Goal: Task Accomplishment & Management: Complete application form

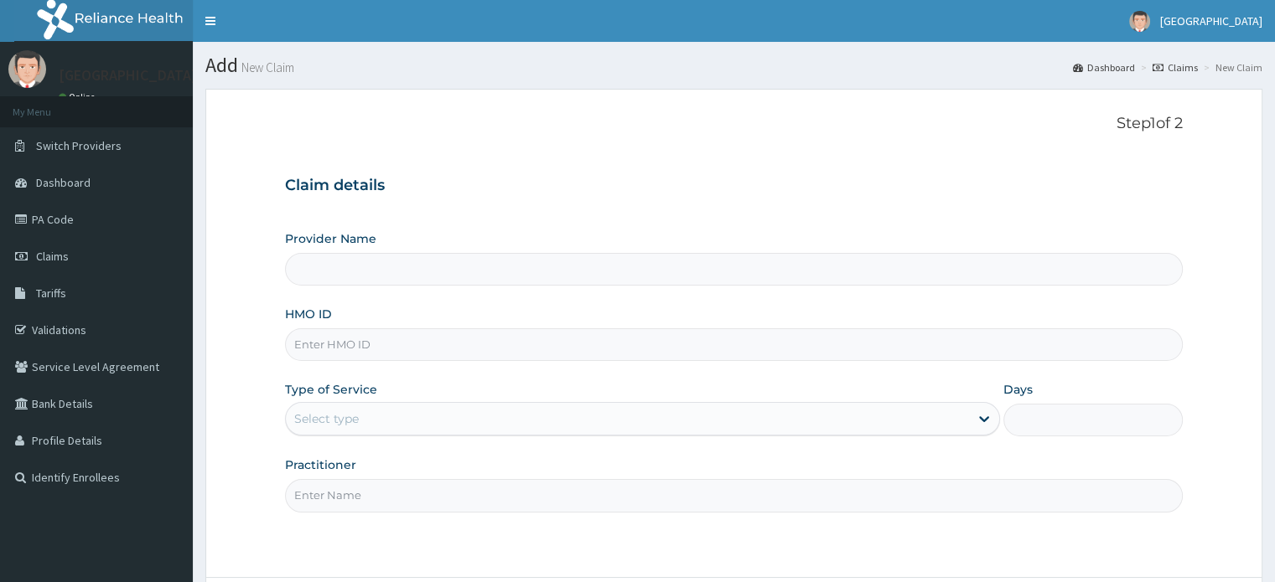
click at [370, 354] on input "HMO ID" at bounding box center [733, 344] width 897 height 33
type input "Hamkad Hospital Nigeria Ltd."
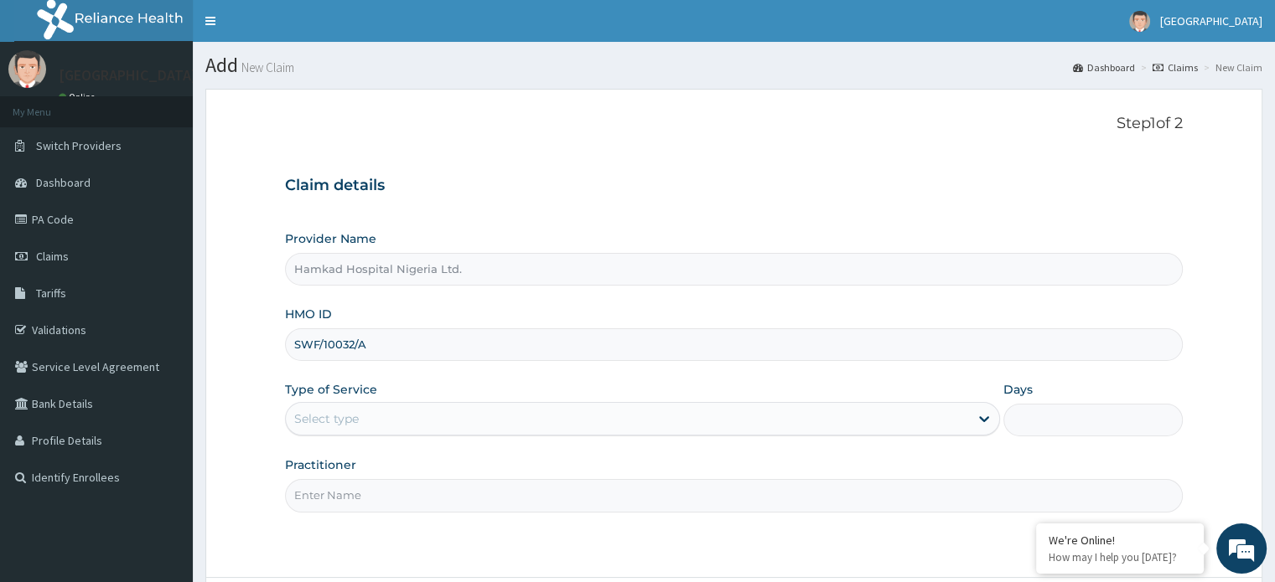
scroll to position [84, 0]
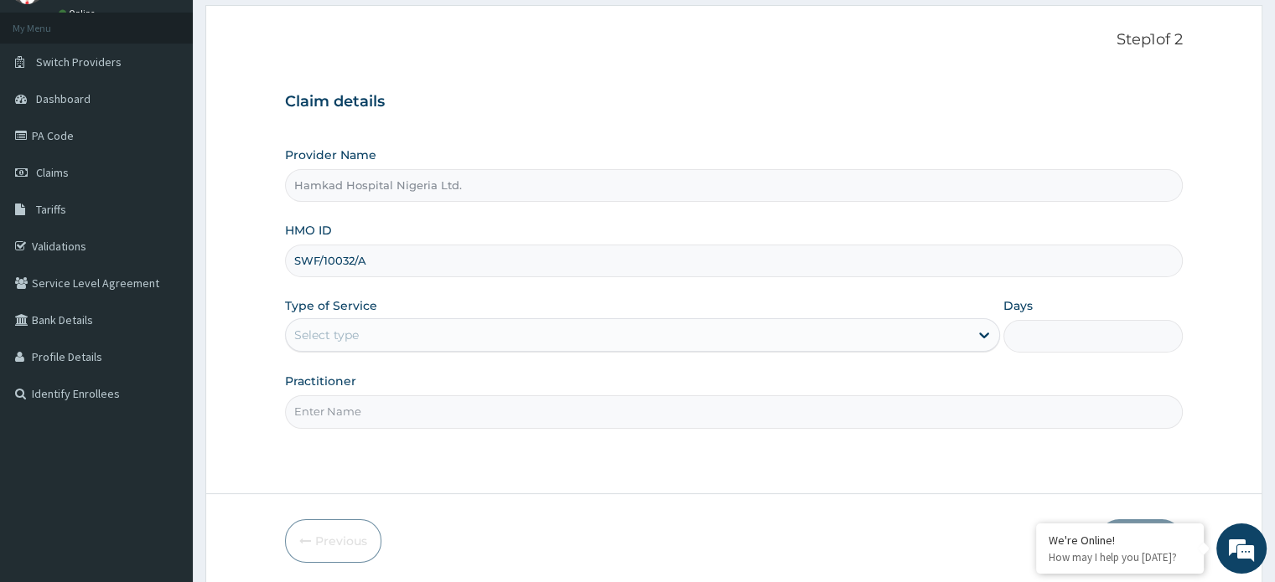
type input "SWF/10032/A"
click at [375, 339] on div "Select type" at bounding box center [627, 335] width 683 height 27
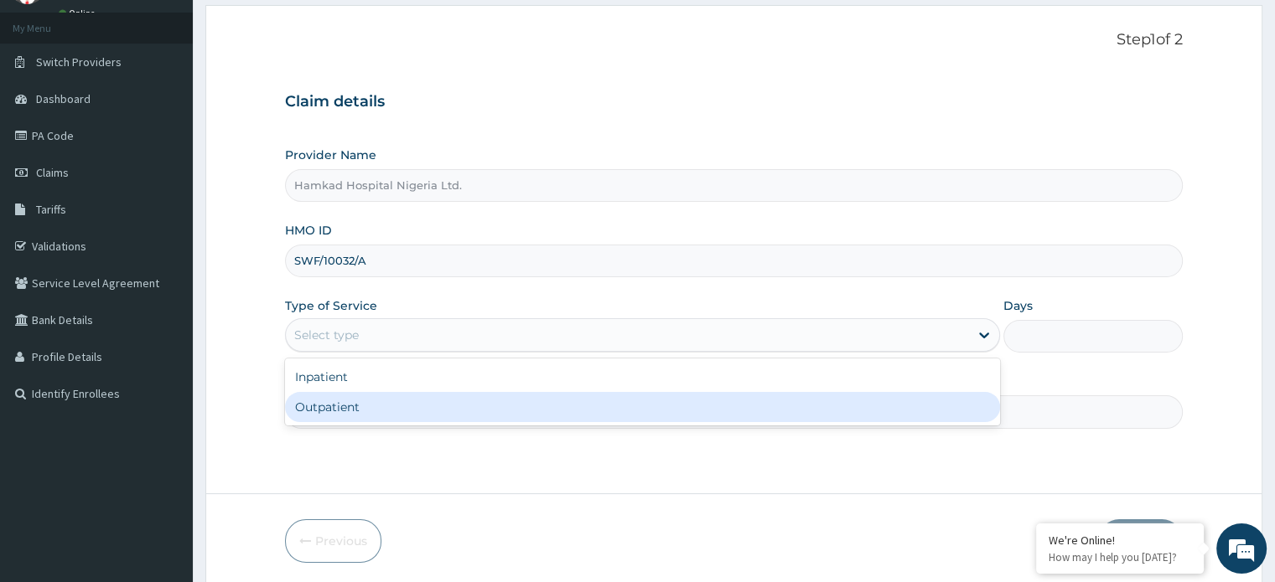
click at [360, 395] on div "Outpatient" at bounding box center [642, 407] width 715 height 30
type input "1"
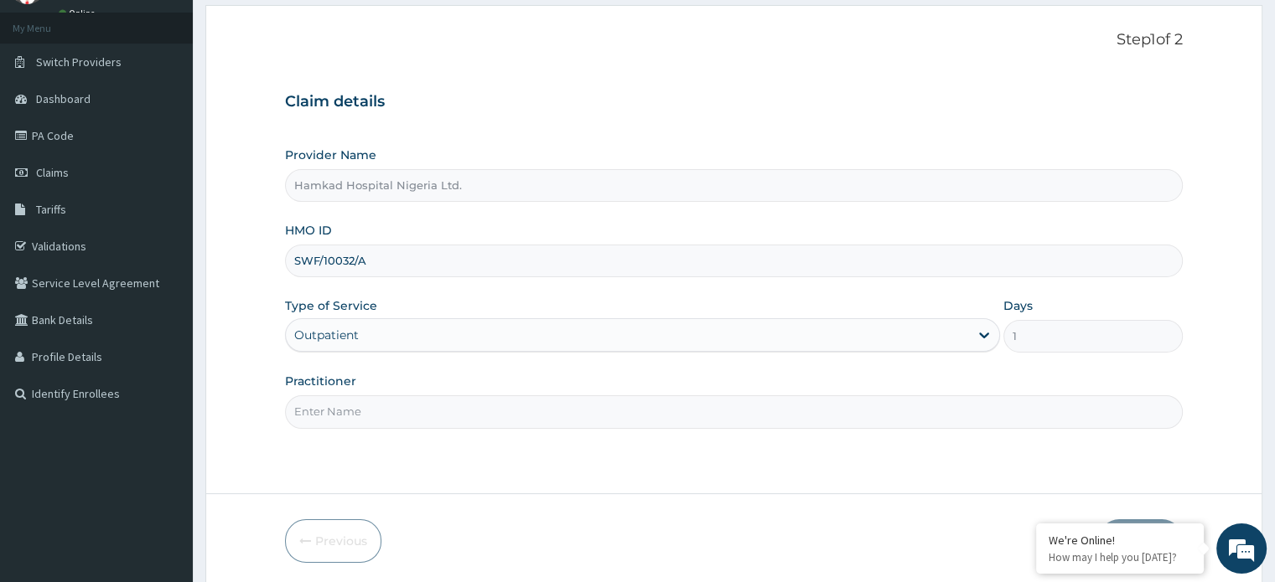
click at [362, 406] on input "Practitioner" at bounding box center [733, 412] width 897 height 33
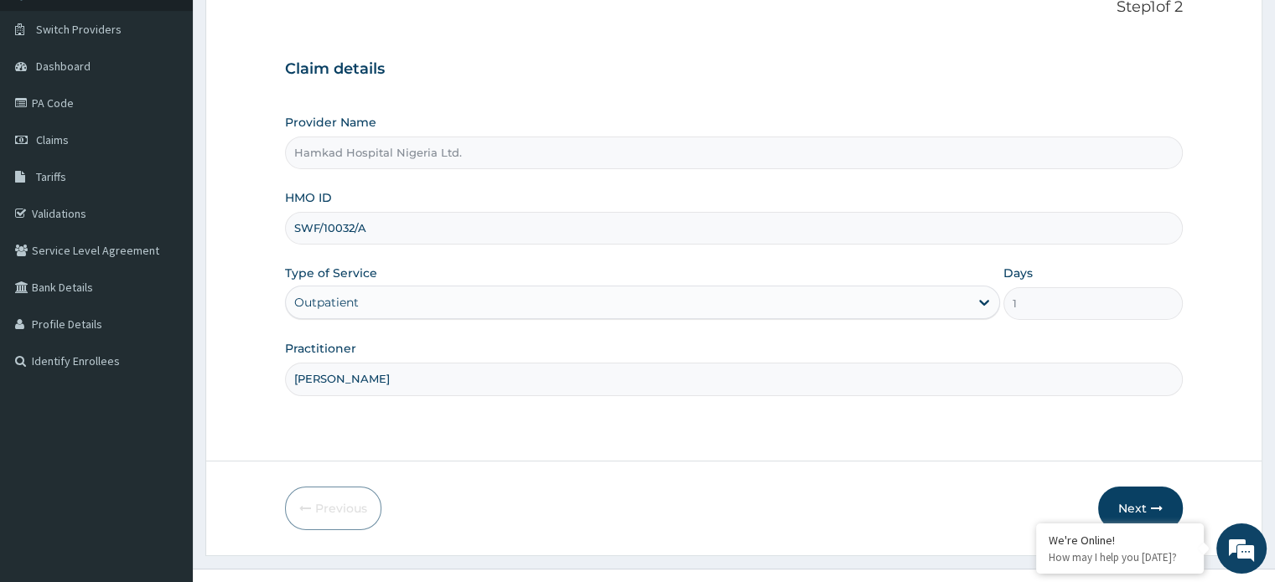
scroll to position [144, 0]
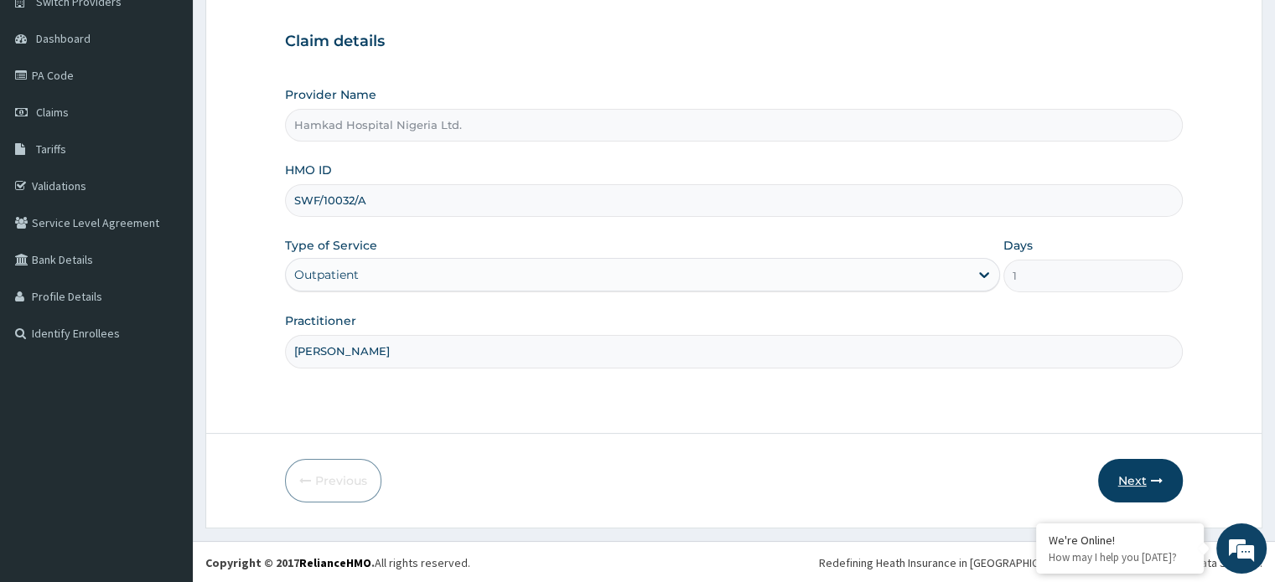
type input "DR. LAMIDI"
click at [1123, 485] on button "Next" at bounding box center [1140, 481] width 85 height 44
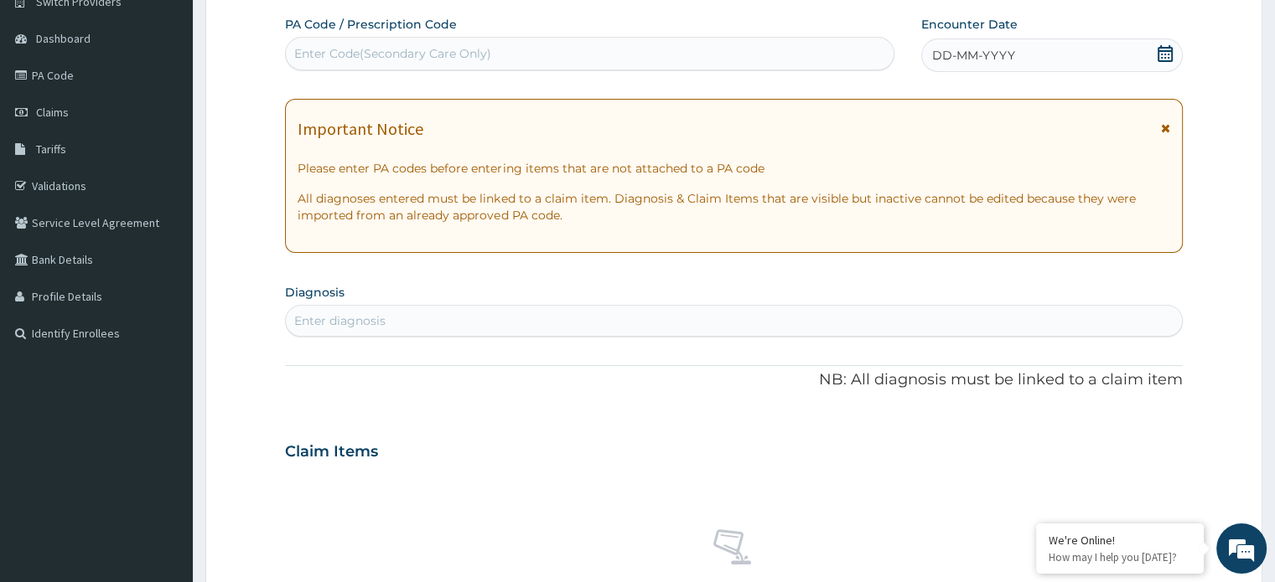
click at [1166, 52] on icon at bounding box center [1164, 53] width 17 height 17
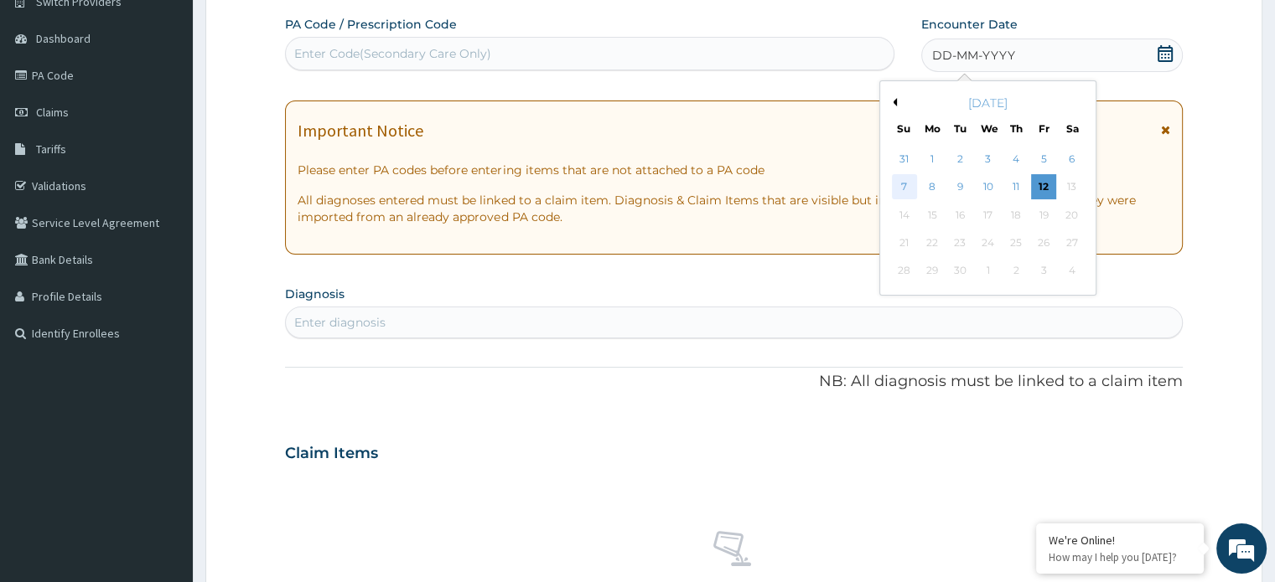
click at [902, 189] on div "7" at bounding box center [904, 187] width 25 height 25
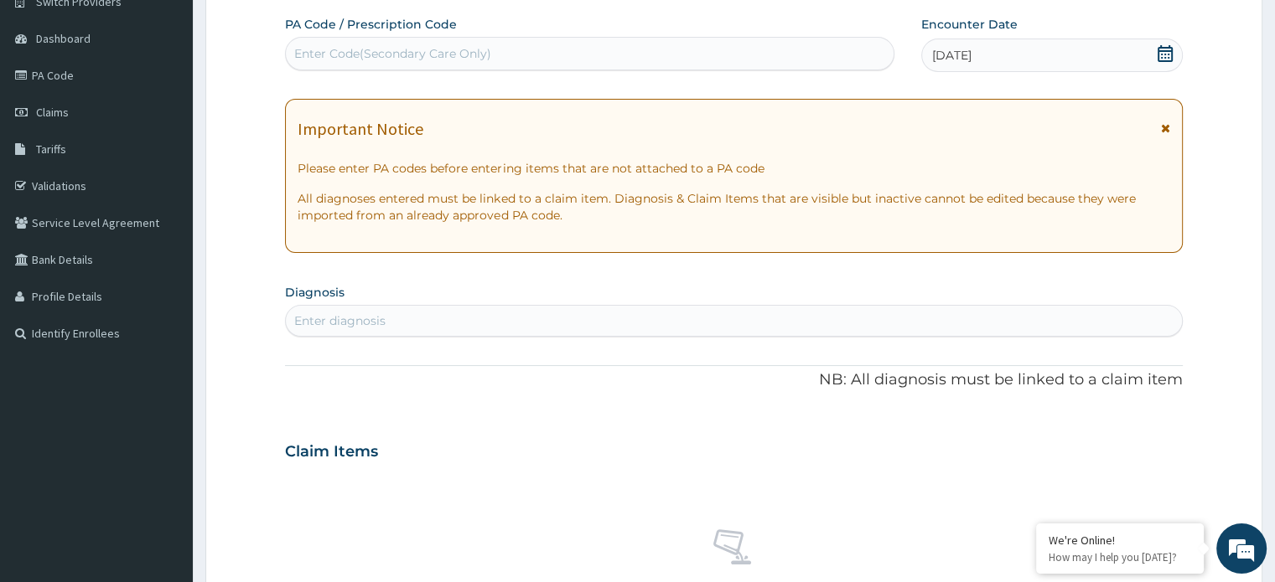
click at [399, 323] on div "Enter diagnosis" at bounding box center [733, 321] width 895 height 27
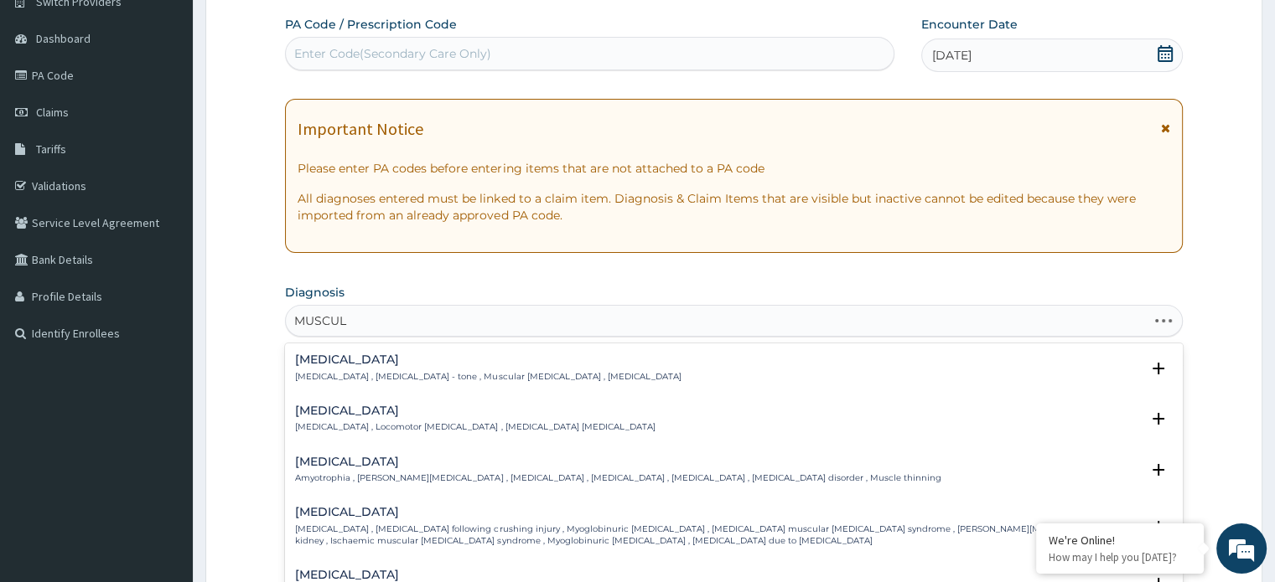
type input "MUSCULO"
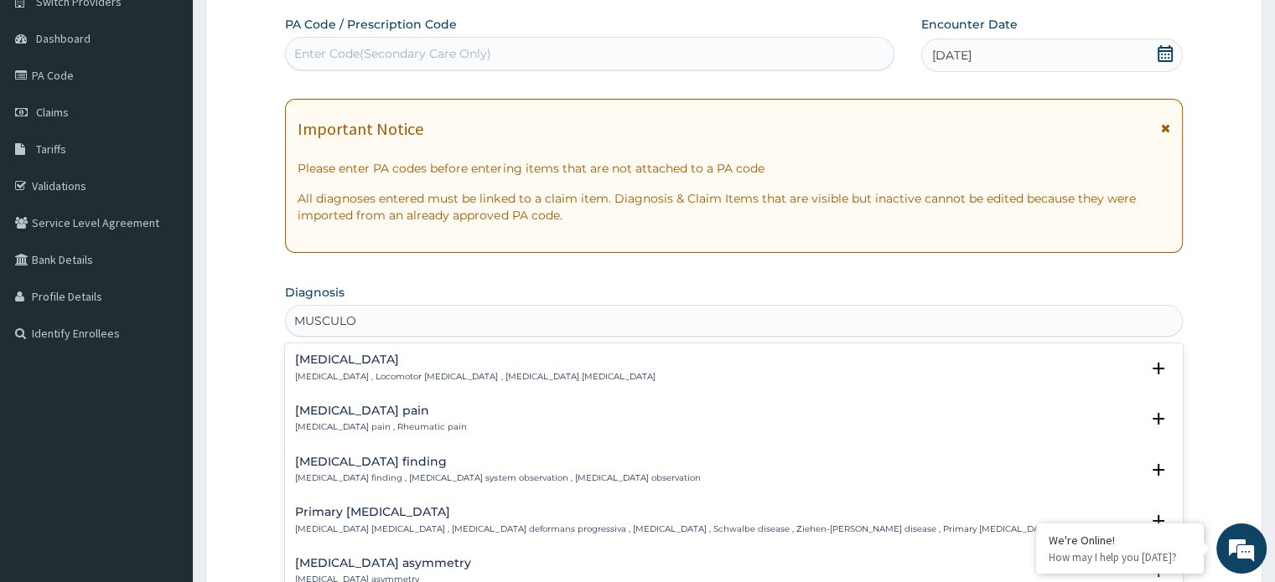
click at [356, 418] on div "Musculoskeletal pain Musculoskeletal pain , Rheumatic pain" at bounding box center [381, 419] width 172 height 29
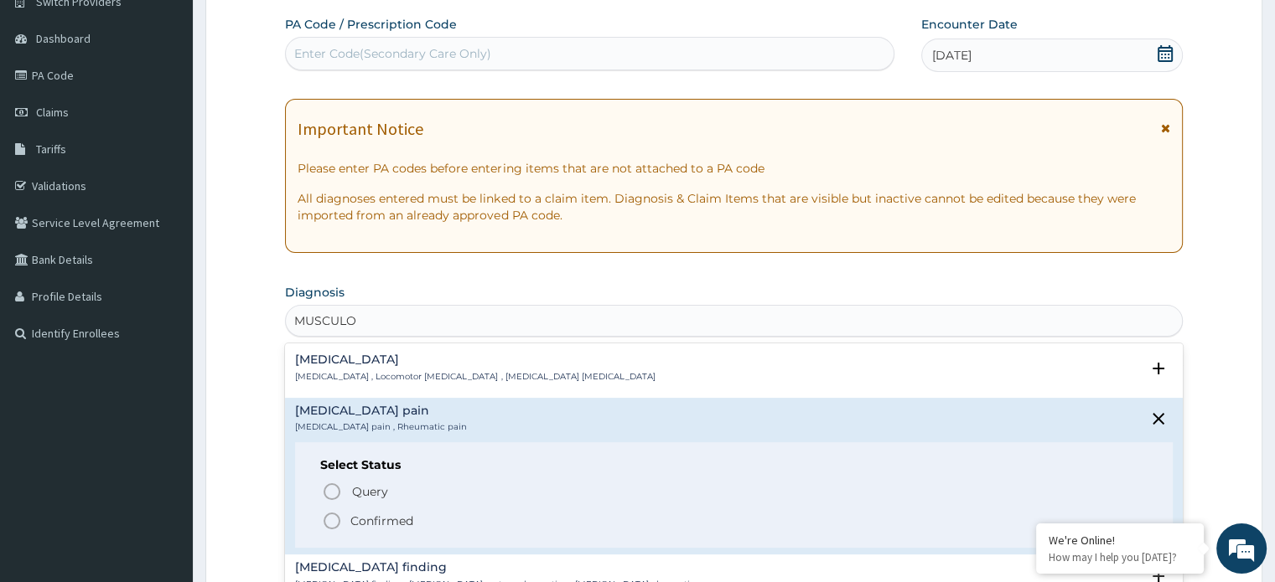
drag, startPoint x: 335, startPoint y: 524, endPoint x: 361, endPoint y: 498, distance: 36.7
click at [339, 524] on icon "status option filled" at bounding box center [332, 521] width 20 height 20
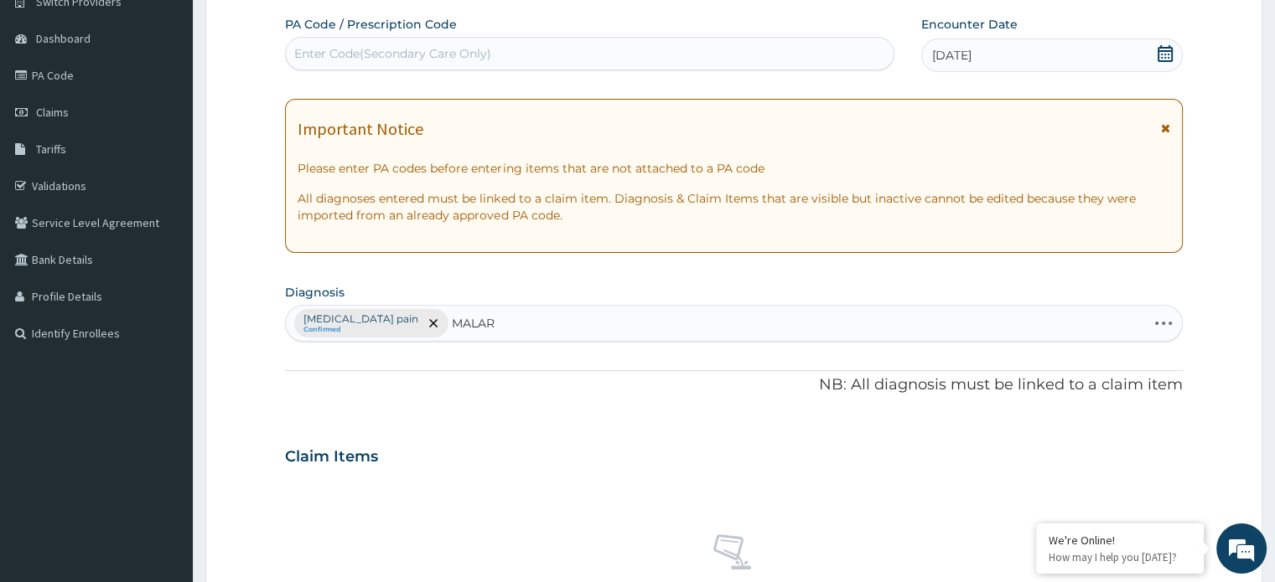
type input "MALARI"
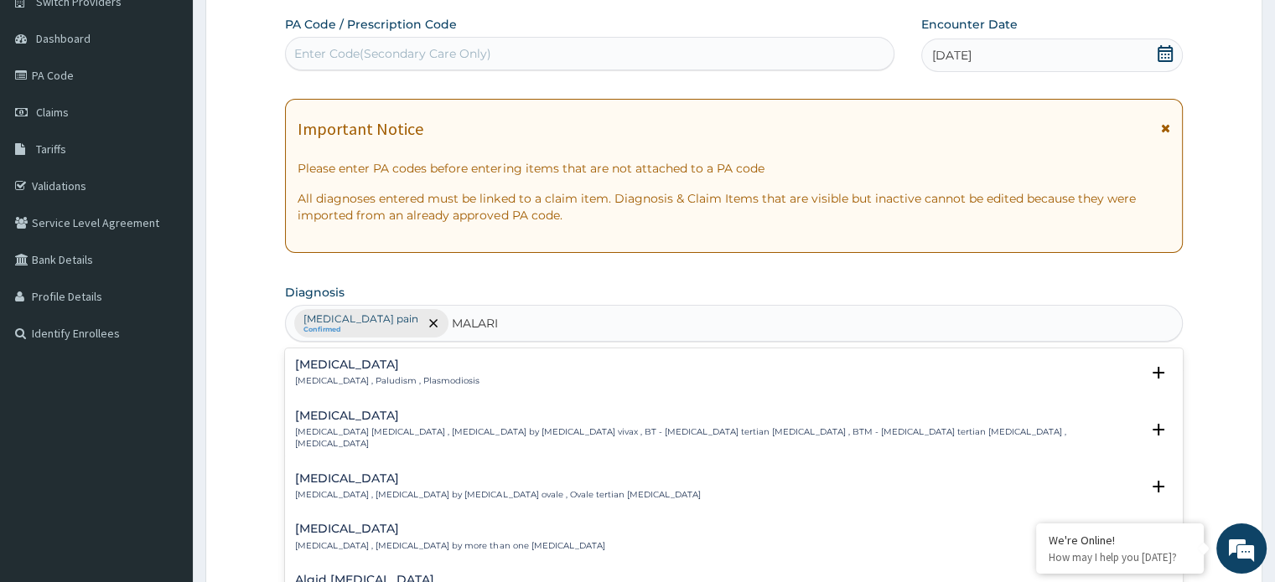
click at [316, 367] on h4 "Malaria" at bounding box center [387, 365] width 184 height 13
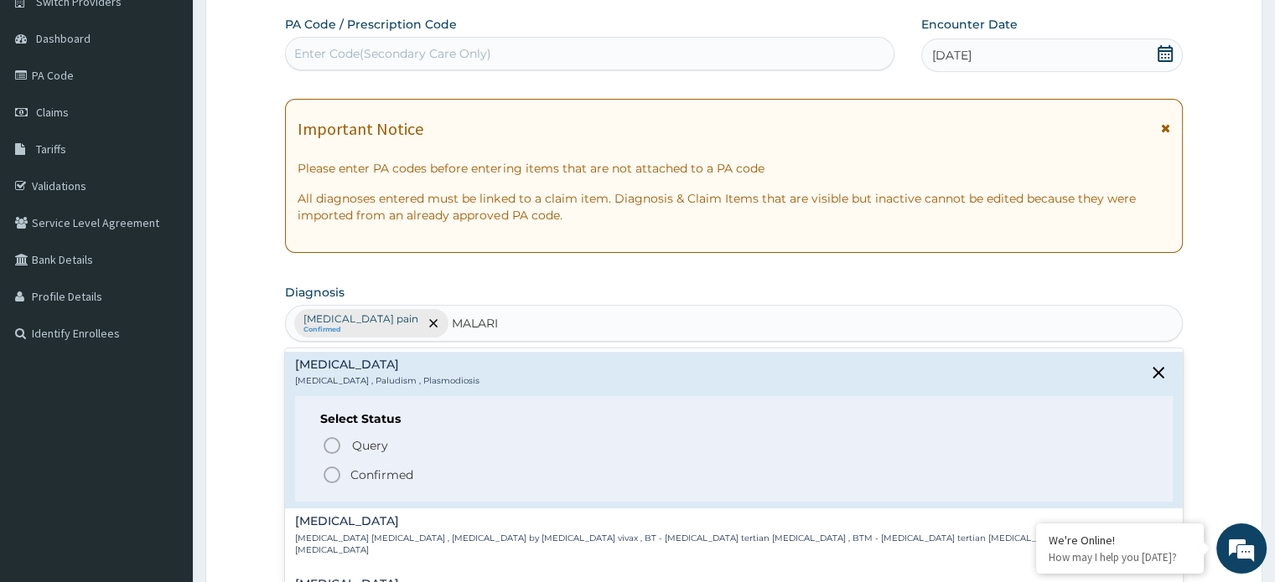
click at [331, 468] on icon "status option filled" at bounding box center [332, 475] width 20 height 20
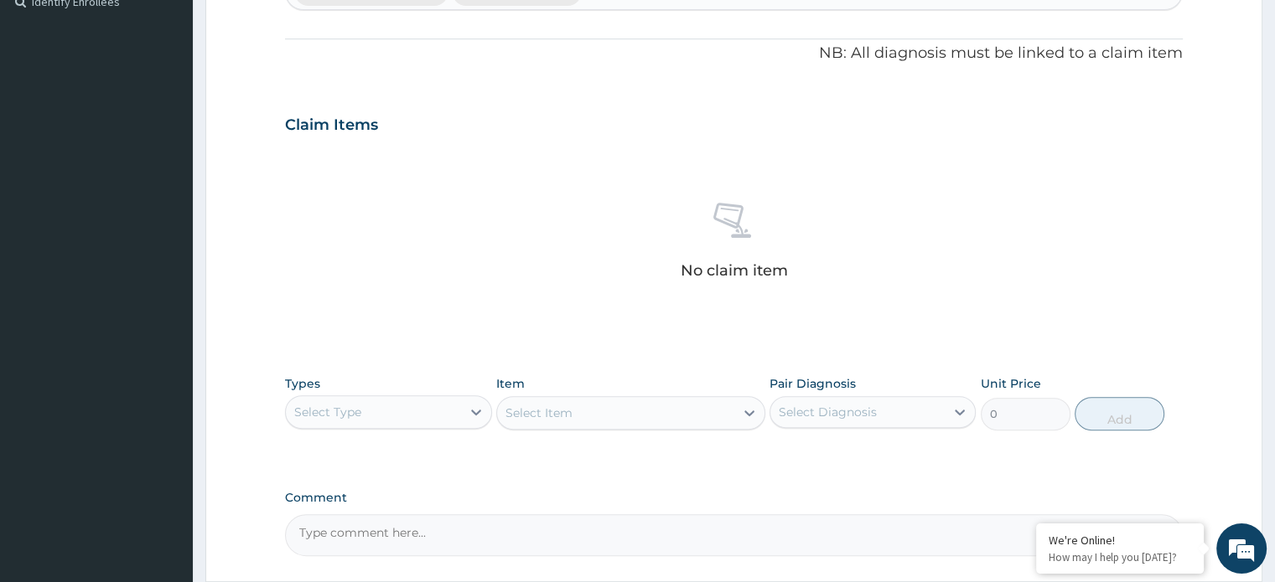
scroll to position [563, 0]
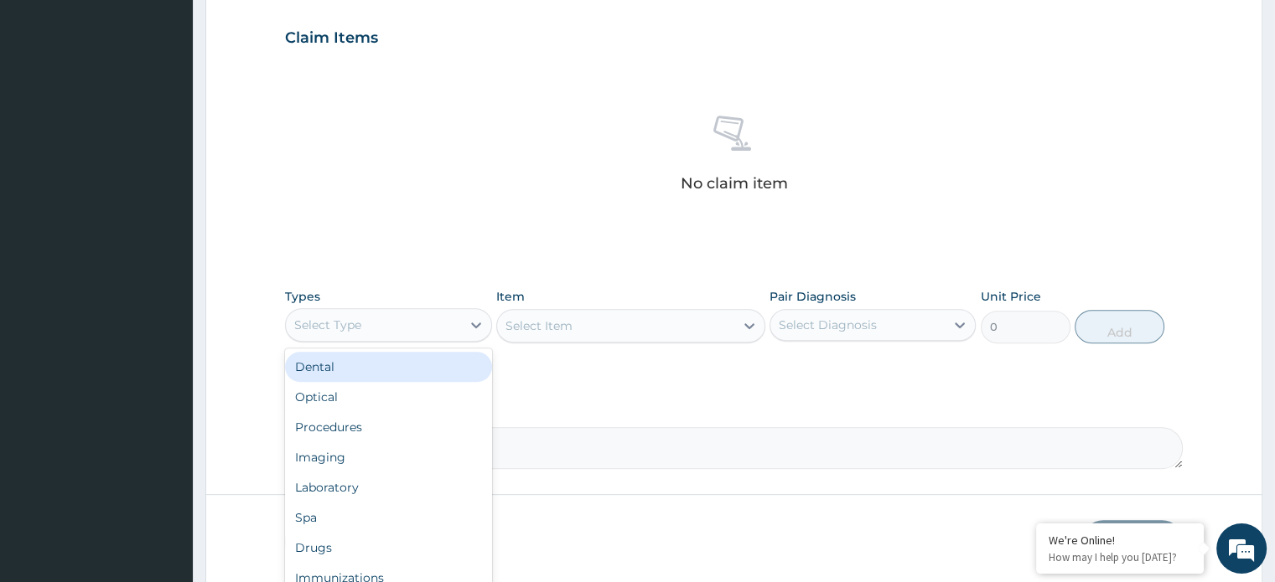
click at [396, 333] on div "Select Type" at bounding box center [373, 325] width 174 height 27
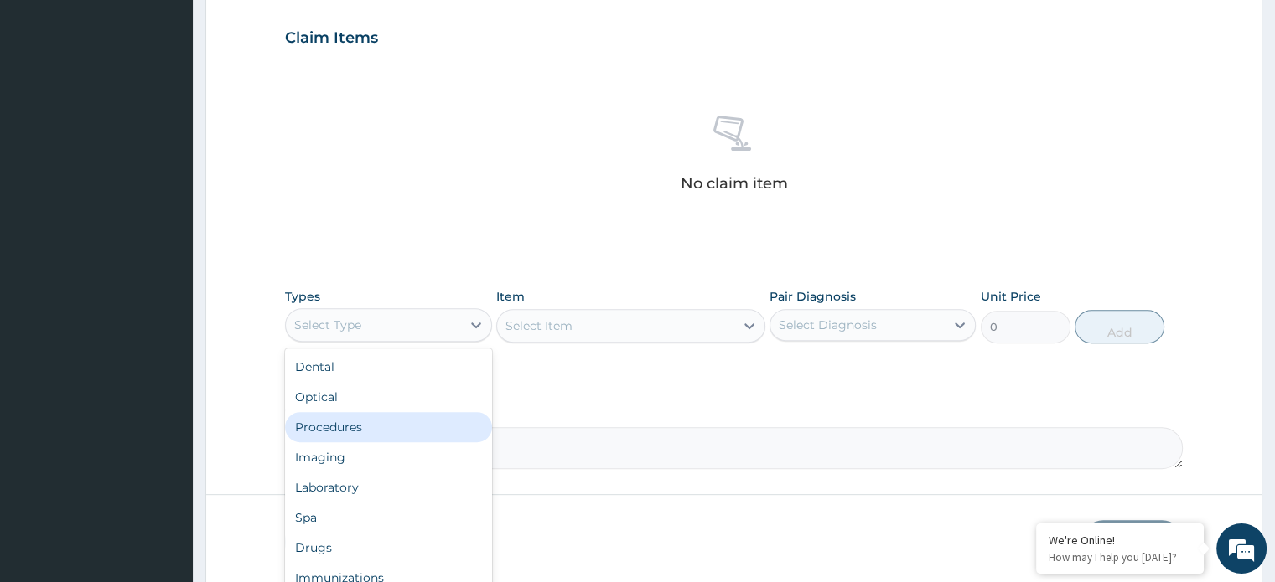
click at [365, 421] on div "Procedures" at bounding box center [388, 427] width 206 height 30
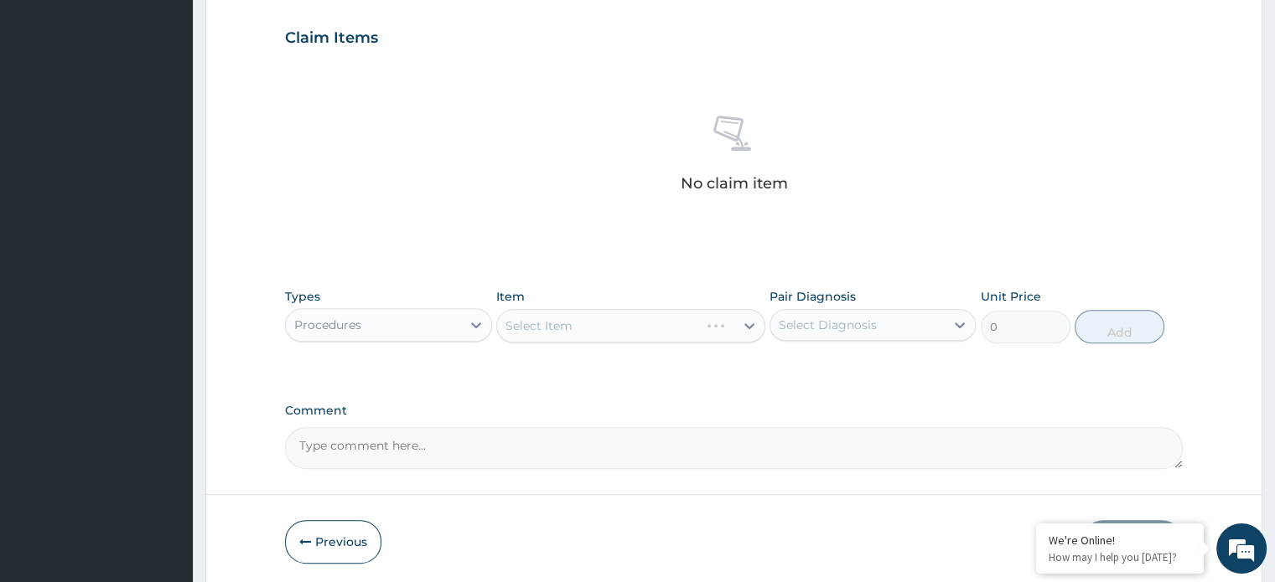
click at [532, 327] on div "Select Item" at bounding box center [630, 326] width 269 height 34
click at [531, 330] on div "Select Item" at bounding box center [630, 326] width 269 height 34
click at [539, 329] on div "Select Item" at bounding box center [630, 326] width 269 height 34
click at [539, 329] on div "Select Item" at bounding box center [538, 326] width 67 height 17
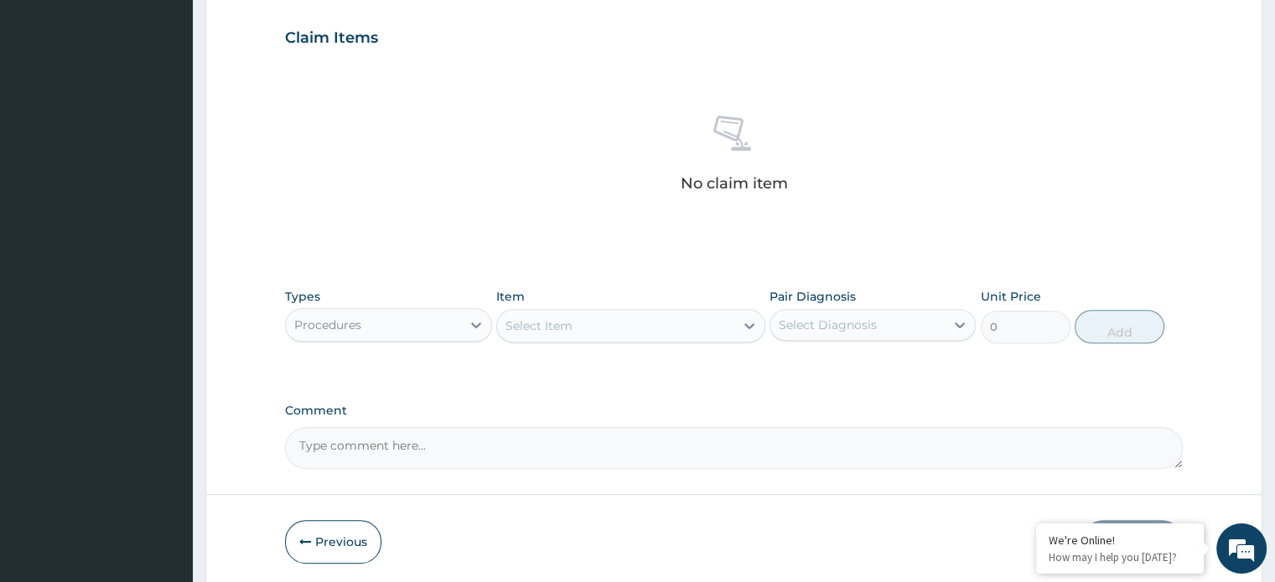
click at [533, 336] on div "Select Item" at bounding box center [615, 326] width 237 height 27
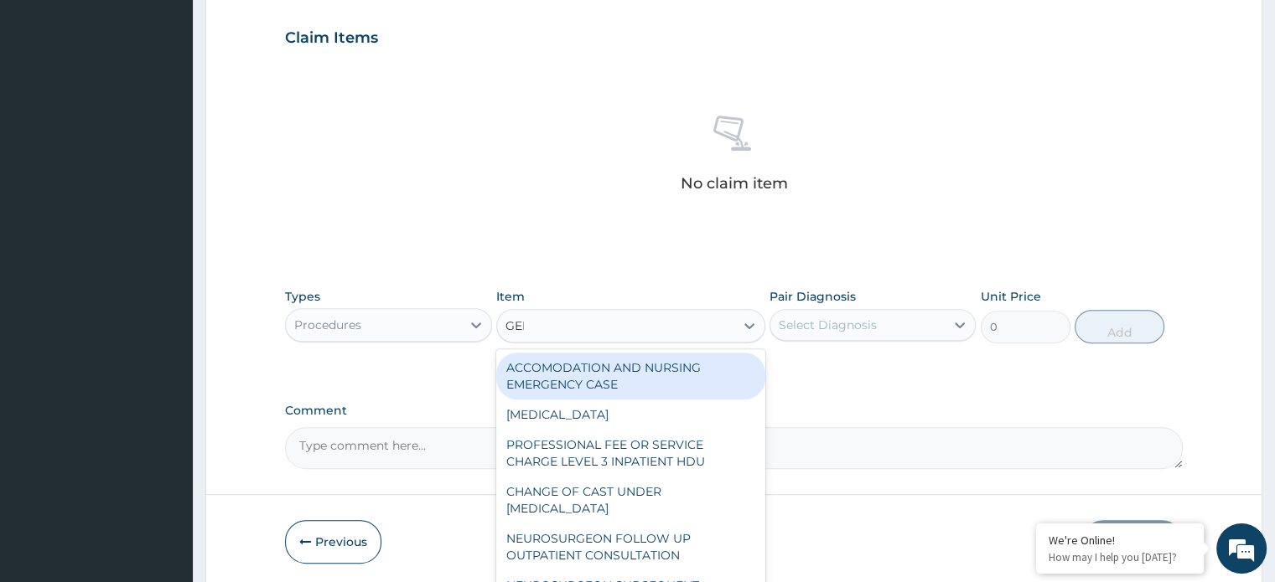
type input "GENE"
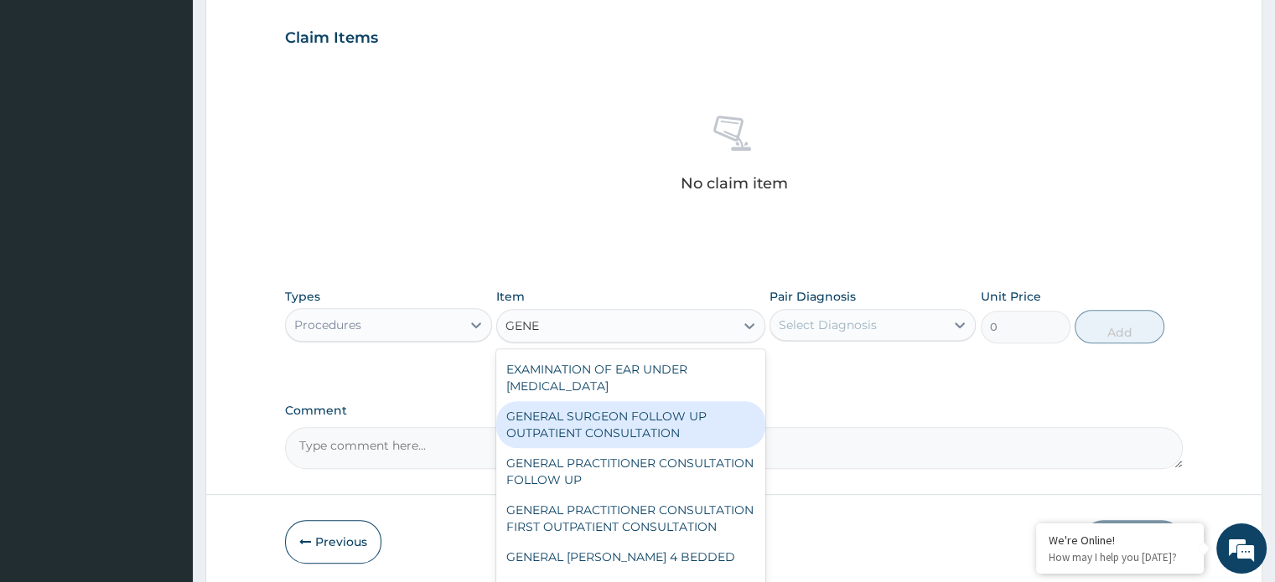
scroll to position [84, 0]
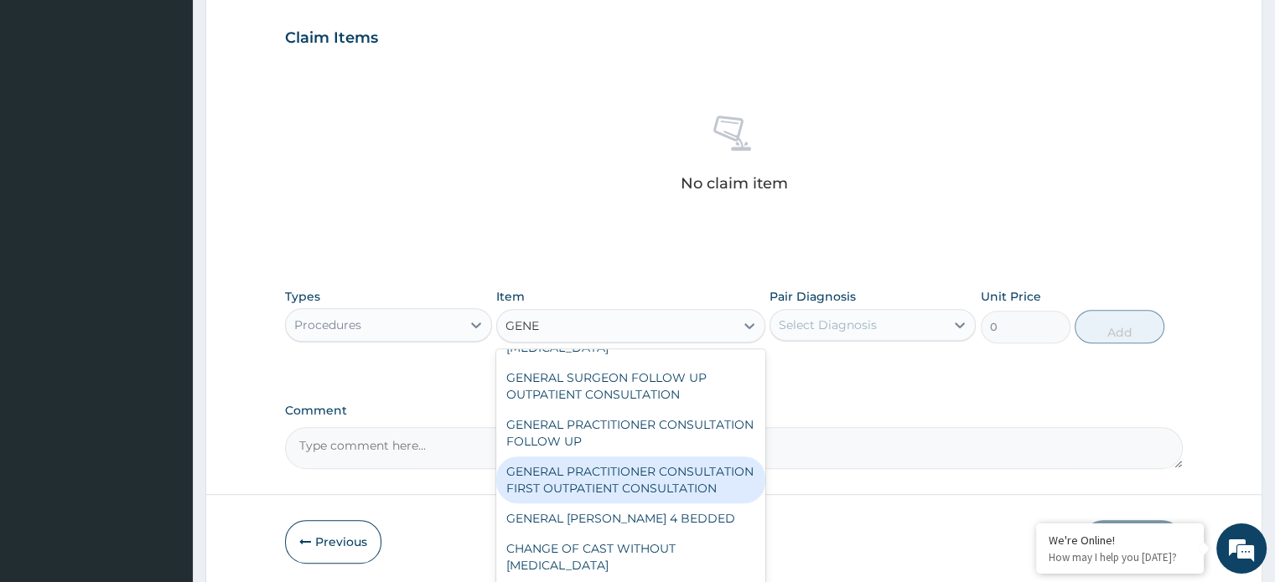
click at [591, 478] on div "GENERAL PRACTITIONER CONSULTATION FIRST OUTPATIENT CONSULTATION" at bounding box center [630, 480] width 269 height 47
type input "3960"
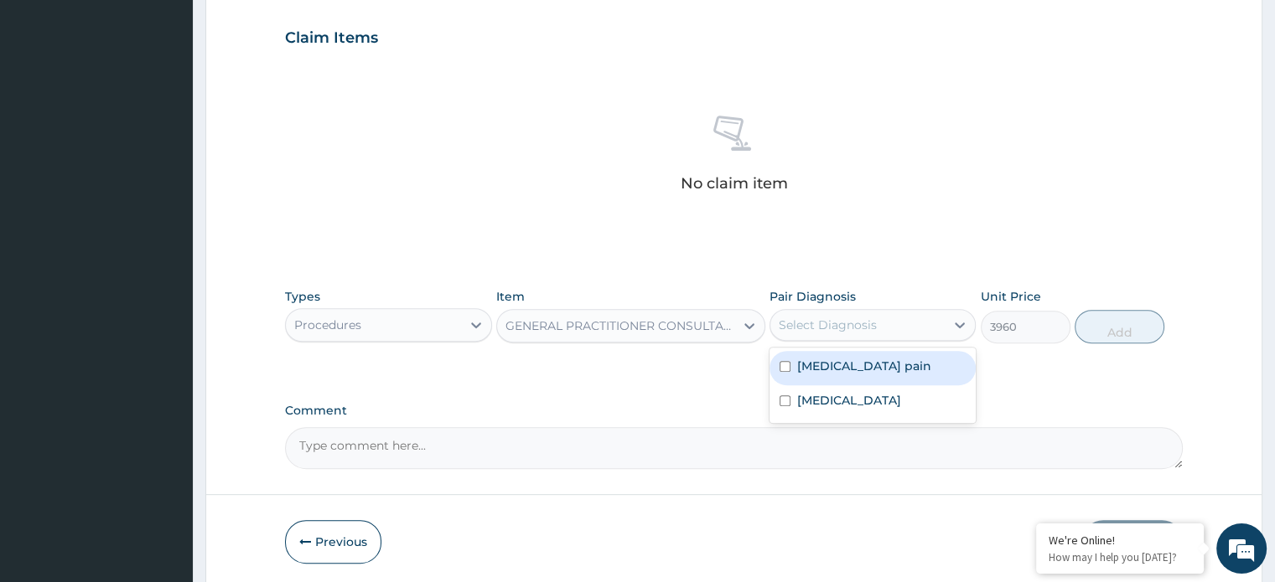
click at [810, 328] on div "Select Diagnosis" at bounding box center [827, 325] width 98 height 17
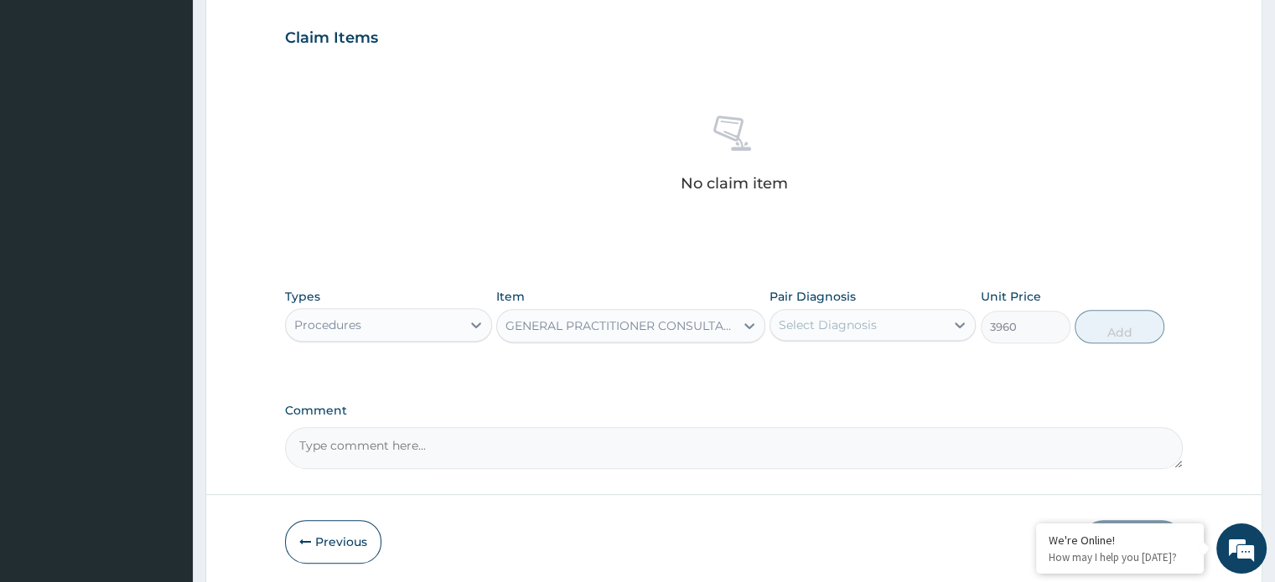
click at [840, 334] on div "Select Diagnosis" at bounding box center [857, 325] width 174 height 27
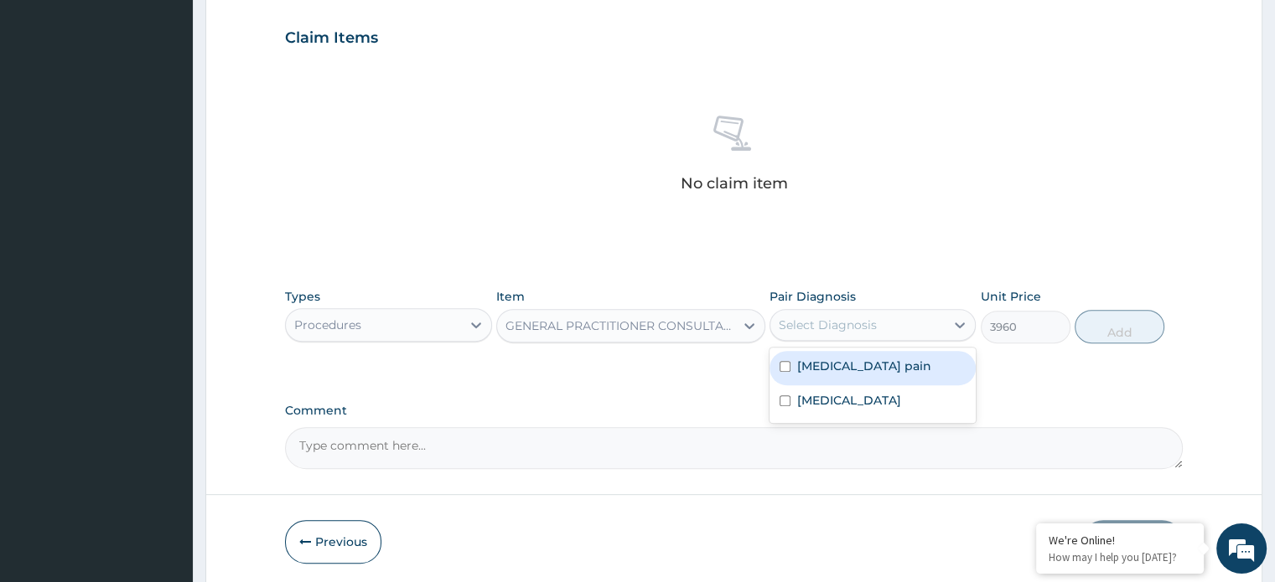
drag, startPoint x: 840, startPoint y: 360, endPoint x: 830, endPoint y: 388, distance: 29.1
click at [840, 361] on label "Musculoskeletal pain" at bounding box center [864, 366] width 134 height 17
checkbox input "true"
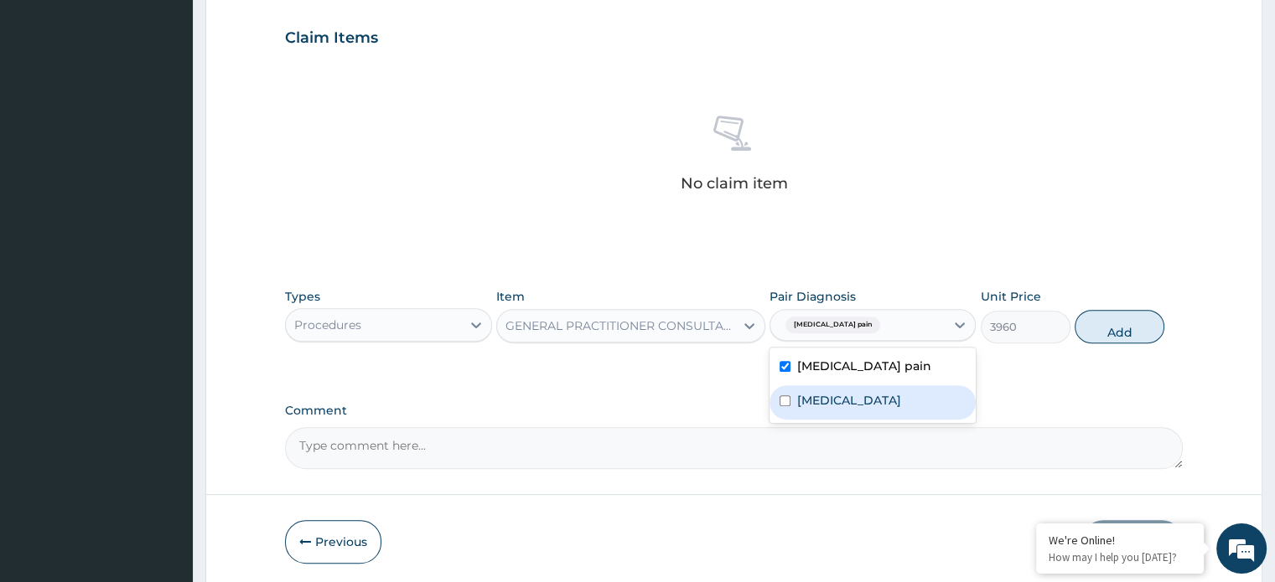
click at [821, 399] on label "[MEDICAL_DATA]" at bounding box center [849, 400] width 104 height 17
checkbox input "true"
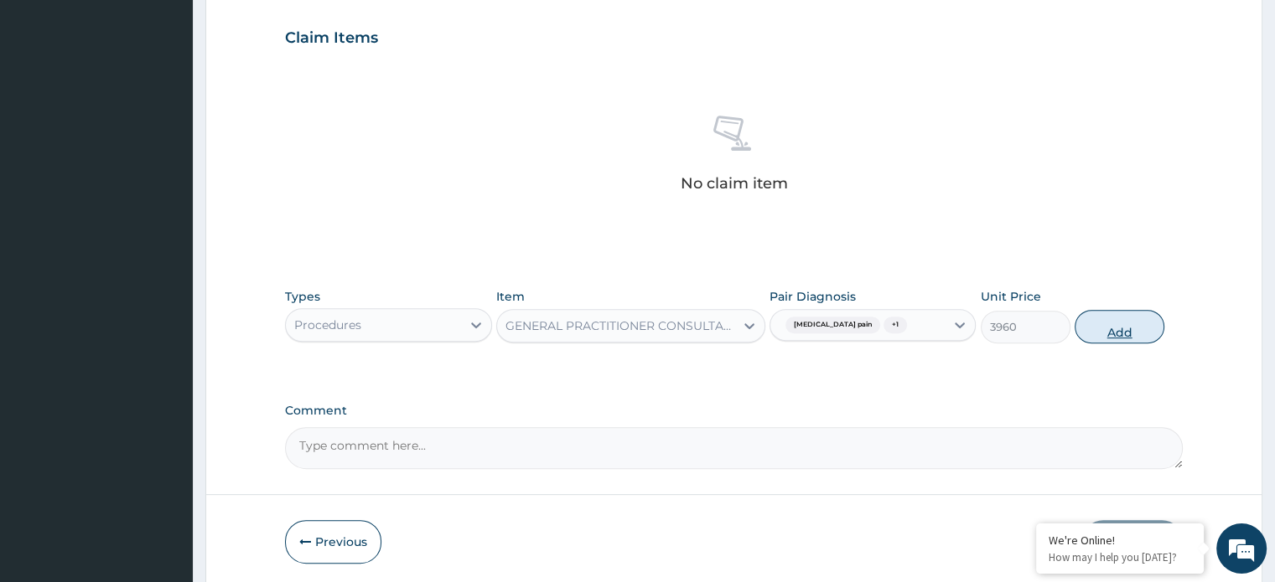
click at [1102, 327] on button "Add" at bounding box center [1119, 327] width 90 height 34
type input "0"
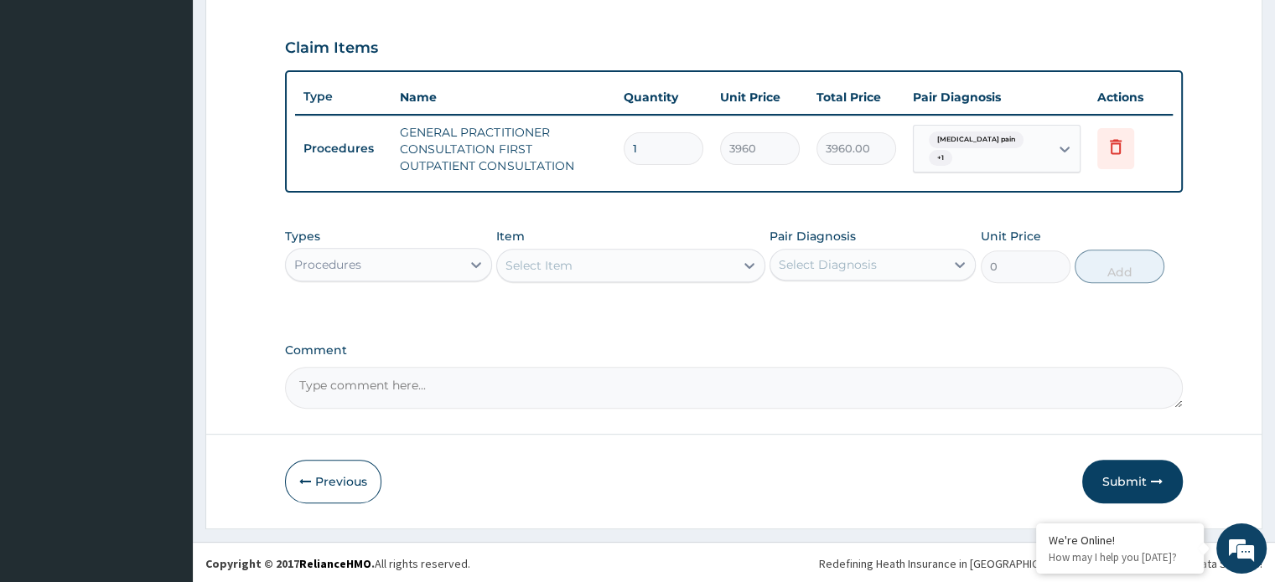
click at [391, 268] on div "Procedures" at bounding box center [373, 264] width 174 height 27
click at [396, 269] on div "Procedures" at bounding box center [373, 264] width 174 height 27
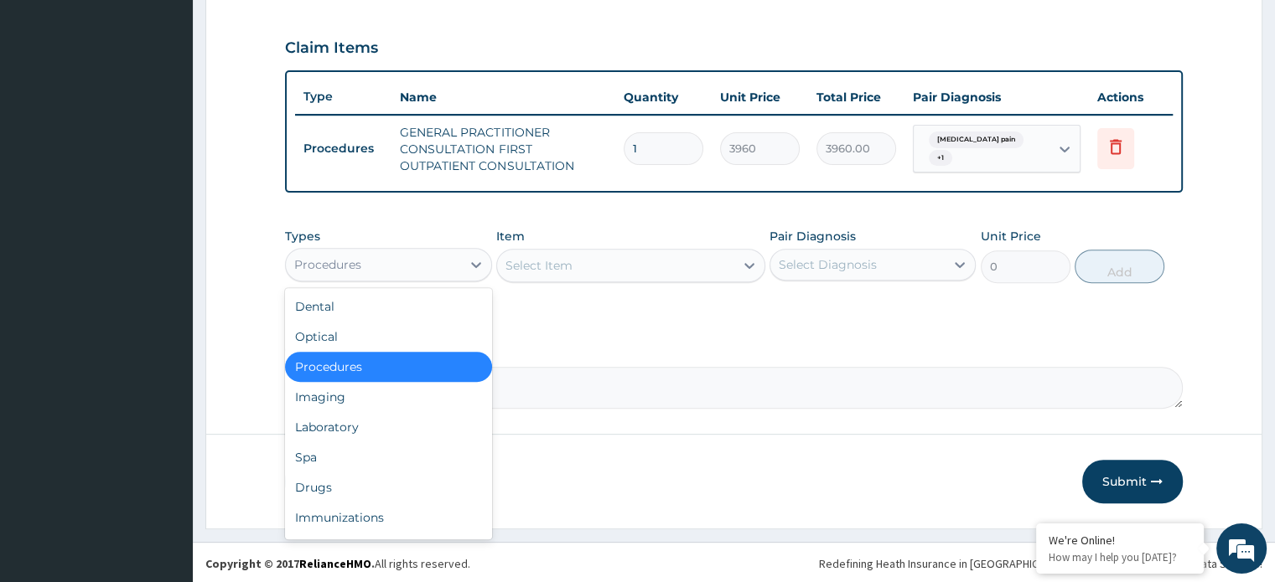
click at [397, 267] on div "Procedures" at bounding box center [373, 264] width 174 height 27
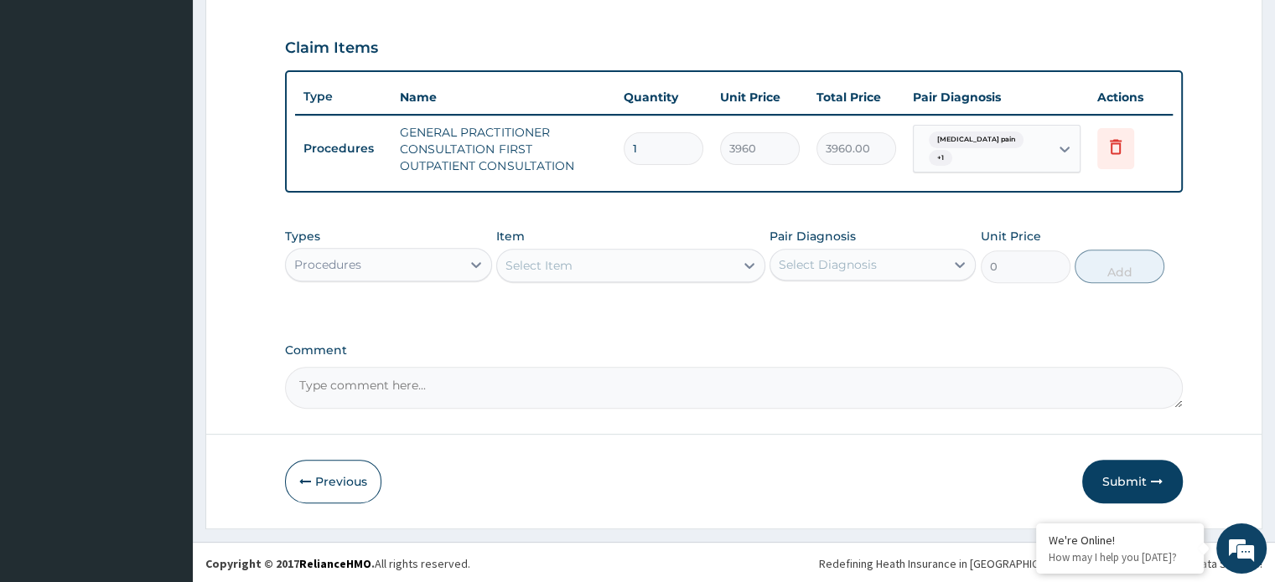
click at [357, 267] on div "Procedures" at bounding box center [327, 264] width 67 height 17
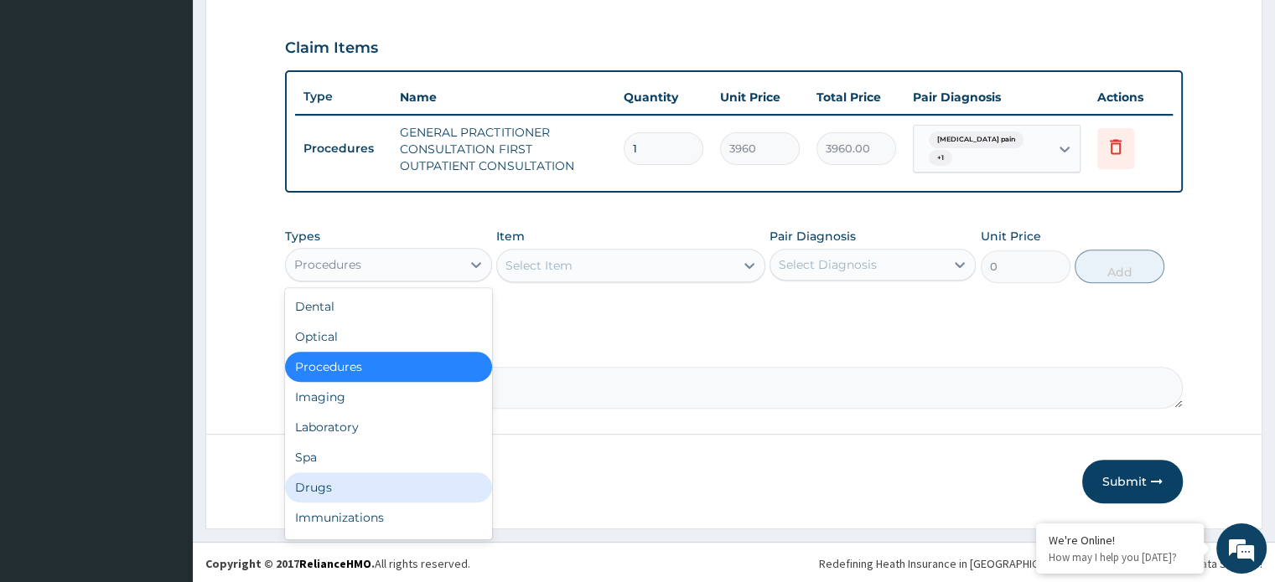
click at [362, 478] on div "Drugs" at bounding box center [388, 488] width 206 height 30
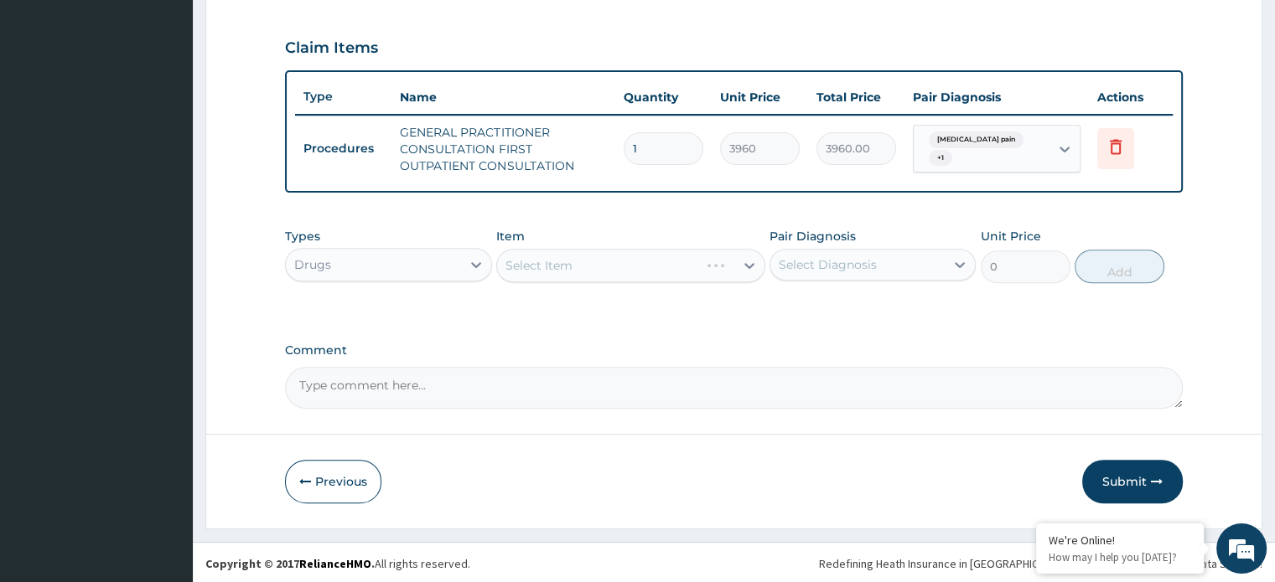
click at [362, 478] on button "Previous" at bounding box center [333, 482] width 96 height 44
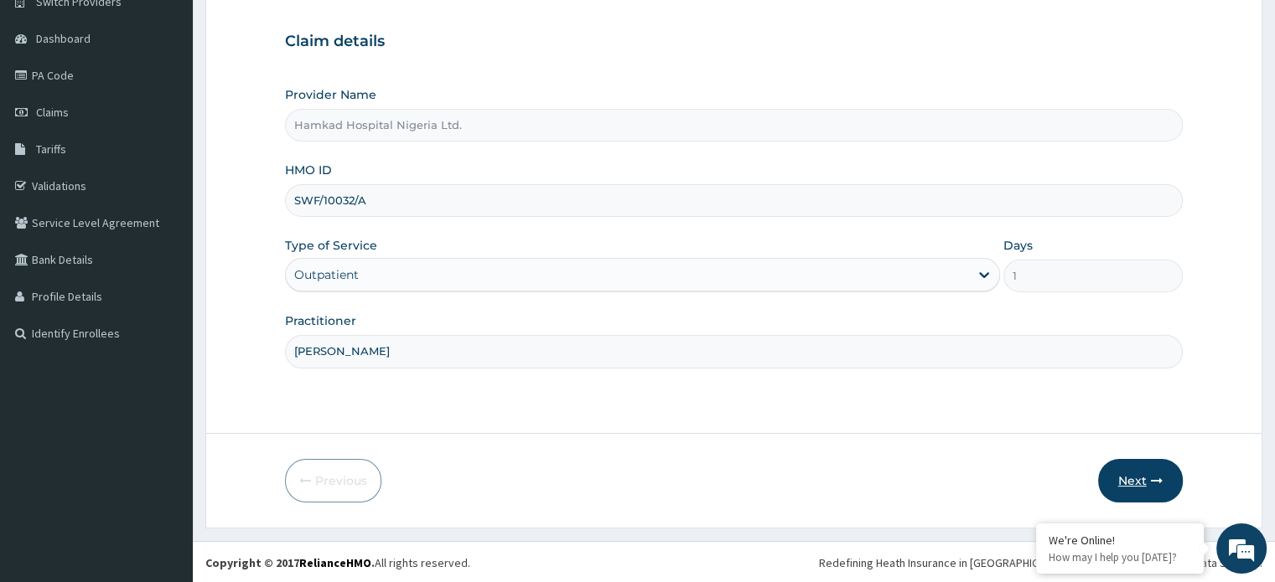
click at [1132, 477] on button "Next" at bounding box center [1140, 481] width 85 height 44
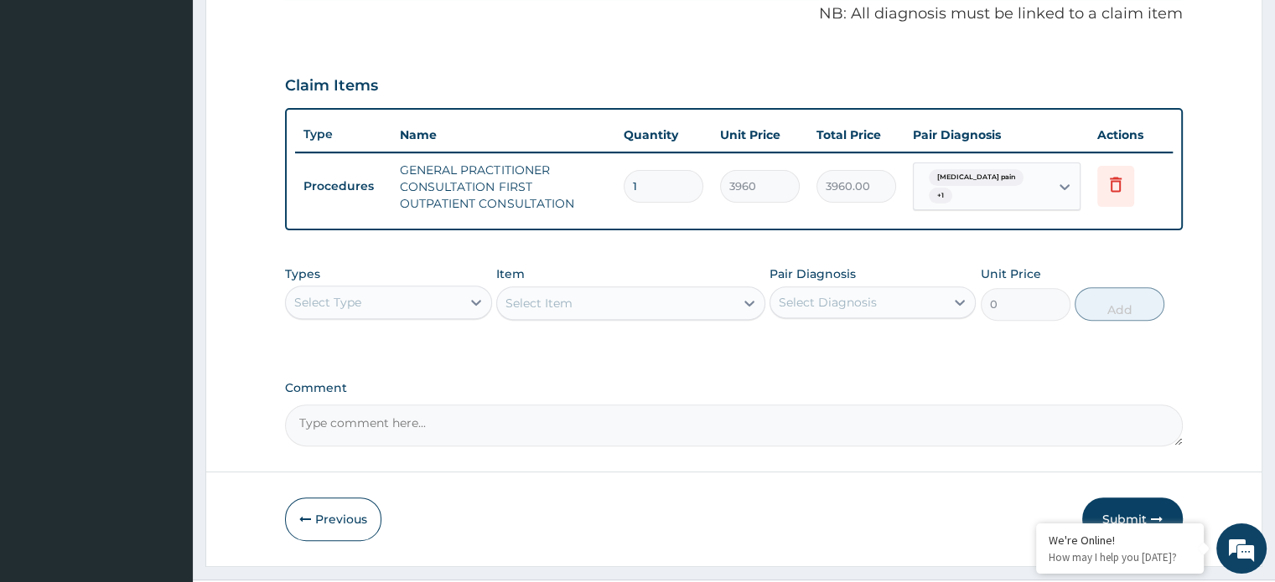
scroll to position [553, 0]
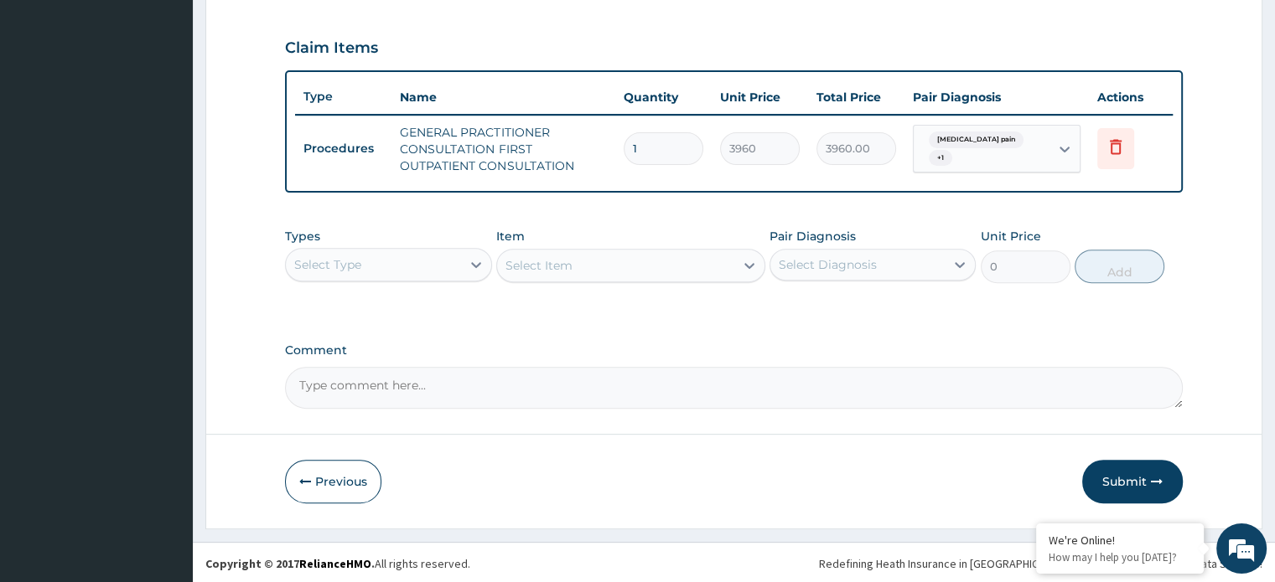
click at [374, 263] on div "Select Type" at bounding box center [373, 264] width 174 height 27
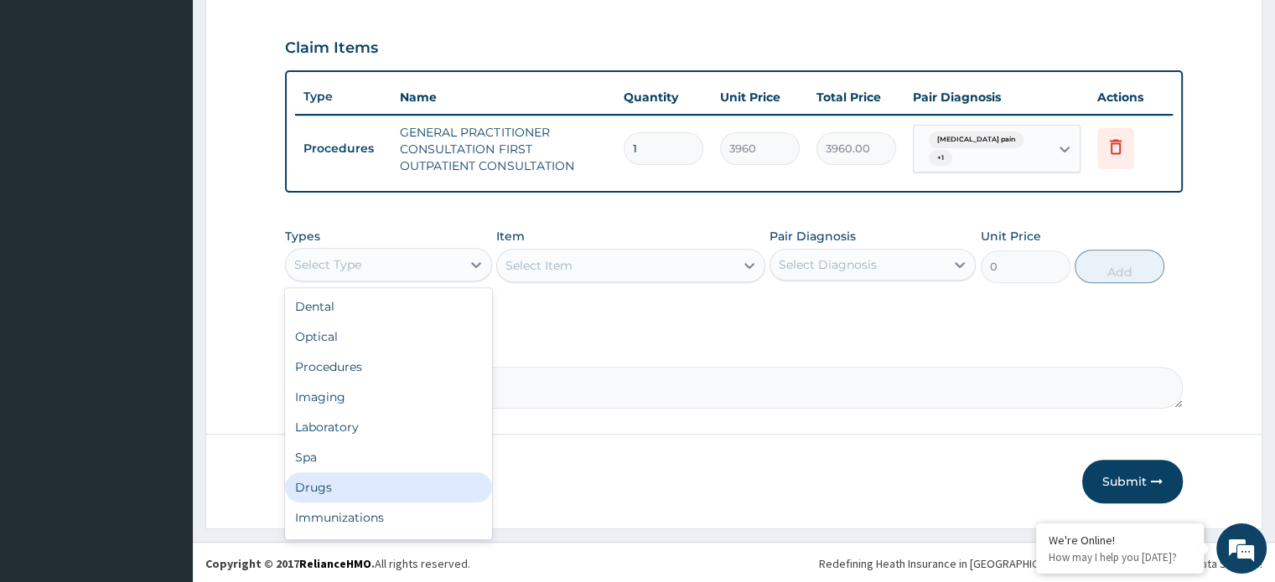
click at [369, 474] on div "Drugs" at bounding box center [388, 488] width 206 height 30
click at [369, 474] on button "Previous" at bounding box center [333, 482] width 96 height 44
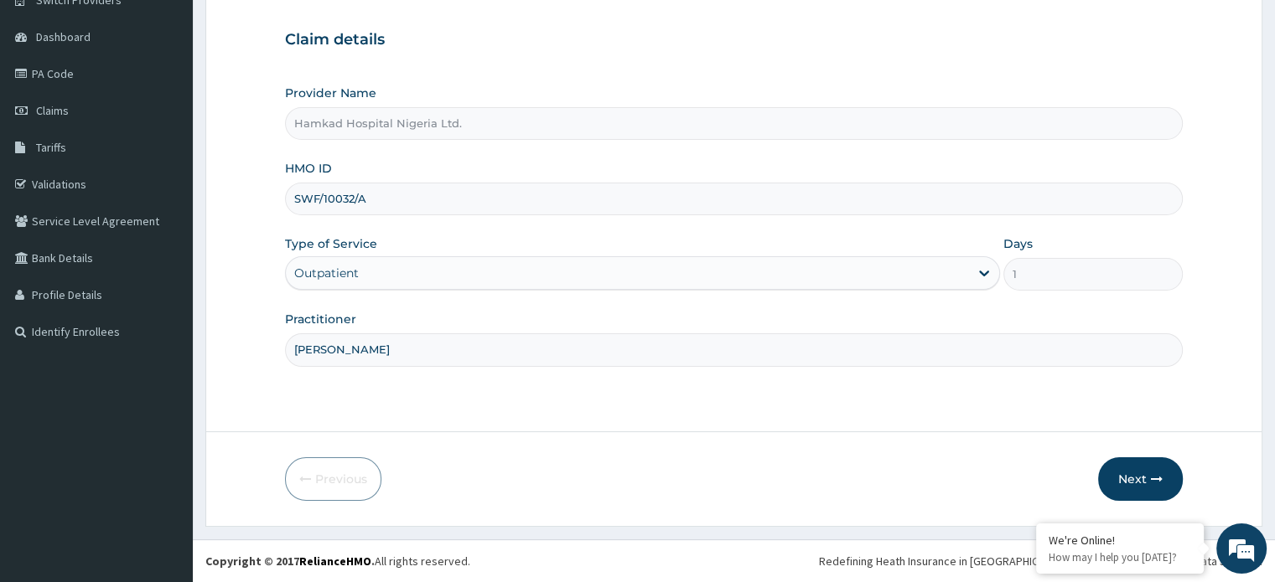
scroll to position [144, 0]
click at [1140, 475] on button "Next" at bounding box center [1140, 481] width 85 height 44
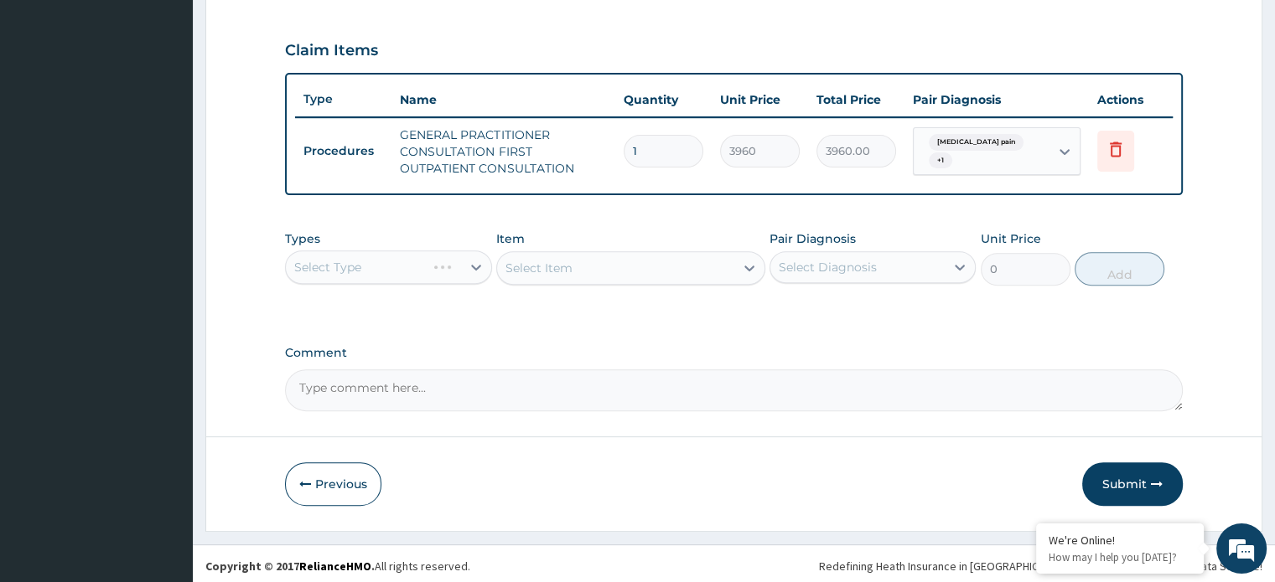
scroll to position [553, 0]
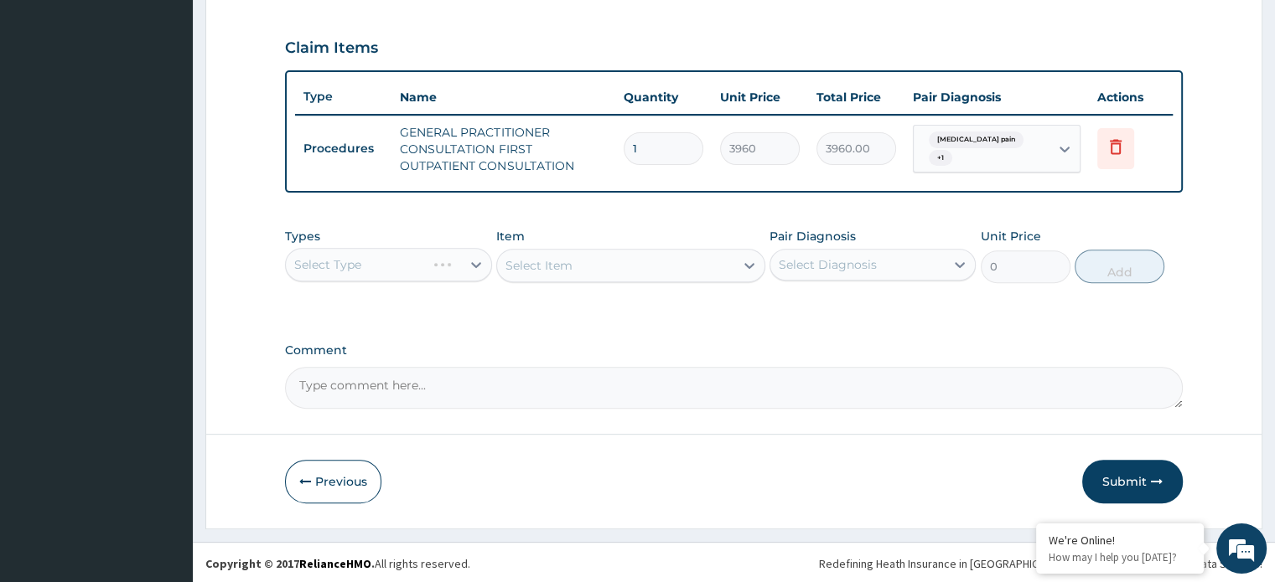
click at [372, 261] on div "Select Type" at bounding box center [388, 265] width 206 height 34
click at [375, 261] on div "Select Type" at bounding box center [388, 265] width 206 height 34
click at [391, 267] on div "Select Type" at bounding box center [373, 264] width 174 height 27
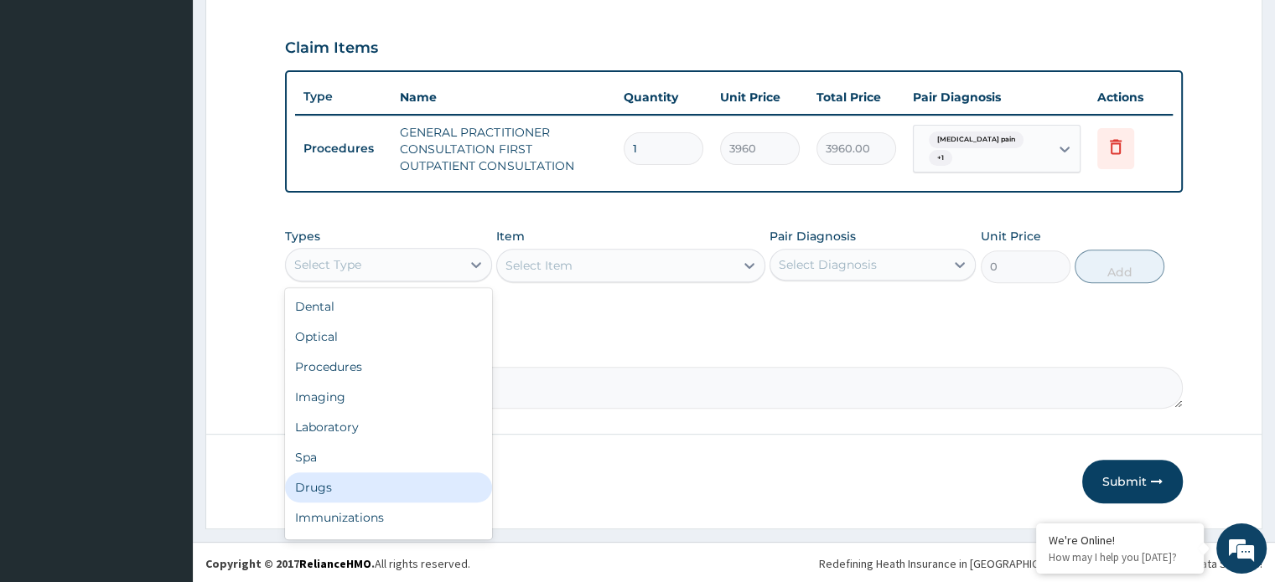
click at [339, 489] on div "Drugs" at bounding box center [388, 488] width 206 height 30
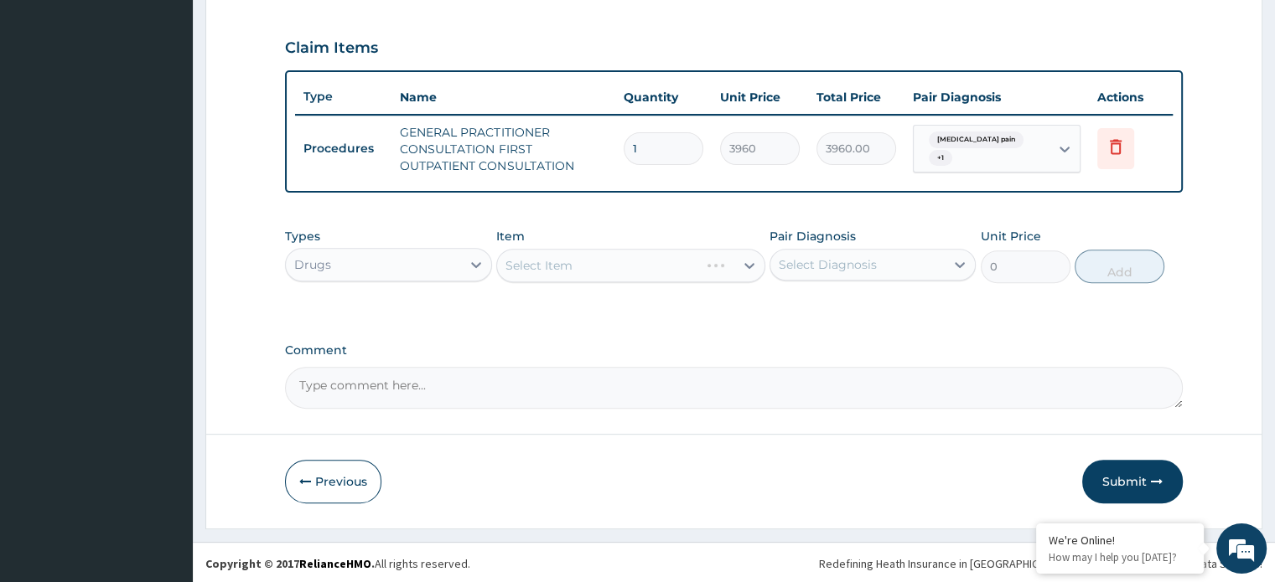
click at [556, 270] on div "Select Item" at bounding box center [630, 266] width 269 height 34
click at [546, 270] on div "Select Item" at bounding box center [630, 266] width 269 height 34
click at [560, 276] on div "Select Item" at bounding box center [615, 265] width 237 height 27
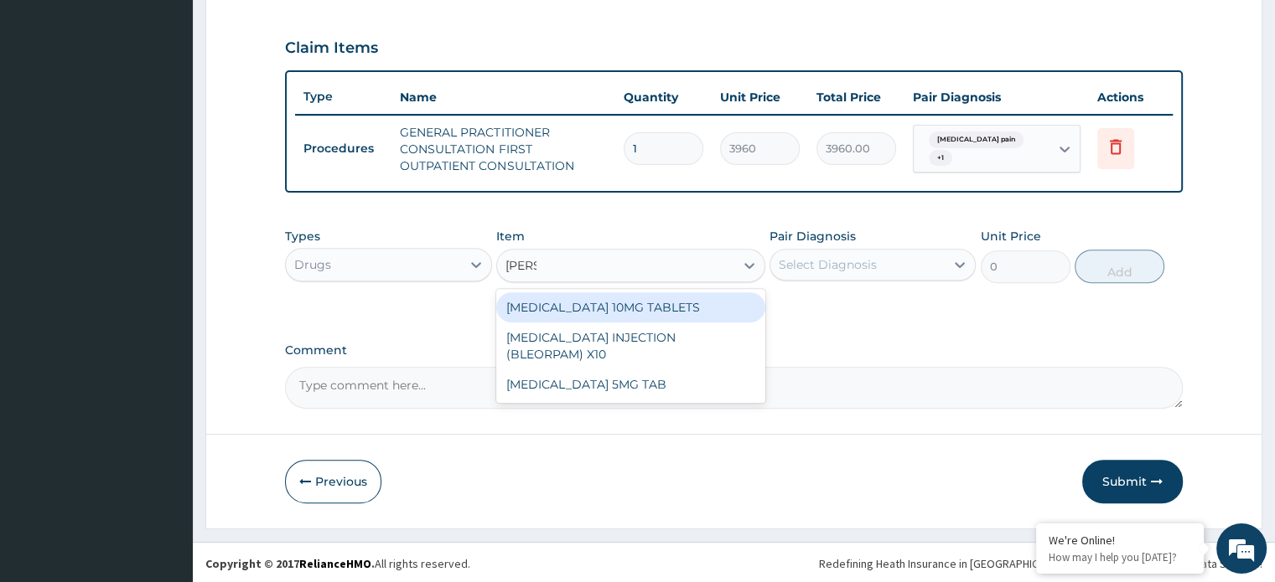
type input "DIAZE"
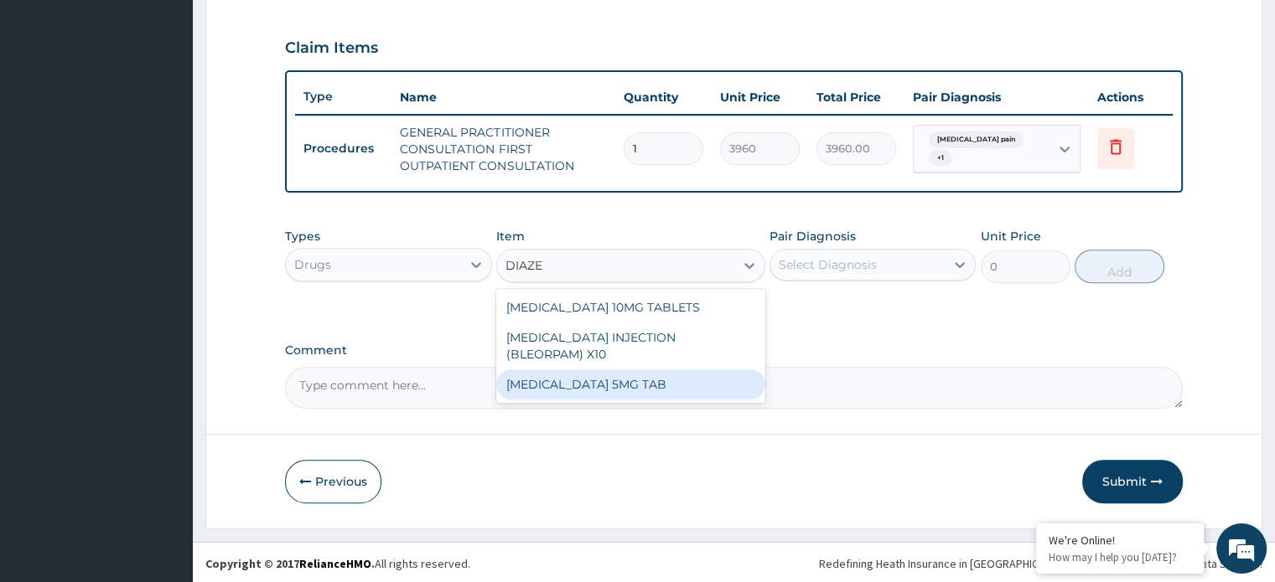
click at [564, 370] on div "[MEDICAL_DATA] 5MG TAB" at bounding box center [630, 385] width 269 height 30
type input "26.39999961853027"
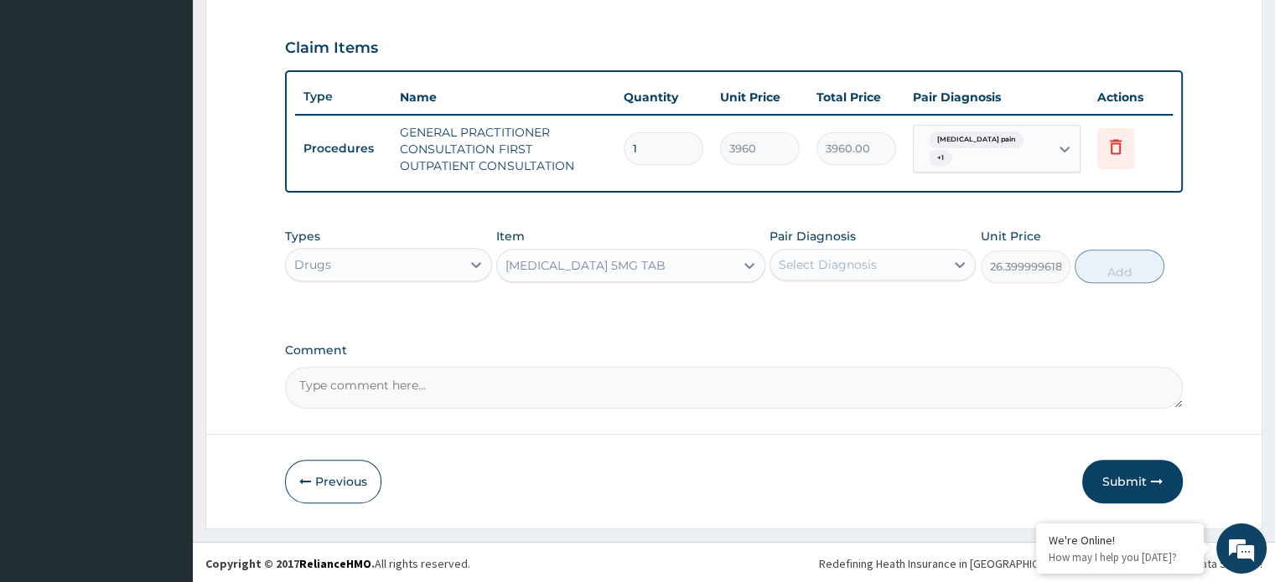
click at [819, 264] on div "Select Diagnosis" at bounding box center [827, 264] width 98 height 17
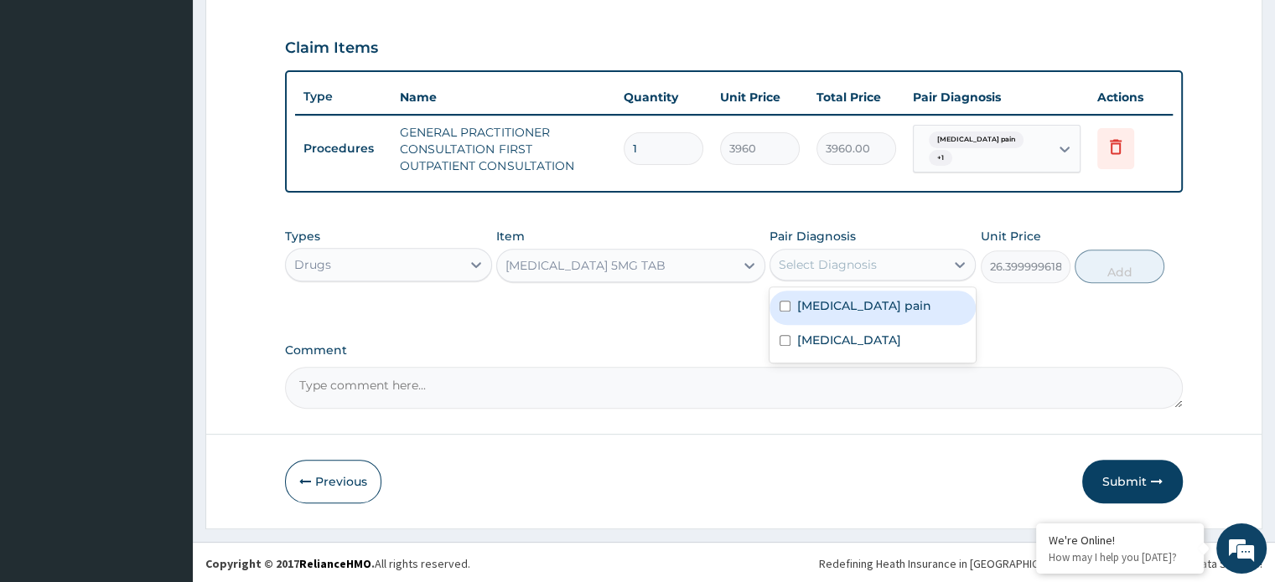
click at [822, 299] on label "Musculoskeletal pain" at bounding box center [864, 305] width 134 height 17
checkbox input "true"
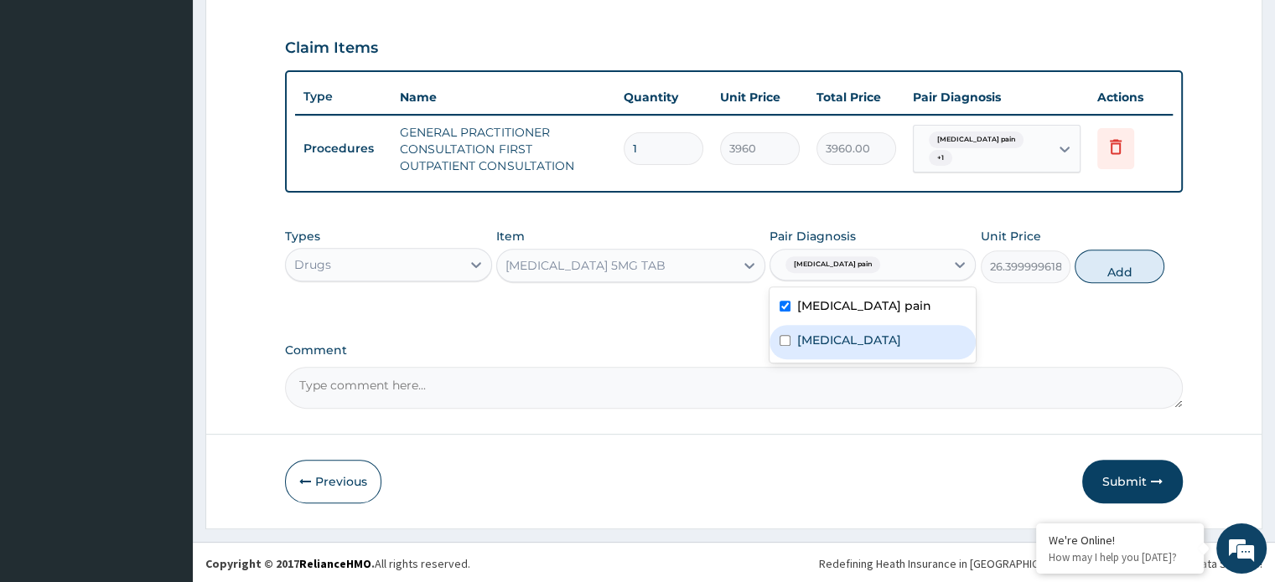
click at [829, 337] on label "[MEDICAL_DATA]" at bounding box center [849, 340] width 104 height 17
checkbox input "true"
click at [1106, 271] on button "Add" at bounding box center [1119, 267] width 90 height 34
click at [1106, 271] on div "PA Code / Prescription Code Enter Code(Secondary Care Only) Encounter Date 07-0…" at bounding box center [733, 8] width 897 height 802
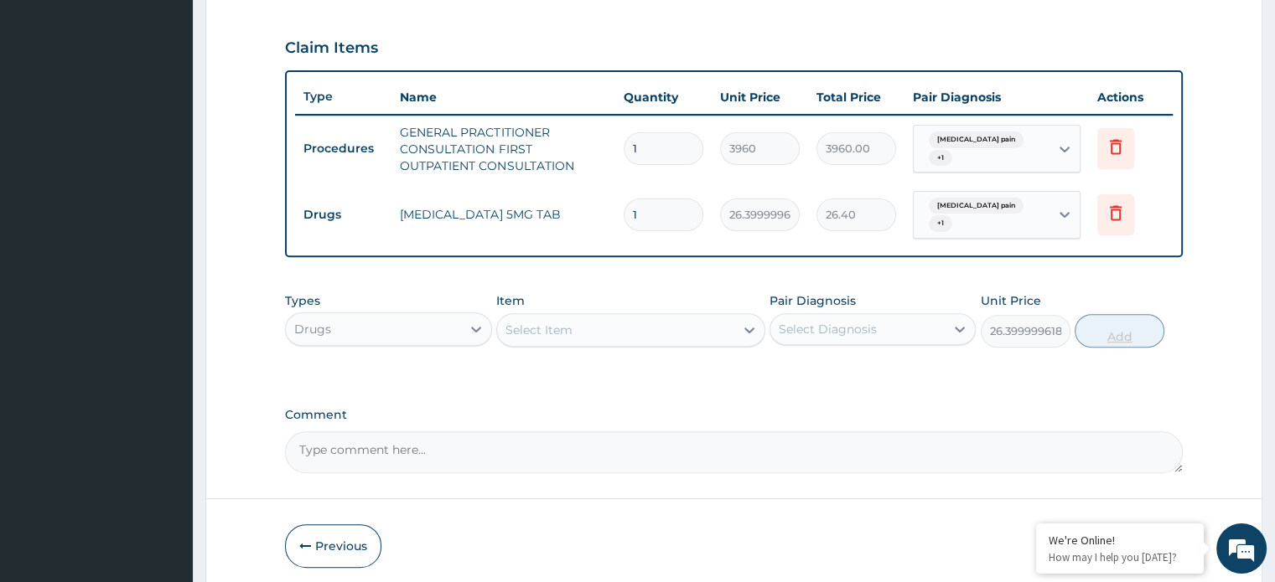
type input "0"
click at [667, 216] on input "1" at bounding box center [663, 215] width 80 height 33
type input "0.00"
type input "5"
type input "132.00"
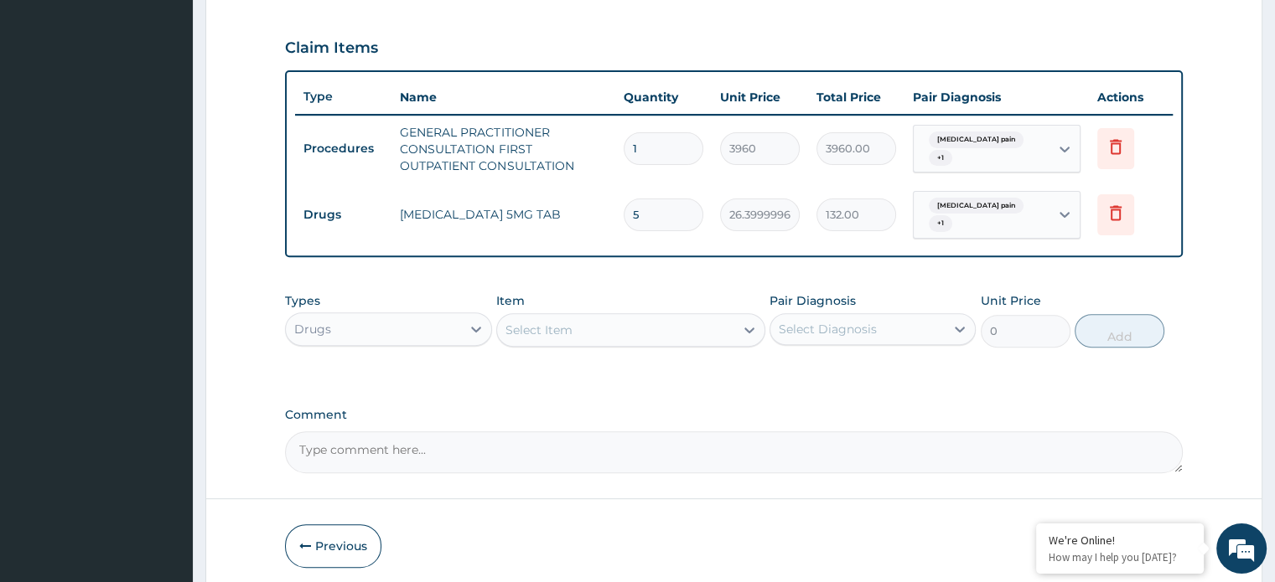
type input "5"
click at [528, 328] on div "Select Item" at bounding box center [538, 330] width 67 height 17
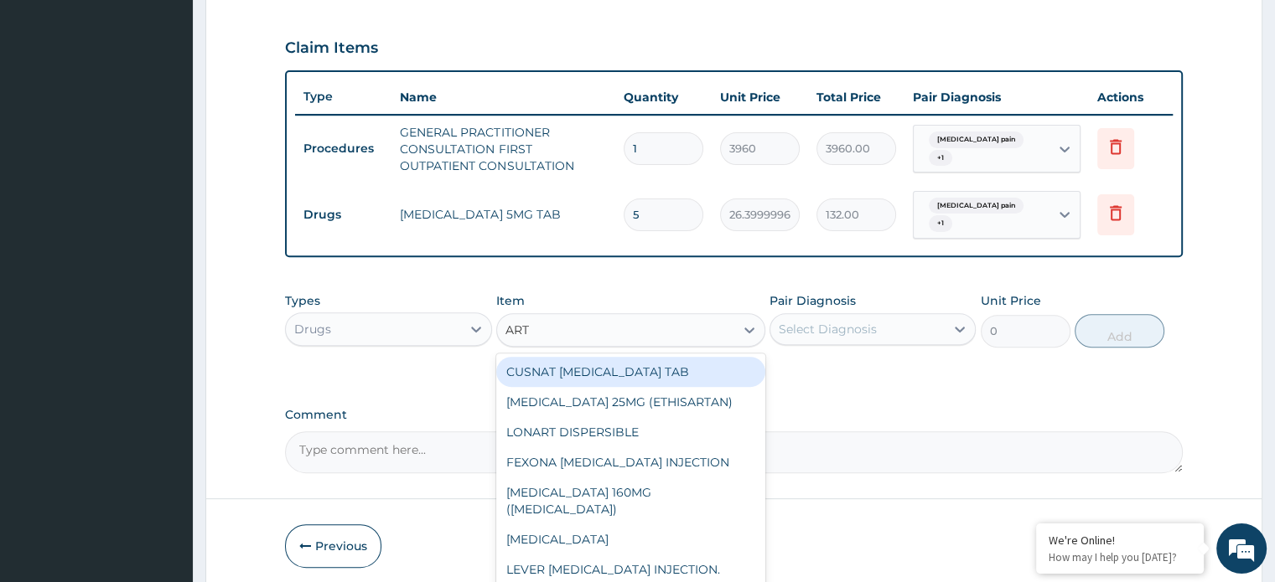
type input "ARTE"
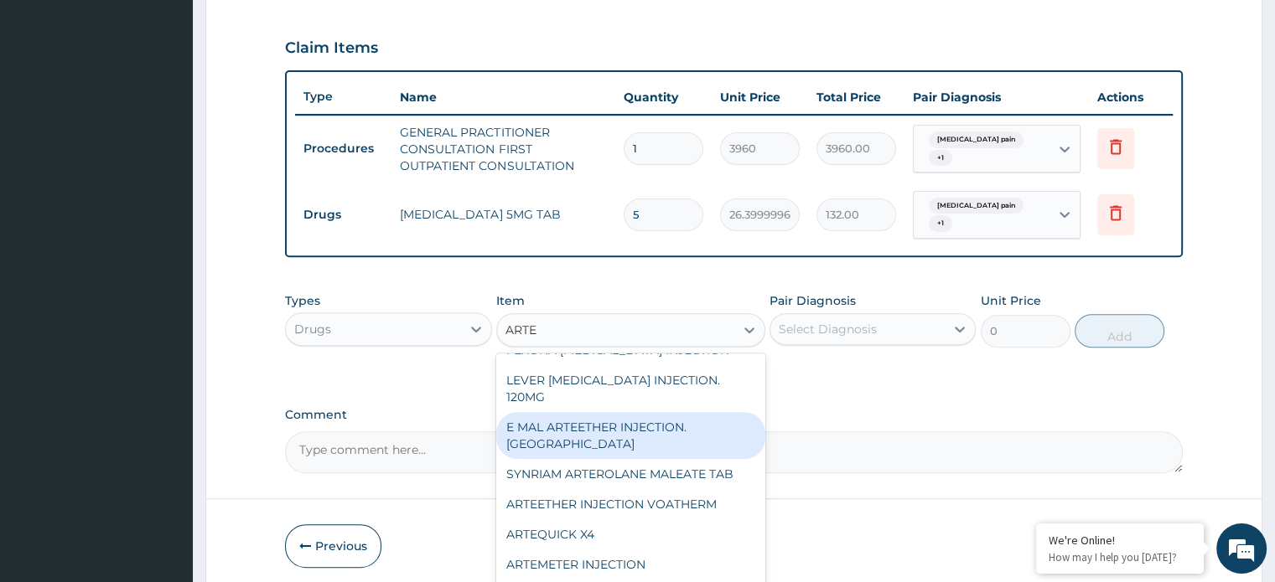
scroll to position [147, 0]
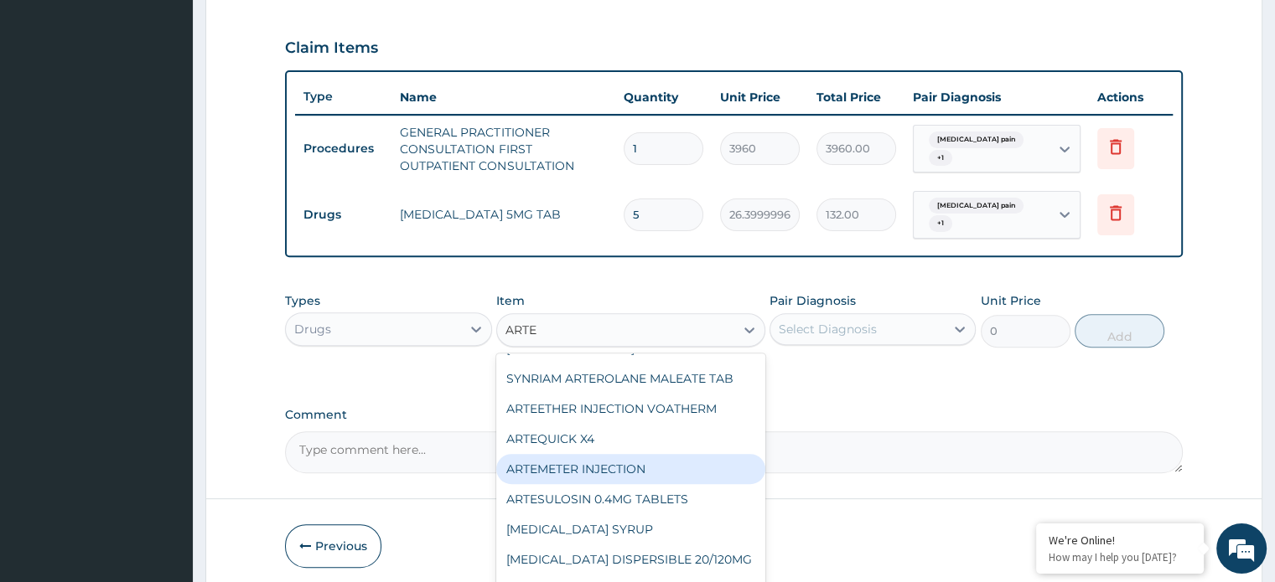
click at [634, 454] on div "ARTEMETER INJECTION" at bounding box center [630, 469] width 269 height 30
type input "1056"
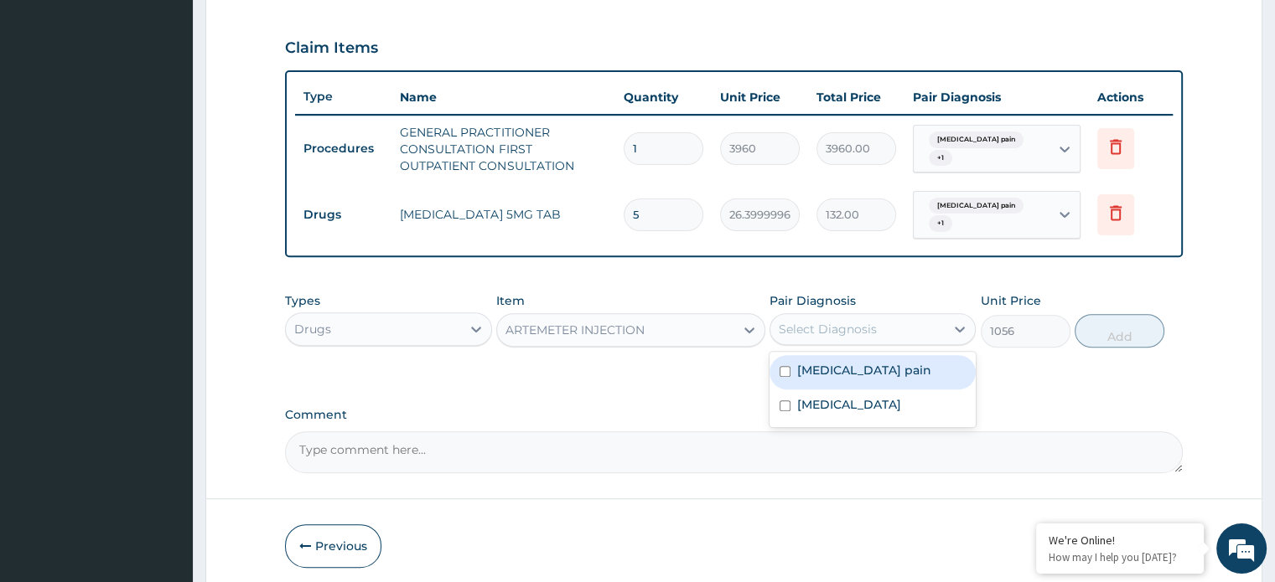
click at [832, 328] on div "Select Diagnosis" at bounding box center [827, 329] width 98 height 17
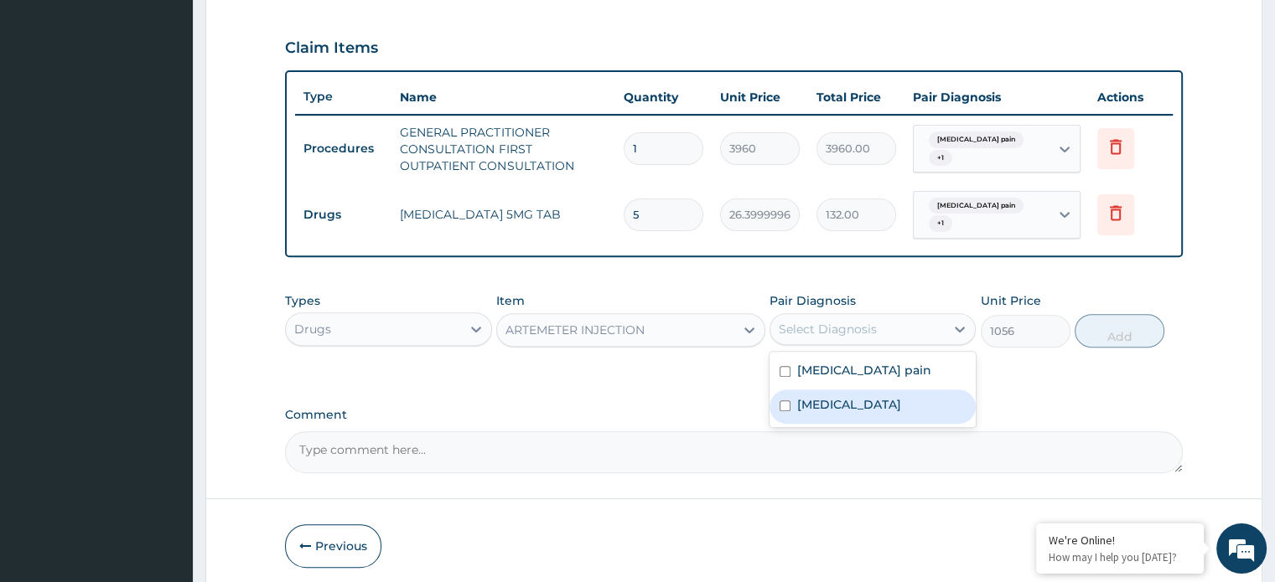
click at [821, 404] on label "[MEDICAL_DATA]" at bounding box center [849, 404] width 104 height 17
checkbox input "true"
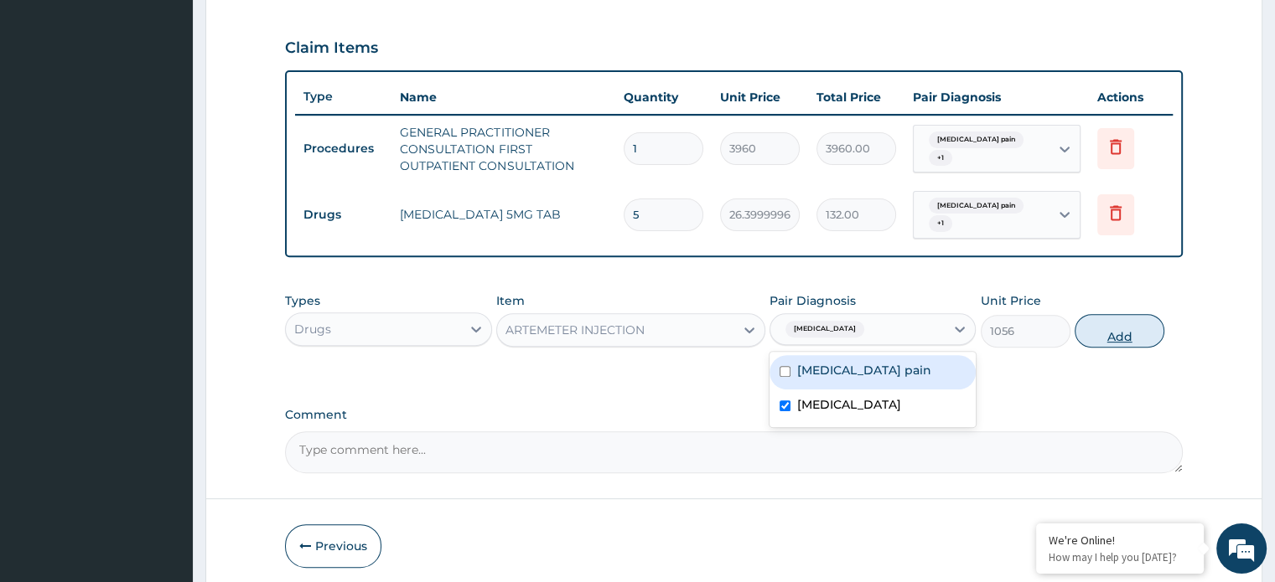
click at [1119, 330] on button "Add" at bounding box center [1119, 331] width 90 height 34
type input "0"
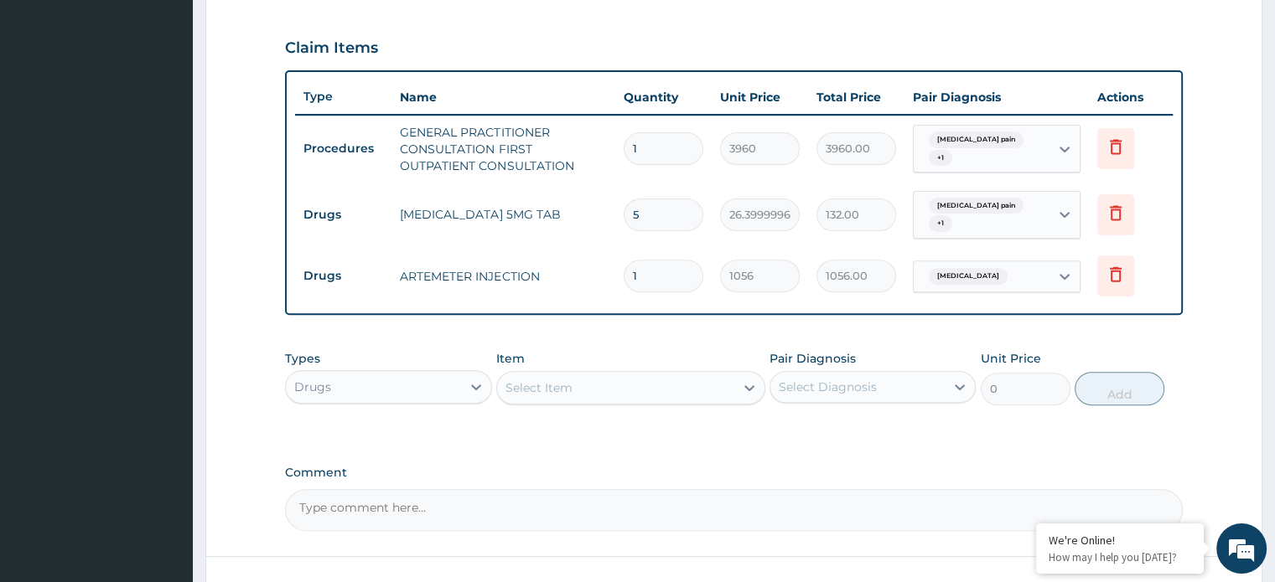
type input "0.00"
type input "2"
type input "2112.00"
type input "2"
click at [591, 386] on div "Select Item" at bounding box center [615, 388] width 237 height 27
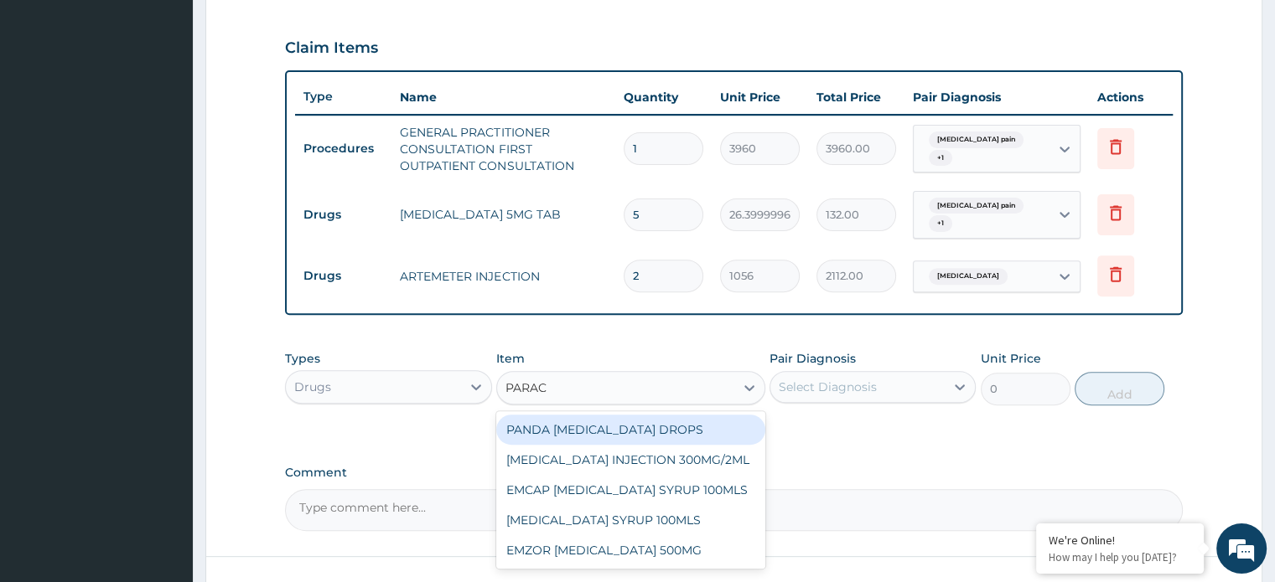
type input "PARACE"
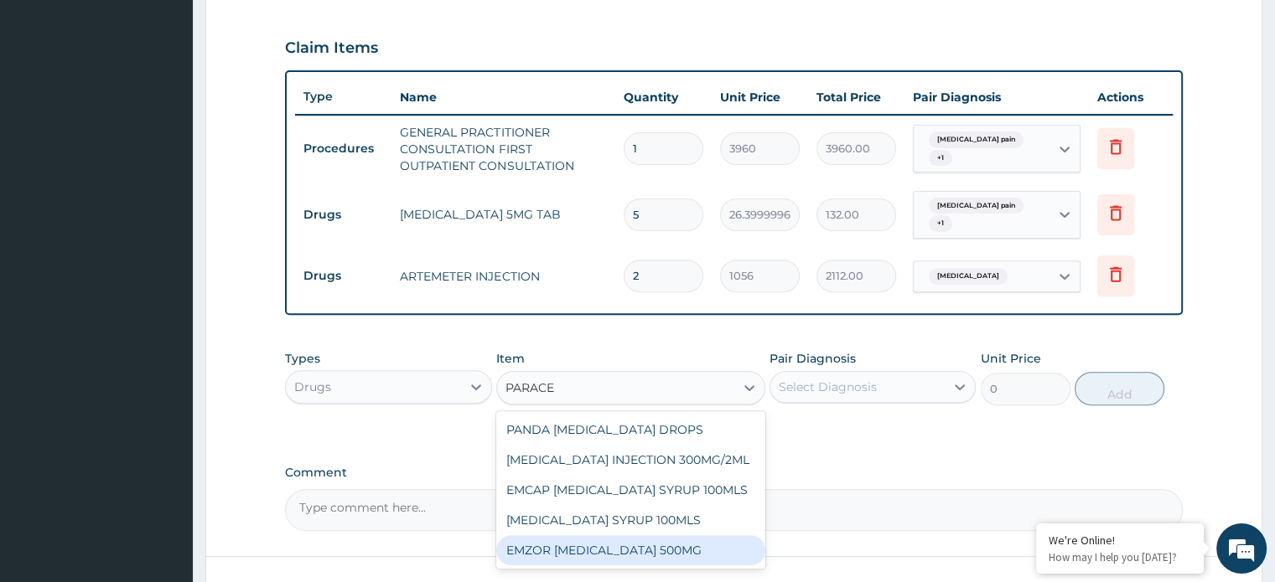
click at [627, 547] on div "EMZOR [MEDICAL_DATA] 500MG" at bounding box center [630, 550] width 269 height 30
type input "26.39999961853027"
click at [627, 547] on form "Step 2 of 2 PA Code / Prescription Code Enter Code(Secondary Care Only) Encount…" at bounding box center [733, 94] width 1057 height 1116
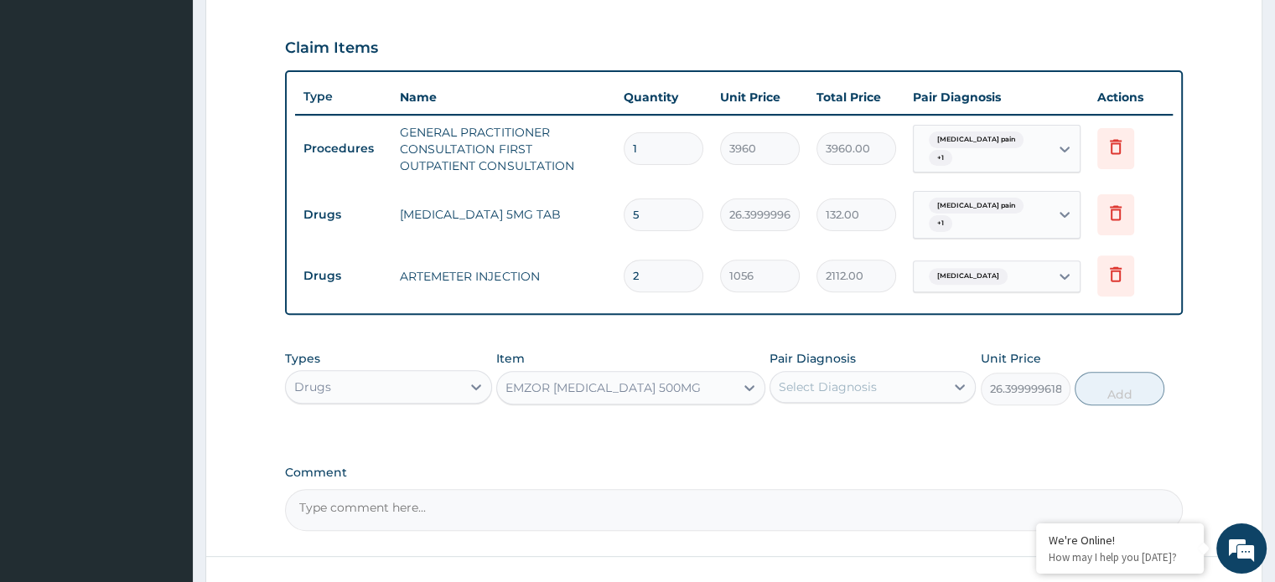
click at [795, 388] on div "Select Diagnosis" at bounding box center [827, 387] width 98 height 17
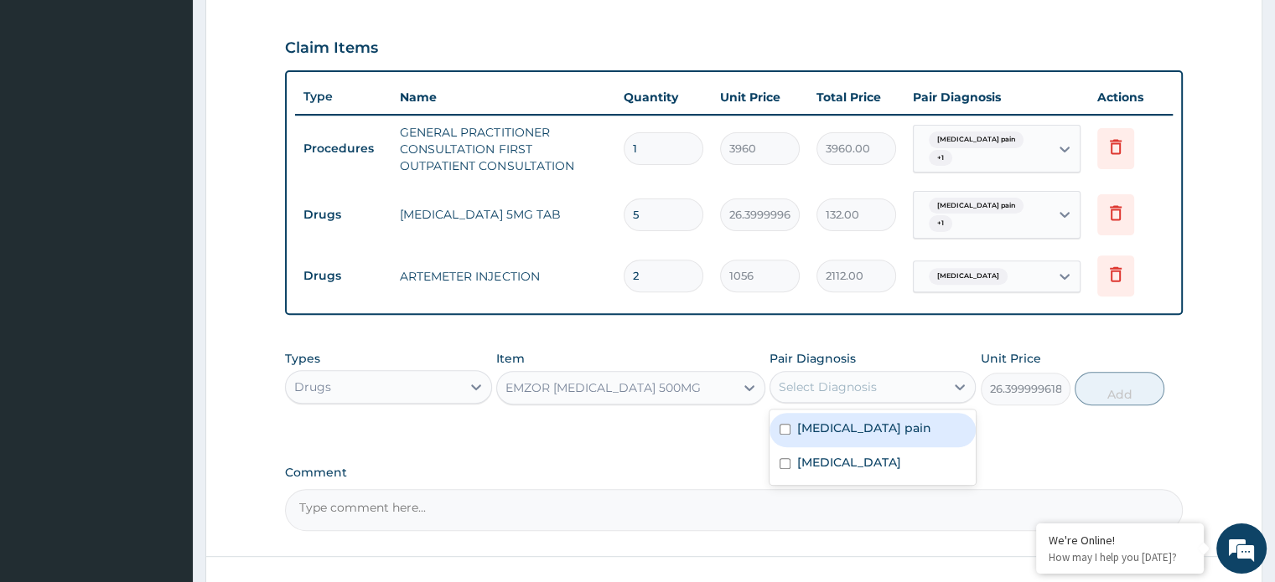
click at [821, 434] on label "Musculoskeletal pain" at bounding box center [864, 428] width 134 height 17
checkbox input "true"
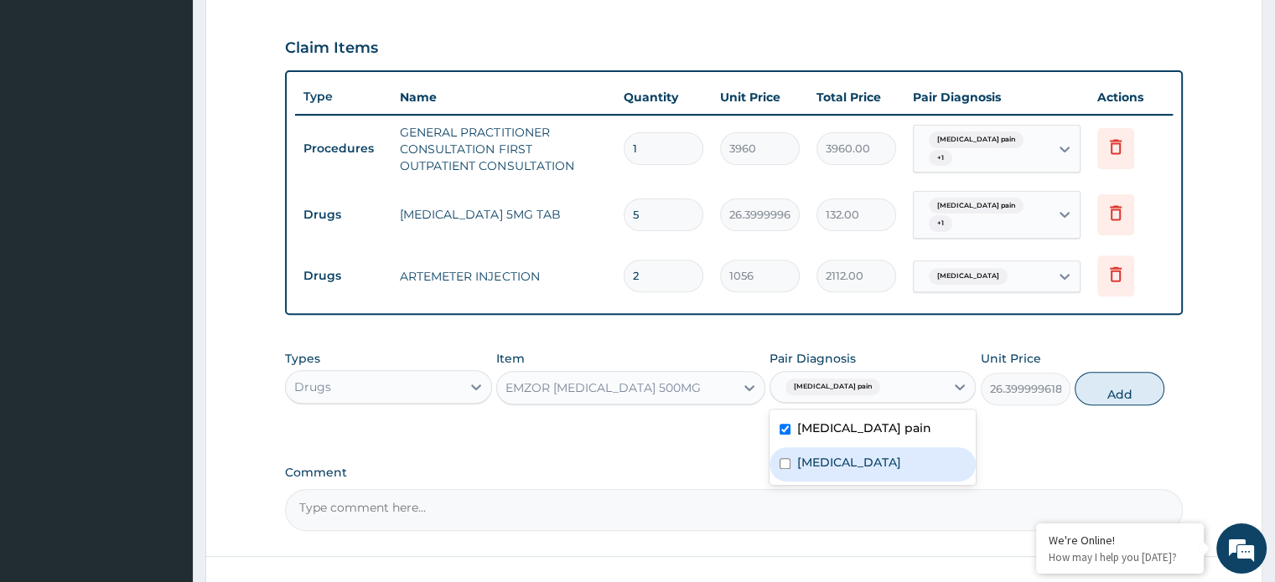
click at [817, 461] on label "[MEDICAL_DATA]" at bounding box center [849, 462] width 104 height 17
checkbox input "true"
click at [1109, 396] on button "Add" at bounding box center [1119, 389] width 90 height 34
type input "0"
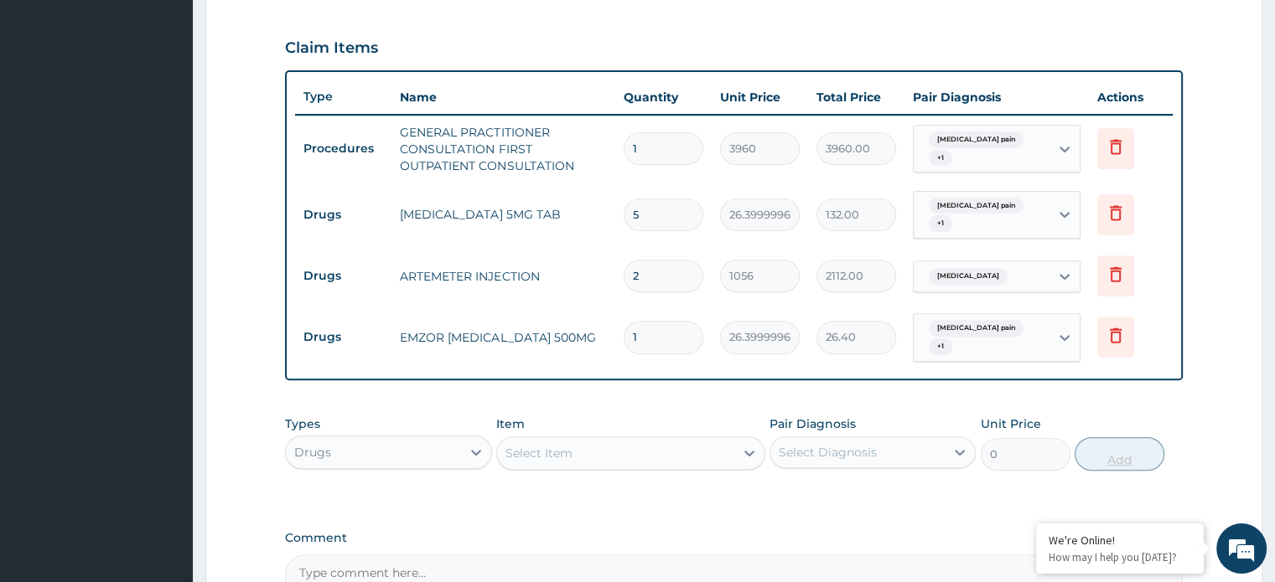
type input "18"
type input "475.20"
type input "18"
click at [563, 455] on div "Select Item" at bounding box center [538, 453] width 67 height 17
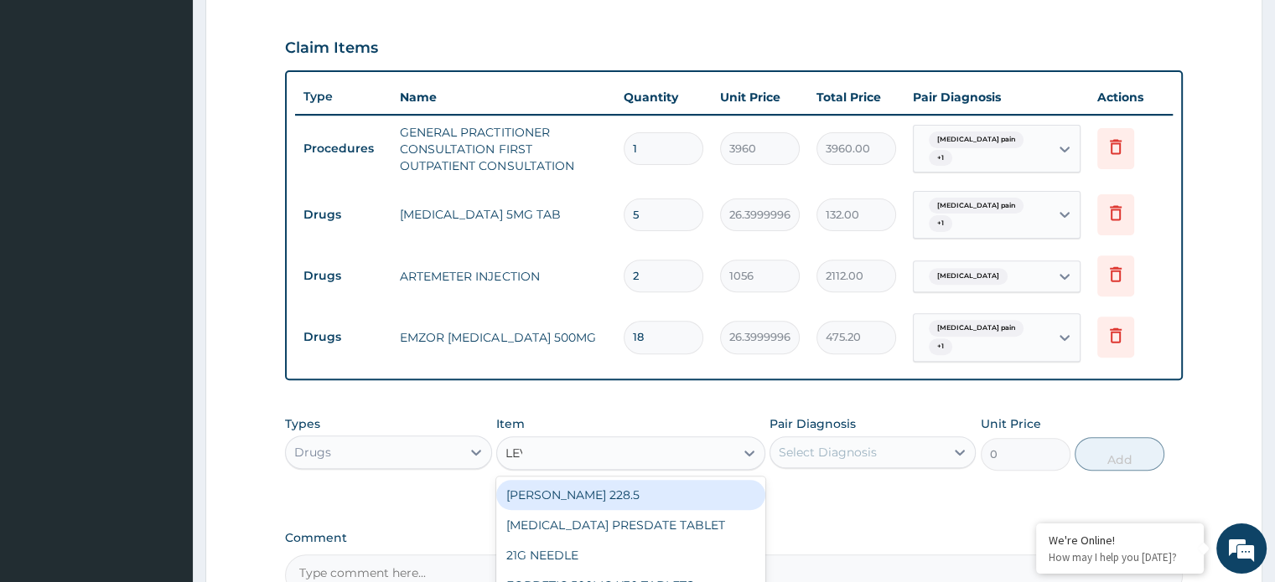
type input "LEVO"
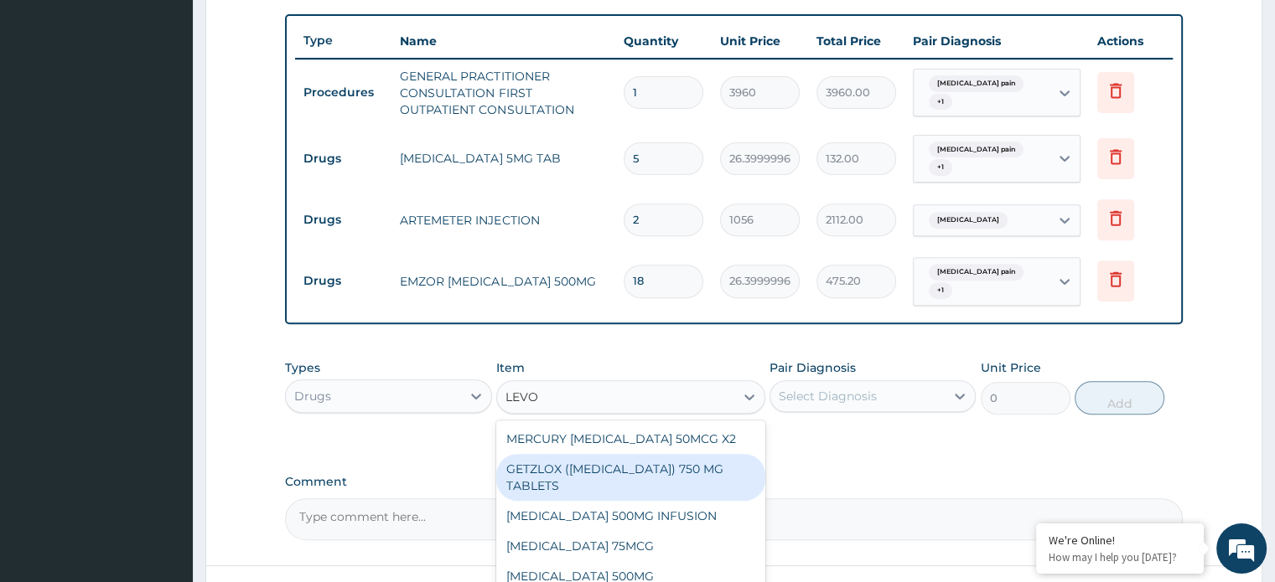
scroll to position [739, 0]
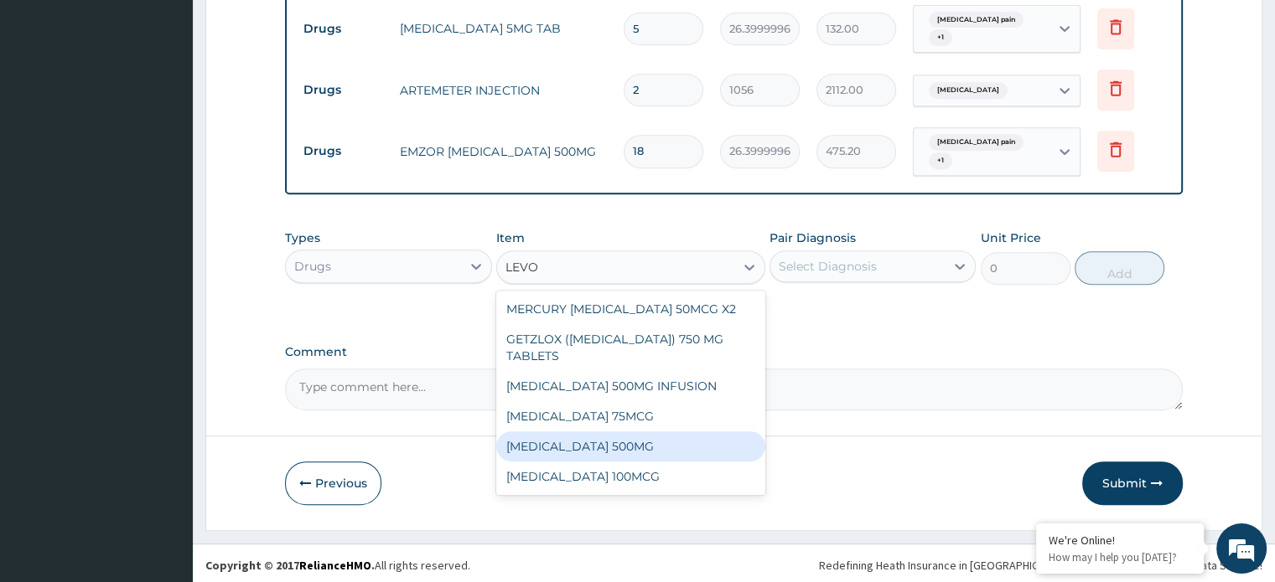
click at [628, 441] on div "[MEDICAL_DATA] 500MG" at bounding box center [630, 447] width 269 height 30
type input "264"
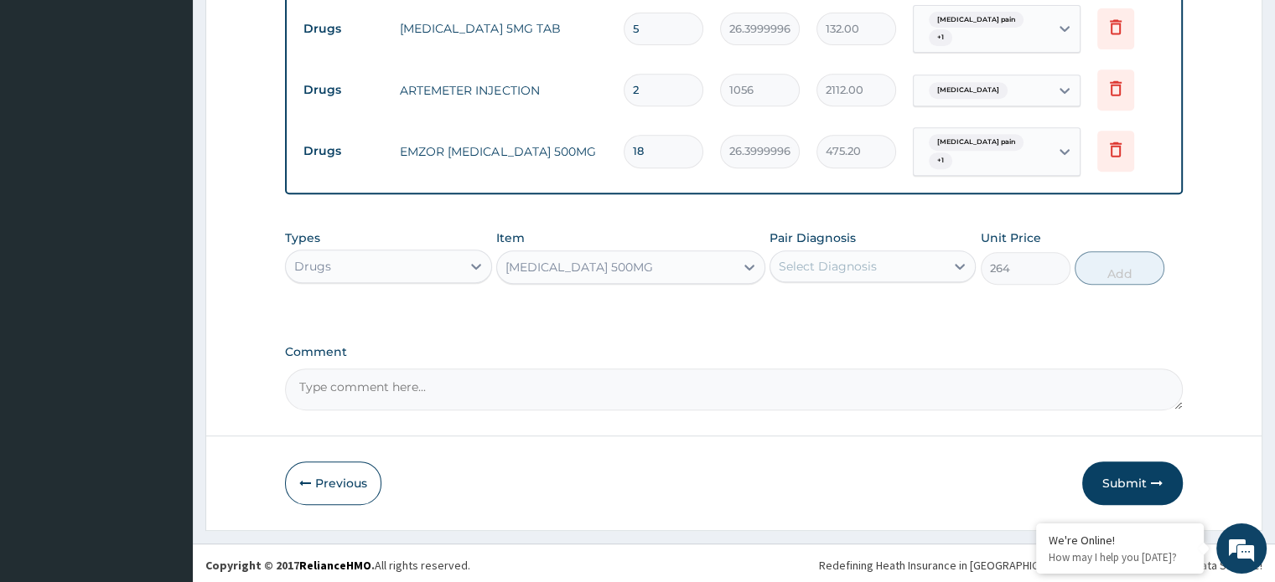
click at [814, 271] on div "Select Diagnosis" at bounding box center [827, 266] width 98 height 17
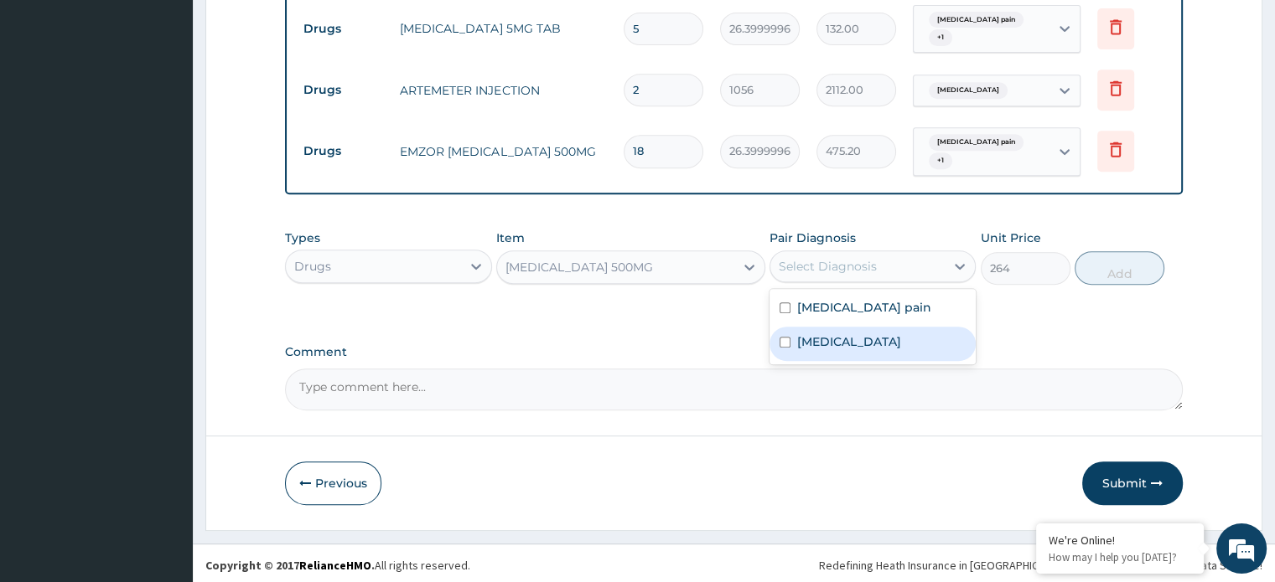
click at [825, 335] on label "[MEDICAL_DATA]" at bounding box center [849, 342] width 104 height 17
checkbox input "true"
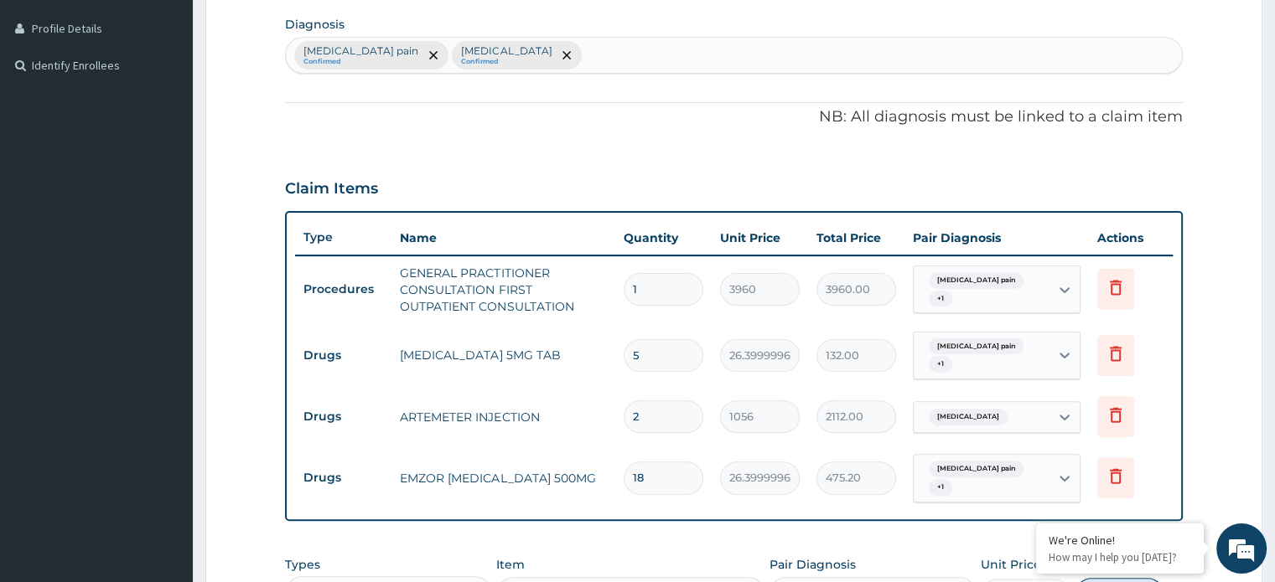
scroll to position [404, 0]
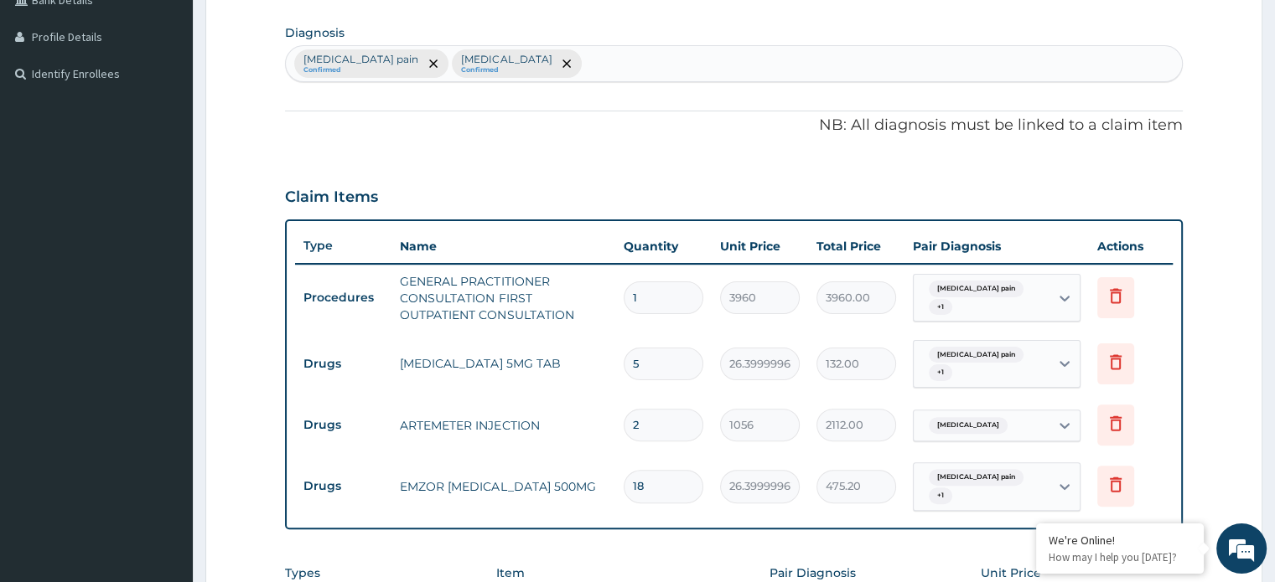
click at [556, 59] on div "Musculoskeletal pain Confirmed Malaria Confirmed" at bounding box center [733, 63] width 895 height 35
type input "BACTER"
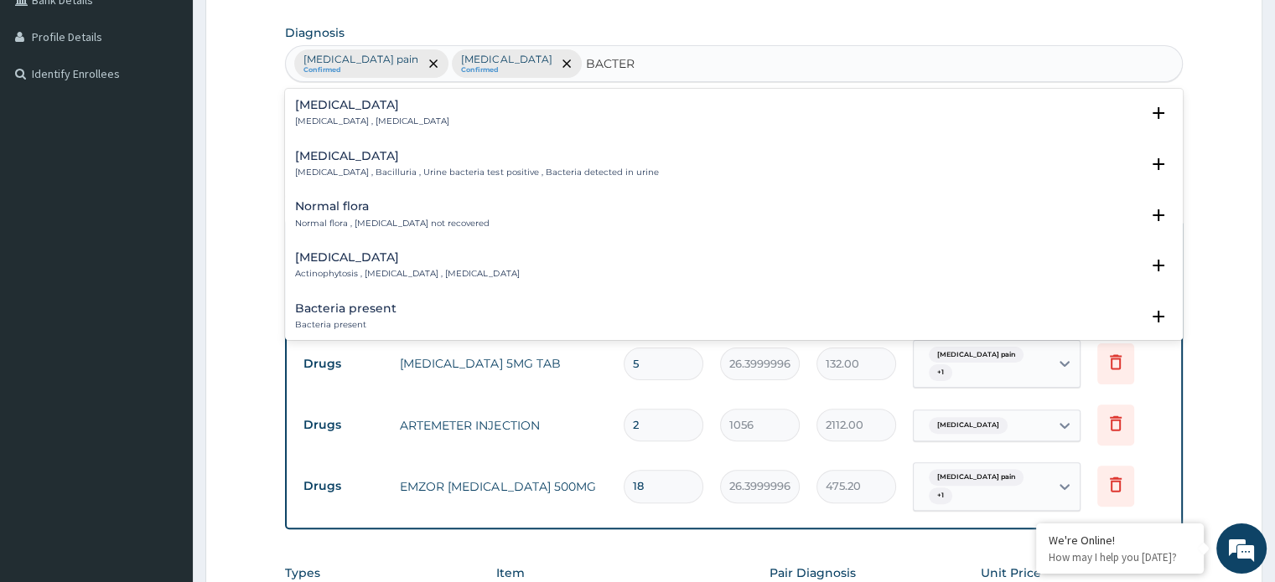
click at [369, 106] on h4 "Bacteremia" at bounding box center [372, 105] width 154 height 13
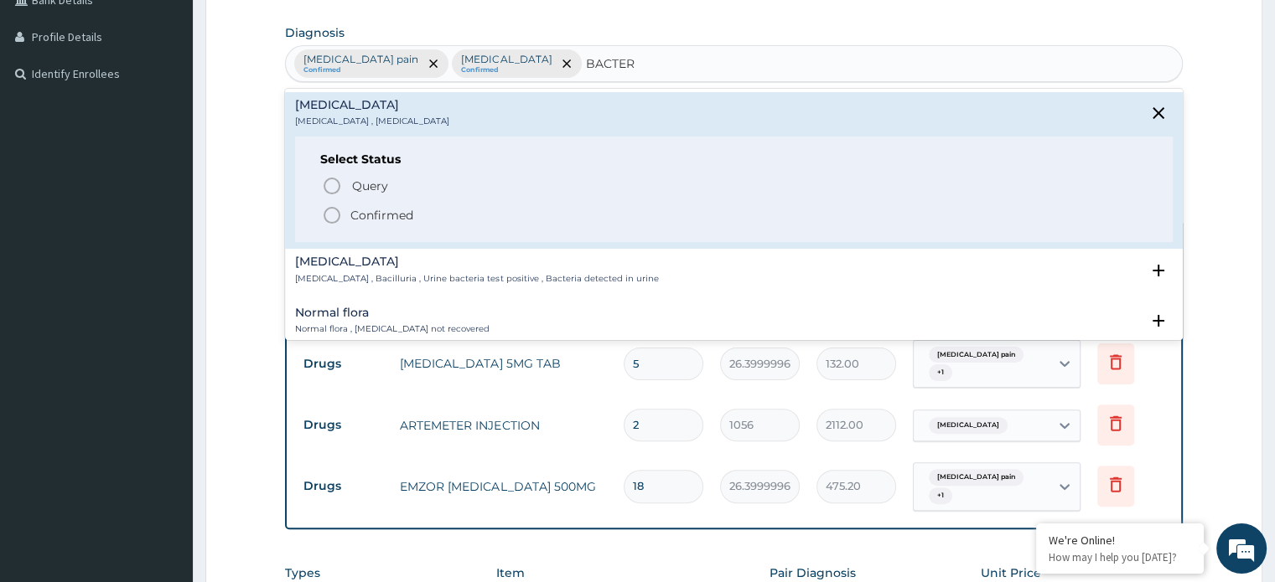
click at [335, 209] on icon "status option filled" at bounding box center [332, 215] width 20 height 20
click at [335, 209] on div "Claim Items" at bounding box center [733, 194] width 897 height 44
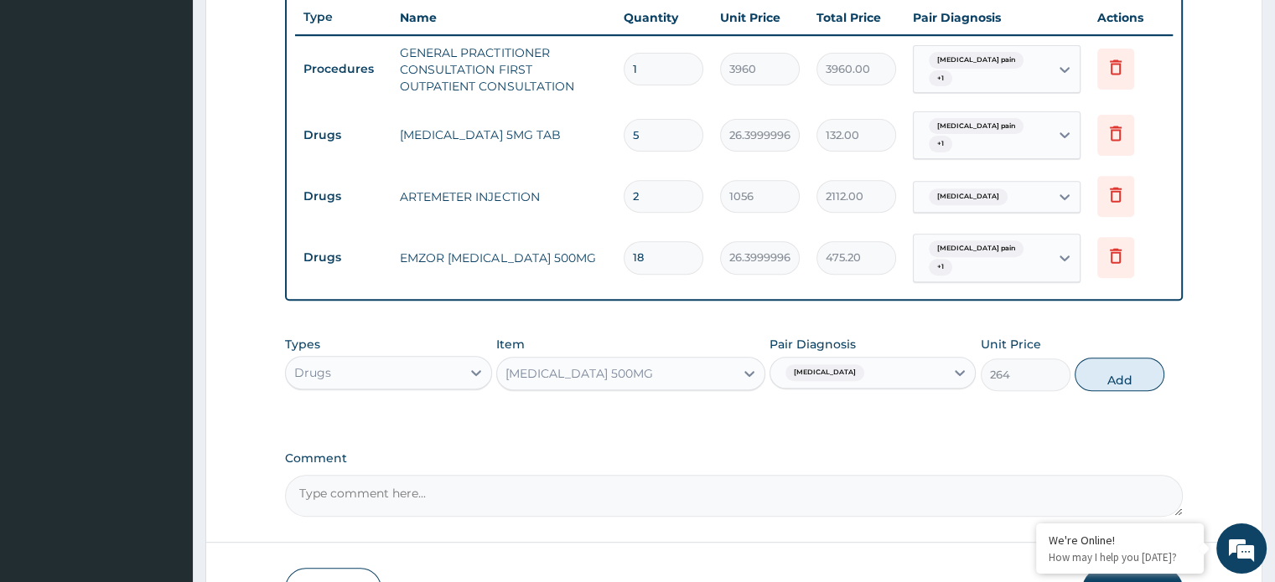
scroll to position [739, 0]
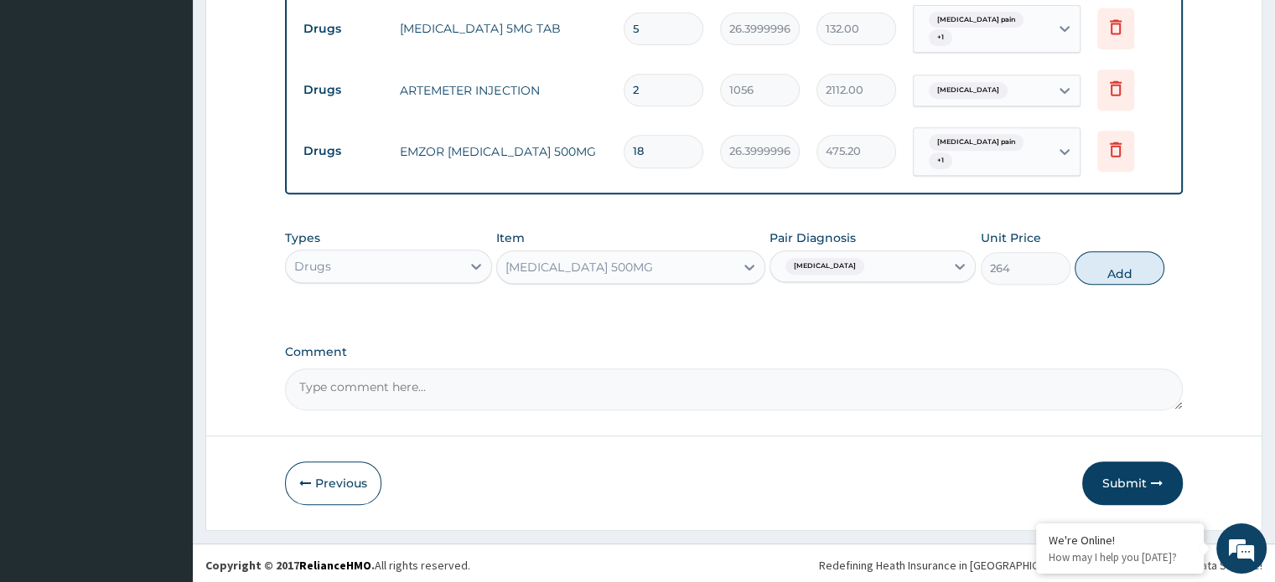
click at [814, 272] on div "[MEDICAL_DATA]" at bounding box center [822, 267] width 88 height 22
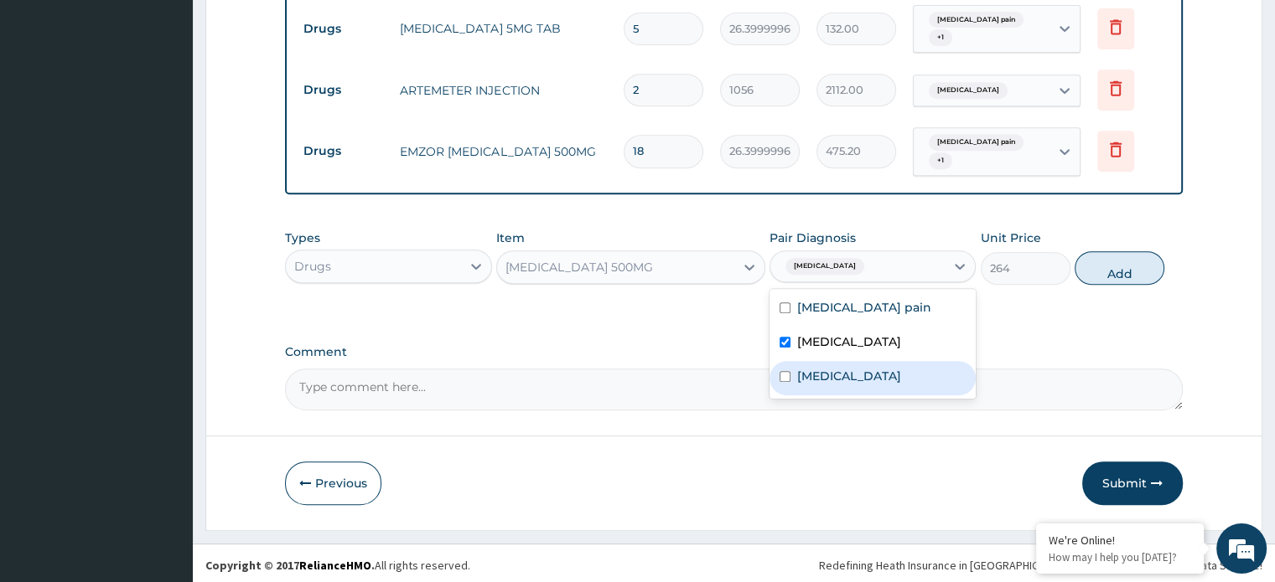
click at [815, 375] on label "Bacteremia" at bounding box center [849, 376] width 104 height 17
checkbox input "true"
click at [813, 334] on label "[MEDICAL_DATA]" at bounding box center [849, 342] width 104 height 17
checkbox input "false"
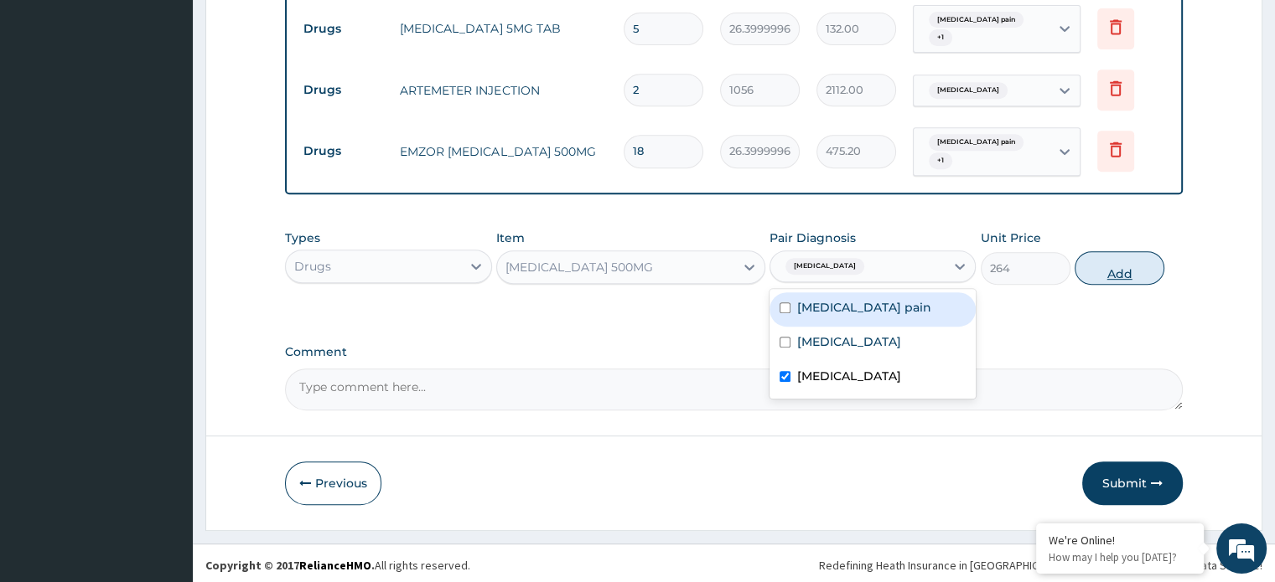
click at [1106, 262] on button "Add" at bounding box center [1119, 268] width 90 height 34
type input "0"
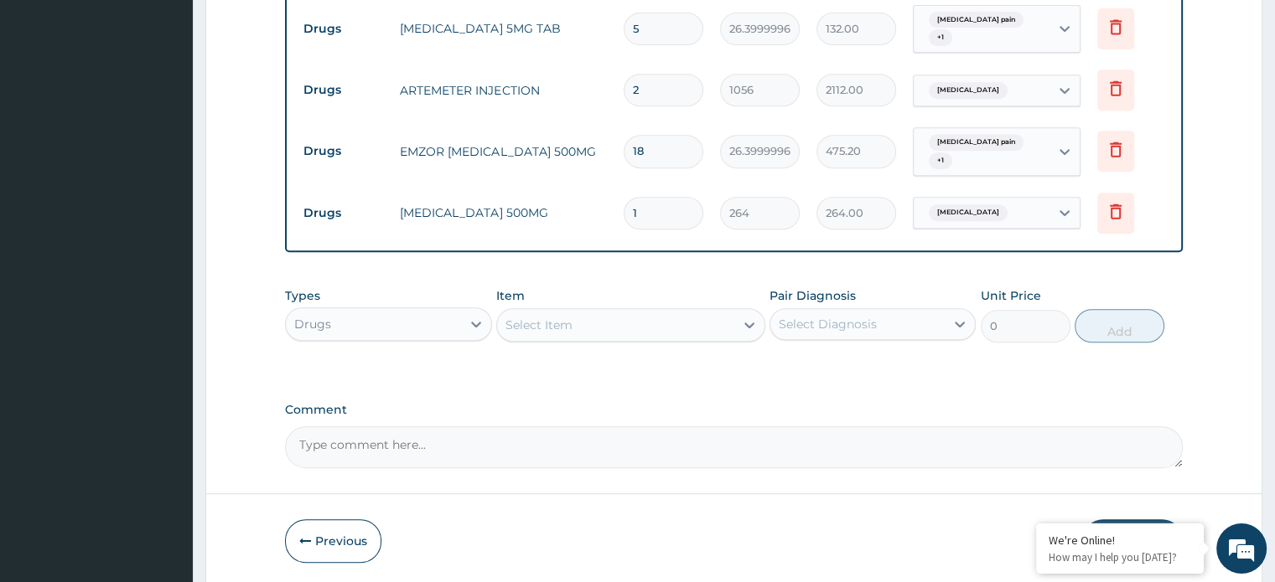
type input "0.00"
type input "5"
type input "1320.00"
type input "5"
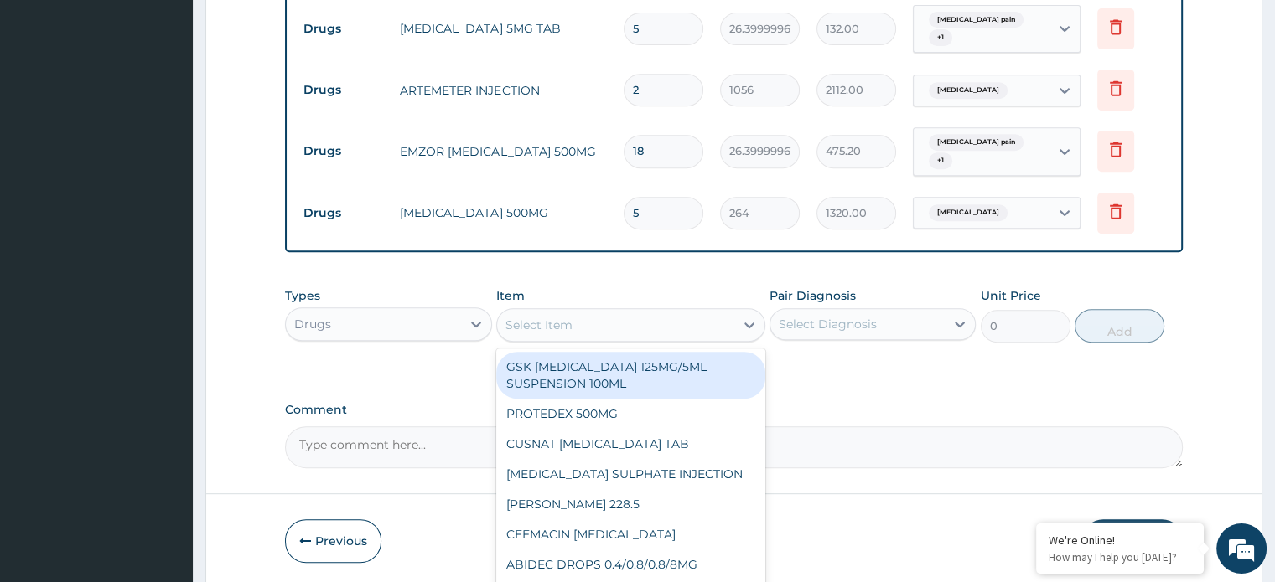
click at [523, 319] on div "Select Item" at bounding box center [538, 325] width 67 height 17
type input "DICLO"
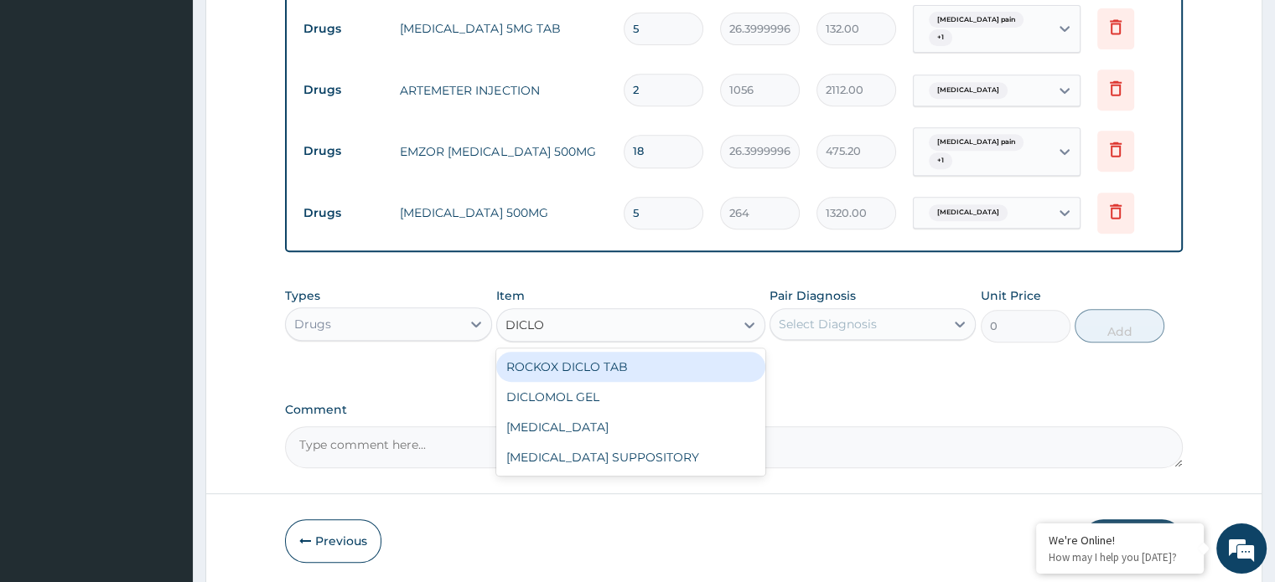
click at [635, 365] on div "ROCKOX DICLO TAB" at bounding box center [630, 367] width 269 height 30
type input "92.4000015258789"
drag, startPoint x: 635, startPoint y: 365, endPoint x: 720, endPoint y: 351, distance: 85.7
click at [635, 365] on div "Types Drugs Item option LEVOFLOXACIN 500MG, selected. option ROCKOX DICLO TAB f…" at bounding box center [733, 327] width 897 height 97
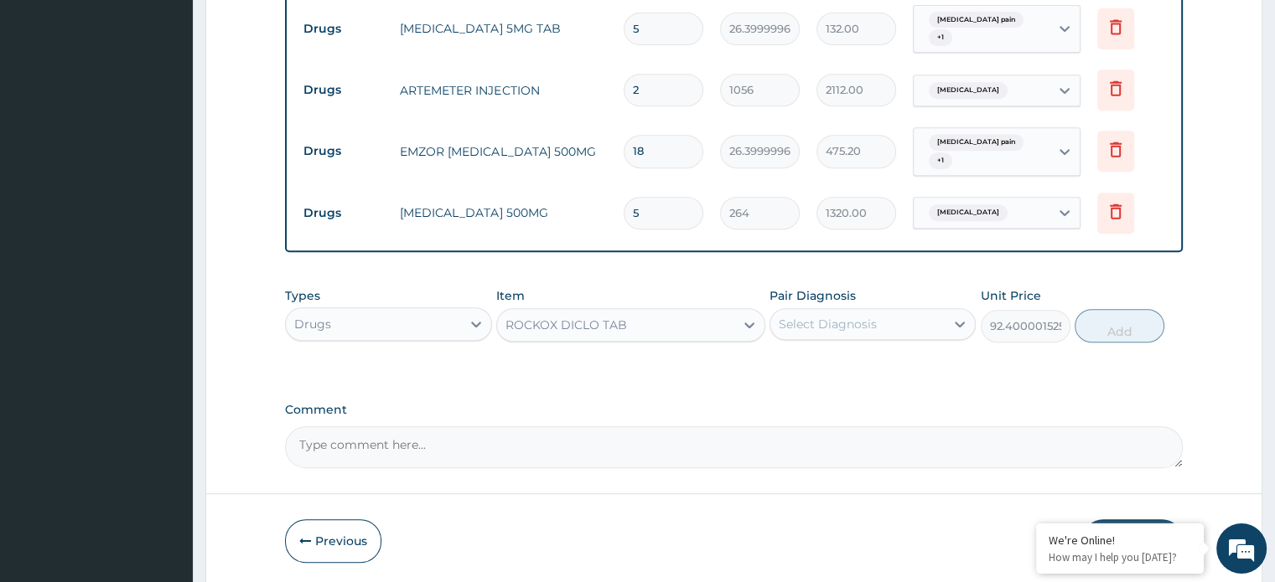
click at [593, 328] on div "ROCKOX DICLO TAB" at bounding box center [566, 325] width 122 height 17
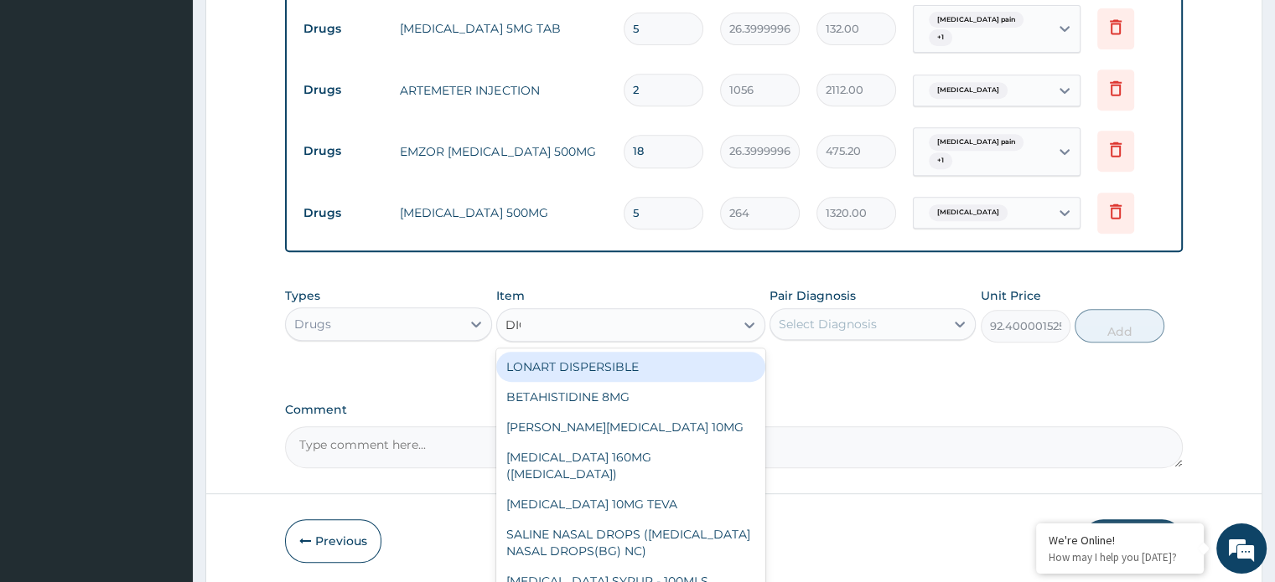
type input "DICL"
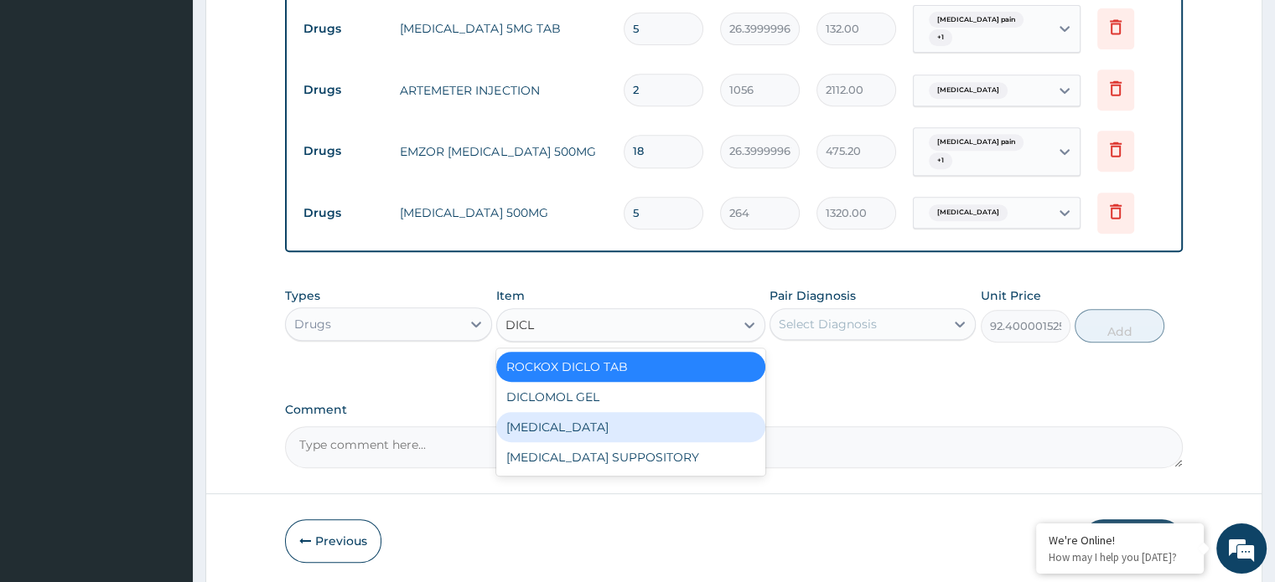
click at [613, 427] on div "[MEDICAL_DATA]" at bounding box center [630, 427] width 269 height 30
type input "660"
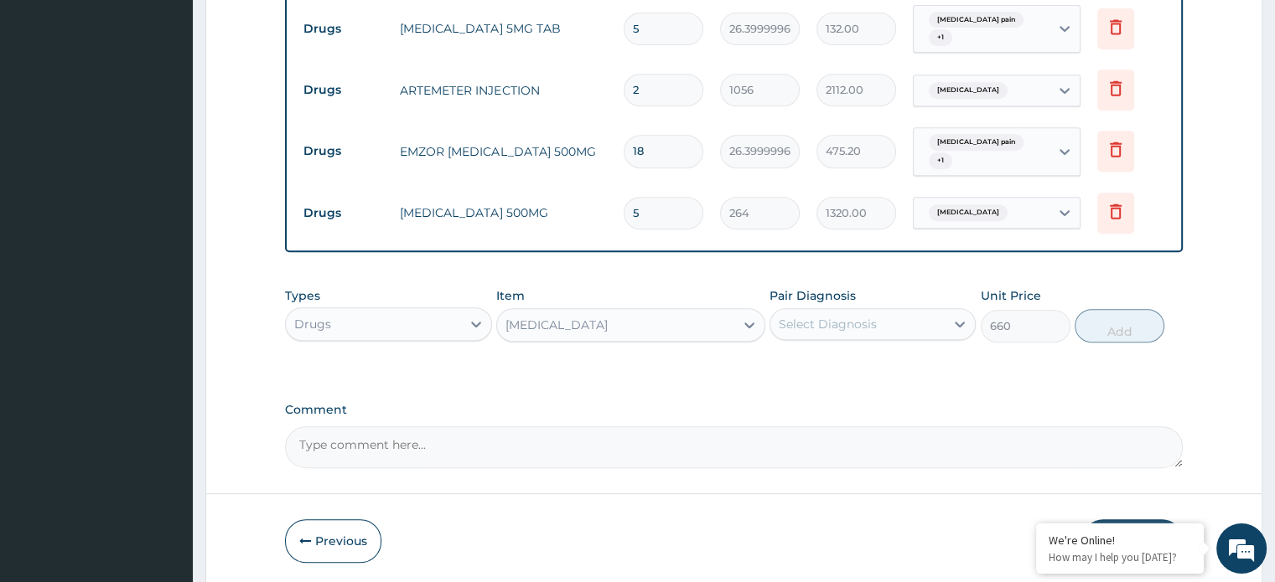
click at [830, 327] on div "Select Diagnosis" at bounding box center [827, 324] width 98 height 17
click at [856, 322] on div "Select Diagnosis" at bounding box center [827, 324] width 98 height 17
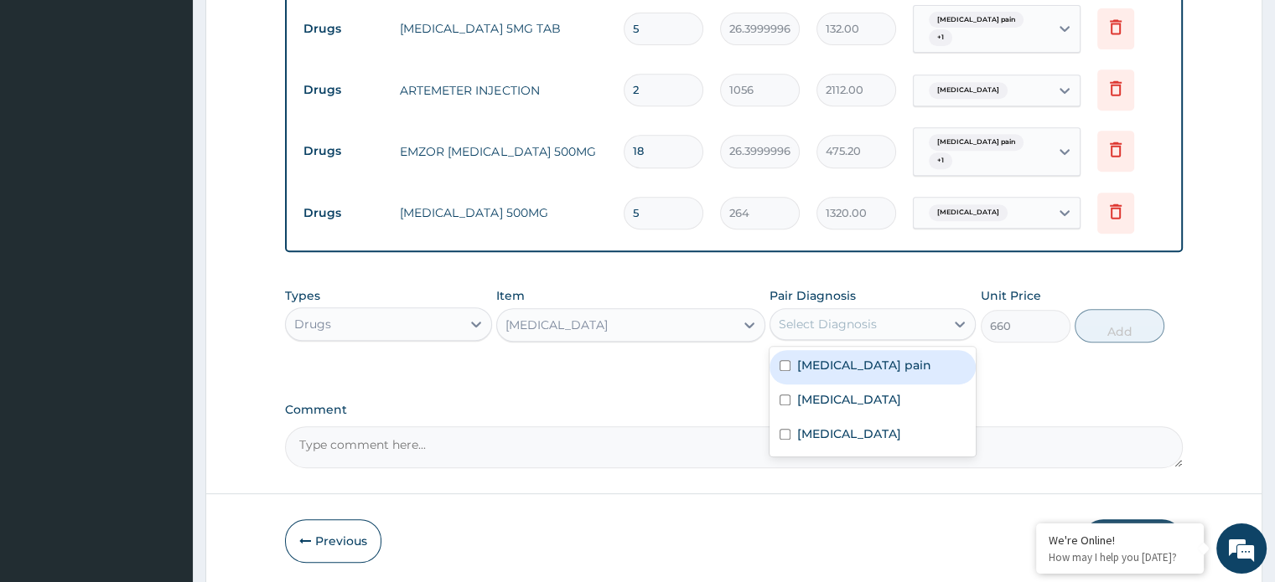
click at [858, 350] on div "Musculoskeletal pain" at bounding box center [872, 367] width 206 height 34
checkbox input "true"
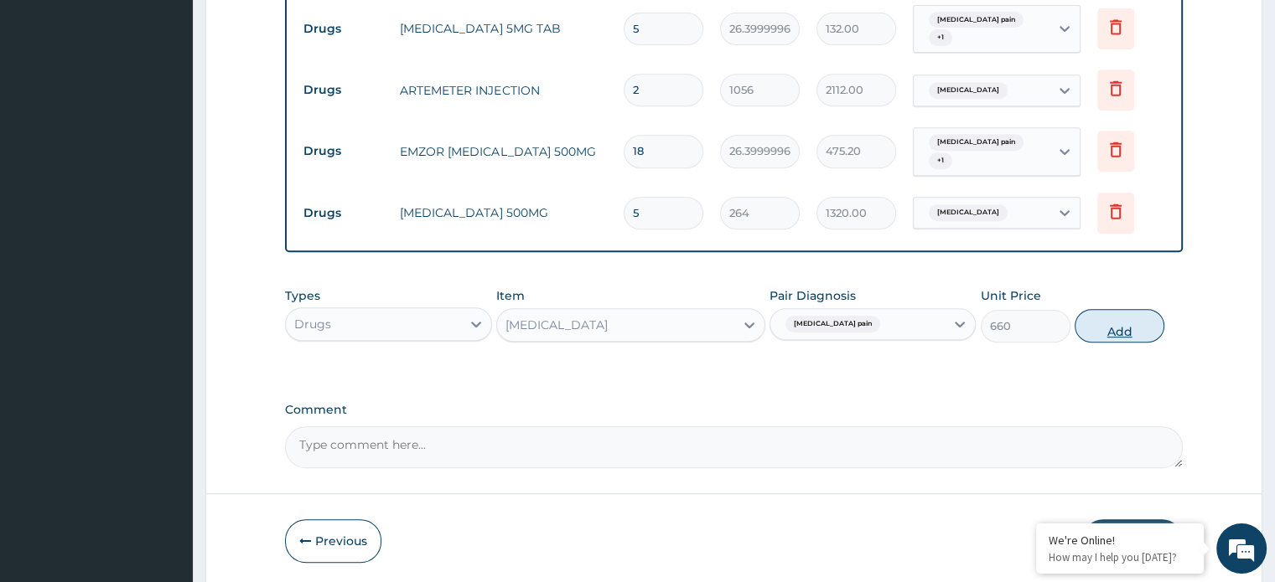
click at [1103, 327] on button "Add" at bounding box center [1119, 326] width 90 height 34
type input "0"
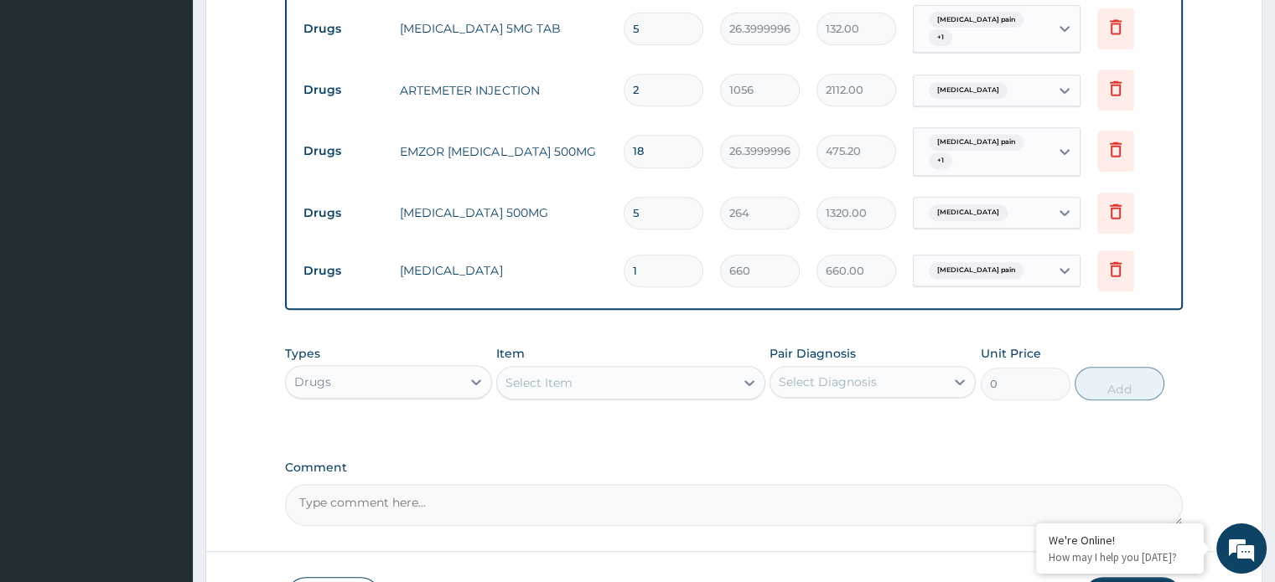
click at [563, 387] on div "Select Item" at bounding box center [538, 383] width 67 height 17
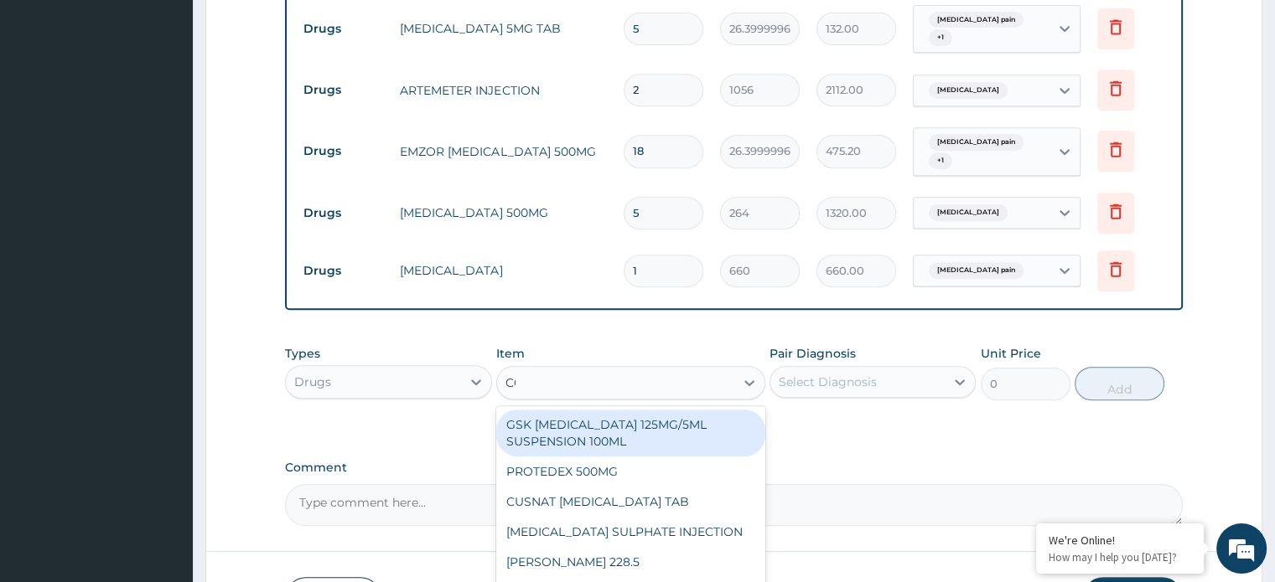
type input "COC"
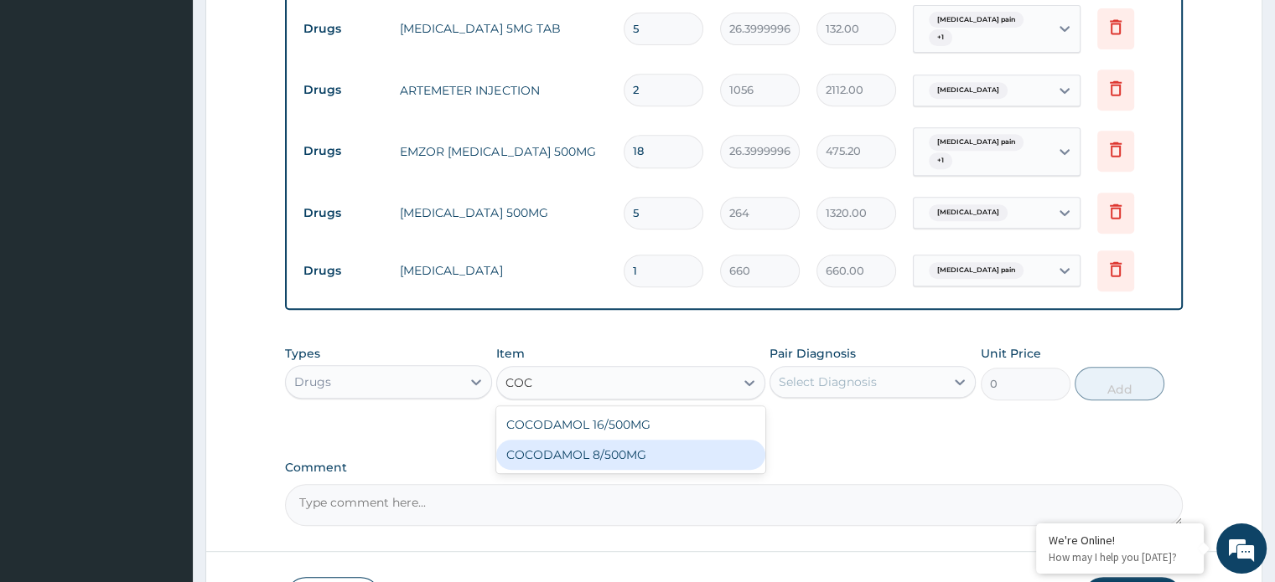
click at [592, 456] on div "COCODAMOL 8/500MG" at bounding box center [630, 455] width 269 height 30
type input "264"
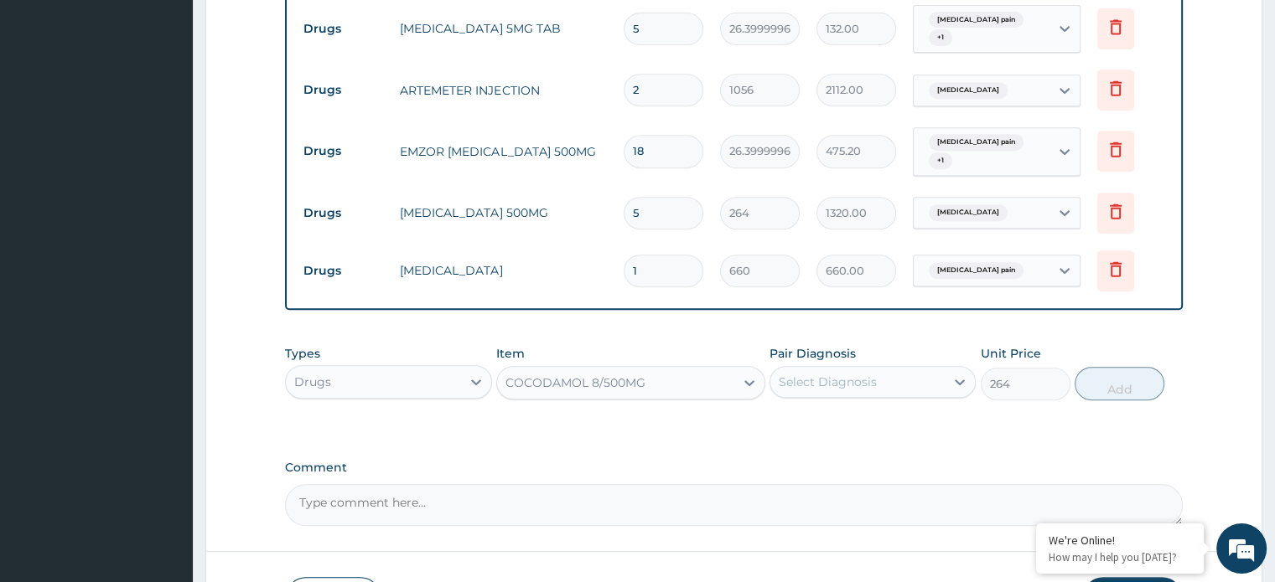
click at [830, 376] on div "Select Diagnosis" at bounding box center [827, 382] width 98 height 17
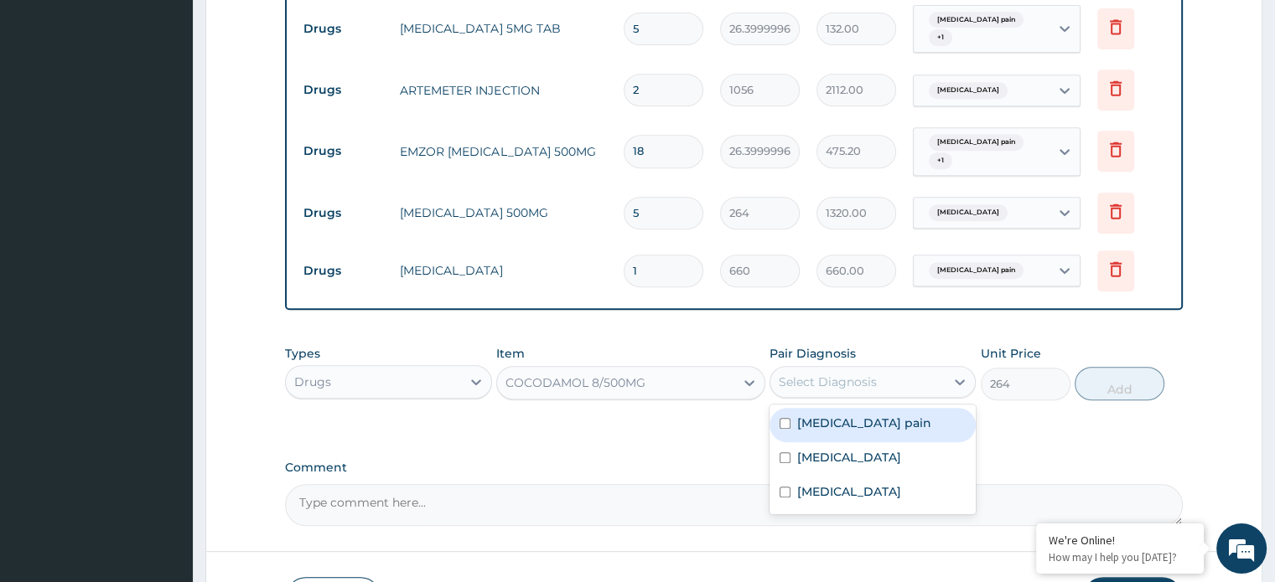
drag, startPoint x: 846, startPoint y: 421, endPoint x: 940, endPoint y: 410, distance: 94.6
click at [848, 424] on label "Musculoskeletal pain" at bounding box center [864, 423] width 134 height 17
checkbox input "true"
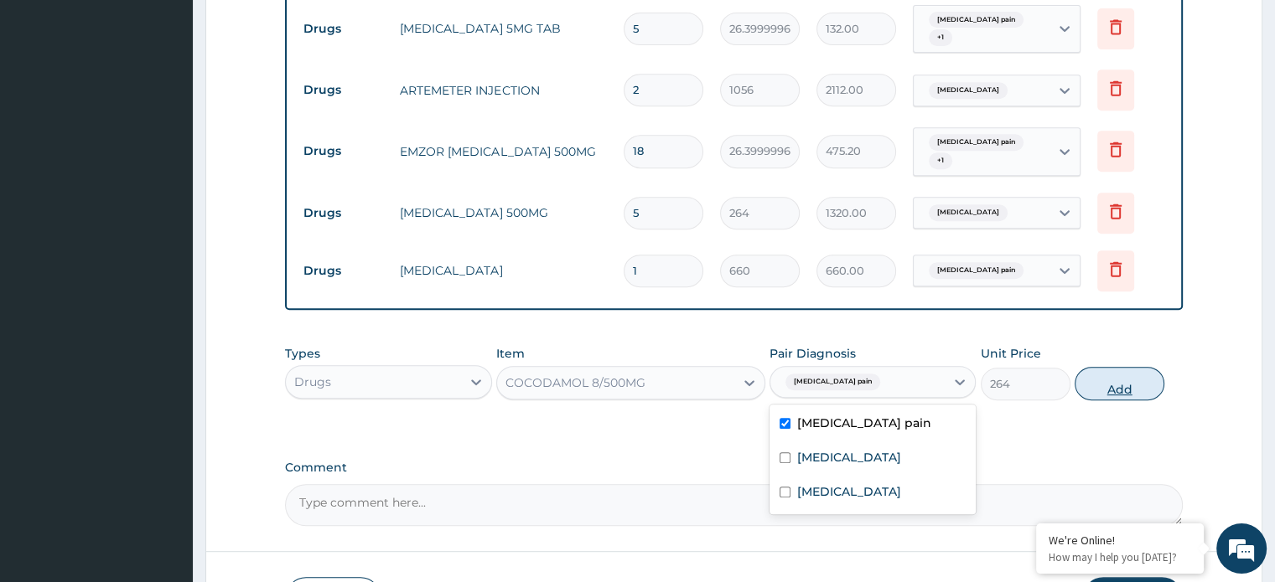
click at [1125, 392] on button "Add" at bounding box center [1119, 384] width 90 height 34
type input "0"
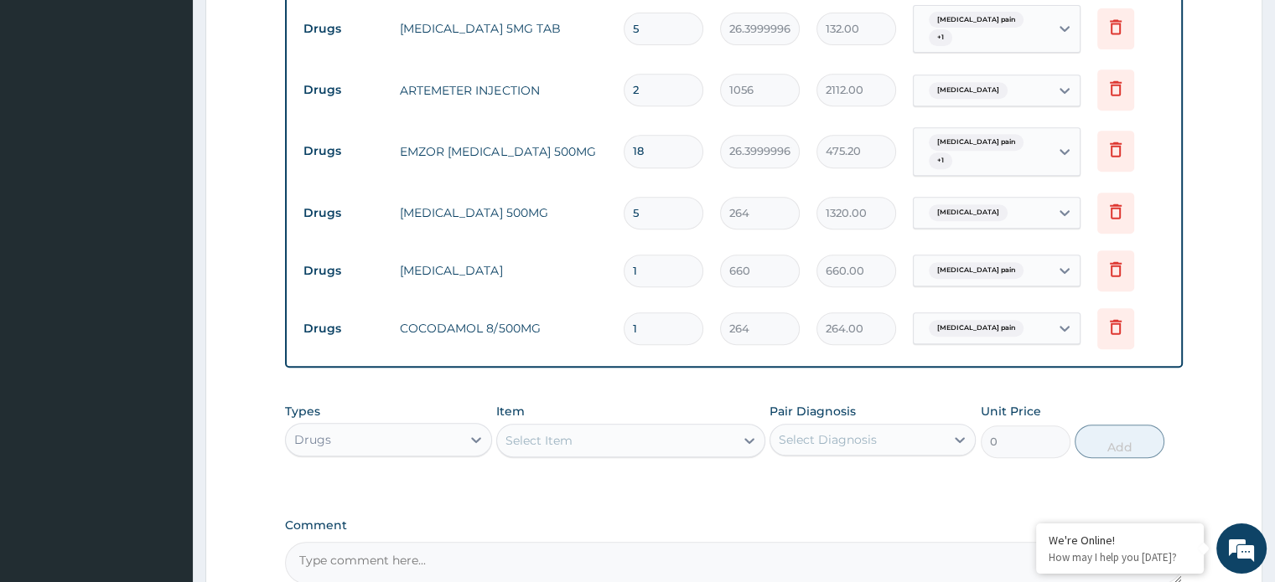
type input "10"
type input "2640.00"
type input "10"
click at [546, 432] on div "Select Item" at bounding box center [538, 440] width 67 height 17
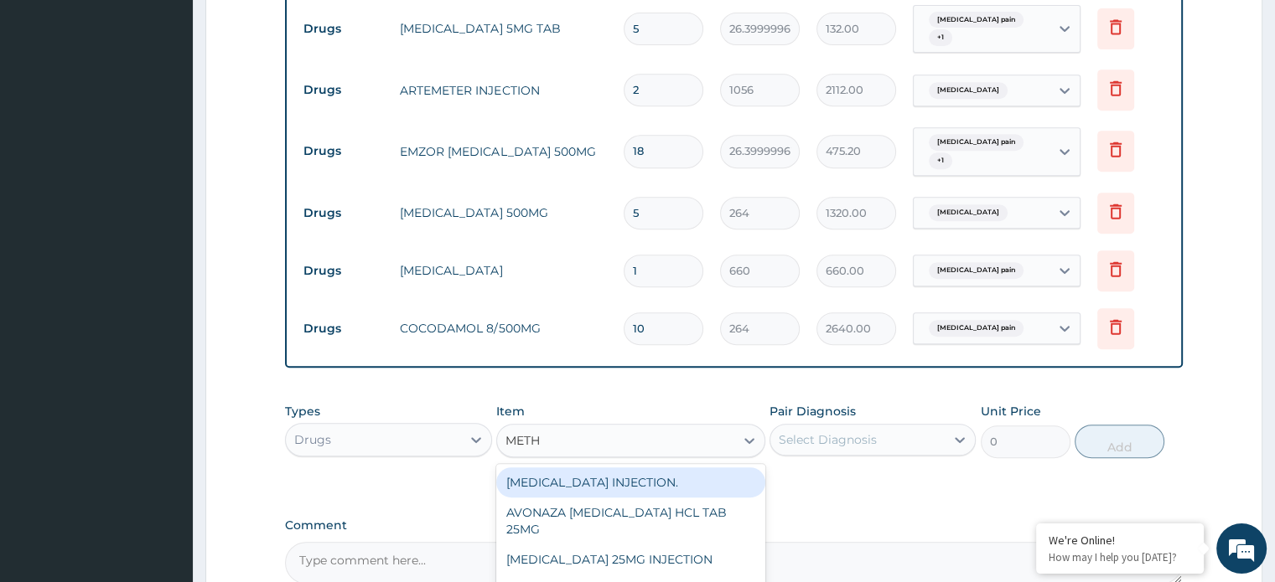
type input "METHY"
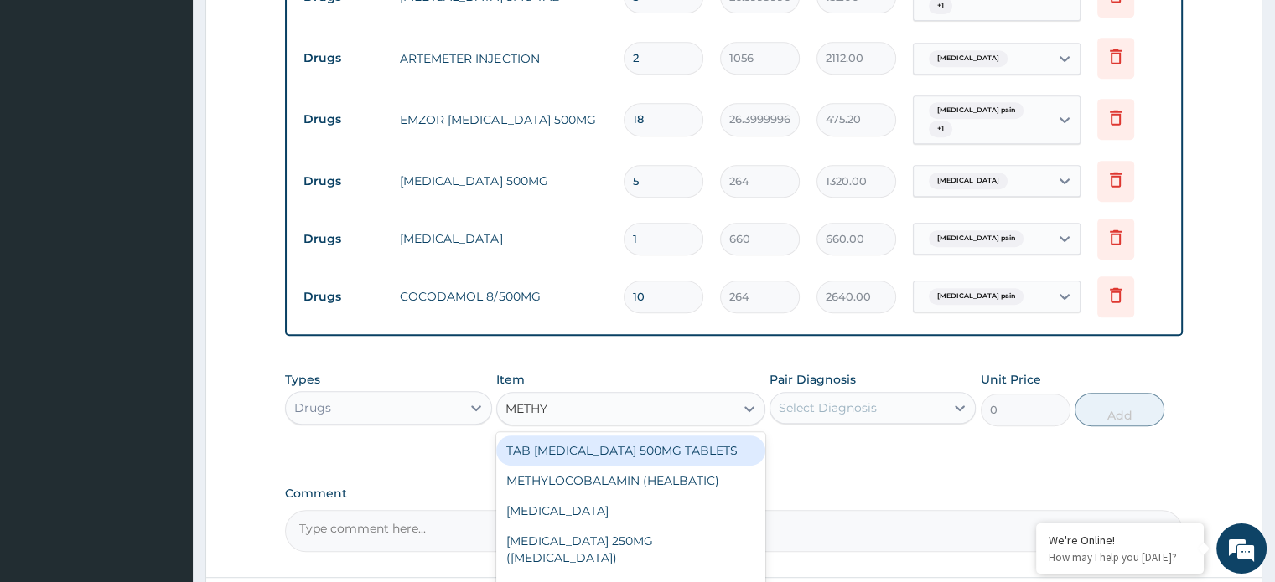
scroll to position [823, 0]
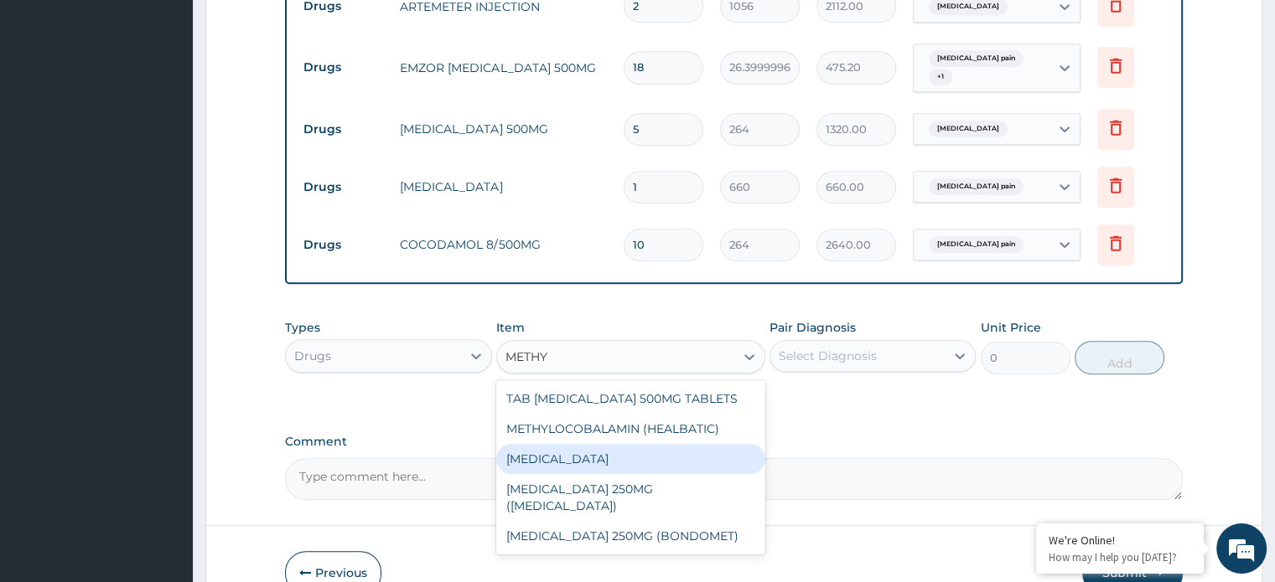
click at [631, 462] on div "[MEDICAL_DATA]" at bounding box center [630, 459] width 269 height 30
type input "660"
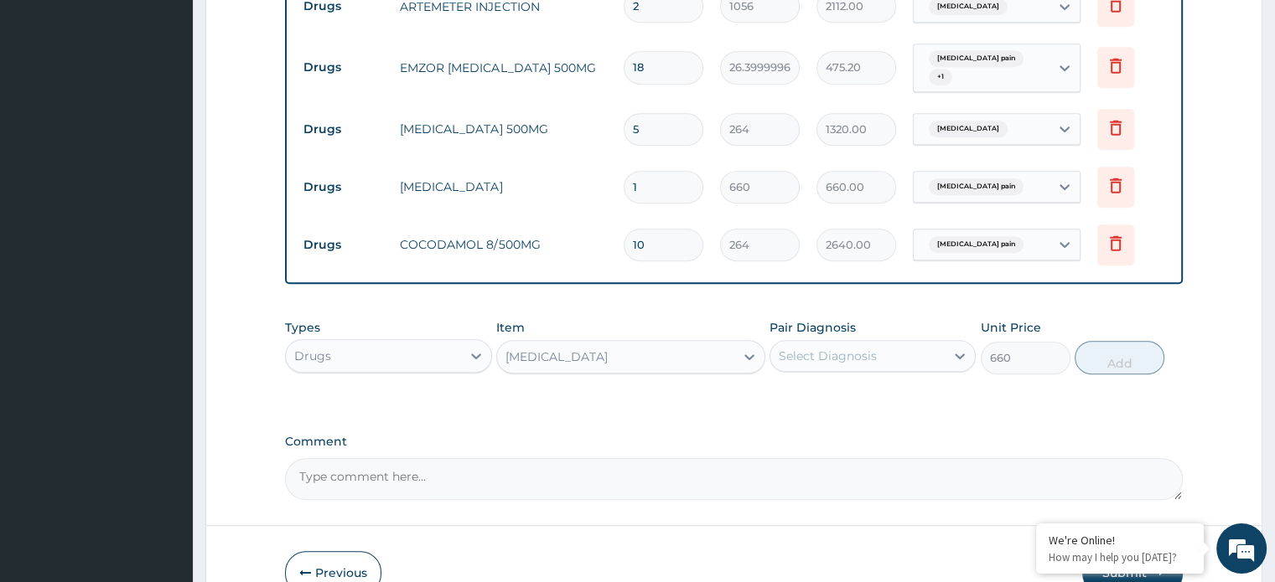
click at [847, 359] on div "Select Diagnosis" at bounding box center [827, 356] width 98 height 17
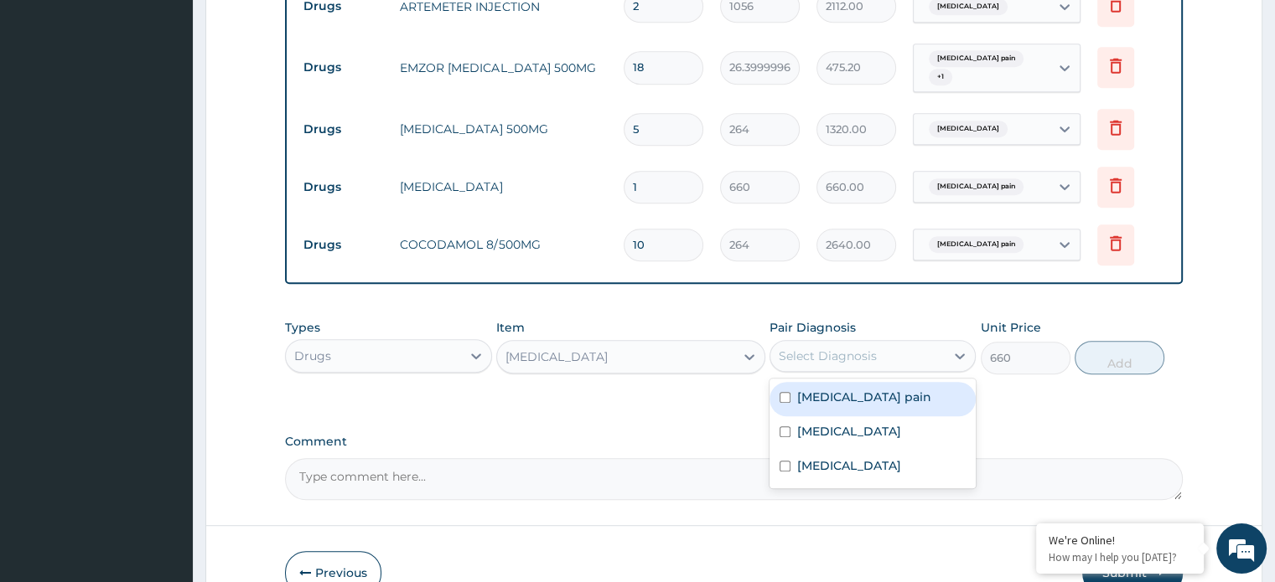
click at [861, 398] on label "Musculoskeletal pain" at bounding box center [864, 397] width 134 height 17
checkbox input "true"
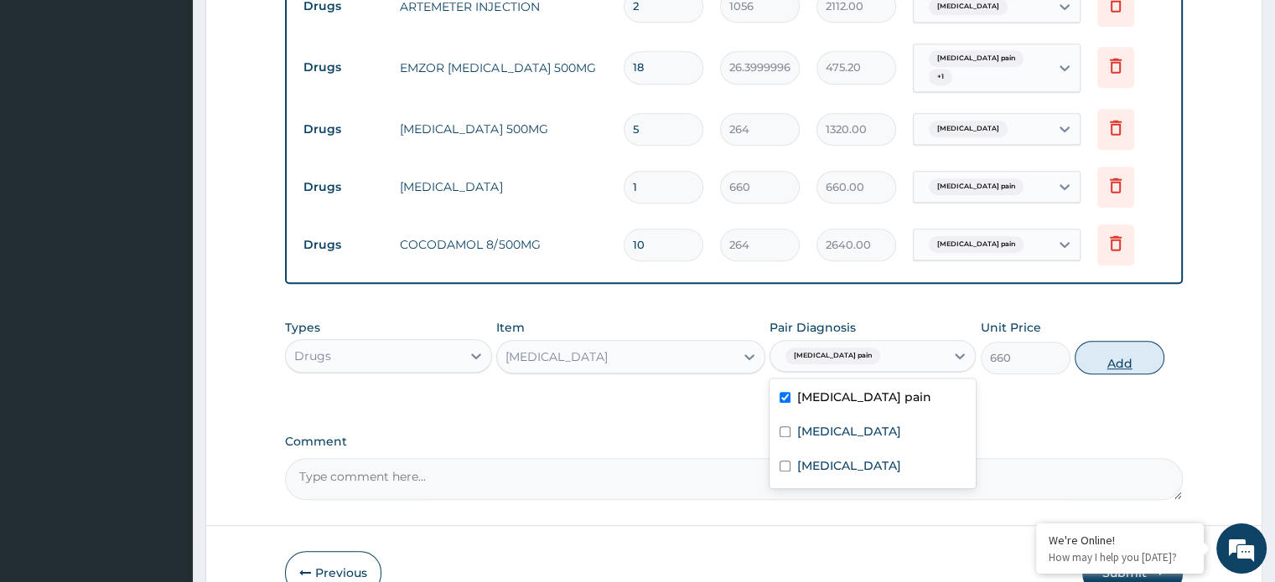
click at [1116, 361] on button "Add" at bounding box center [1119, 358] width 90 height 34
type input "0"
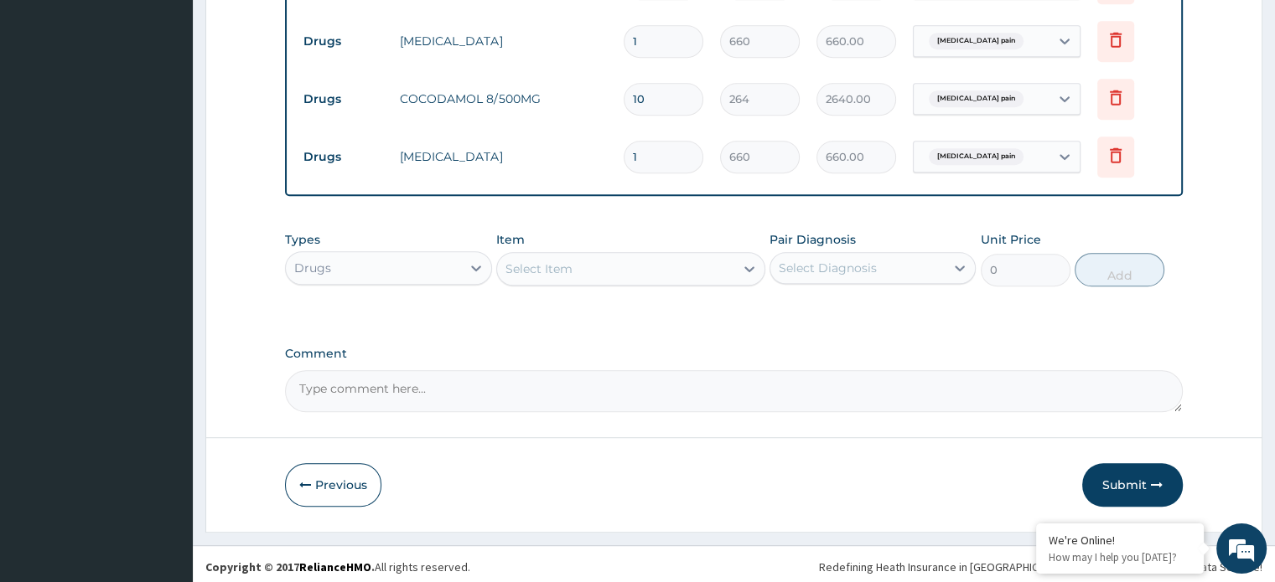
scroll to position [970, 0]
click at [1116, 483] on button "Submit" at bounding box center [1132, 485] width 101 height 44
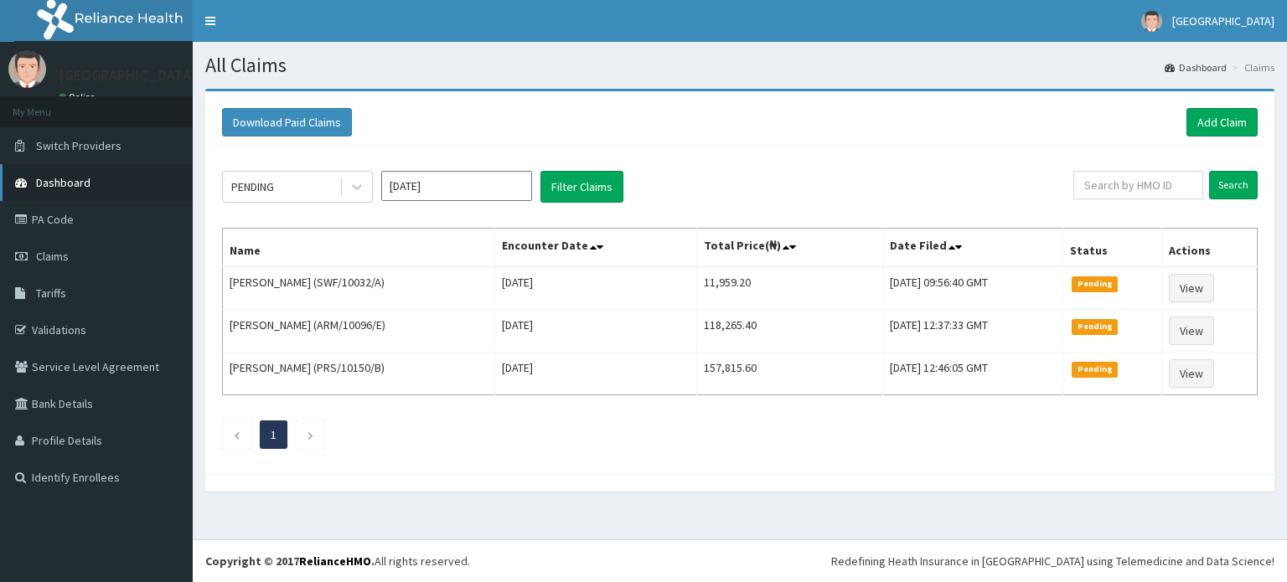
click at [65, 181] on span "Dashboard" at bounding box center [63, 182] width 54 height 15
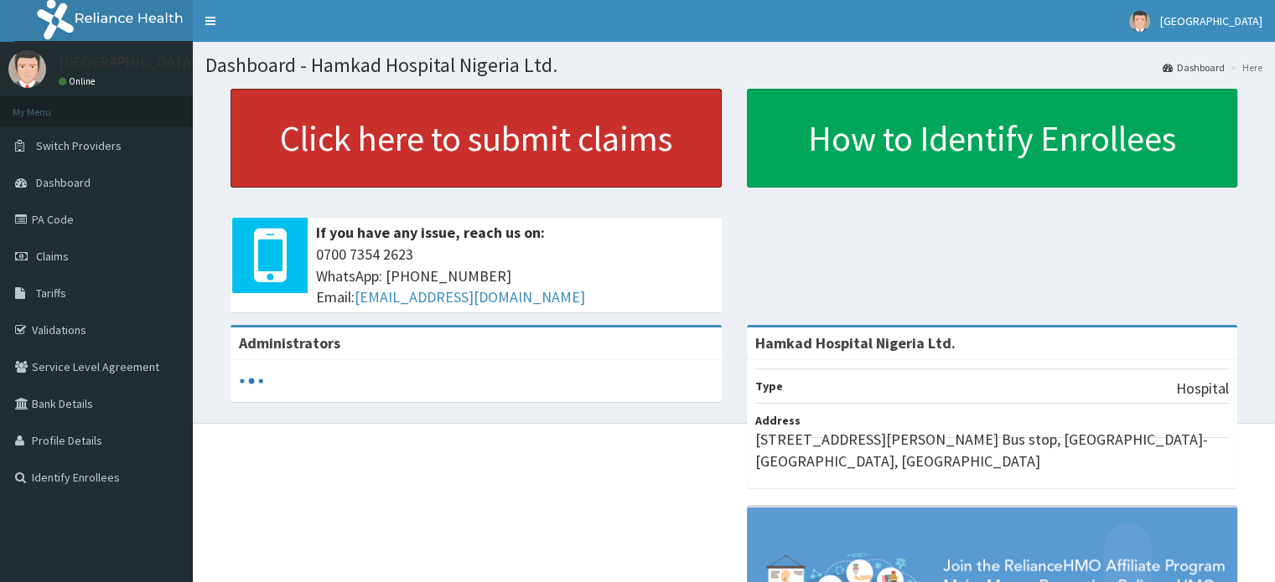
click at [483, 131] on link "Click here to submit claims" at bounding box center [475, 138] width 491 height 99
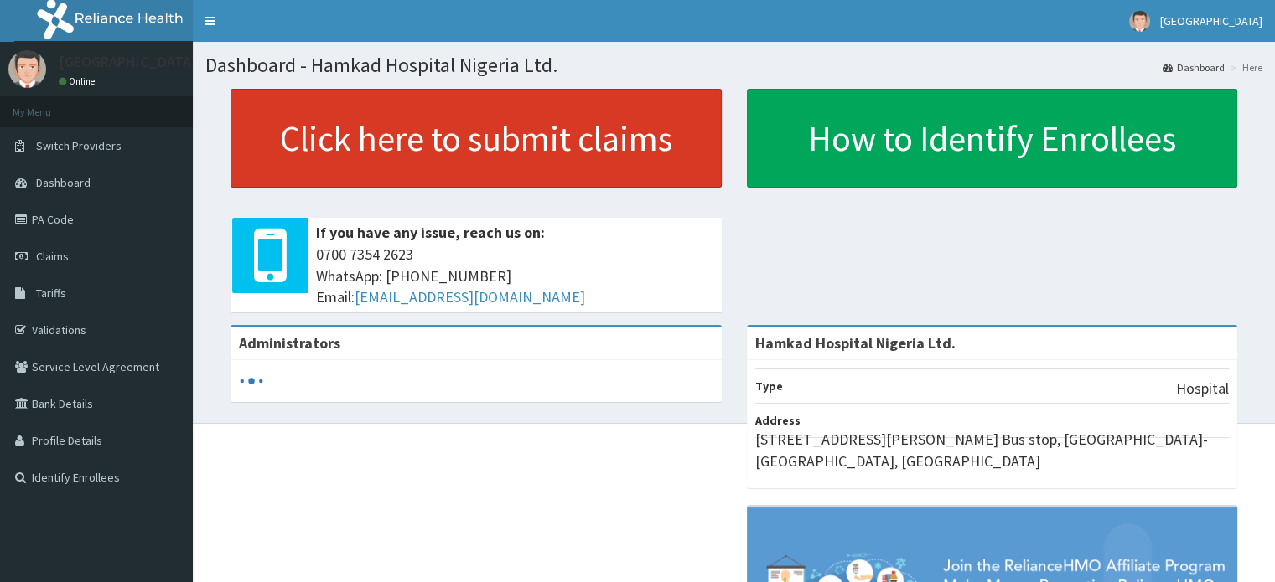
drag, startPoint x: 0, startPoint y: 0, endPoint x: 483, endPoint y: 131, distance: 500.0
click at [483, 131] on link "Click here to submit claims" at bounding box center [475, 138] width 491 height 99
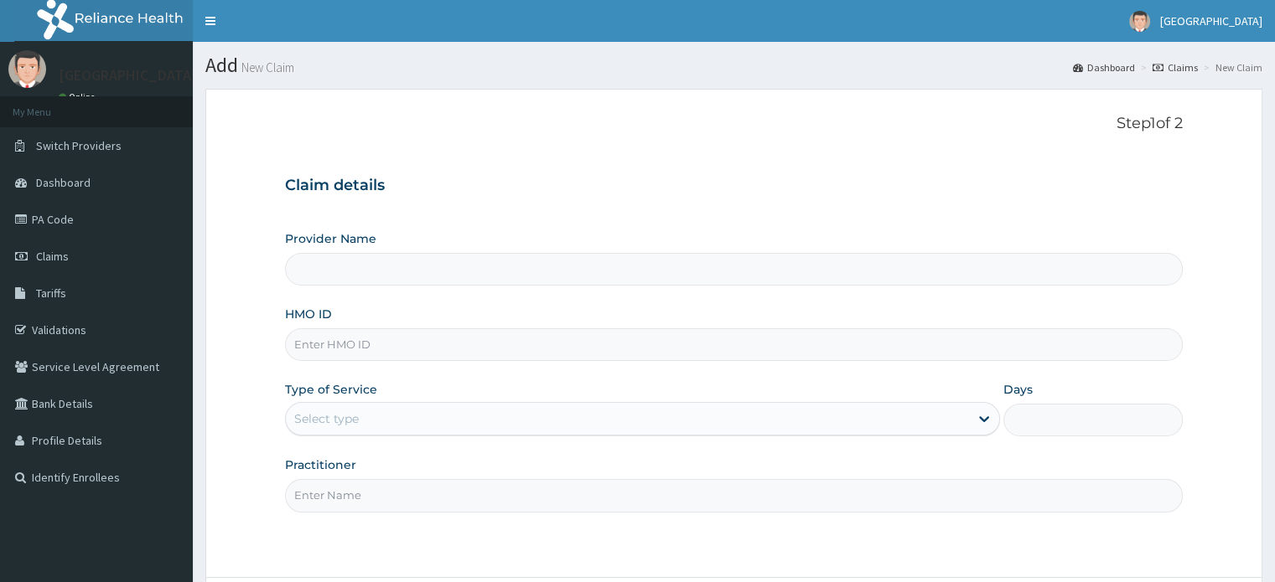
type input "Hamkad Hospital Nigeria Ltd."
click at [382, 341] on input "HMO ID" at bounding box center [733, 344] width 897 height 33
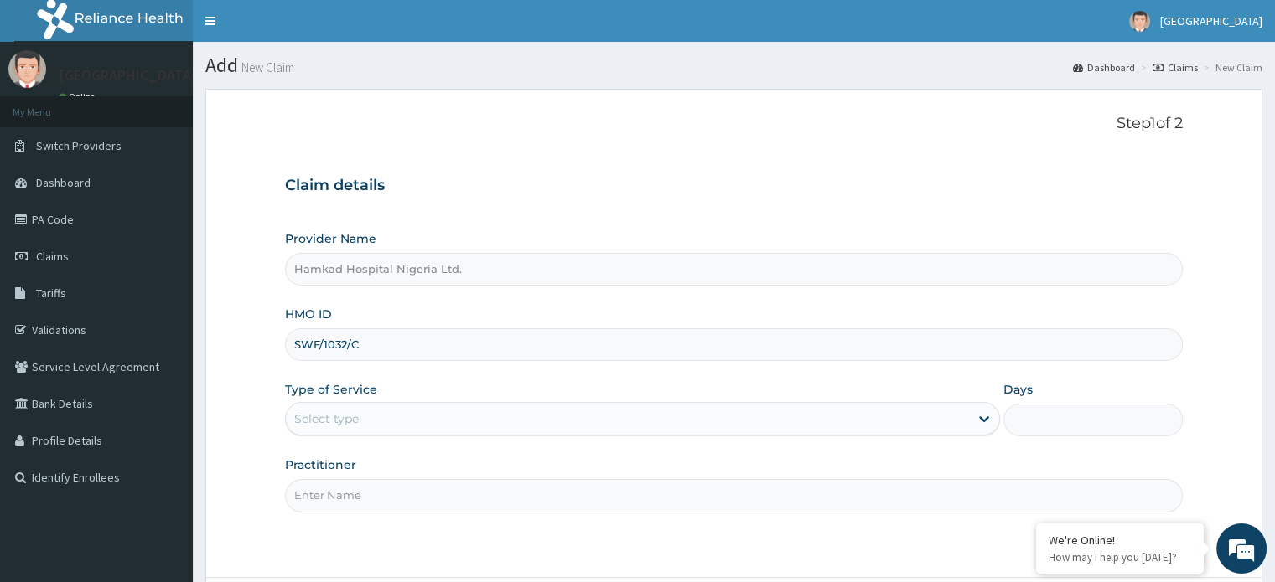
click at [334, 347] on input "SWF/1032/C" at bounding box center [733, 344] width 897 height 33
type input "SWF/10032/C"
click at [371, 418] on div "Select type" at bounding box center [627, 419] width 683 height 27
click at [362, 418] on div "Select type" at bounding box center [627, 419] width 683 height 27
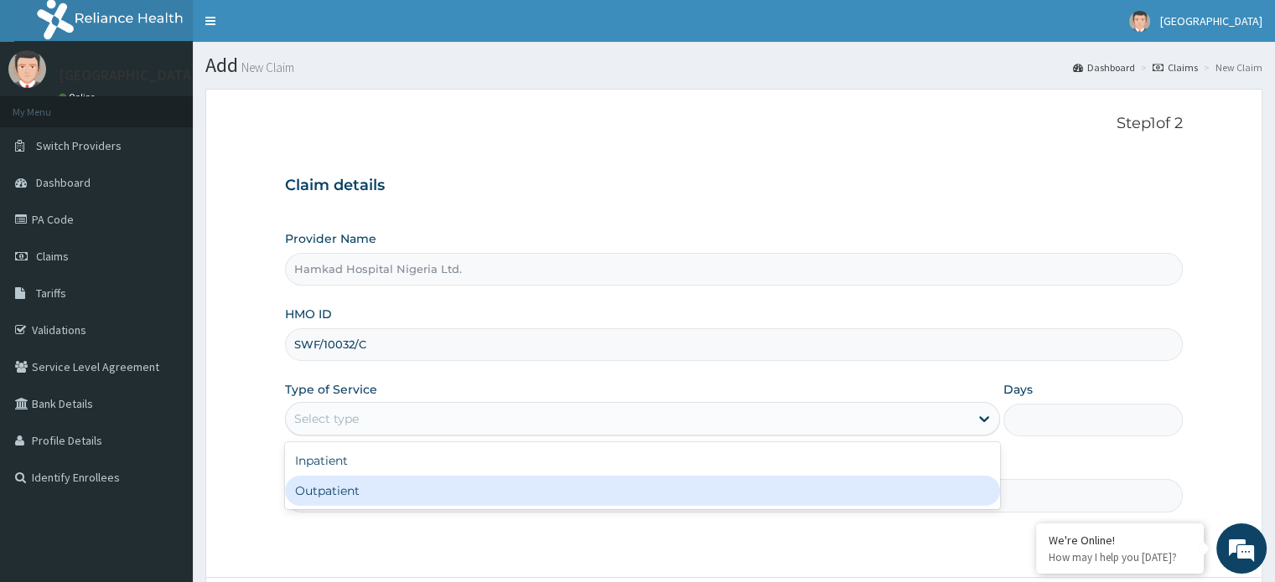
click at [352, 483] on div "Outpatient" at bounding box center [642, 491] width 715 height 30
type input "1"
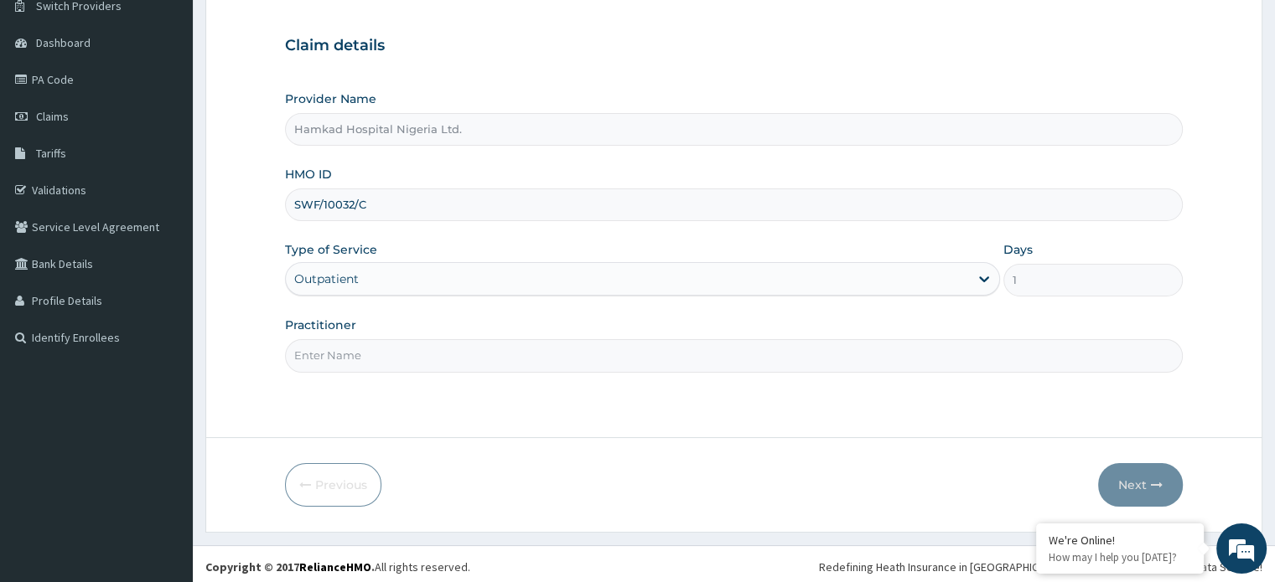
scroll to position [144, 0]
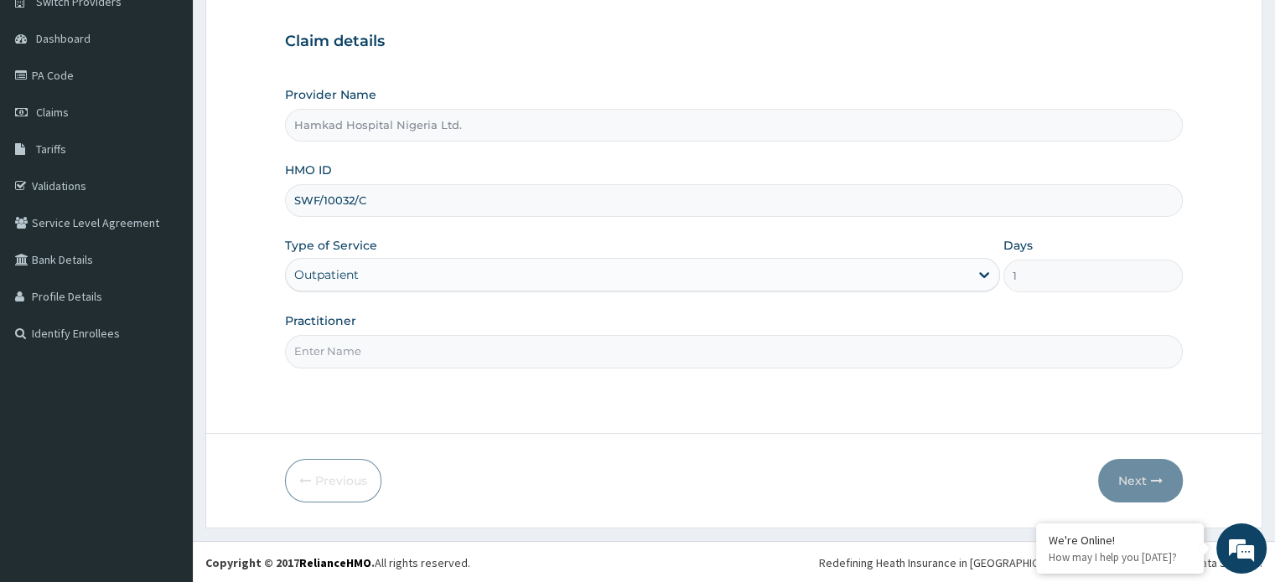
click at [385, 352] on input "Practitioner" at bounding box center [733, 351] width 897 height 33
type input "DR. EMMANUEL"
click at [1129, 475] on button "Next" at bounding box center [1140, 481] width 85 height 44
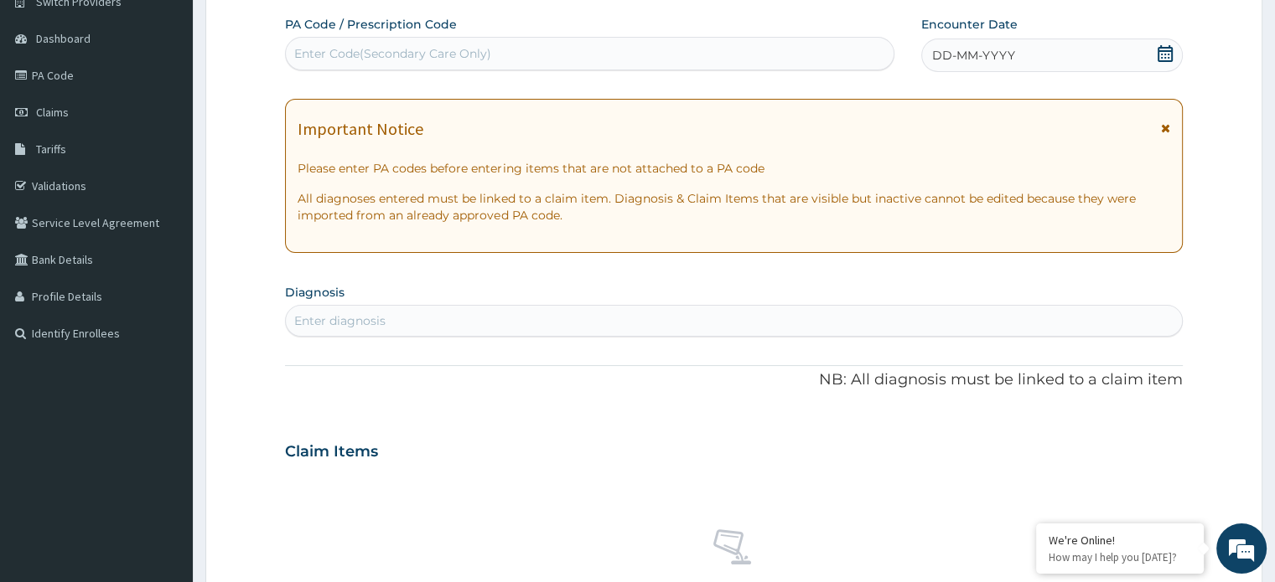
click at [1164, 52] on icon at bounding box center [1164, 53] width 17 height 17
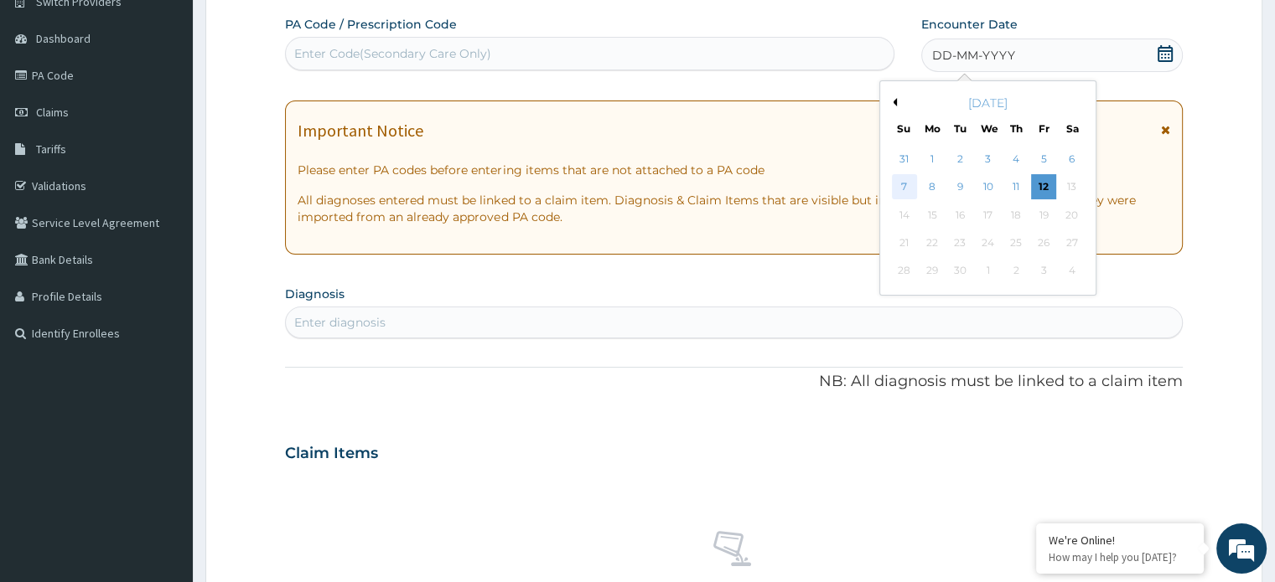
click at [903, 186] on div "7" at bounding box center [904, 187] width 25 height 25
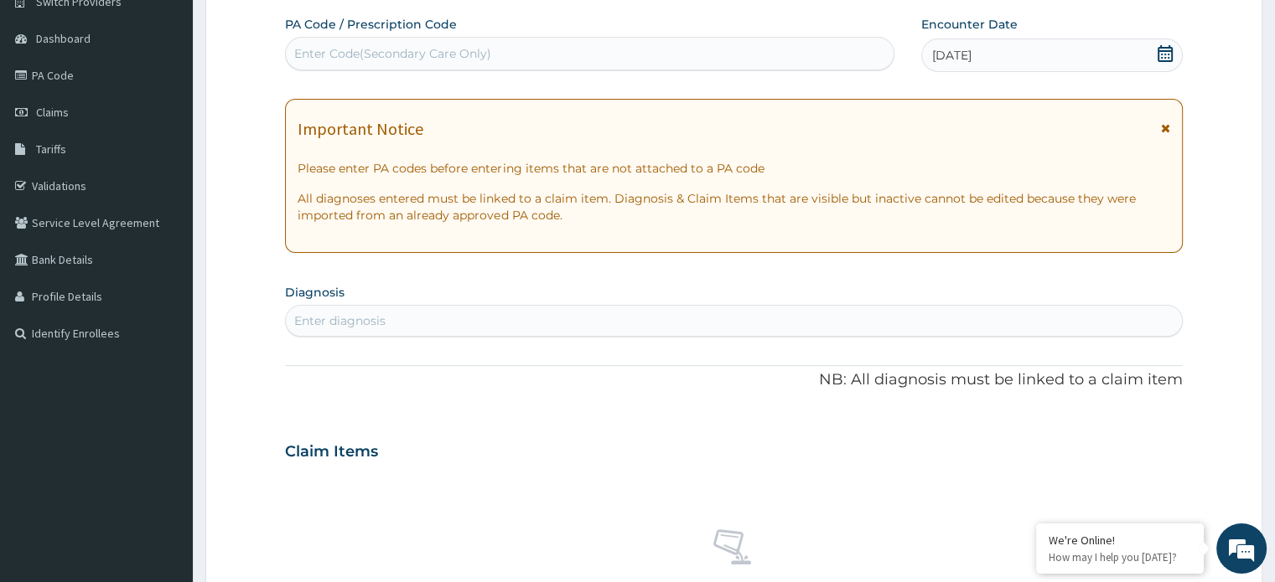
click at [429, 323] on div "Enter diagnosis" at bounding box center [733, 321] width 895 height 27
type input "MALAR"
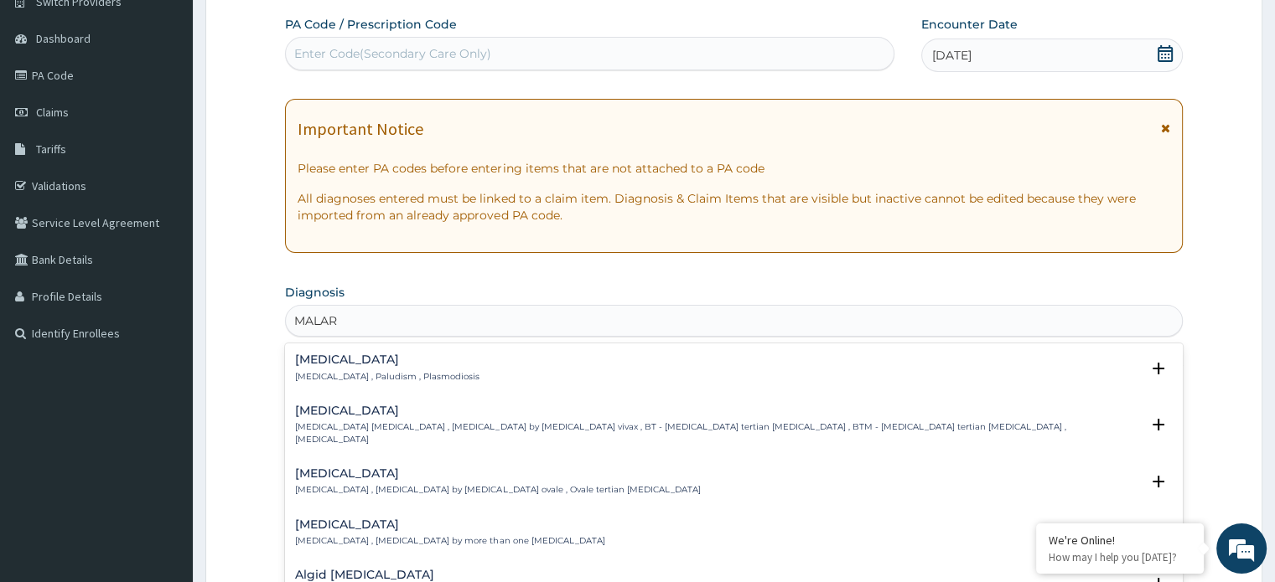
click at [325, 365] on h4 "[MEDICAL_DATA]" at bounding box center [387, 360] width 184 height 13
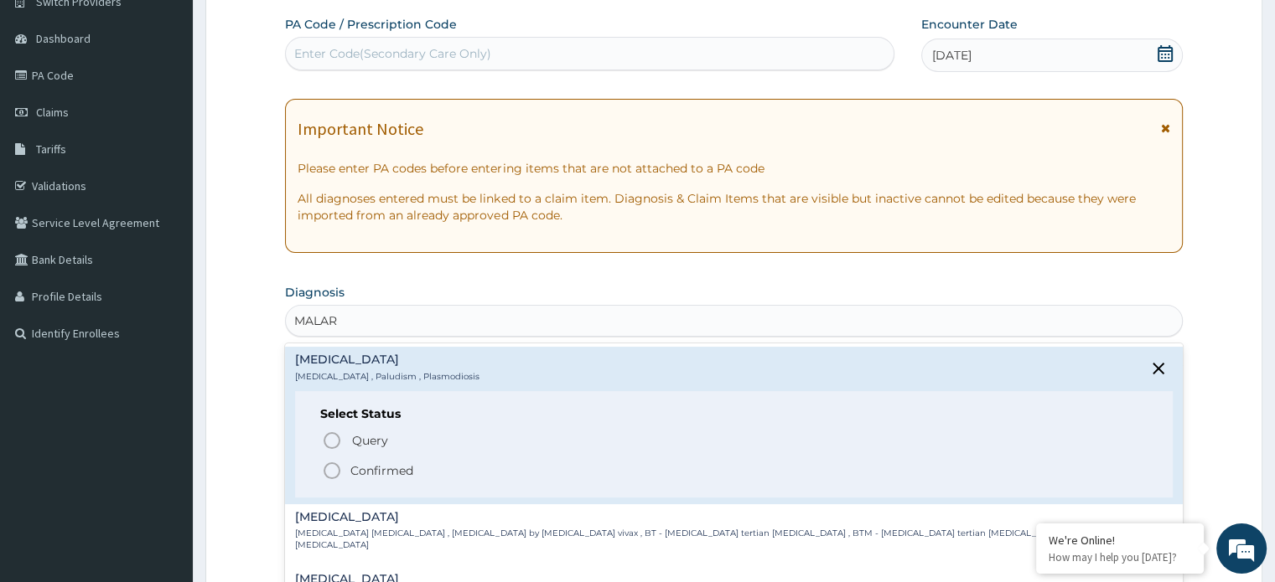
click at [329, 468] on icon "status option filled" at bounding box center [332, 471] width 20 height 20
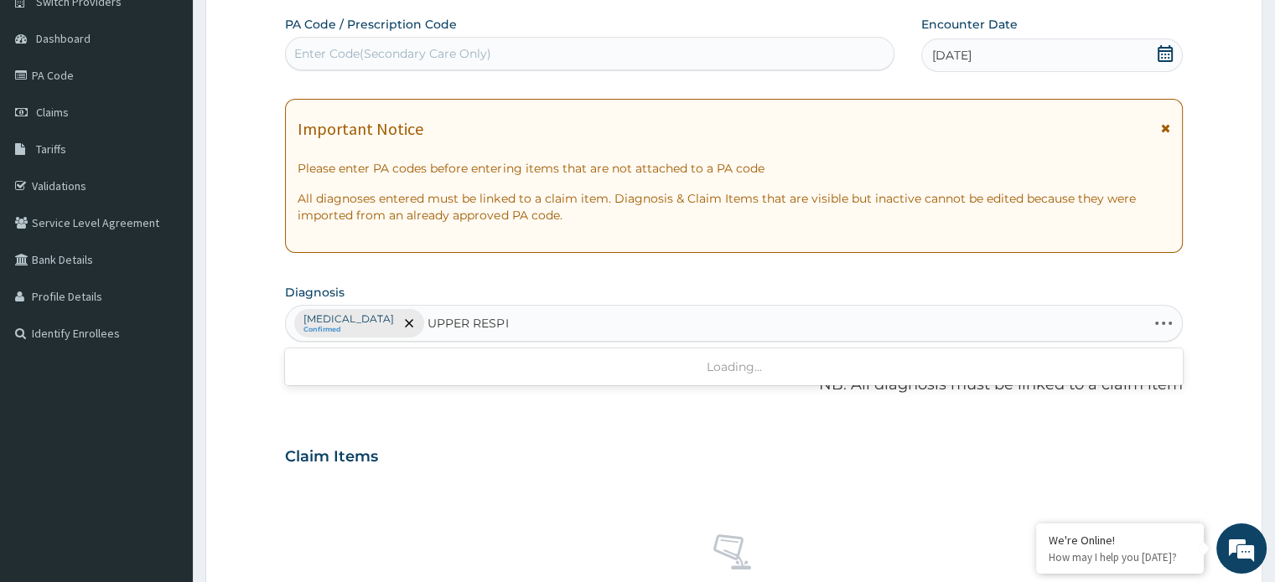
type input "UPPER RESPIR"
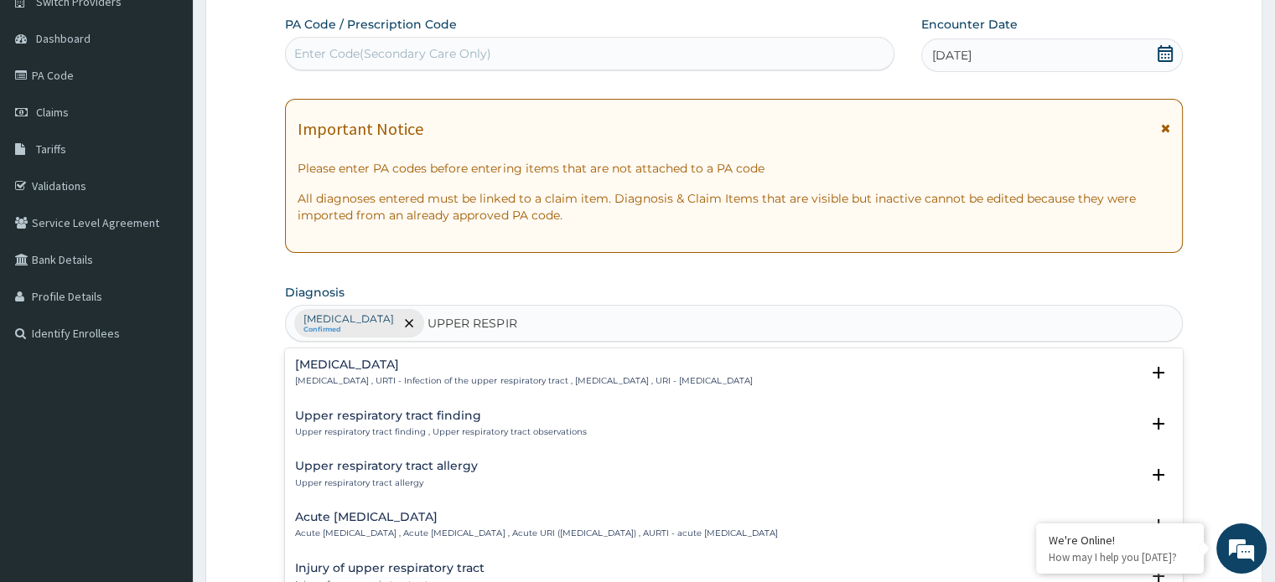
click at [367, 520] on h4 "Acute [MEDICAL_DATA]" at bounding box center [536, 517] width 482 height 13
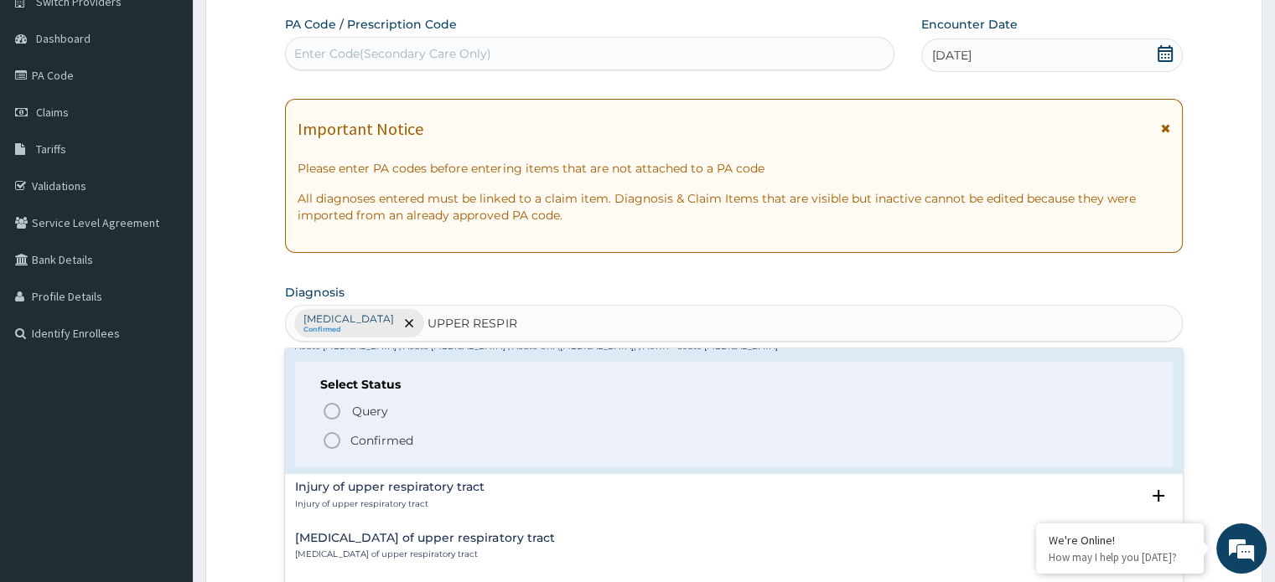
scroll to position [251, 0]
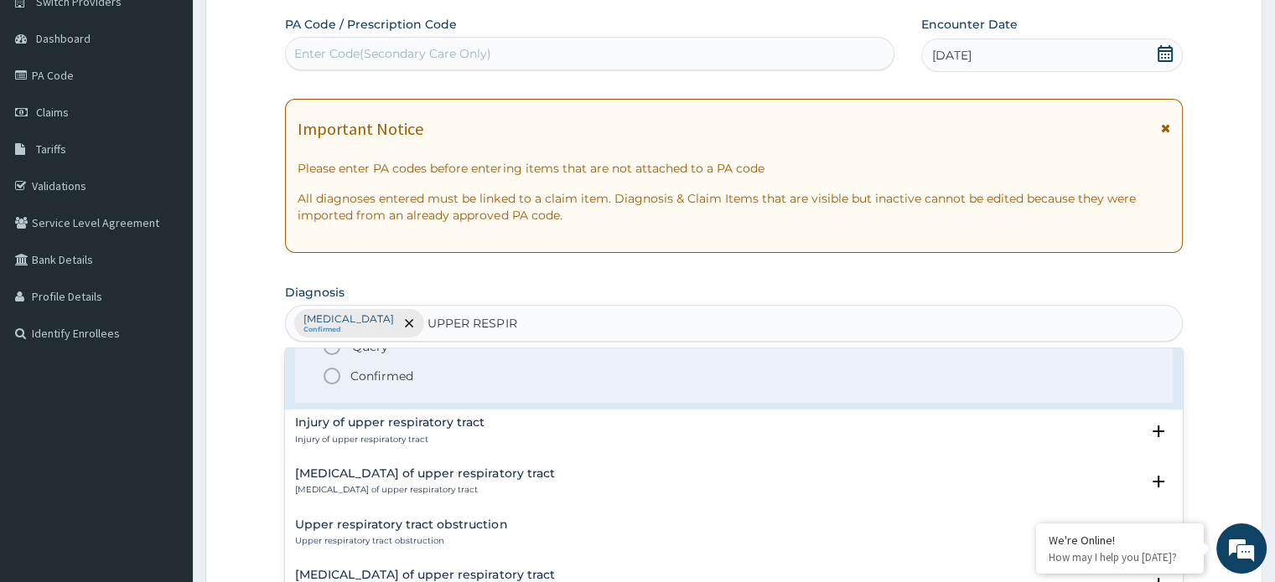
click at [330, 374] on icon "status option filled" at bounding box center [332, 376] width 20 height 20
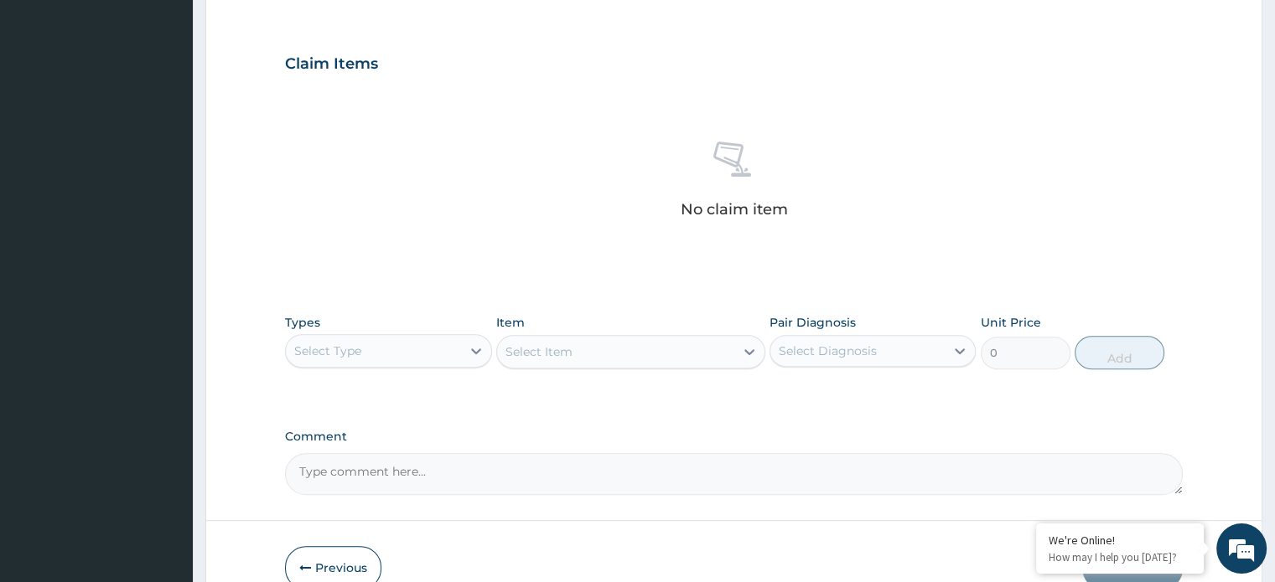
scroll to position [563, 0]
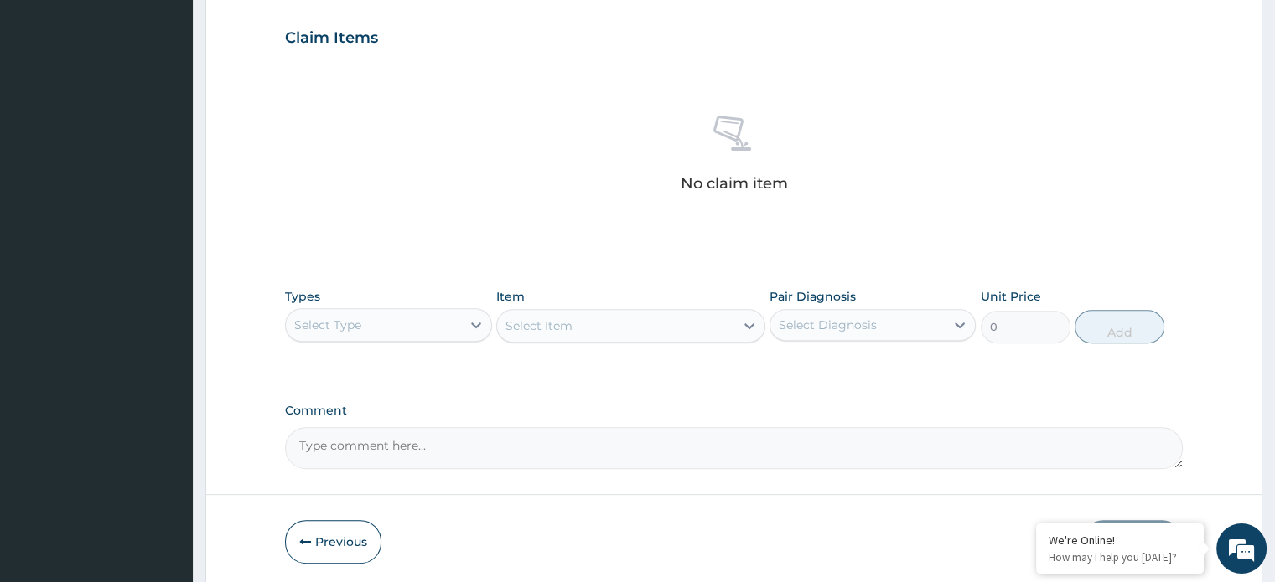
click at [453, 323] on div "Select Type" at bounding box center [373, 325] width 174 height 27
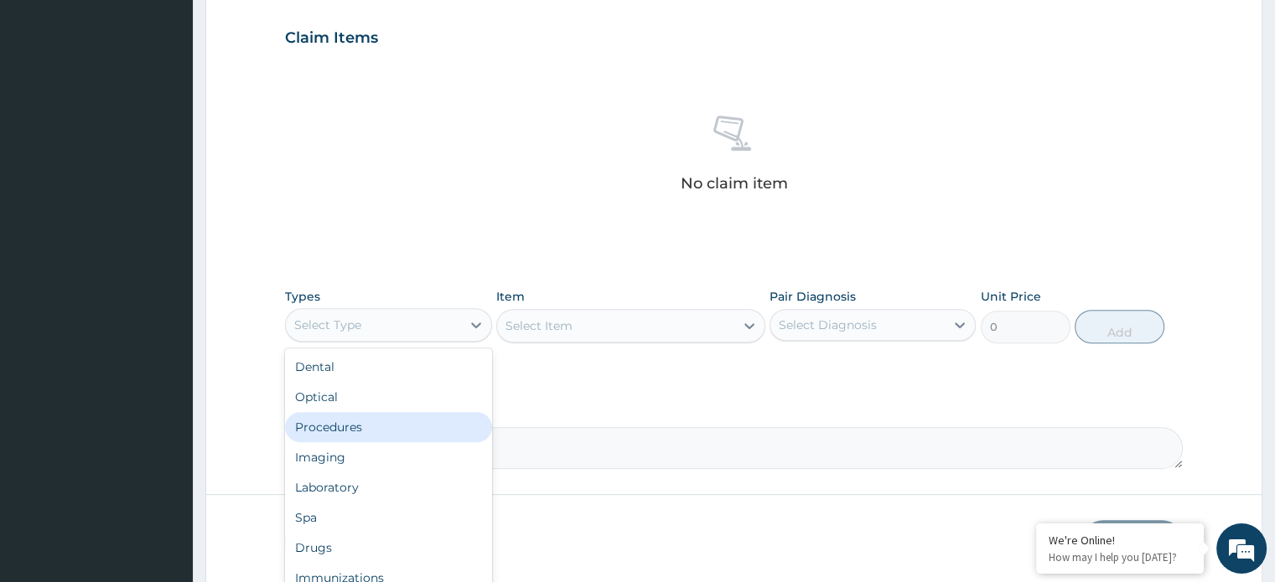
click at [351, 432] on div "Procedures" at bounding box center [388, 427] width 206 height 30
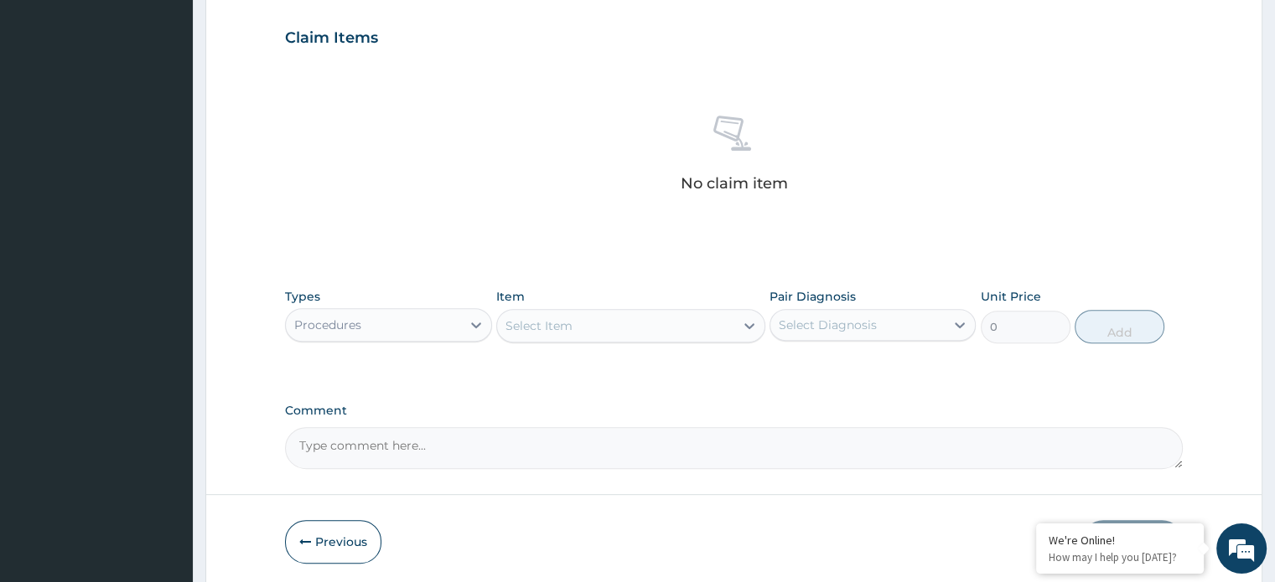
click at [560, 330] on div "Select Item" at bounding box center [538, 326] width 67 height 17
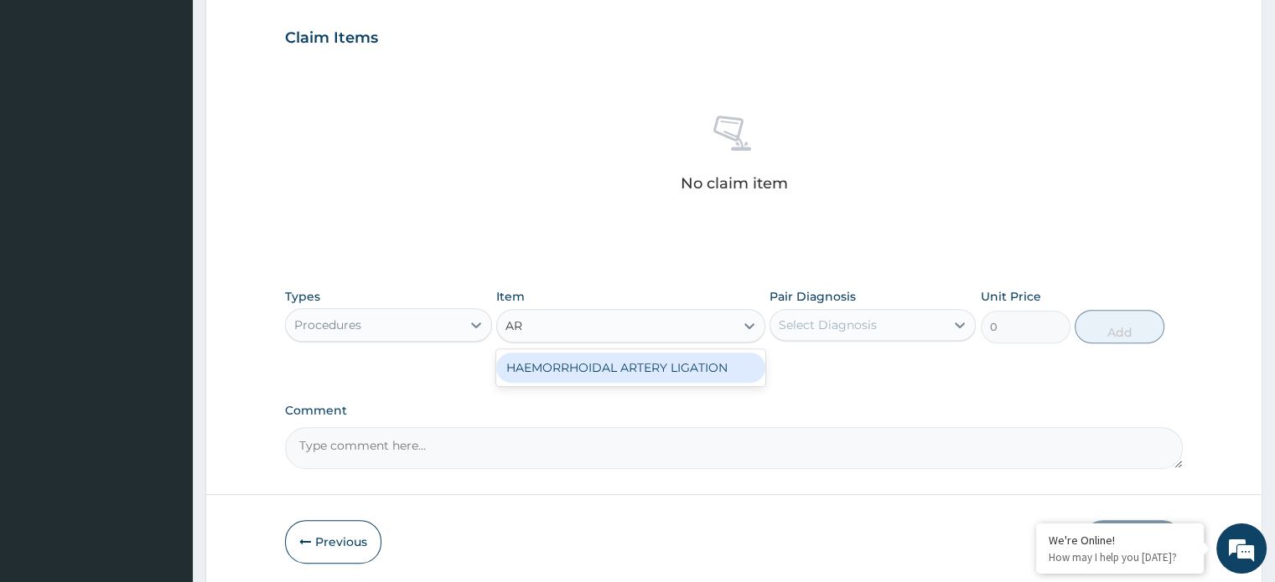
type input "A"
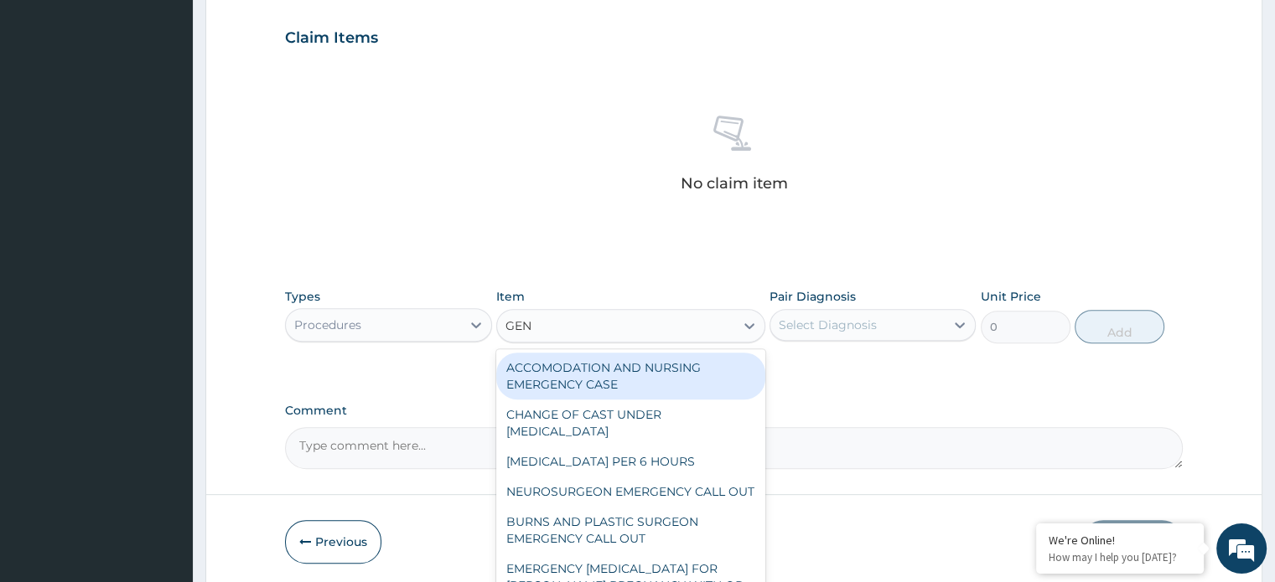
type input "GENE"
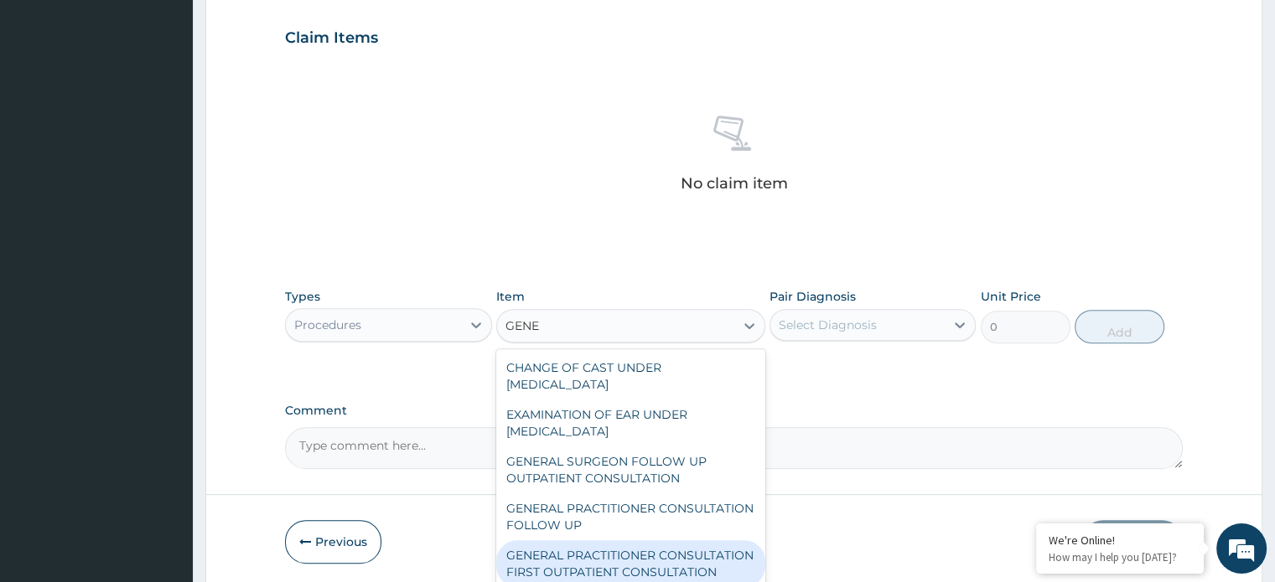
drag, startPoint x: 618, startPoint y: 550, endPoint x: 630, endPoint y: 540, distance: 15.5
click at [618, 551] on div "GENERAL PRACTITIONER CONSULTATION FIRST OUTPATIENT CONSULTATION" at bounding box center [630, 563] width 269 height 47
type input "3960"
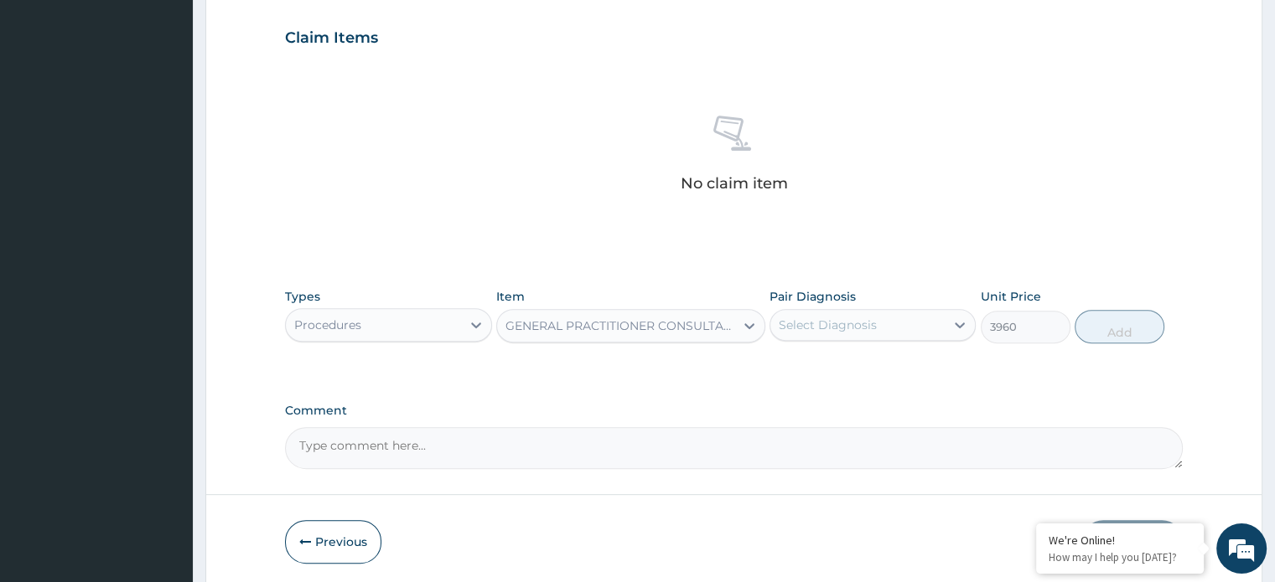
click at [851, 321] on div "Select Diagnosis" at bounding box center [827, 325] width 98 height 17
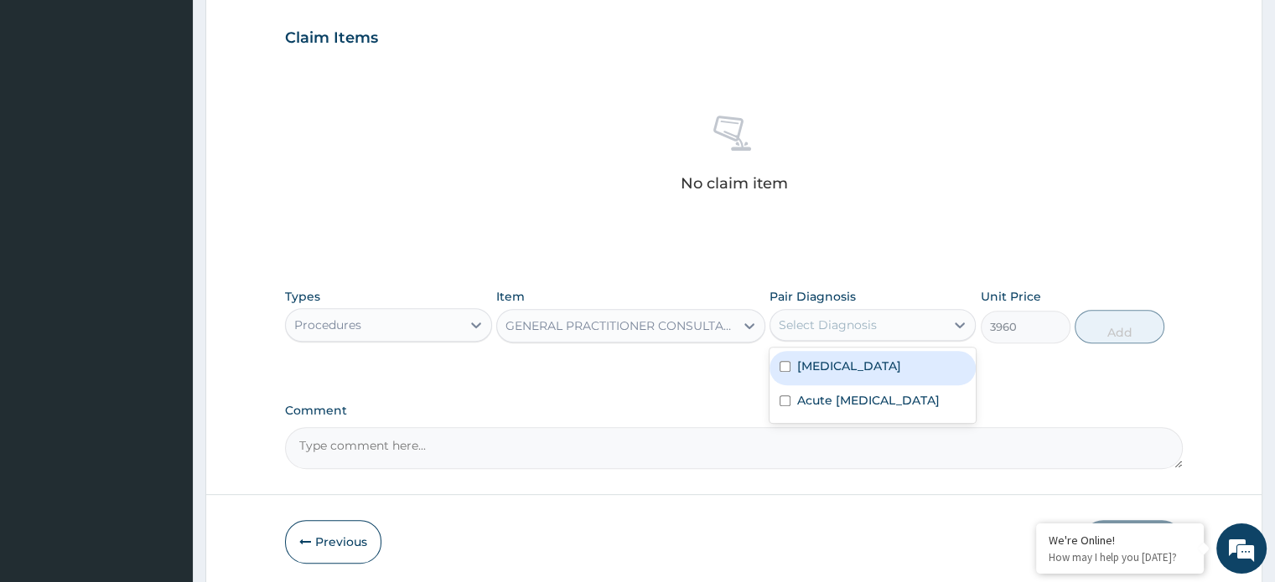
drag, startPoint x: 851, startPoint y: 354, endPoint x: 851, endPoint y: 378, distance: 24.3
click at [851, 354] on div "[MEDICAL_DATA]" at bounding box center [872, 368] width 206 height 34
checkbox input "true"
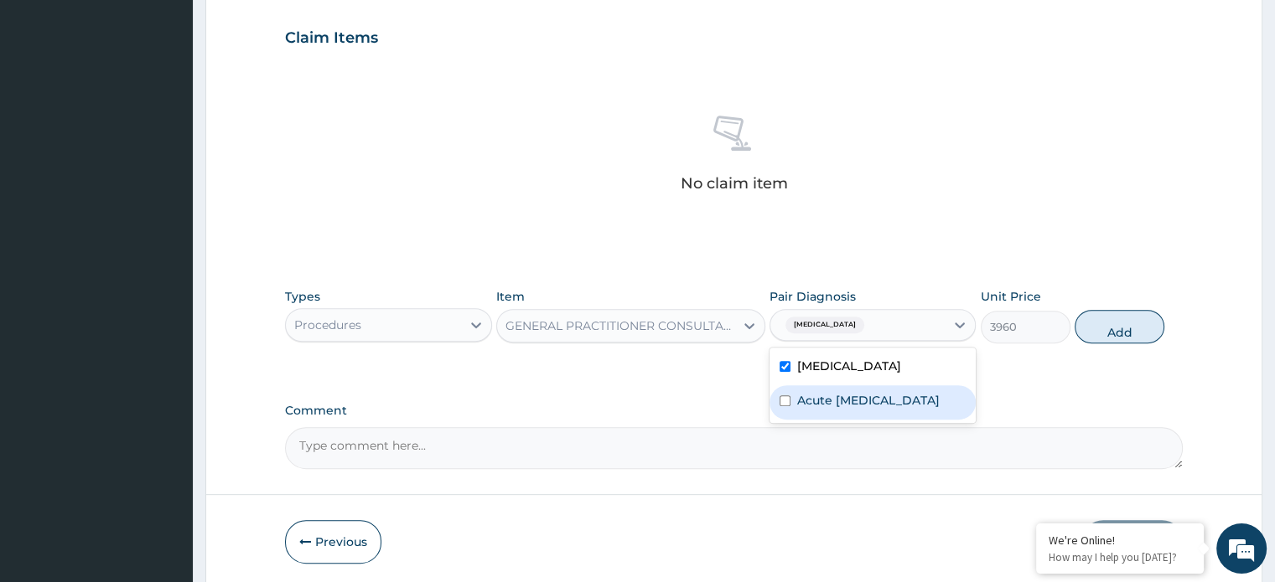
drag, startPoint x: 840, startPoint y: 401, endPoint x: 911, endPoint y: 375, distance: 75.0
click at [841, 401] on label "Acute [MEDICAL_DATA]" at bounding box center [868, 400] width 142 height 17
checkbox input "true"
click at [1111, 323] on button "Add" at bounding box center [1119, 327] width 90 height 34
type input "0"
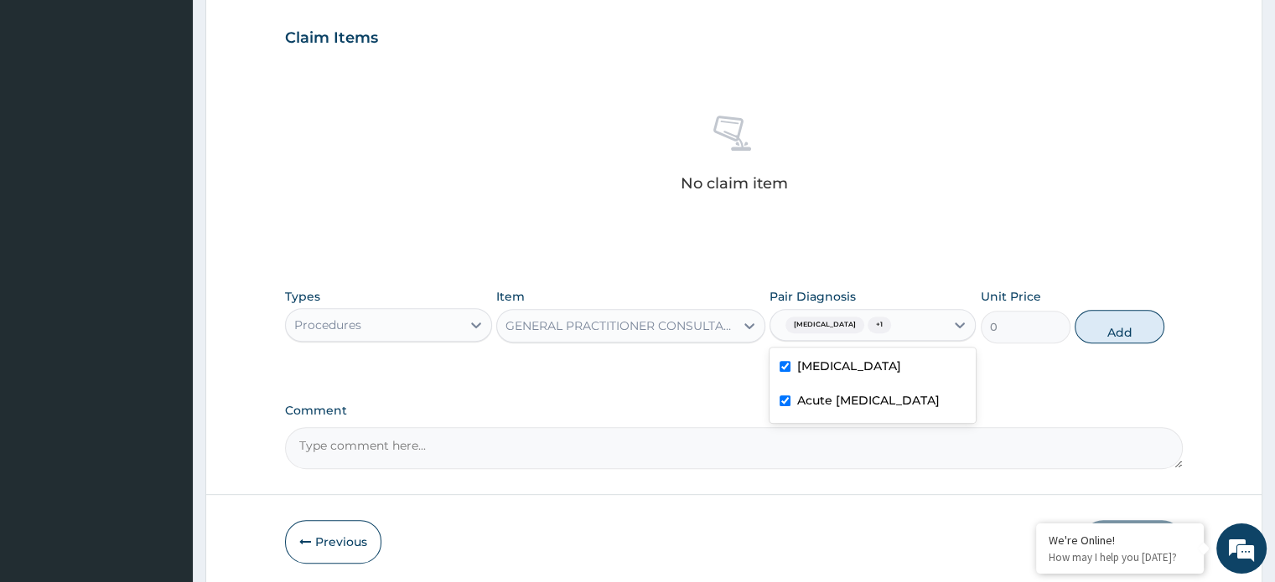
scroll to position [553, 0]
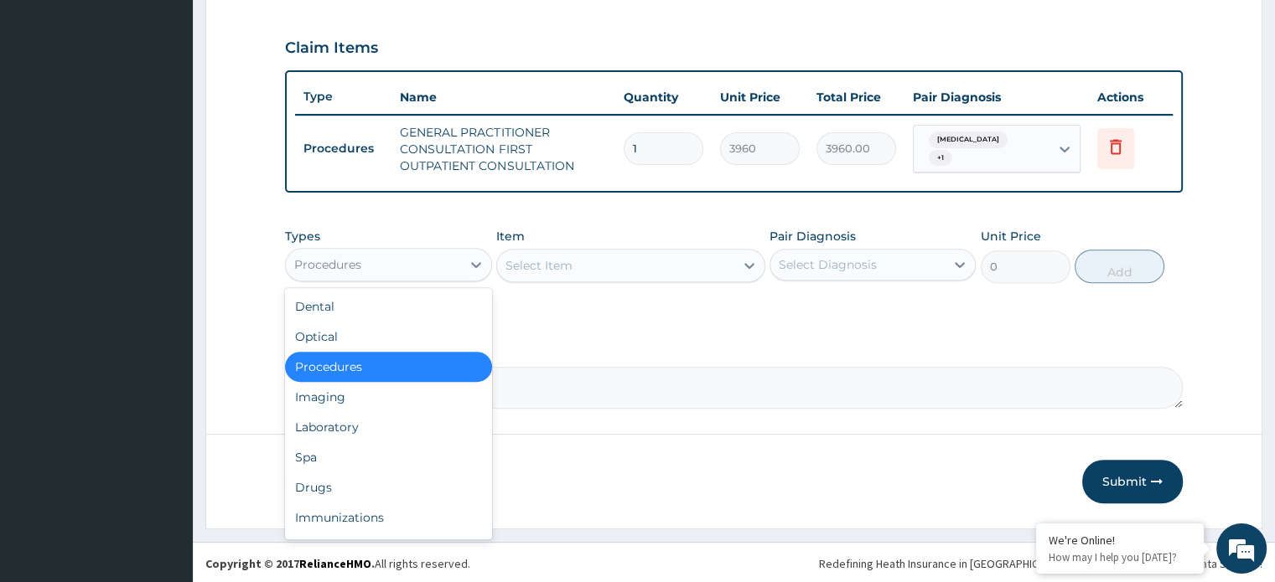
click at [373, 257] on div "Procedures" at bounding box center [373, 264] width 174 height 27
click at [349, 479] on div "Drugs" at bounding box center [388, 488] width 206 height 30
click at [349, 479] on button "Previous" at bounding box center [333, 482] width 96 height 44
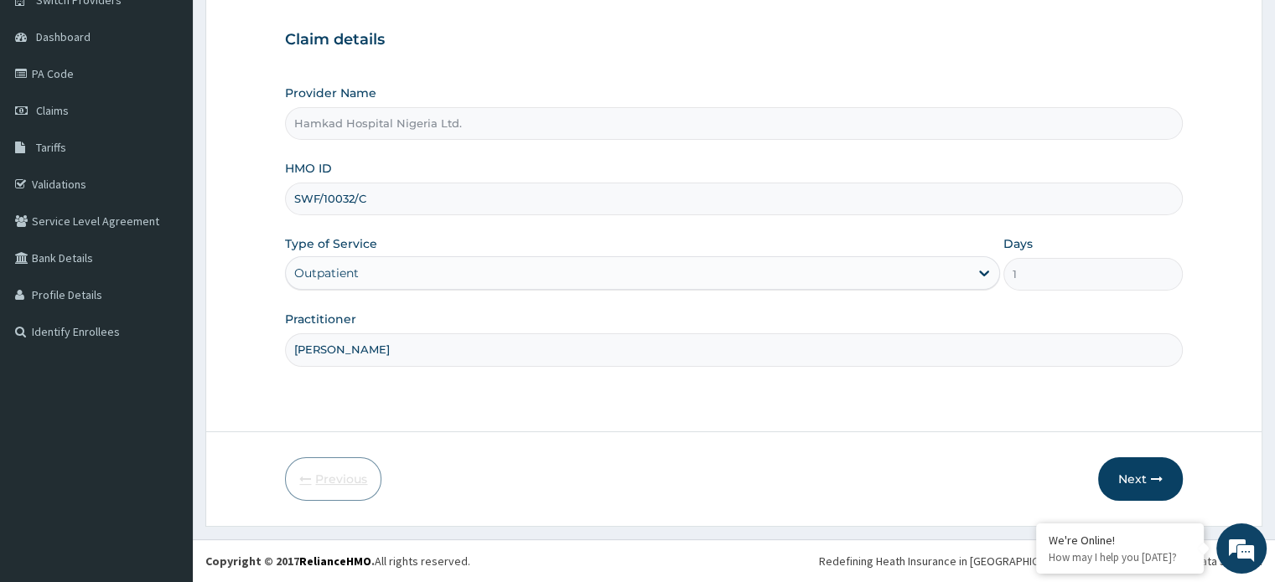
scroll to position [144, 0]
click at [1138, 481] on button "Next" at bounding box center [1140, 481] width 85 height 44
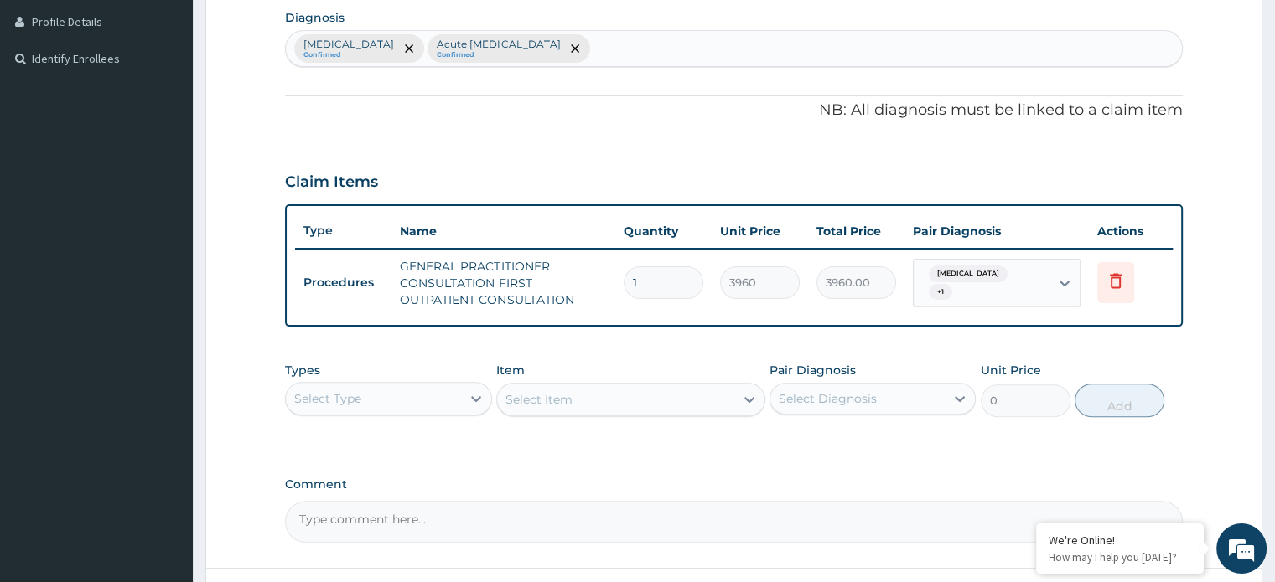
scroll to position [479, 0]
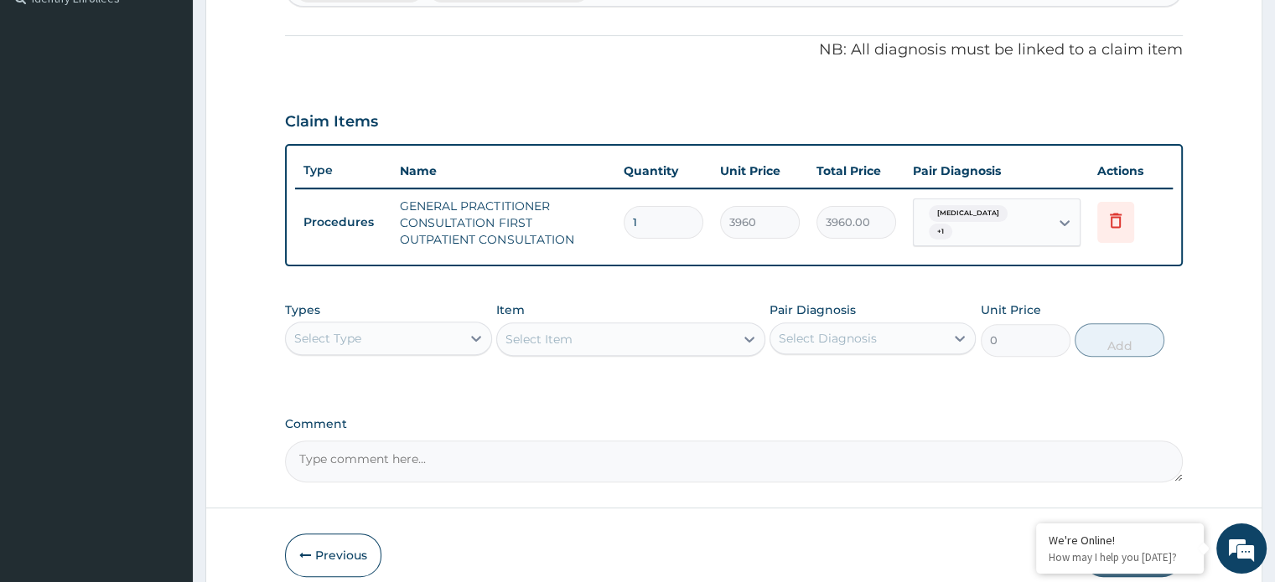
click at [379, 337] on div "Select Type" at bounding box center [373, 338] width 174 height 27
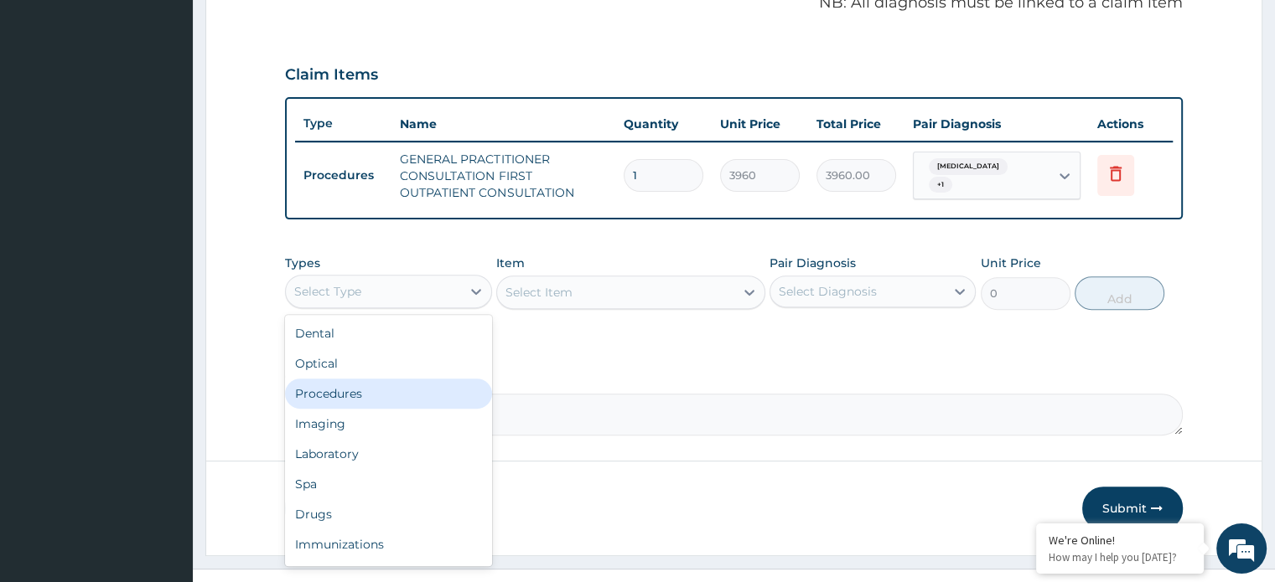
scroll to position [553, 0]
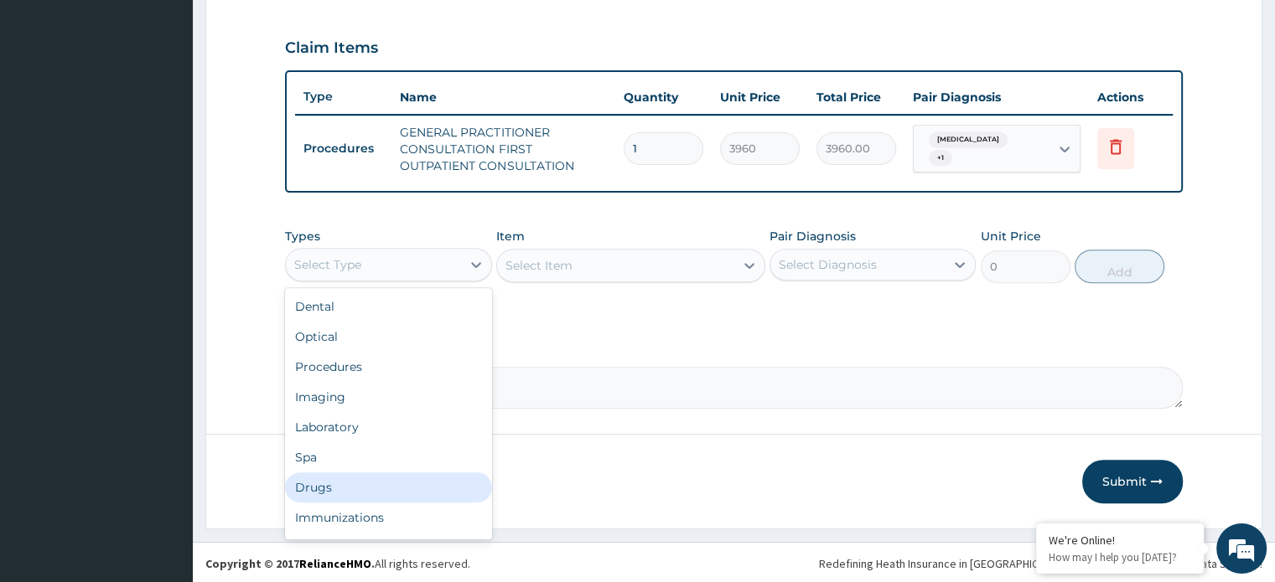
click at [344, 487] on div "Drugs" at bounding box center [388, 488] width 206 height 30
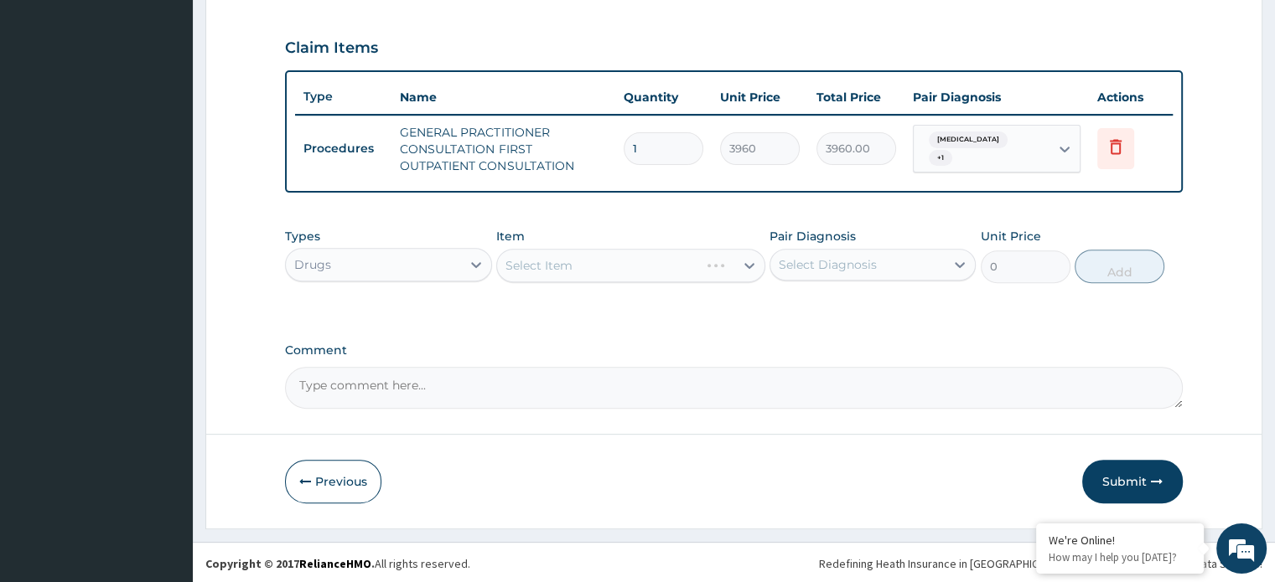
click at [551, 262] on div "Select Item" at bounding box center [630, 266] width 269 height 34
click at [533, 270] on div "Select Item" at bounding box center [630, 266] width 269 height 34
click at [526, 271] on div "Select Item" at bounding box center [598, 265] width 202 height 27
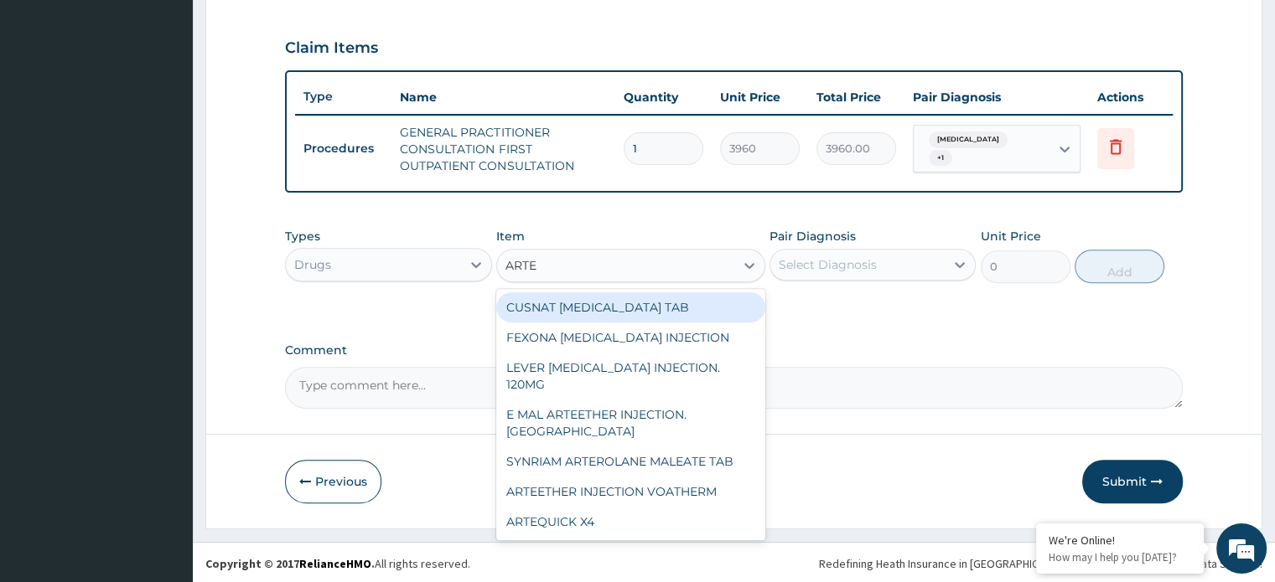
type input "ARTEM"
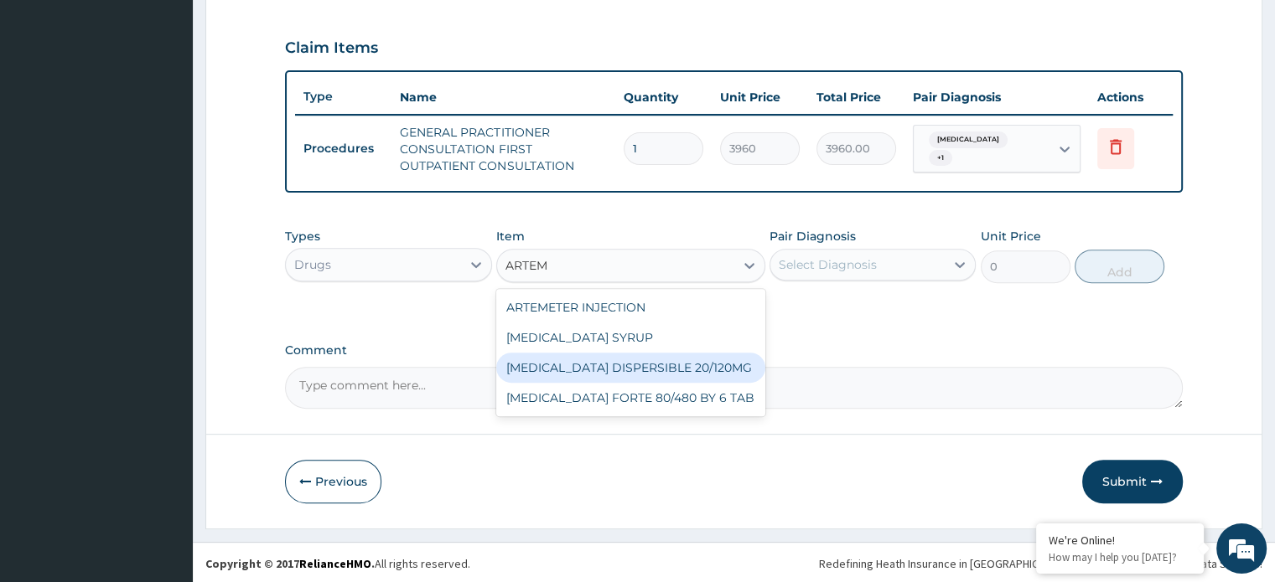
click at [659, 360] on div "[MEDICAL_DATA] DISPERSIBLE 20/120MG" at bounding box center [630, 368] width 269 height 30
type input "125.4000015258789"
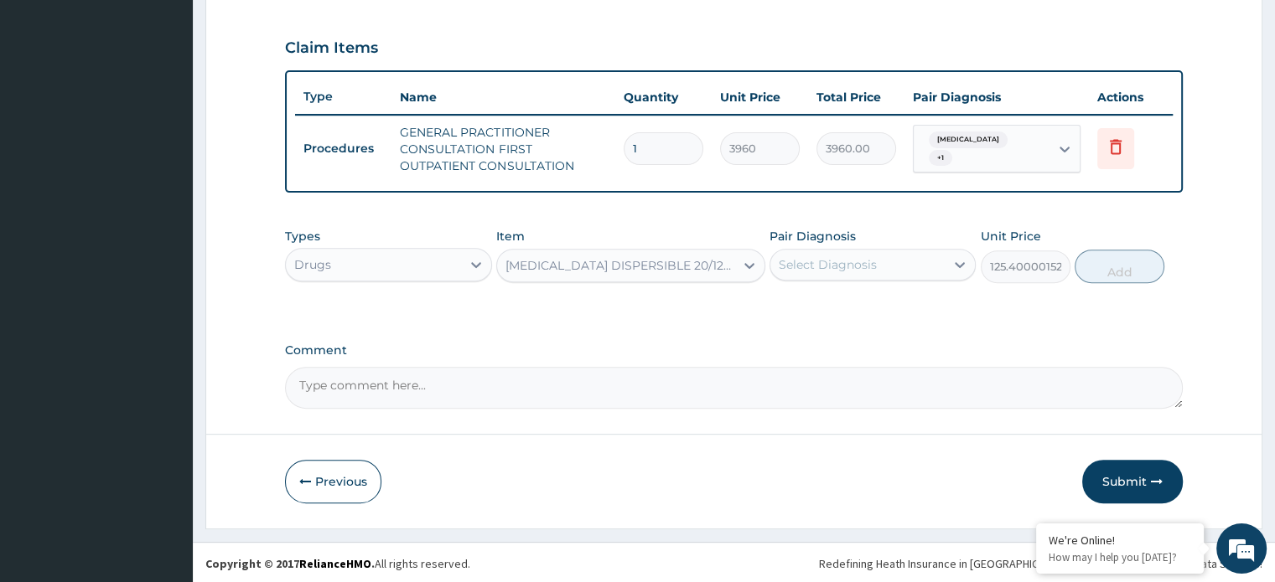
click at [839, 274] on div "Select Diagnosis" at bounding box center [857, 264] width 174 height 27
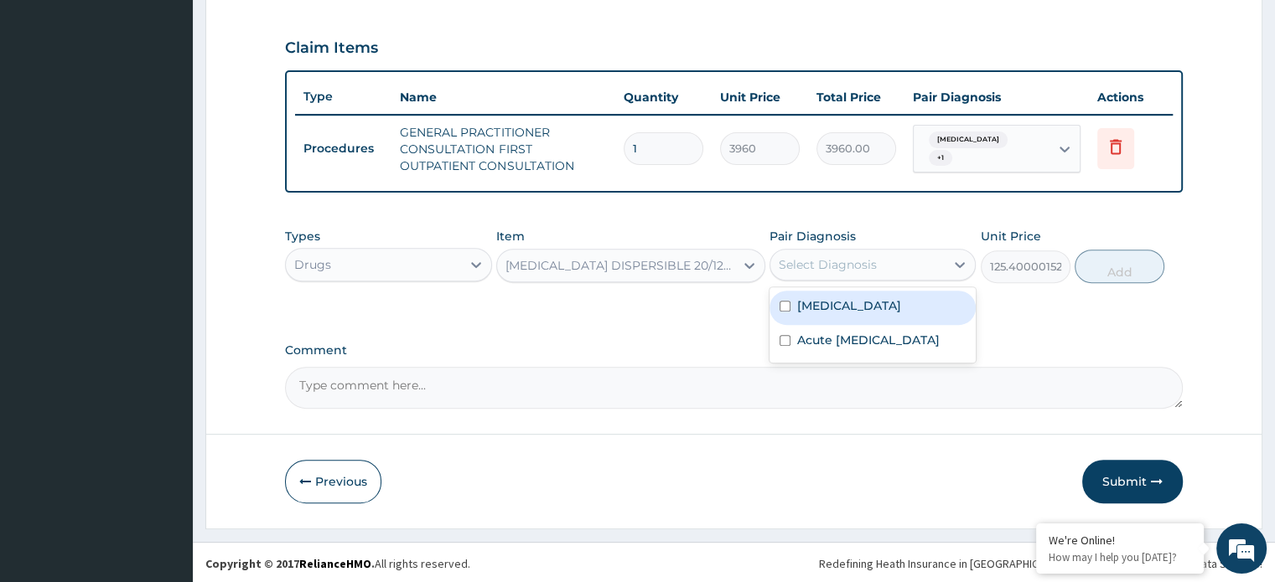
drag, startPoint x: 839, startPoint y: 310, endPoint x: 848, endPoint y: 310, distance: 9.2
click at [840, 310] on label "[MEDICAL_DATA]" at bounding box center [849, 305] width 104 height 17
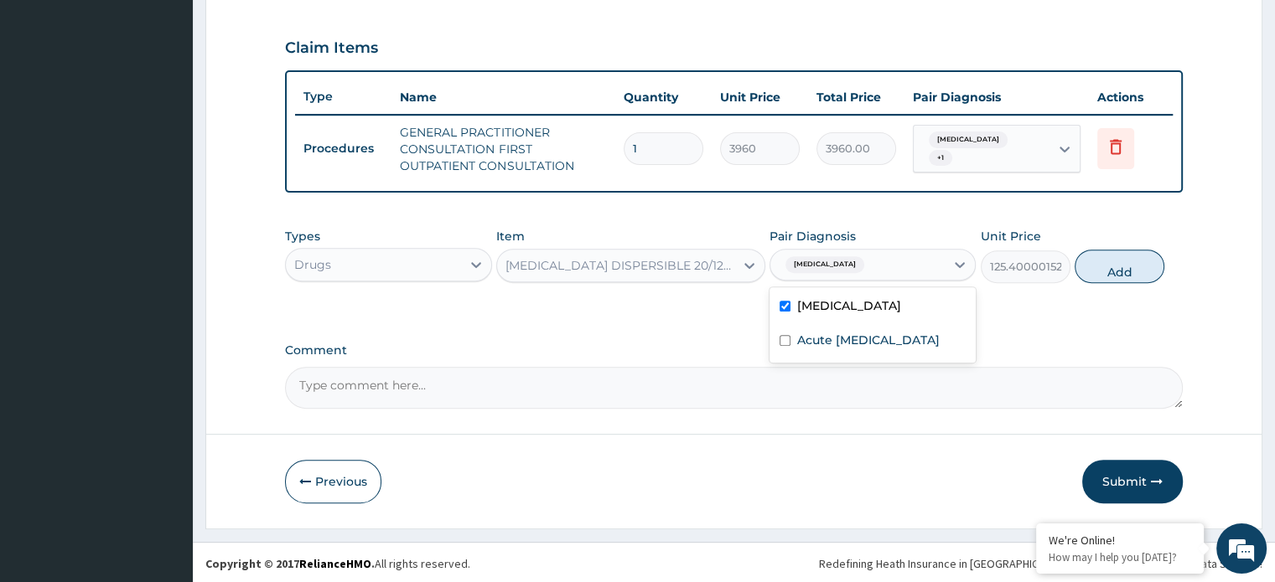
checkbox input "true"
click at [1124, 264] on button "Add" at bounding box center [1119, 267] width 90 height 34
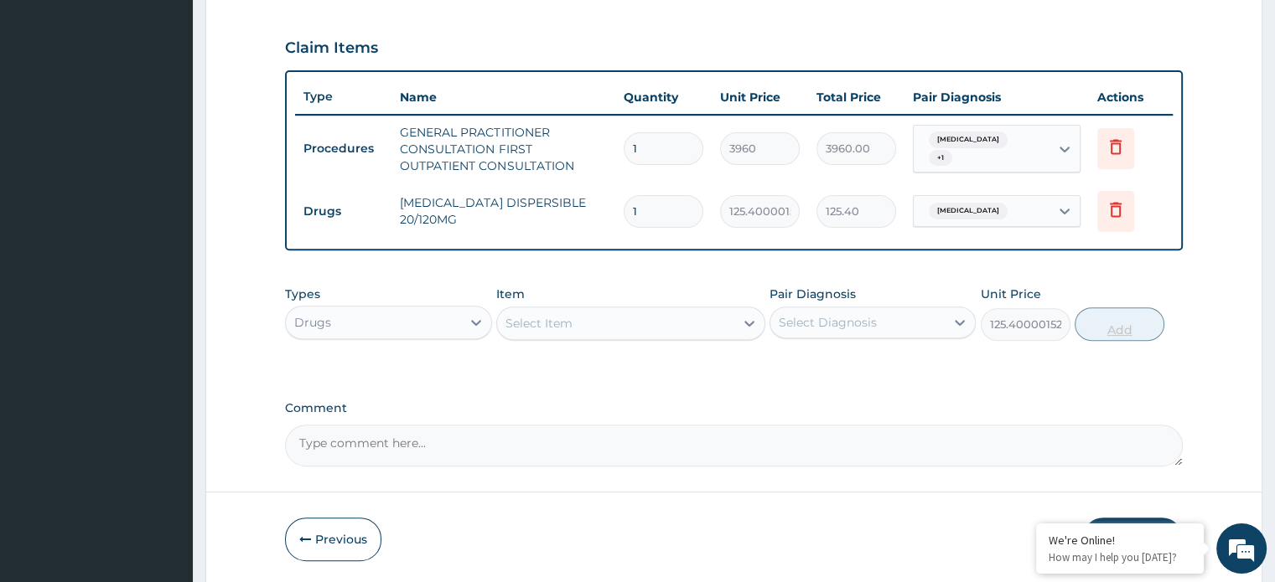
type input "0"
type input "0.00"
type input "6"
type input "752.40"
type input "0.00"
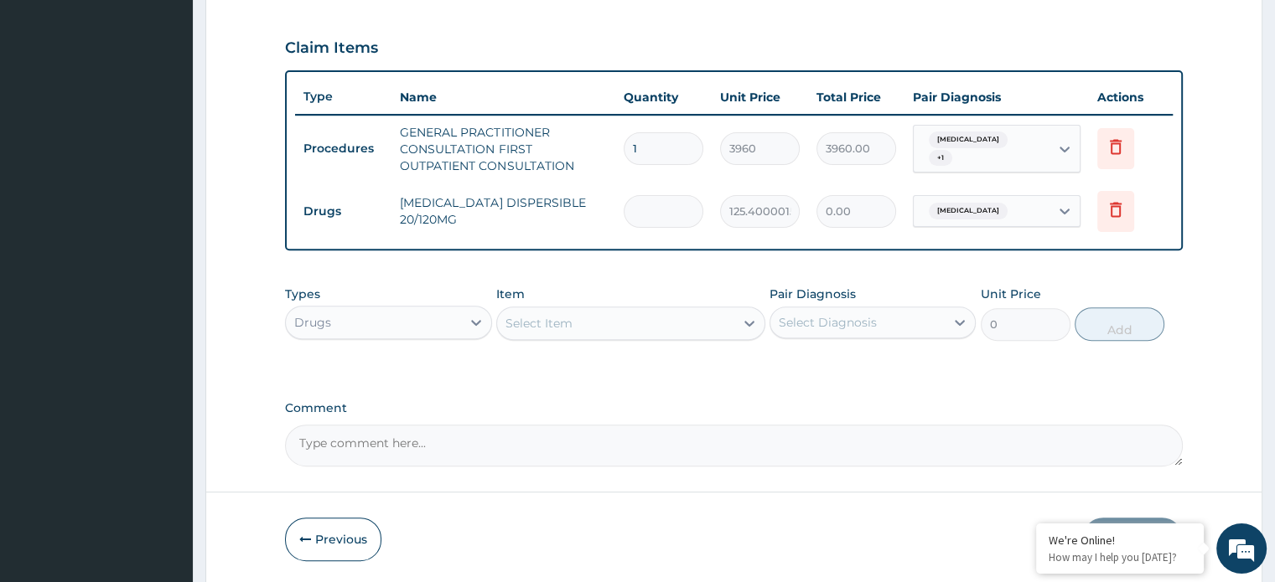
type input "1"
type input "125.40"
type input "12"
type input "1504.80"
type input "12"
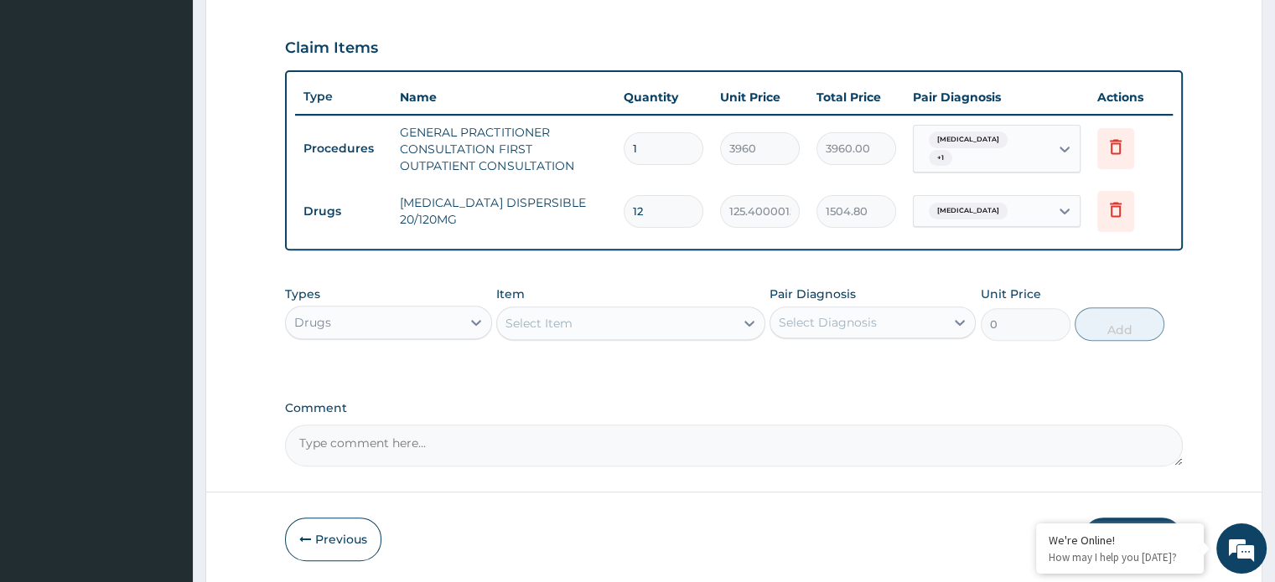
click at [563, 323] on div "Select Item" at bounding box center [538, 323] width 67 height 17
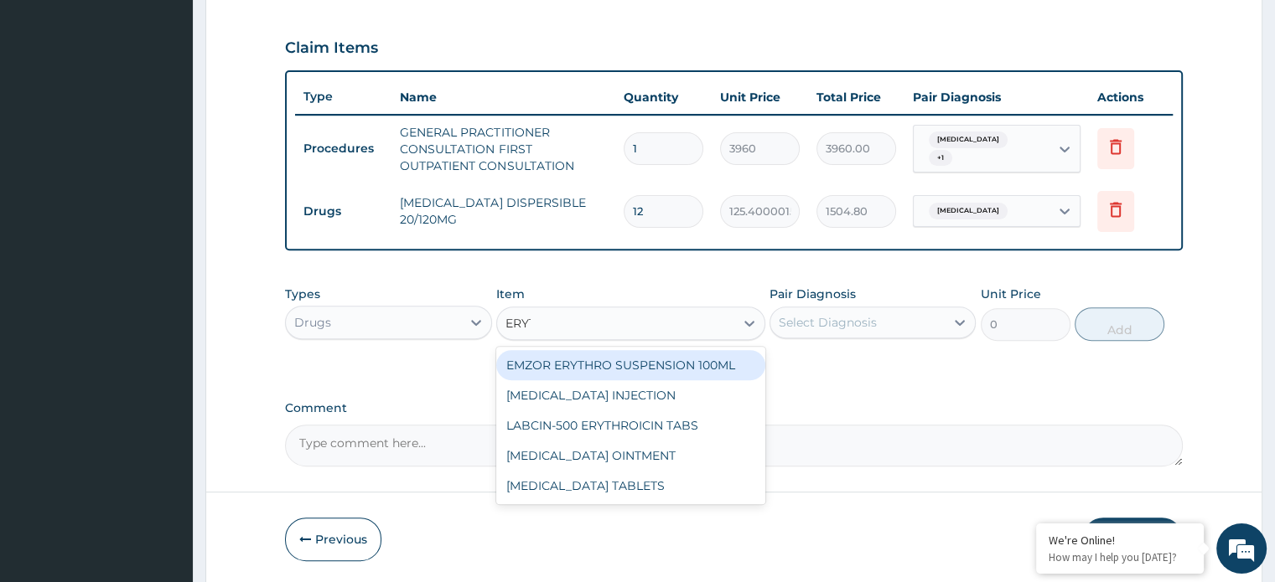
type input "ERYTH"
click at [659, 359] on div "EMZOR ERYTHRO SUSPENSION 100ML" at bounding box center [630, 365] width 269 height 30
type input "2904"
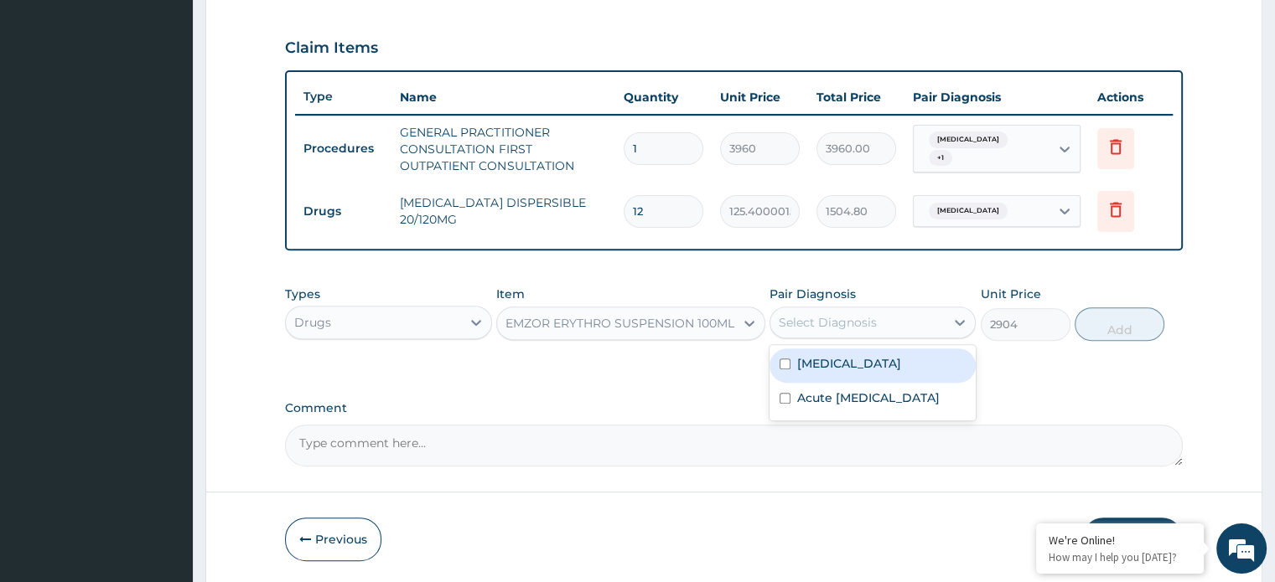
click at [835, 315] on div "Select Diagnosis" at bounding box center [827, 322] width 98 height 17
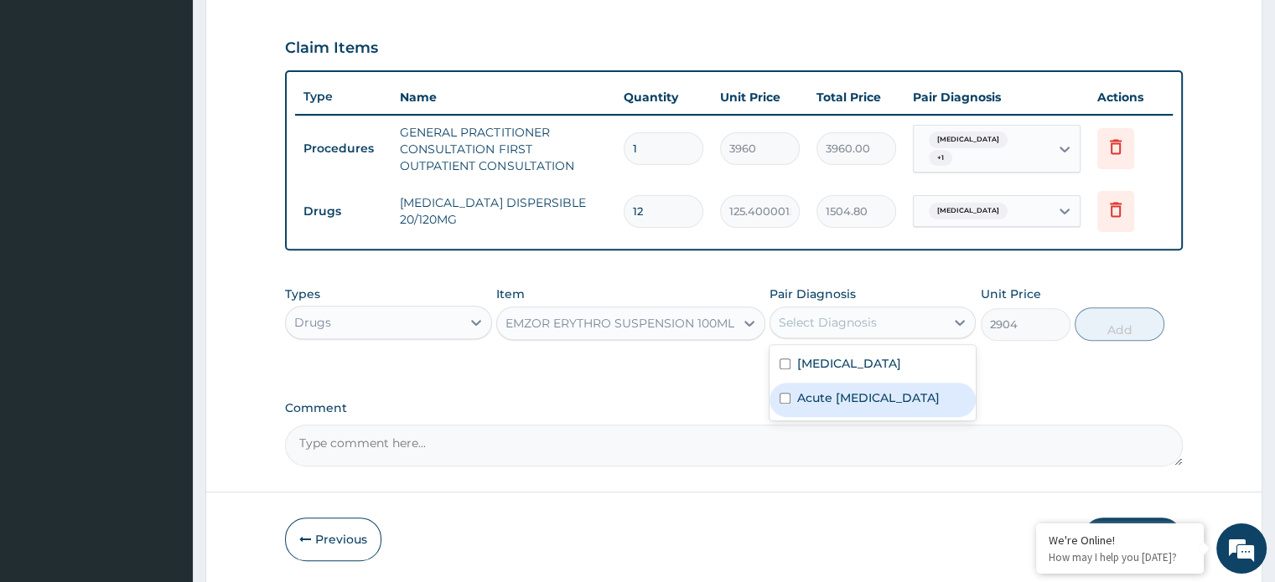
click at [835, 397] on label "Acute [MEDICAL_DATA]" at bounding box center [868, 398] width 142 height 17
checkbox input "true"
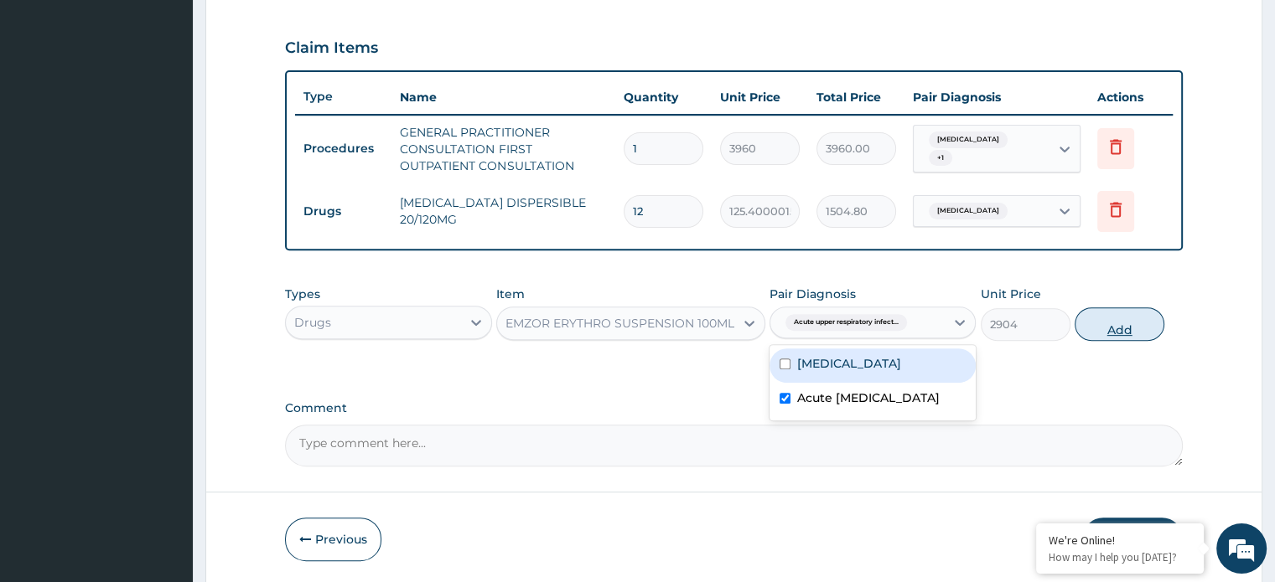
click at [1126, 324] on button "Add" at bounding box center [1119, 325] width 90 height 34
type input "0"
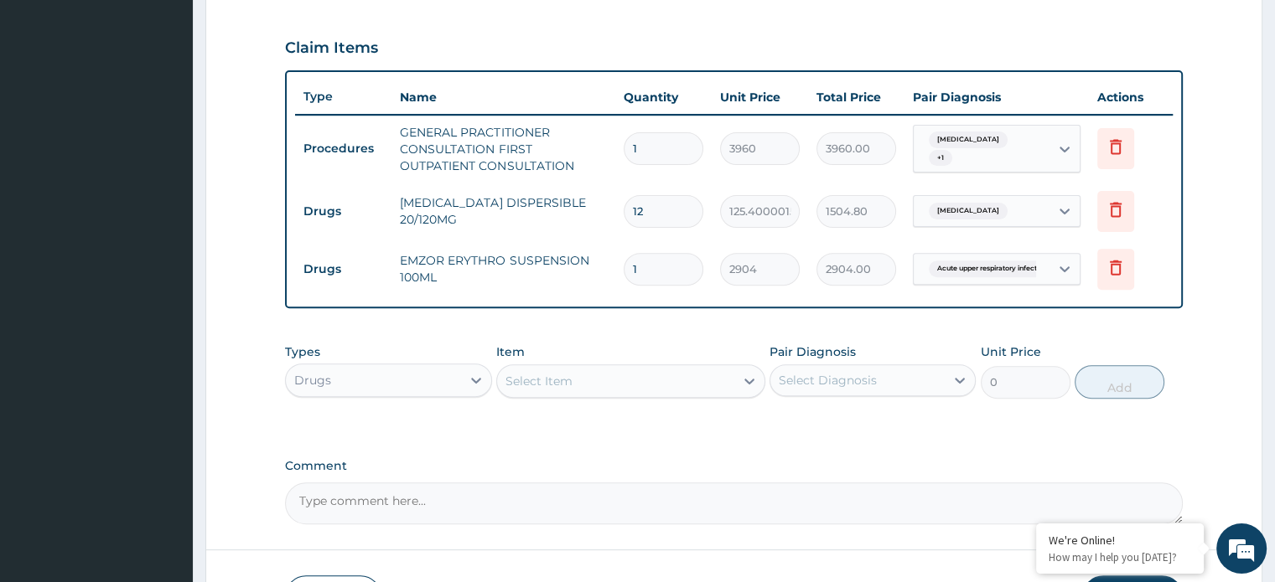
click at [656, 218] on input "12" at bounding box center [663, 211] width 80 height 33
type input "1"
type input "125.40"
type input "0.00"
type input "6"
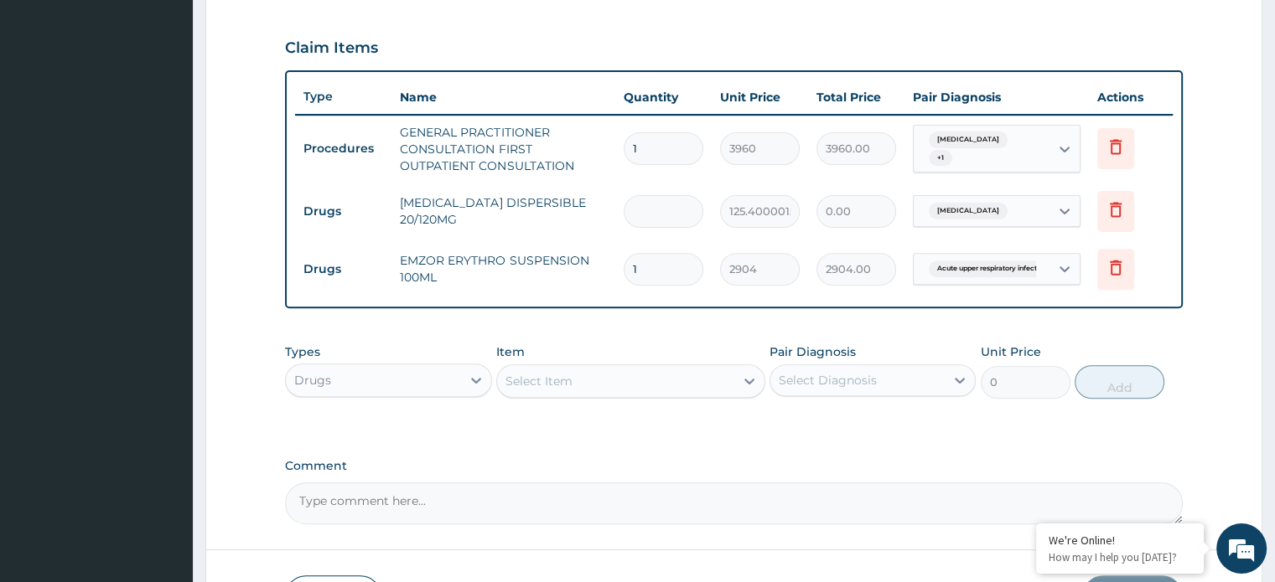
type input "752.40"
type input "6"
click at [540, 386] on div "Select Item" at bounding box center [538, 381] width 67 height 17
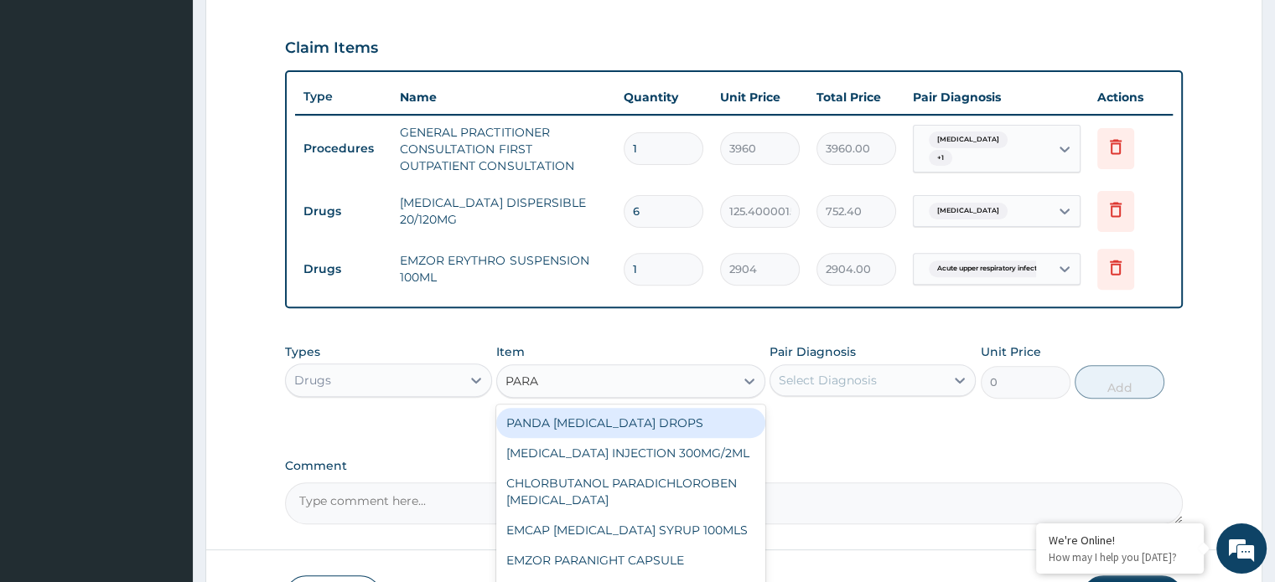
type input "PARAC"
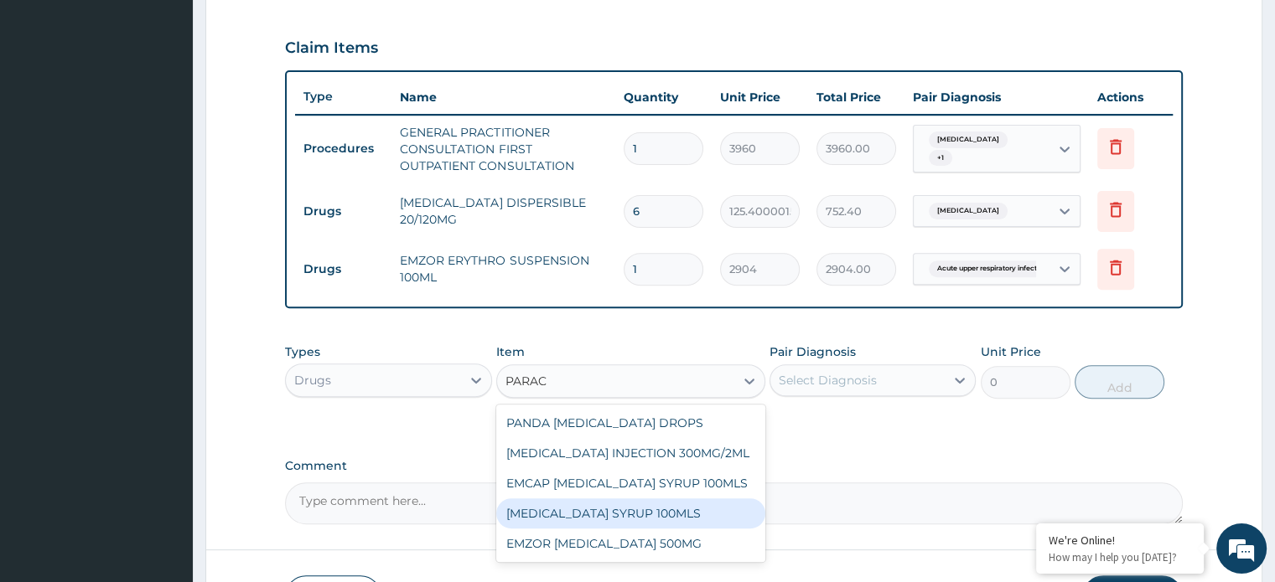
click at [668, 512] on div "[MEDICAL_DATA] SYRUP 100MLS" at bounding box center [630, 514] width 269 height 30
type input "792"
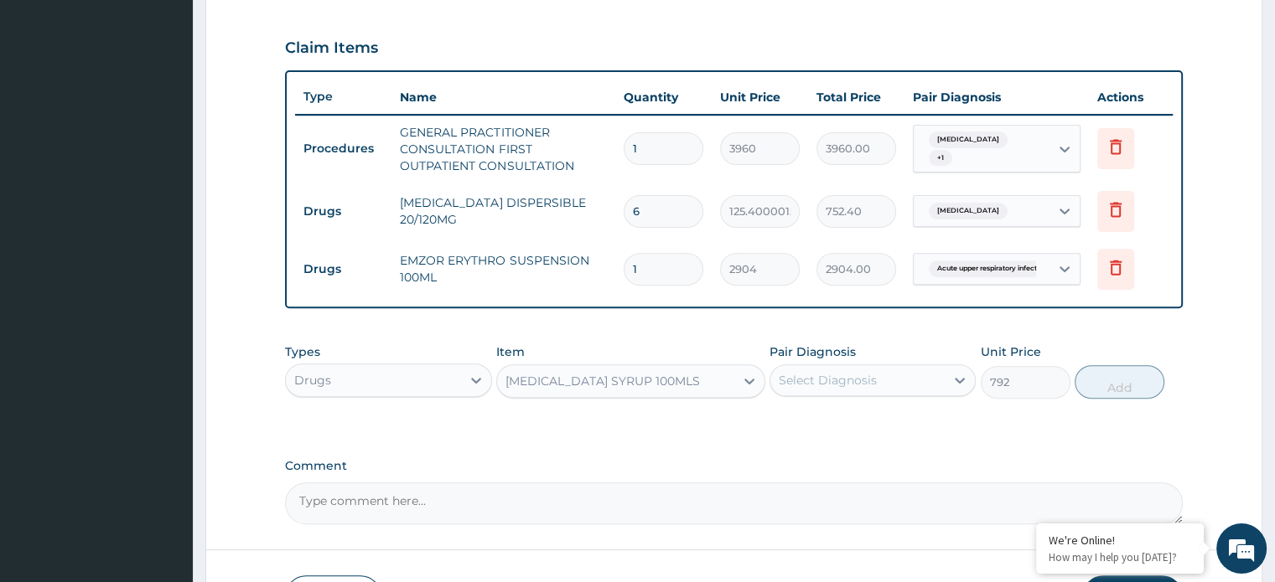
click at [825, 381] on div "Select Diagnosis" at bounding box center [827, 380] width 98 height 17
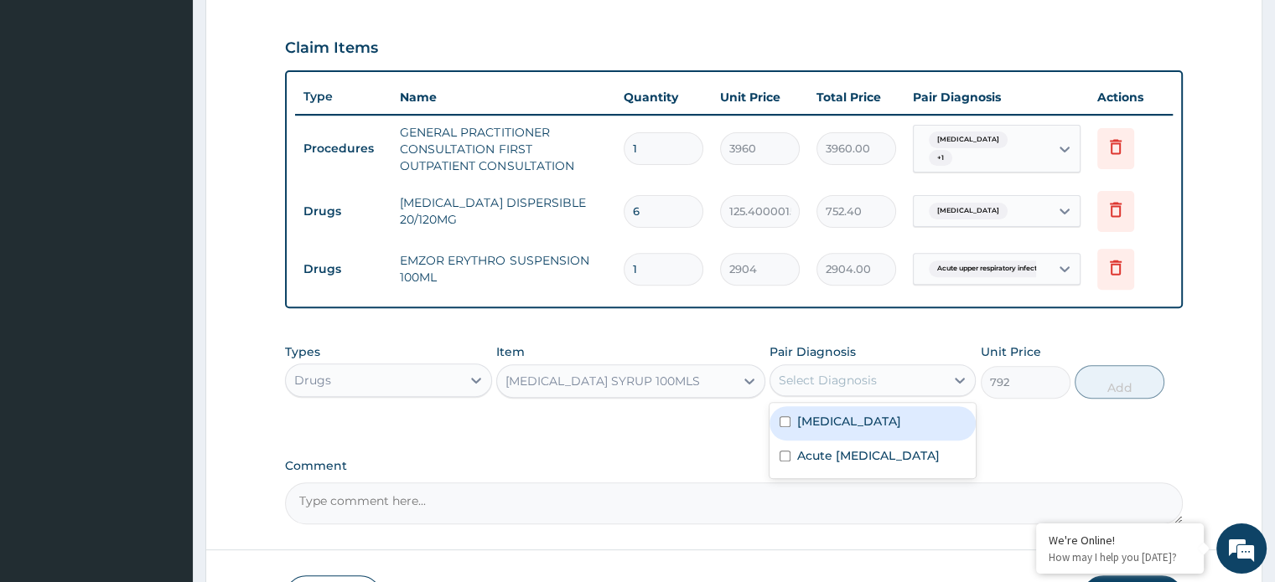
click at [836, 431] on div "[MEDICAL_DATA]" at bounding box center [872, 423] width 206 height 34
checkbox input "true"
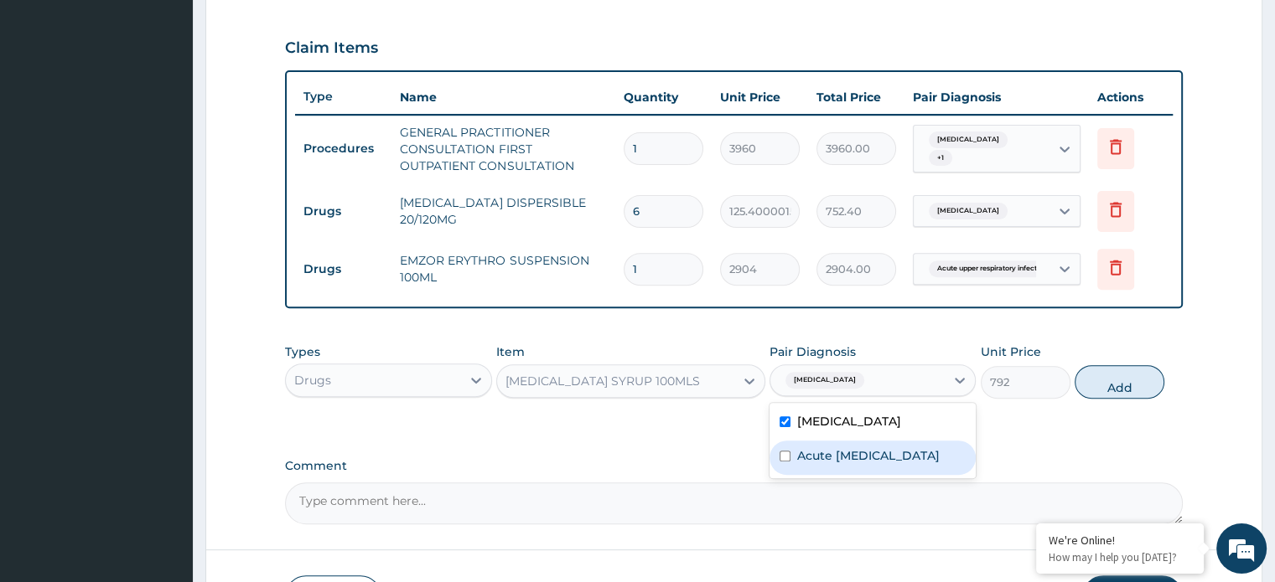
click at [831, 455] on label "Acute [MEDICAL_DATA]" at bounding box center [868, 455] width 142 height 17
checkbox input "true"
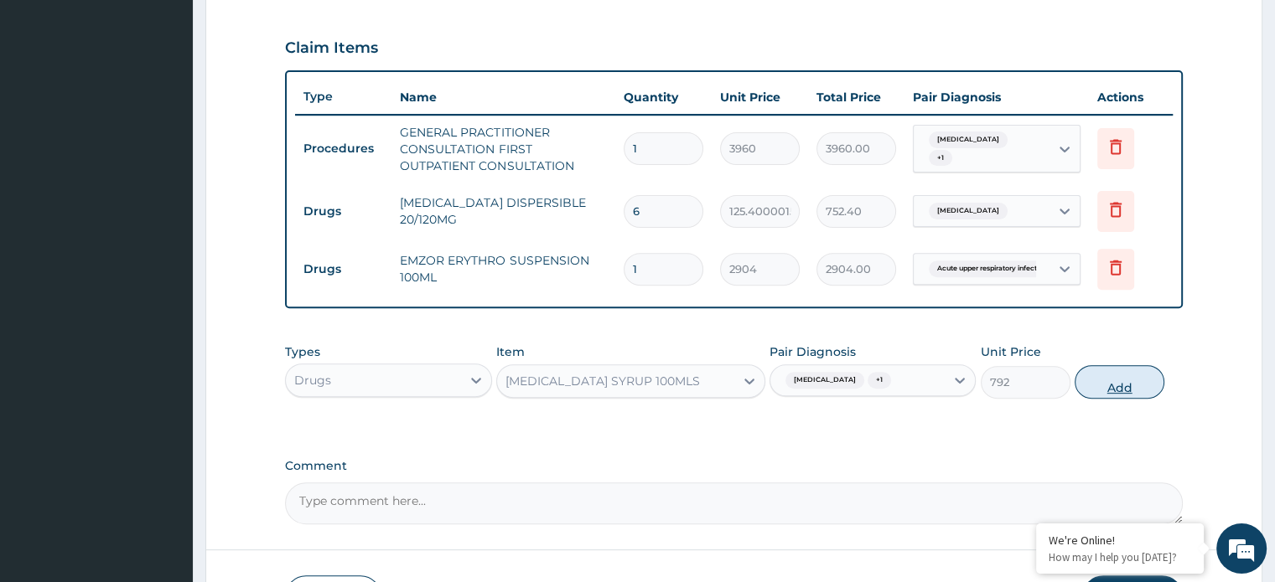
click at [1119, 388] on button "Add" at bounding box center [1119, 382] width 90 height 34
type input "0"
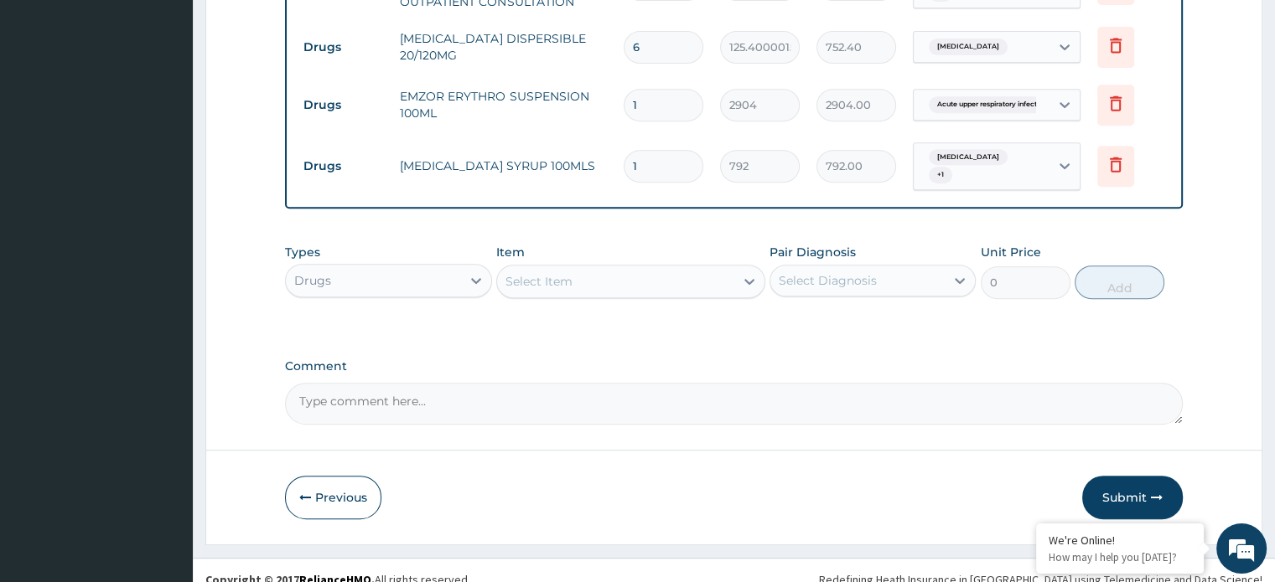
scroll to position [726, 0]
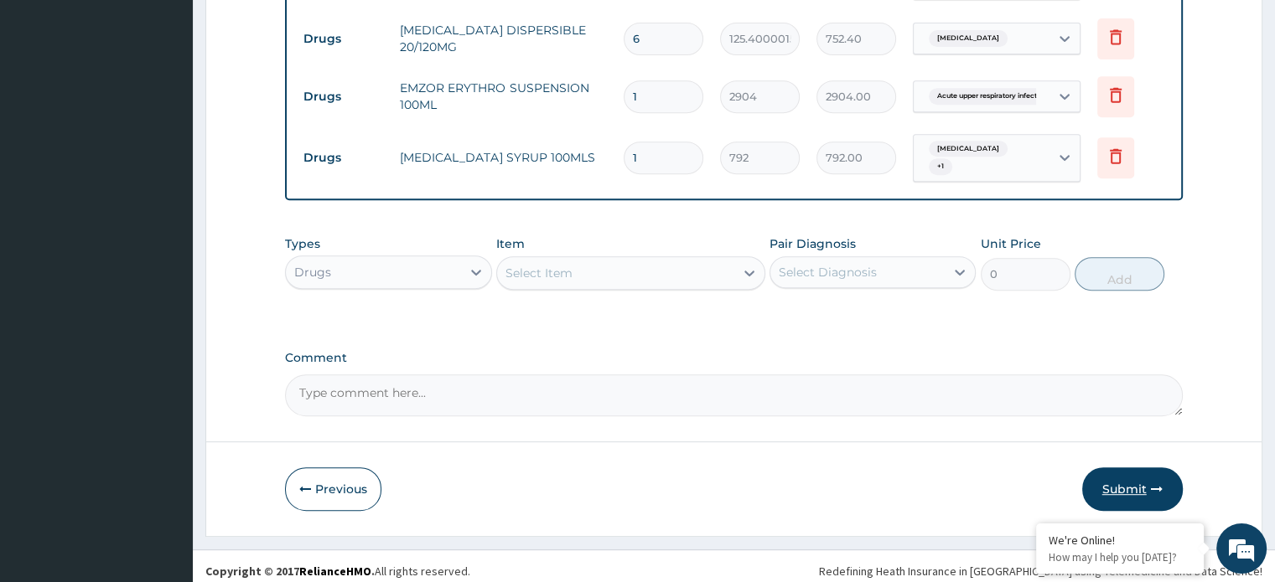
click at [1135, 478] on button "Submit" at bounding box center [1132, 490] width 101 height 44
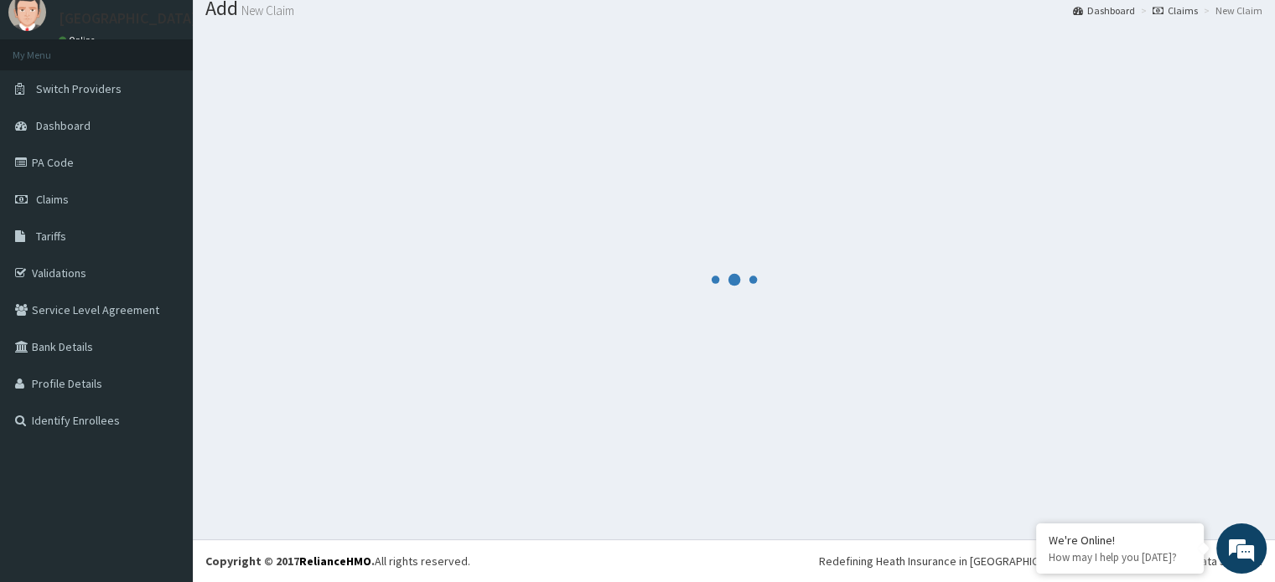
scroll to position [57, 0]
click at [1135, 478] on div at bounding box center [733, 279] width 1057 height 495
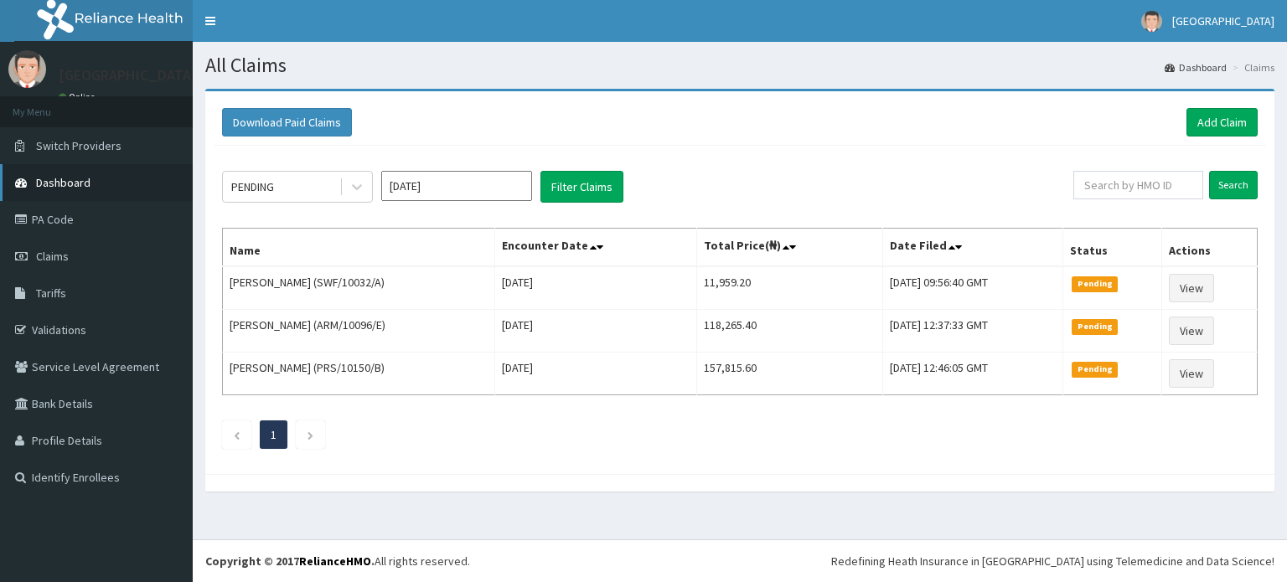
click at [84, 186] on span "Dashboard" at bounding box center [63, 182] width 54 height 15
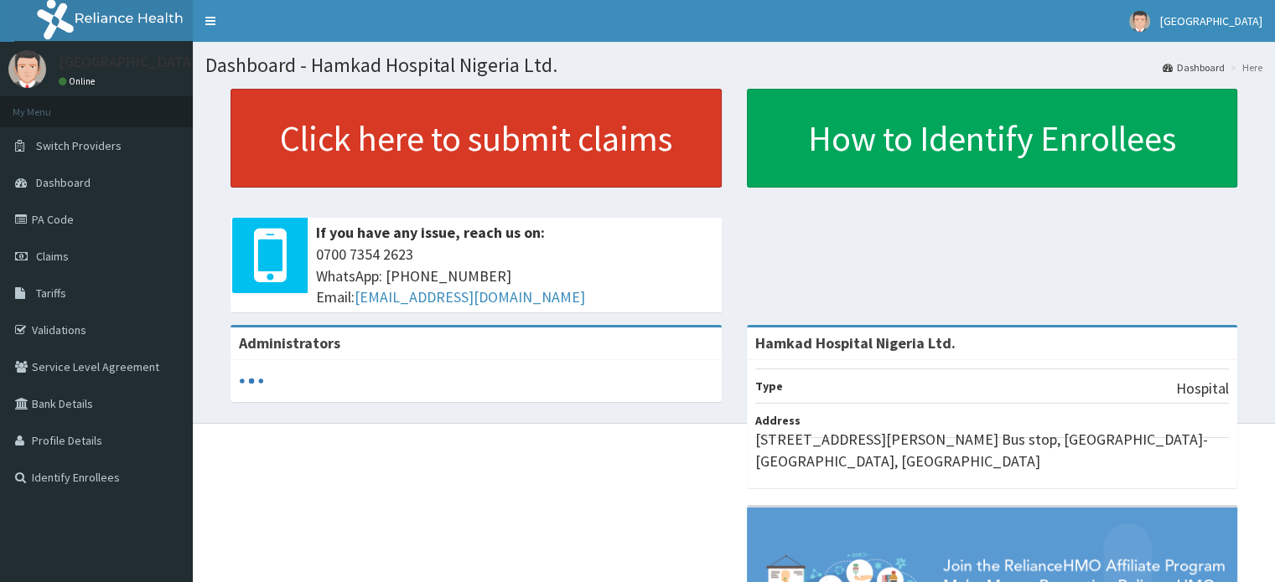
click at [489, 153] on link "Click here to submit claims" at bounding box center [475, 138] width 491 height 99
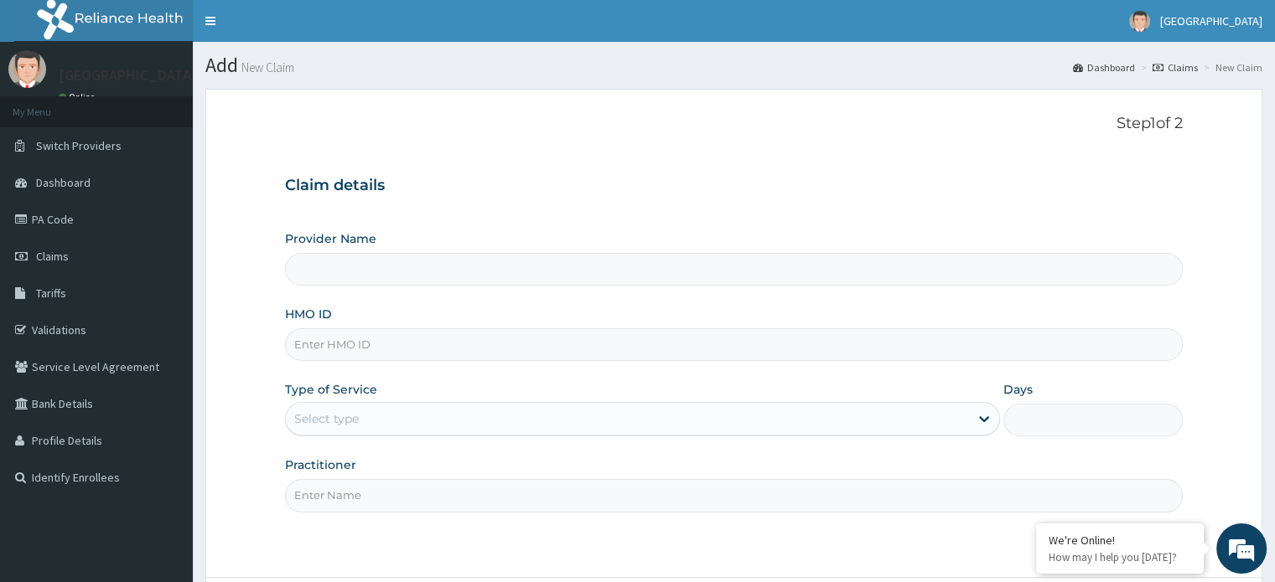
type input "Hamkad Hospital Nigeria Ltd."
click at [366, 348] on input "HMO ID" at bounding box center [733, 344] width 897 height 33
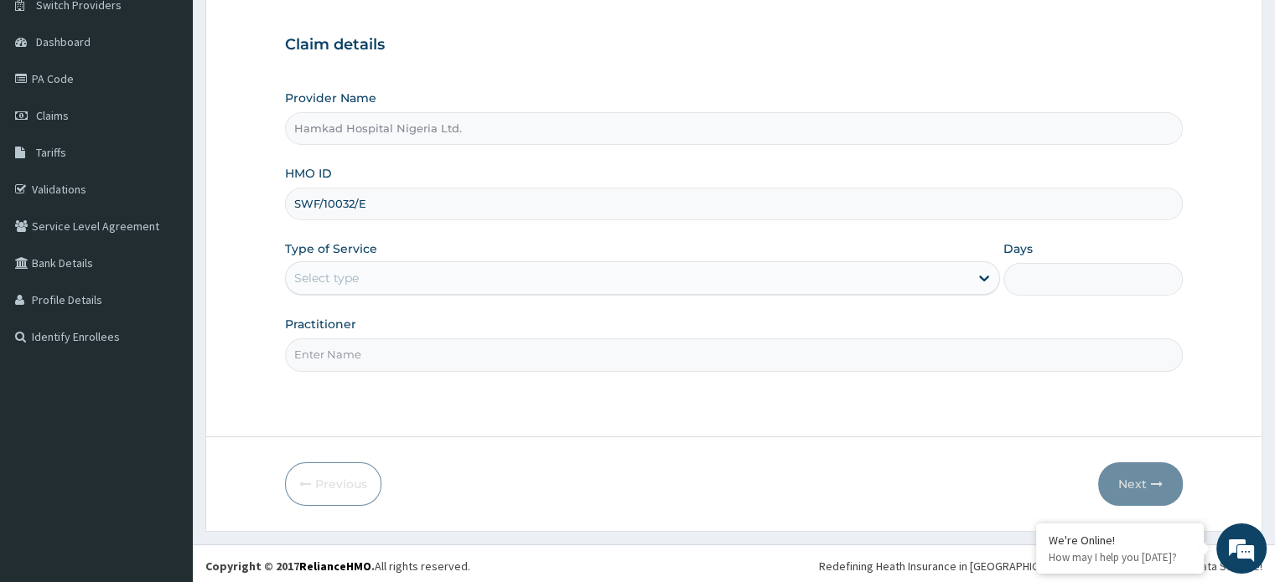
scroll to position [144, 0]
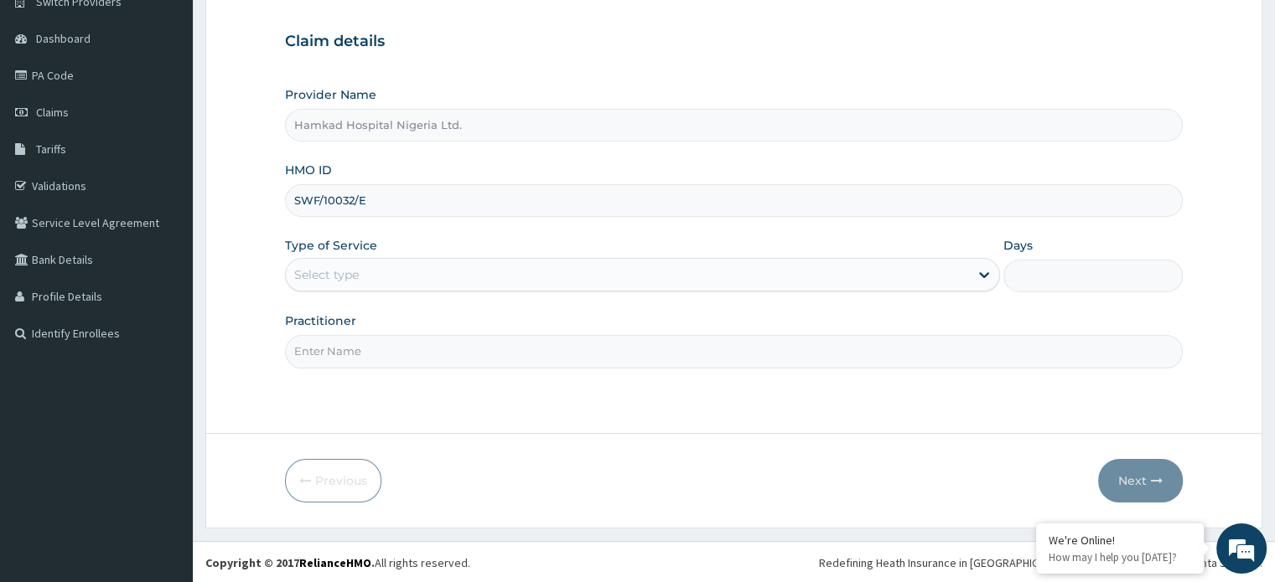
type input "SWF/10032/E"
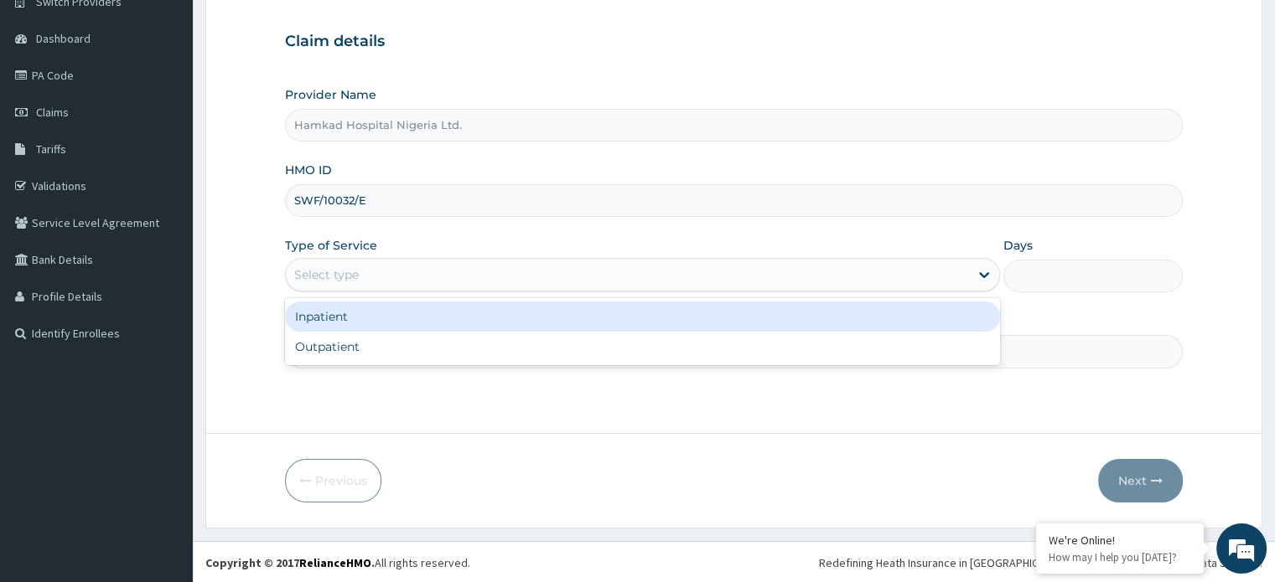
click at [356, 264] on div "Select type" at bounding box center [627, 274] width 683 height 27
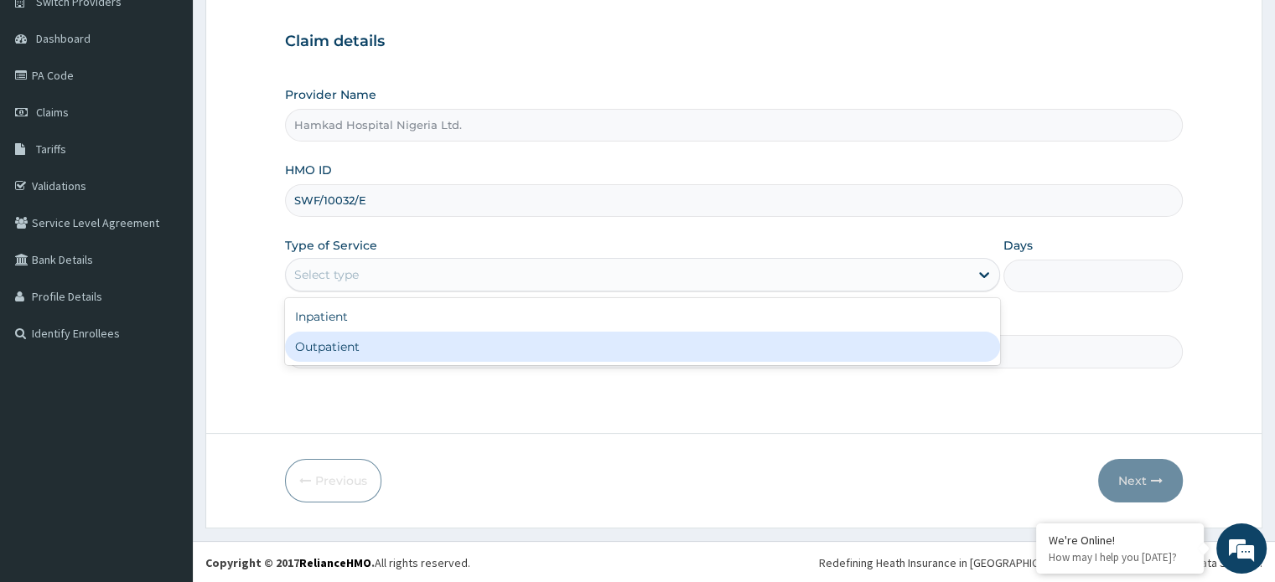
click at [355, 352] on div "Outpatient" at bounding box center [642, 347] width 715 height 30
type input "1"
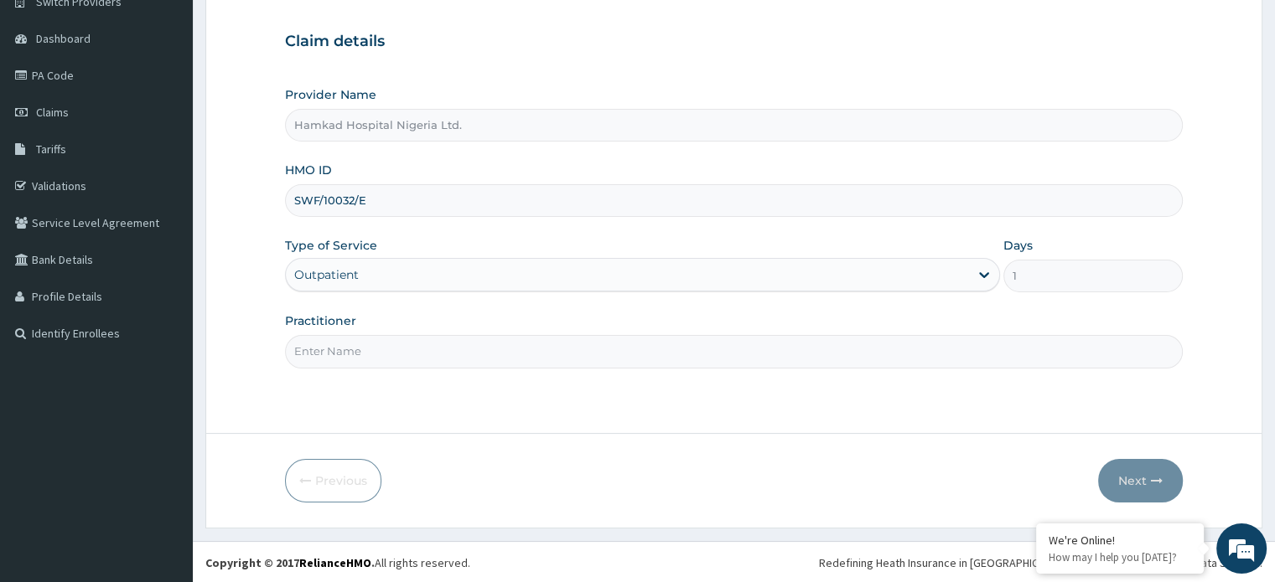
click at [357, 350] on input "Practitioner" at bounding box center [733, 351] width 897 height 33
type input "DR. [GEOGRAPHIC_DATA]"
click at [1138, 477] on button "Next" at bounding box center [1140, 481] width 85 height 44
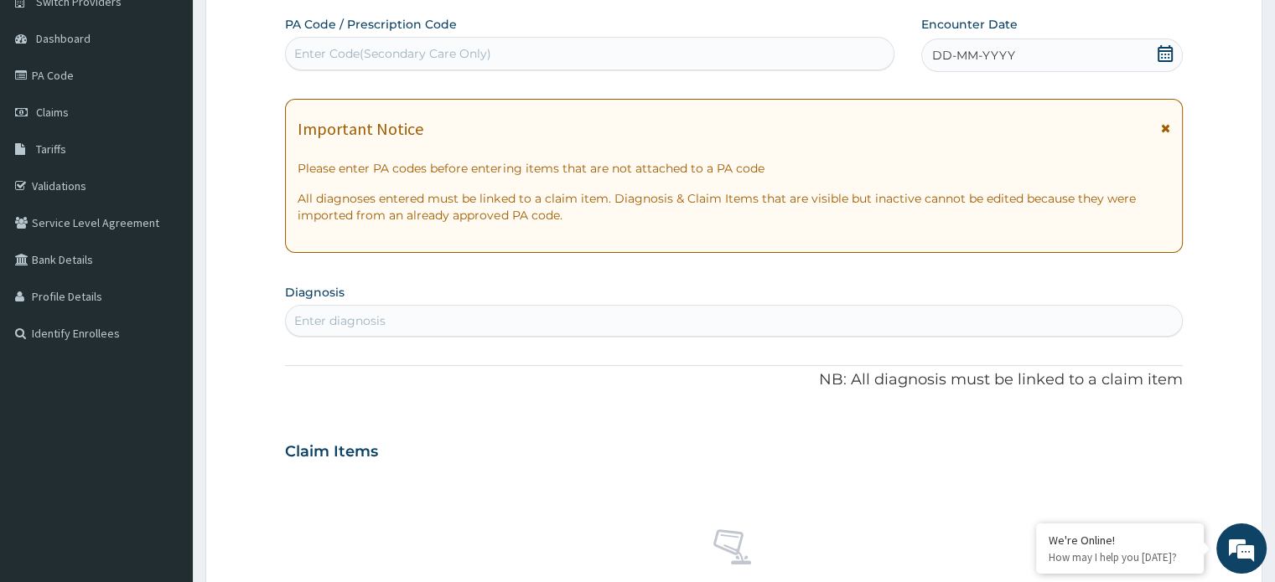
click at [1161, 56] on icon at bounding box center [1164, 53] width 15 height 17
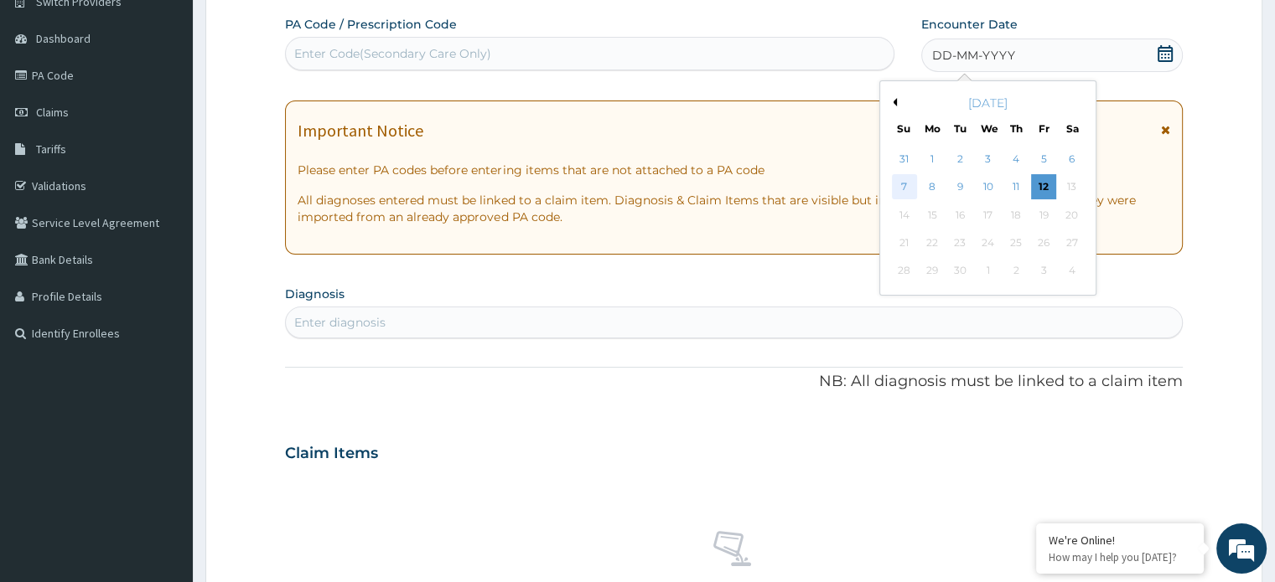
click at [908, 187] on div "7" at bounding box center [904, 187] width 25 height 25
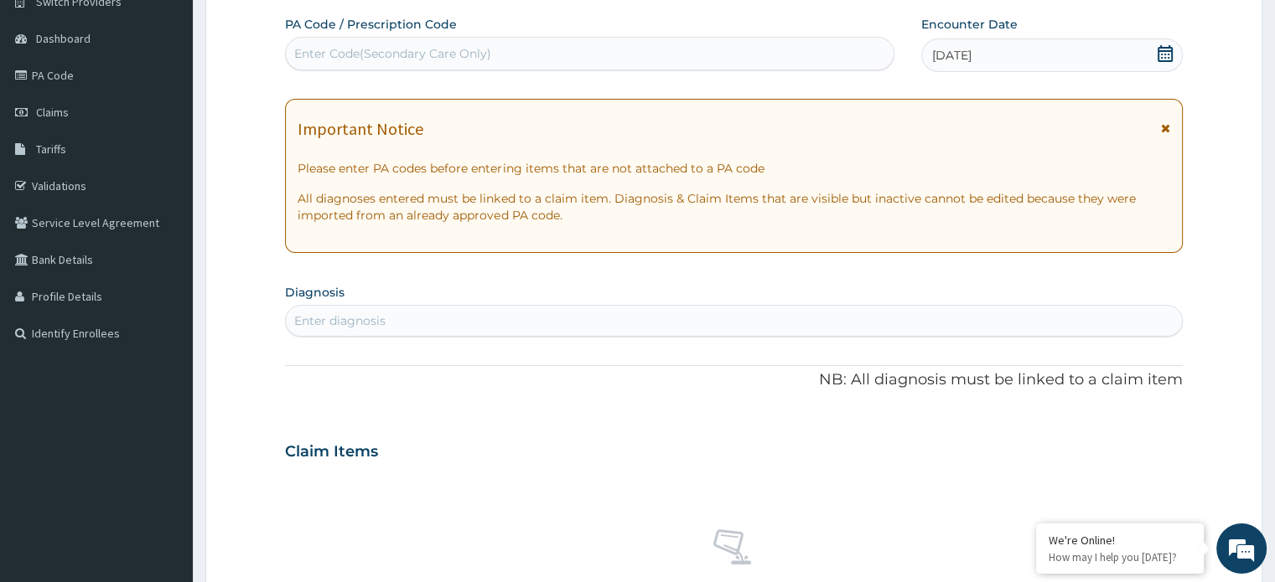
click at [392, 323] on div "Enter diagnosis" at bounding box center [733, 321] width 895 height 27
type input "UPPER RESPIRA"
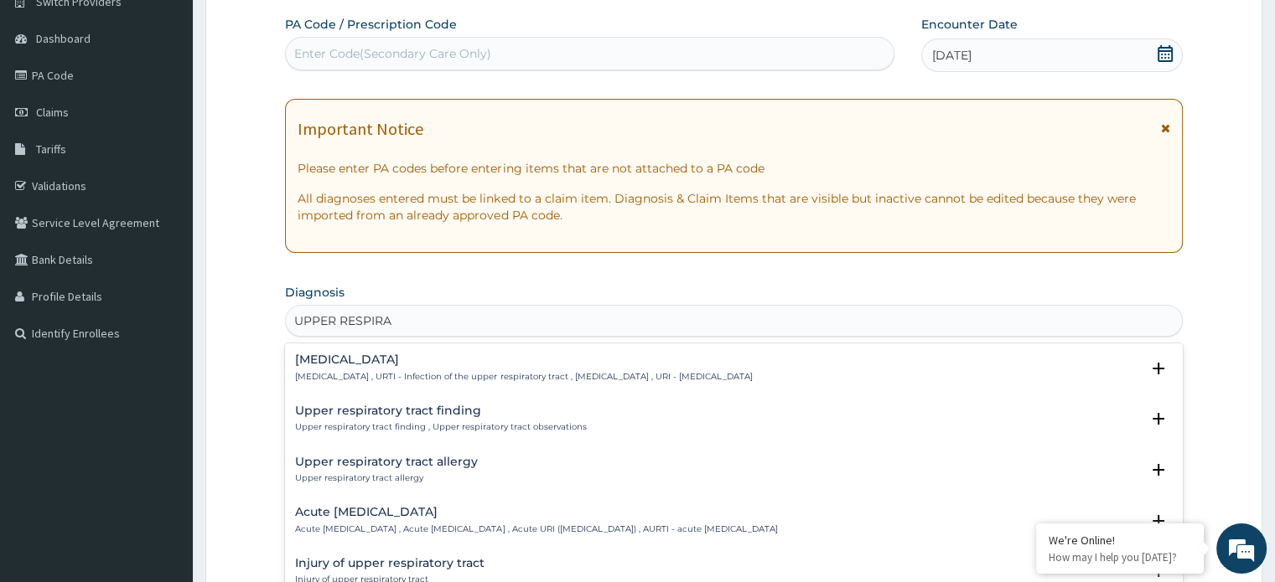
click at [335, 511] on h4 "Acute [MEDICAL_DATA]" at bounding box center [536, 512] width 482 height 13
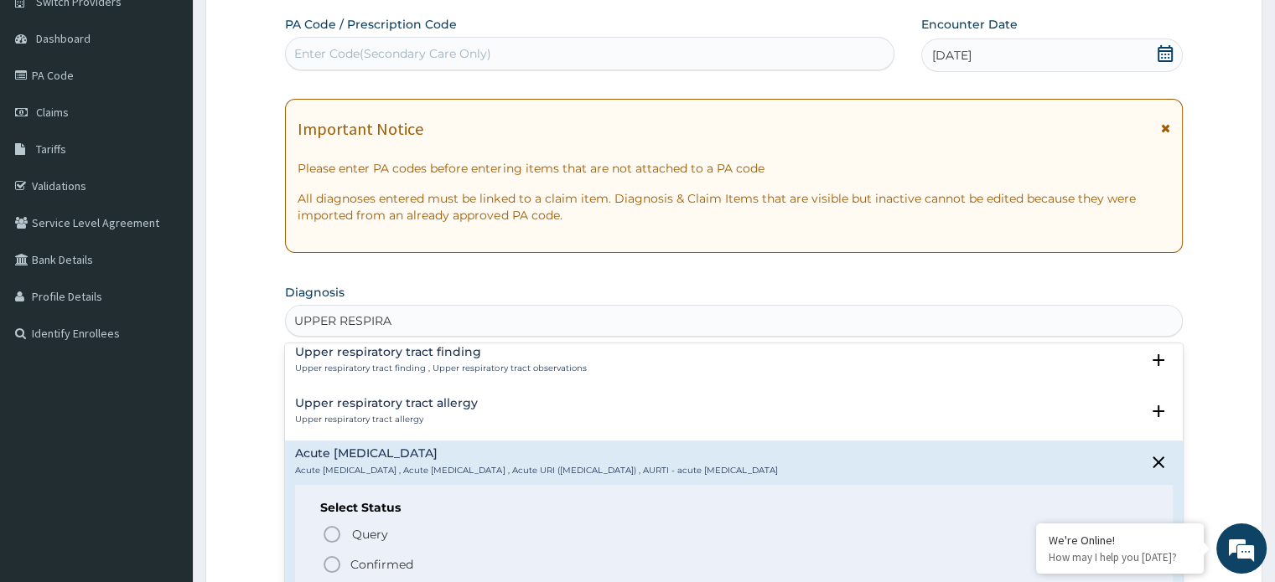
scroll to position [84, 0]
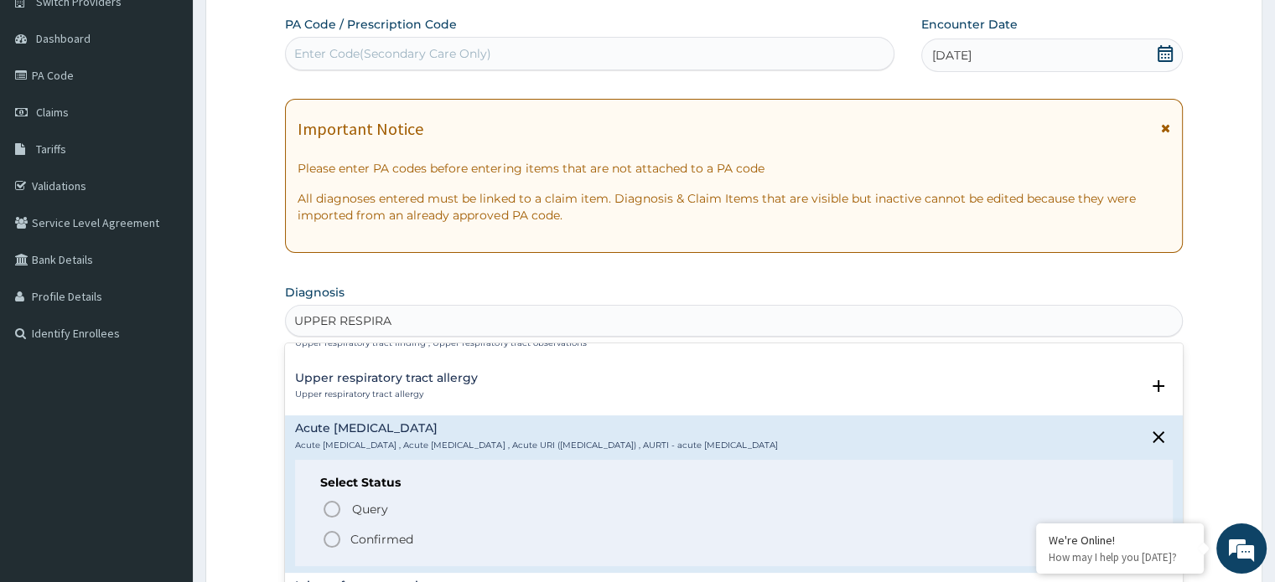
click at [332, 540] on icon "status option filled" at bounding box center [332, 540] width 20 height 20
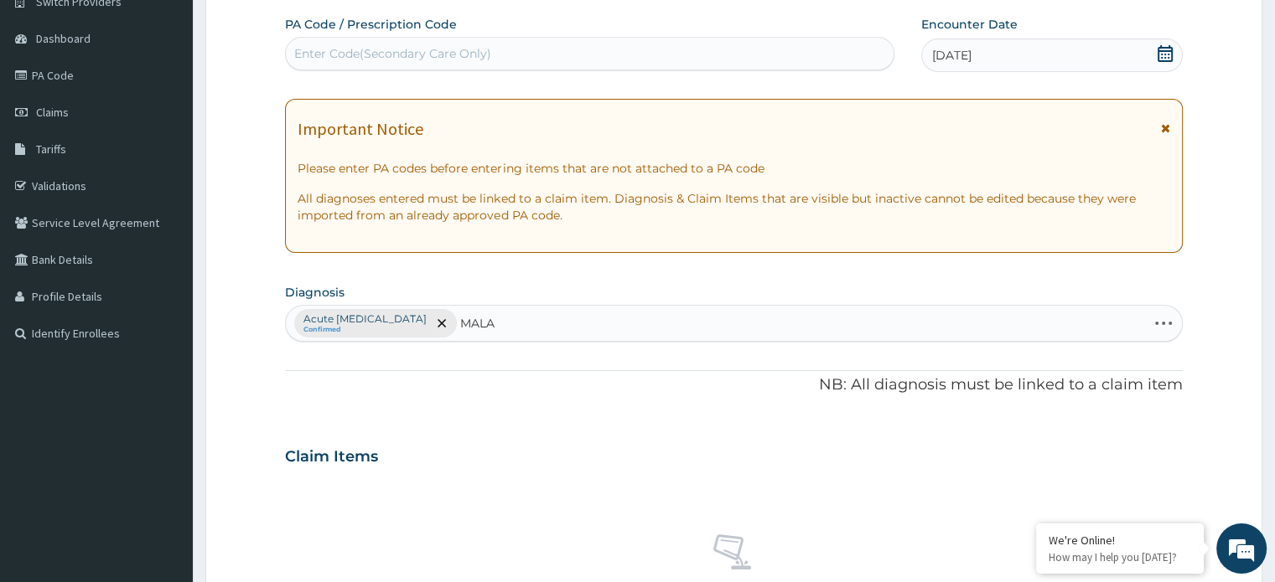
type input "MALAR"
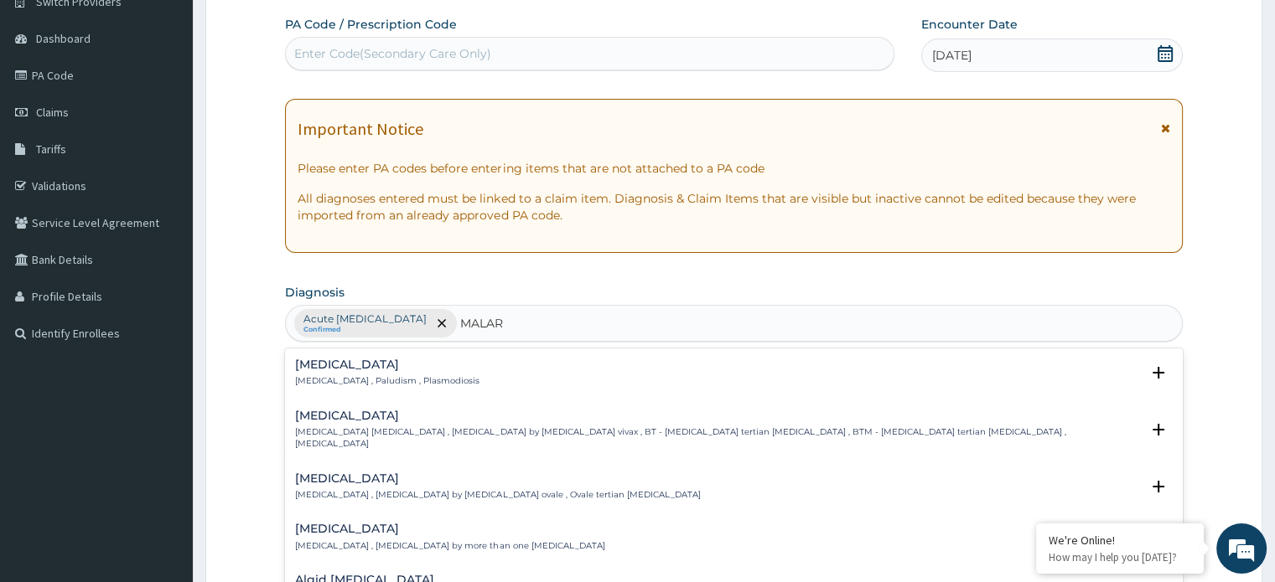
click at [322, 365] on h4 "[MEDICAL_DATA]" at bounding box center [387, 365] width 184 height 13
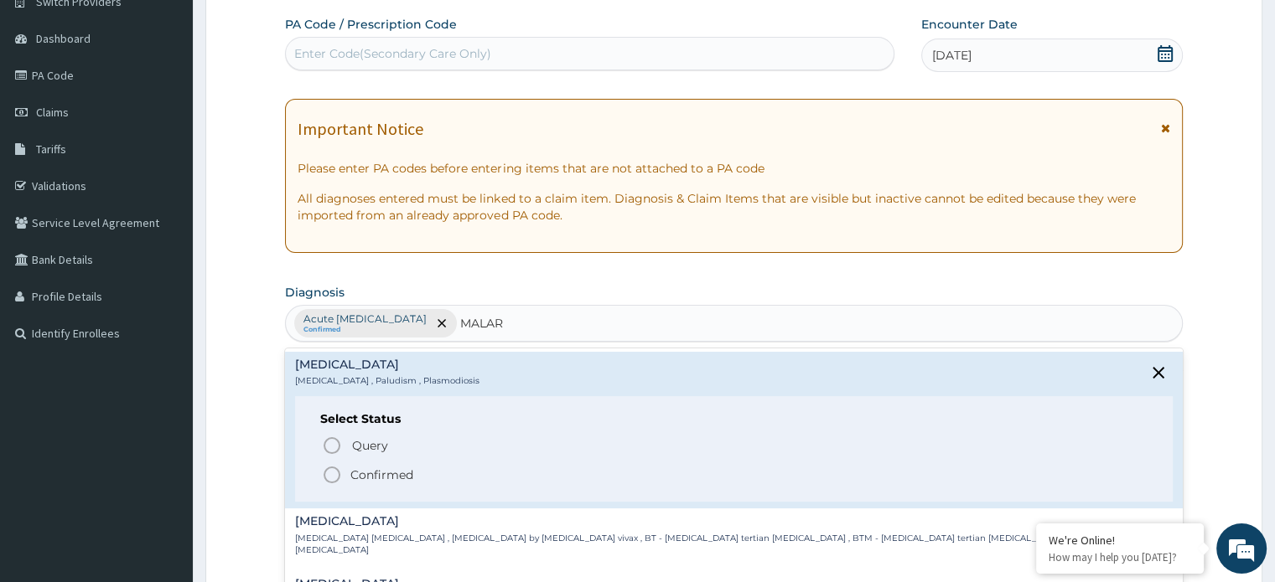
click at [332, 476] on icon "status option filled" at bounding box center [332, 475] width 20 height 20
click at [332, 476] on div "Claim Items No claim item" at bounding box center [733, 552] width 897 height 240
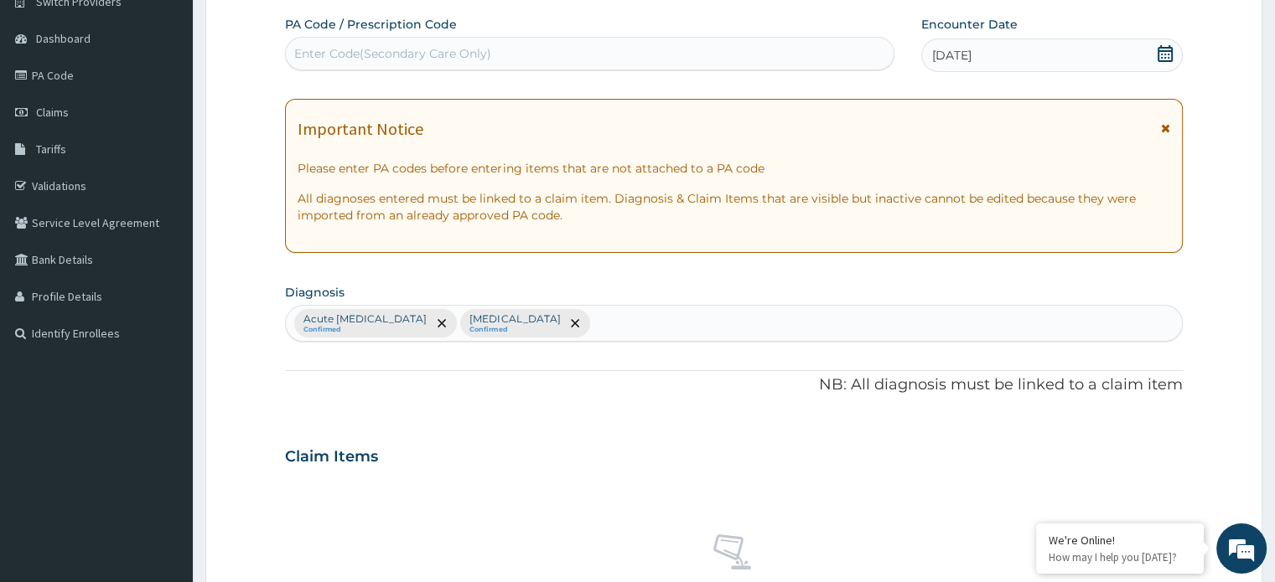
click at [597, 324] on div "Acute [MEDICAL_DATA] Confirmed [MEDICAL_DATA] Confirmed" at bounding box center [733, 323] width 895 height 35
type input "DERMA"
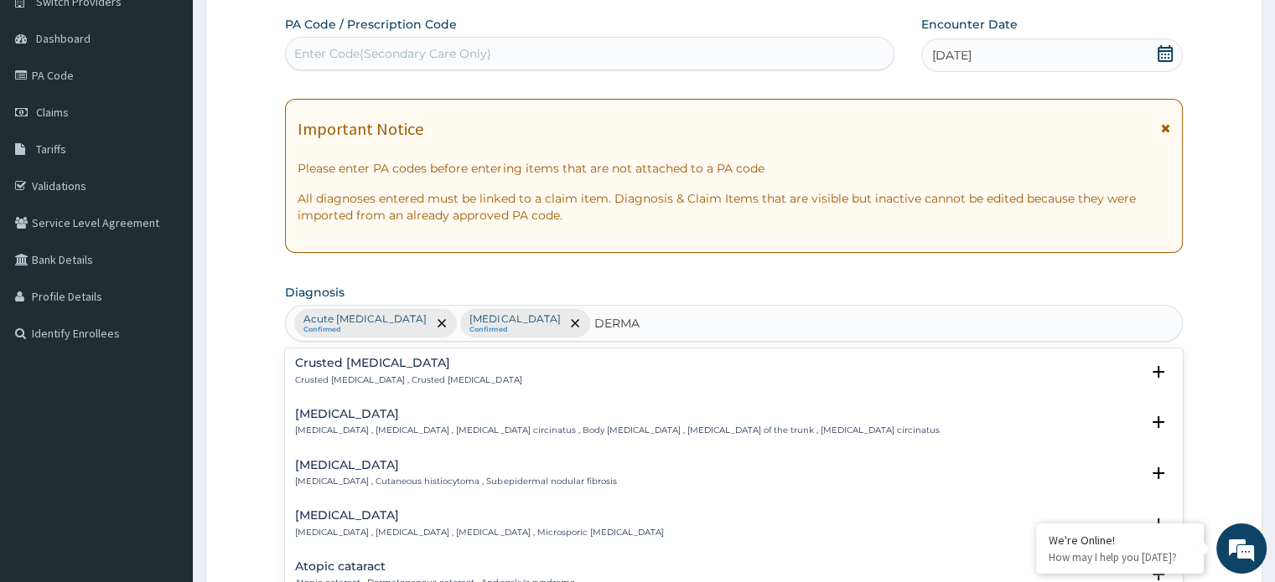
scroll to position [1006, 0]
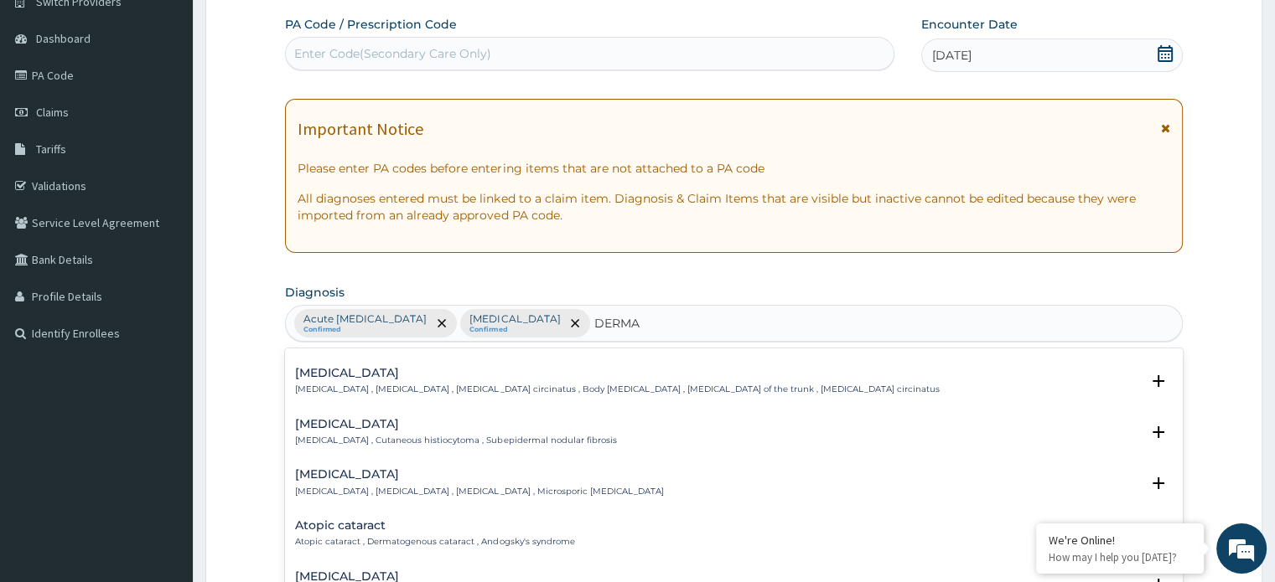
click at [342, 468] on h4 "[MEDICAL_DATA]" at bounding box center [479, 474] width 368 height 13
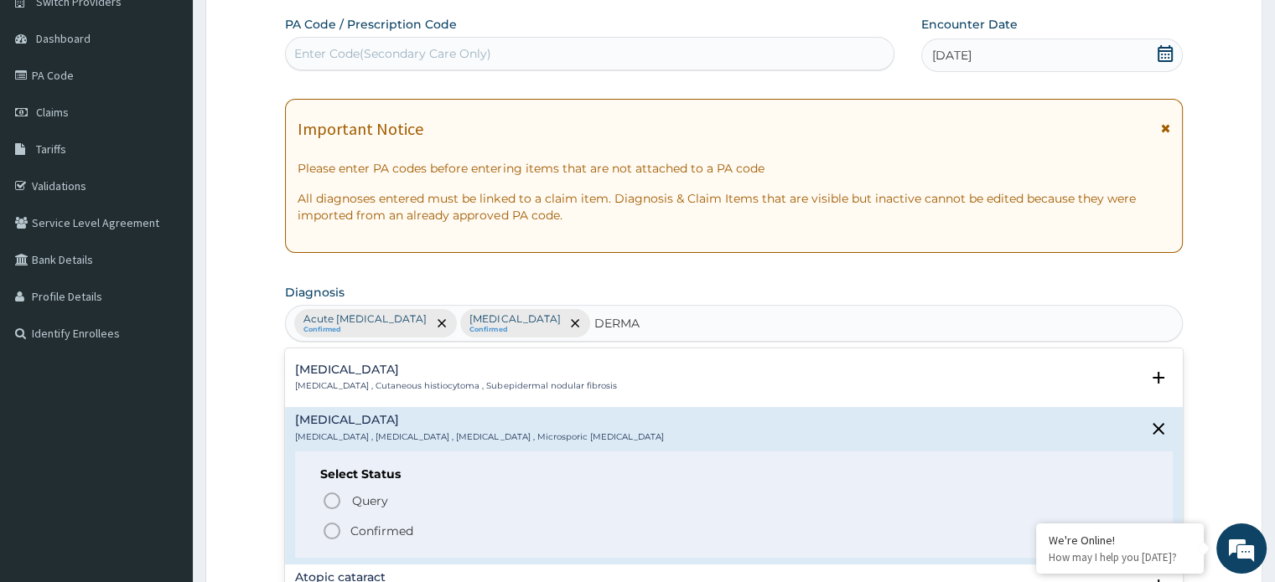
scroll to position [1089, 0]
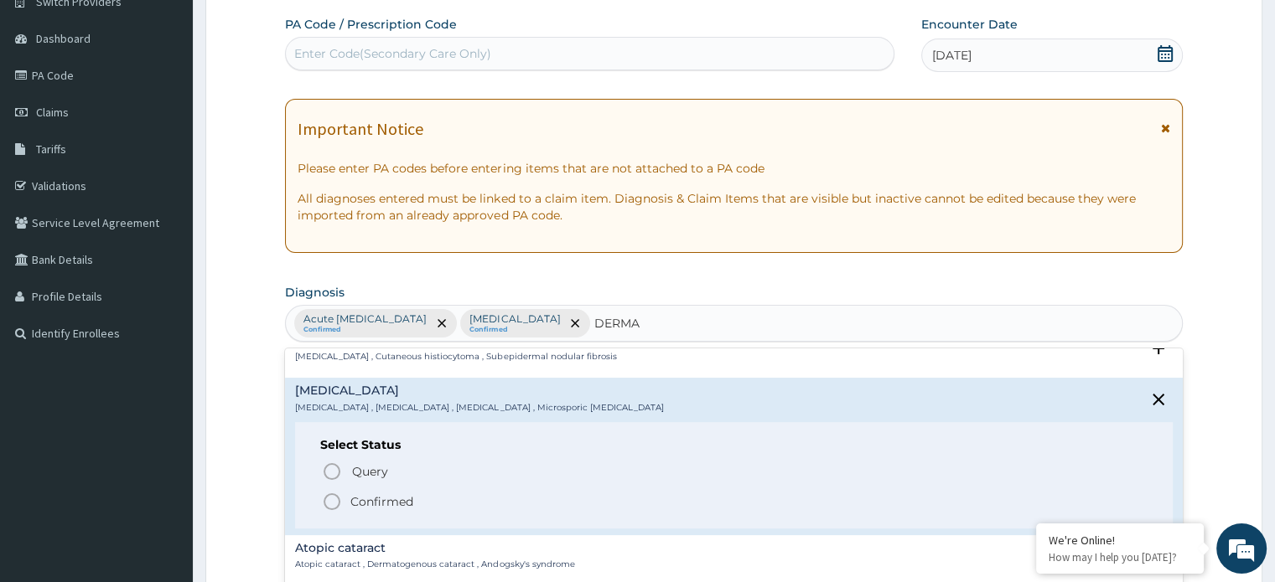
click at [330, 492] on icon "status option filled" at bounding box center [332, 502] width 20 height 20
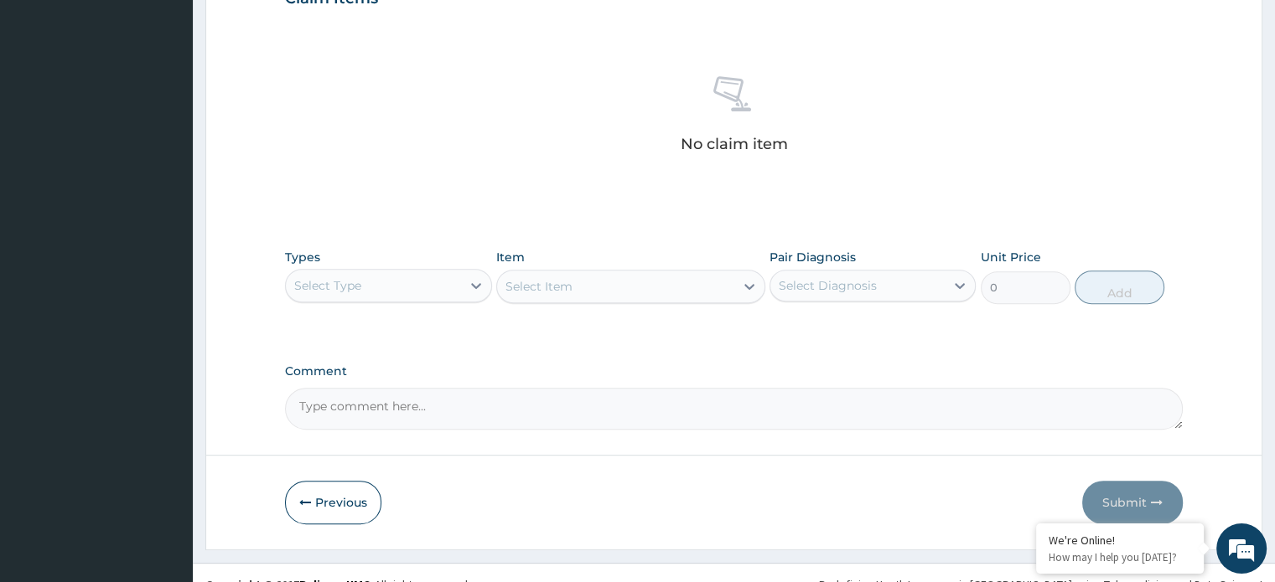
scroll to position [623, 0]
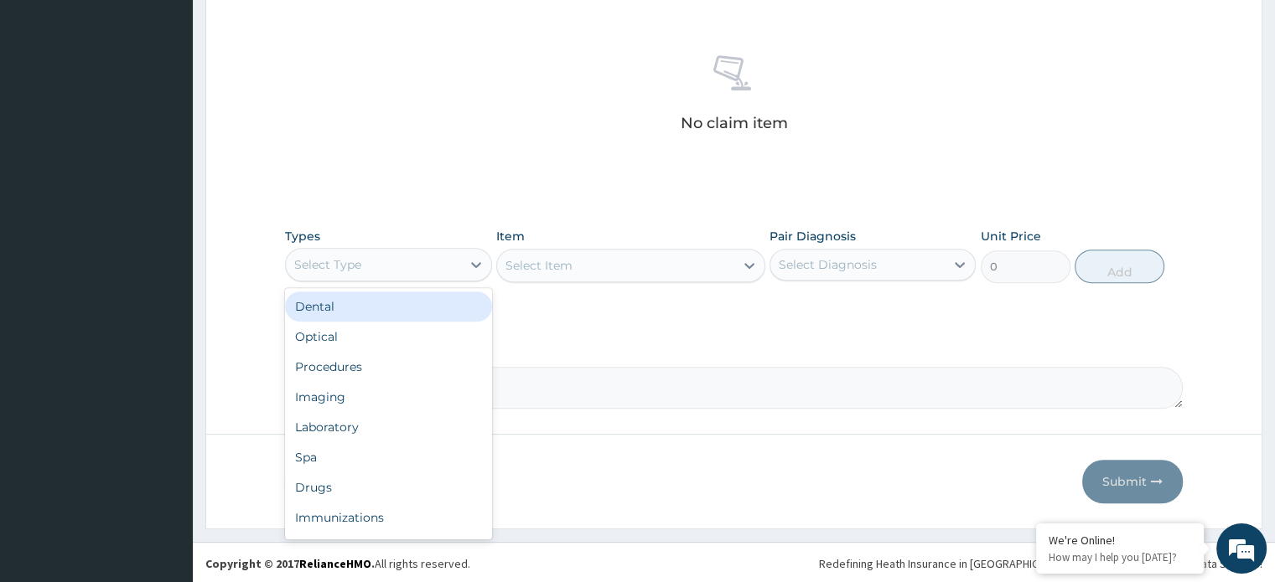
click at [399, 267] on div "Select Type" at bounding box center [373, 264] width 174 height 27
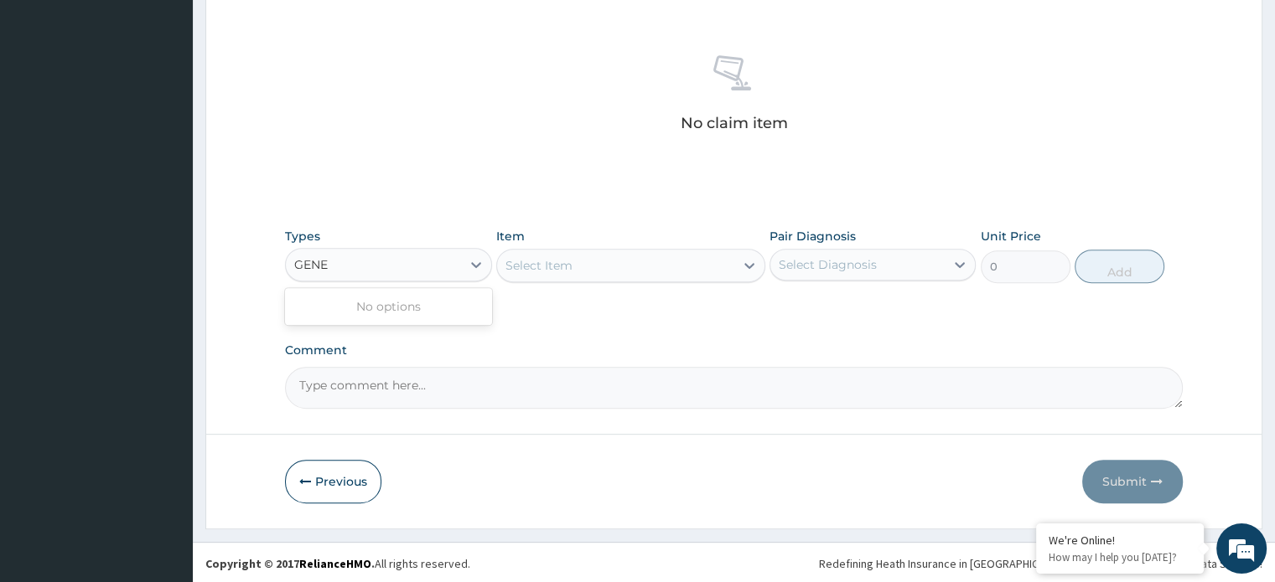
type input "GENE"
drag, startPoint x: 373, startPoint y: 181, endPoint x: 379, endPoint y: 219, distance: 38.2
click at [373, 180] on div "No claim item" at bounding box center [733, 96] width 897 height 193
click at [375, 266] on div "Select Type" at bounding box center [373, 264] width 174 height 27
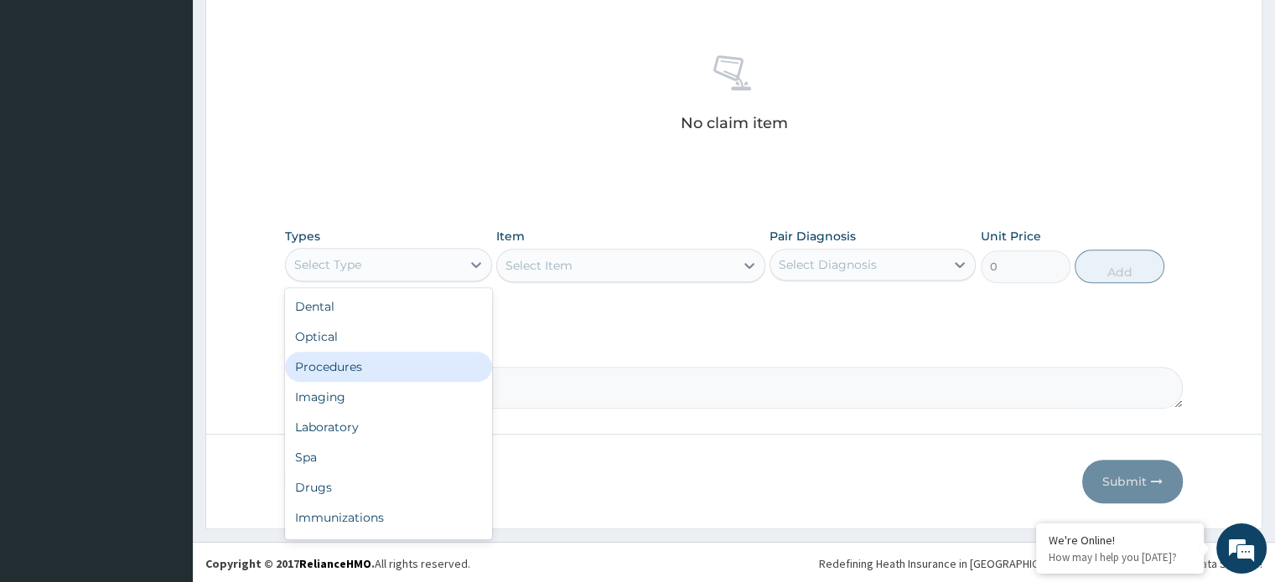
click at [371, 363] on div "Procedures" at bounding box center [388, 367] width 206 height 30
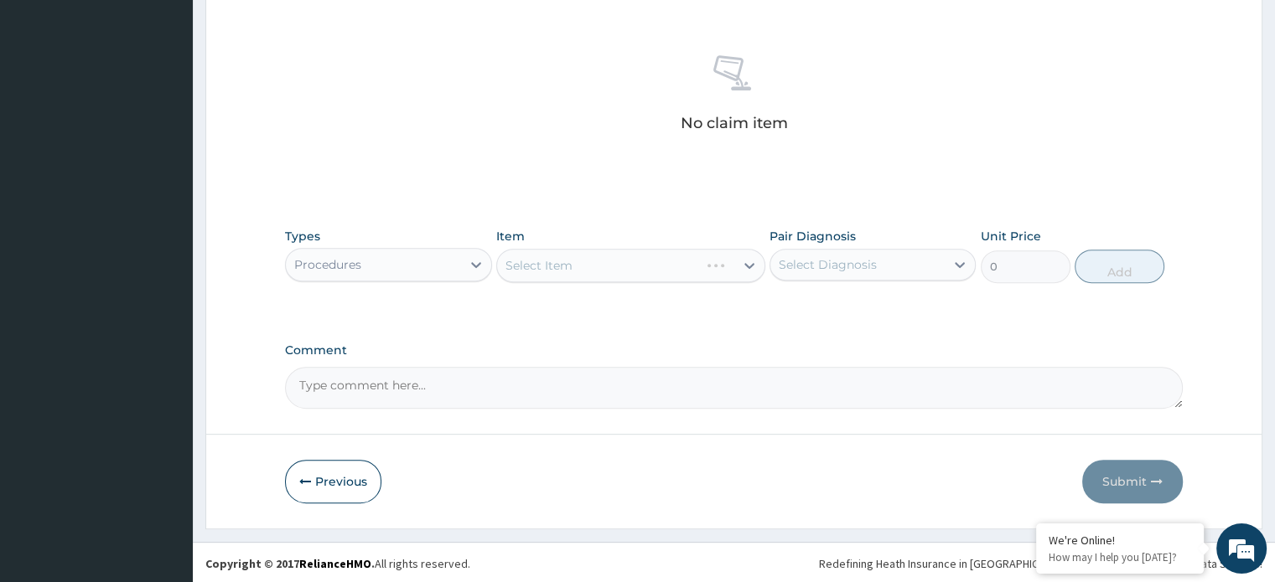
click at [540, 271] on div "Select Item" at bounding box center [630, 266] width 269 height 34
click at [540, 267] on div "Select Item" at bounding box center [630, 266] width 269 height 34
click at [533, 271] on div "Select Item" at bounding box center [630, 266] width 269 height 34
click at [533, 277] on div "Select Item" at bounding box center [630, 266] width 269 height 34
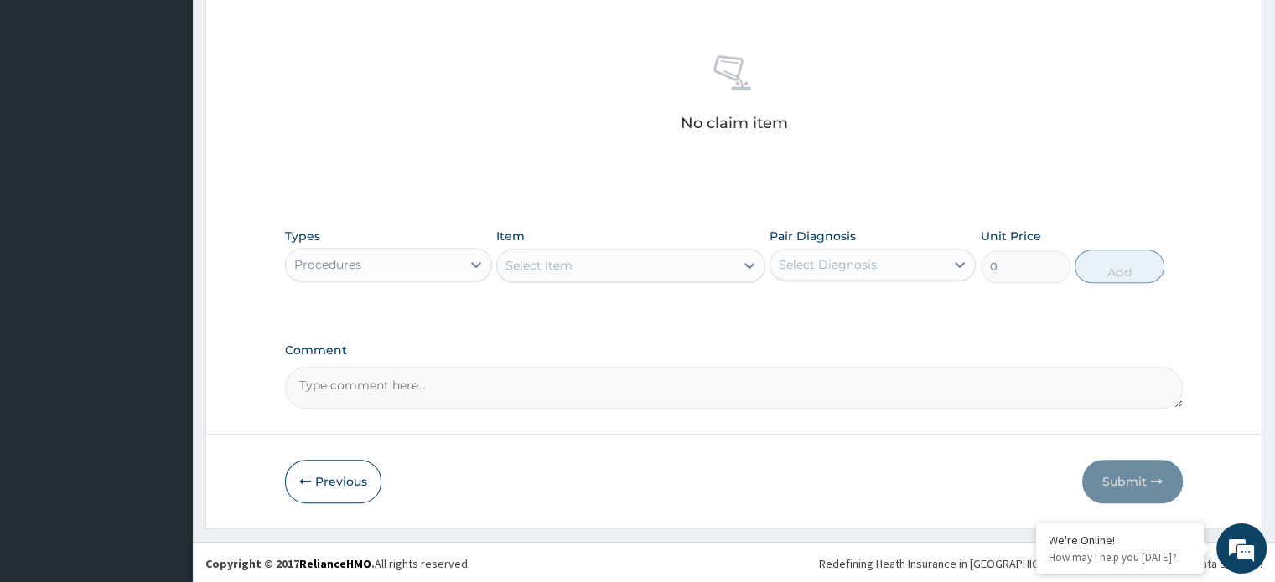
click at [532, 271] on div "Select Item" at bounding box center [538, 265] width 67 height 17
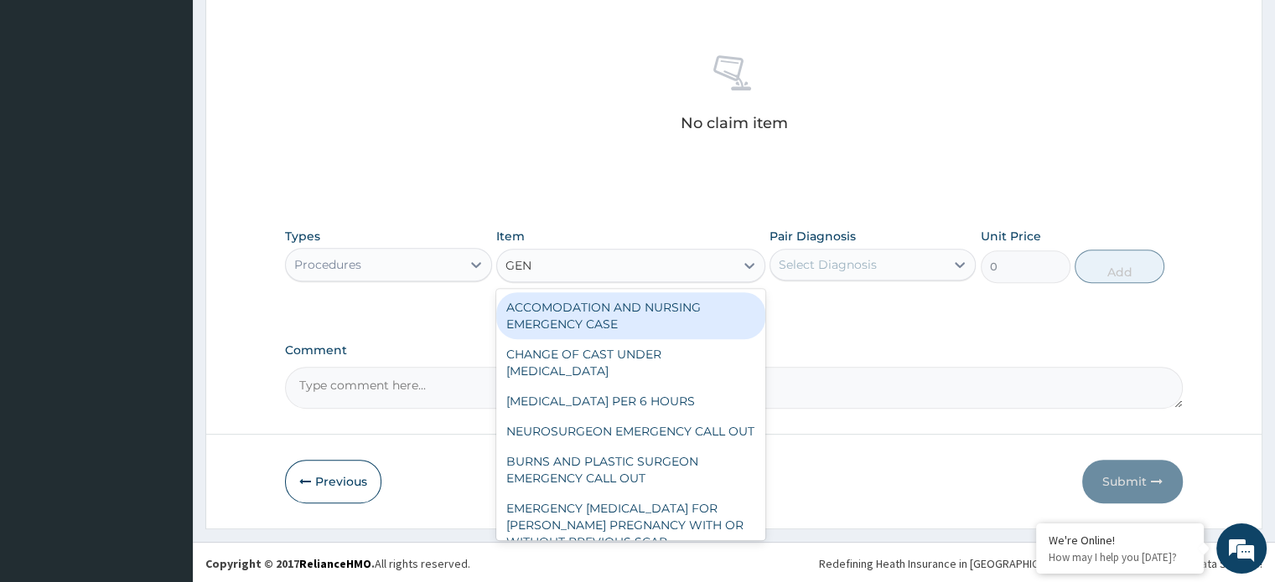
type input "GENE"
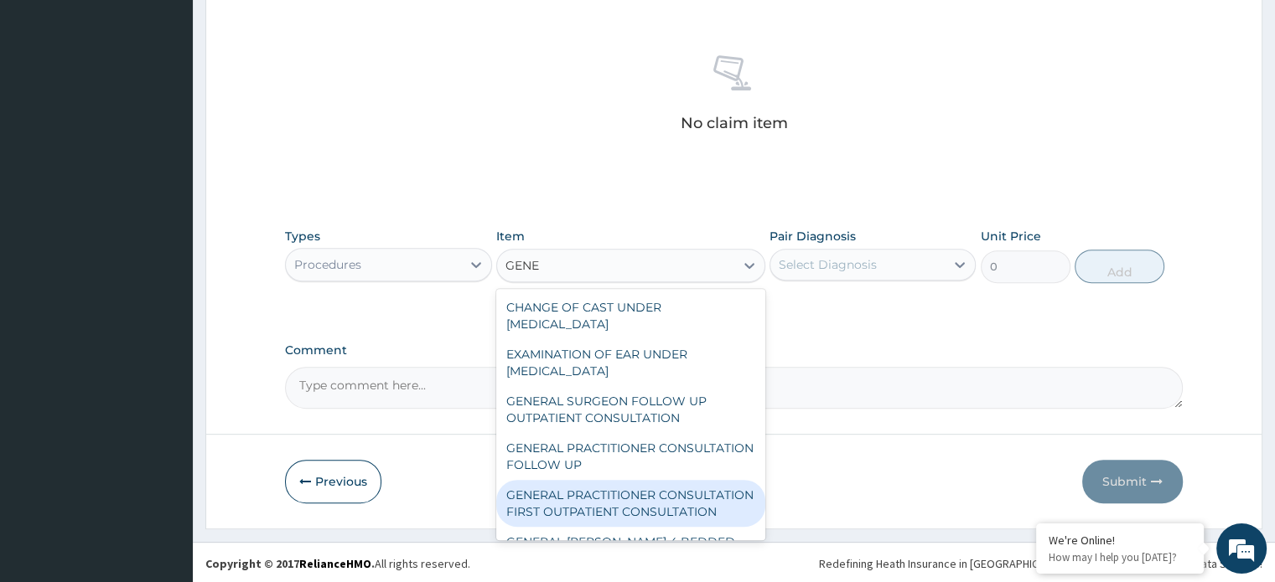
click at [586, 504] on div "GENERAL PRACTITIONER CONSULTATION FIRST OUTPATIENT CONSULTATION" at bounding box center [630, 503] width 269 height 47
type input "3960"
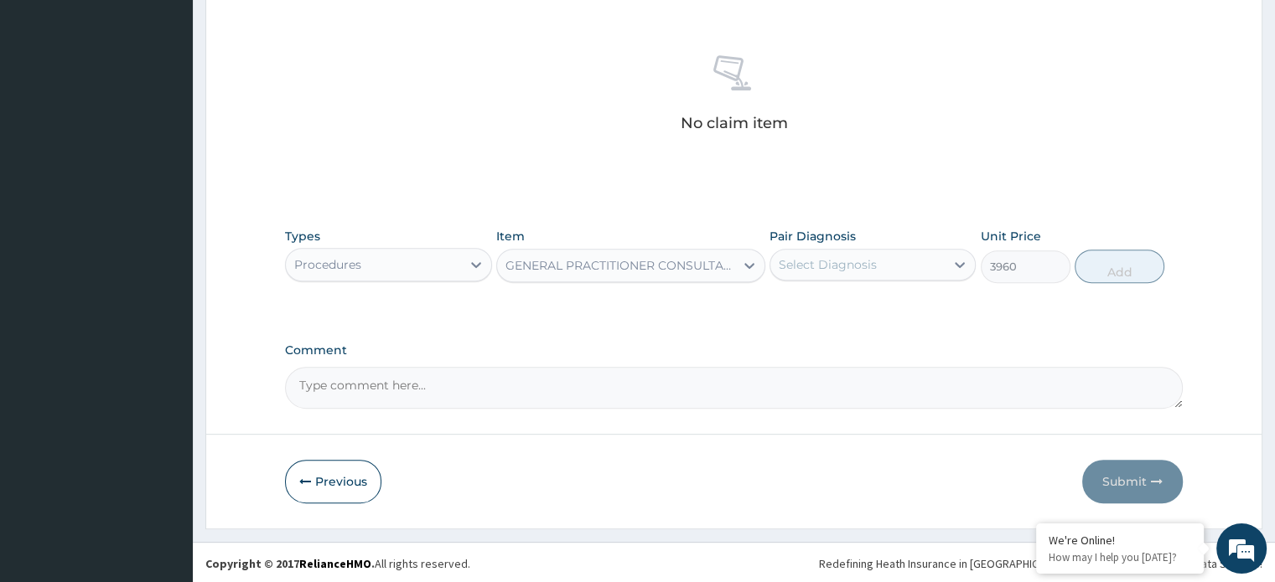
drag, startPoint x: 818, startPoint y: 264, endPoint x: 821, endPoint y: 277, distance: 13.0
click at [819, 264] on div "Select Diagnosis" at bounding box center [827, 264] width 98 height 17
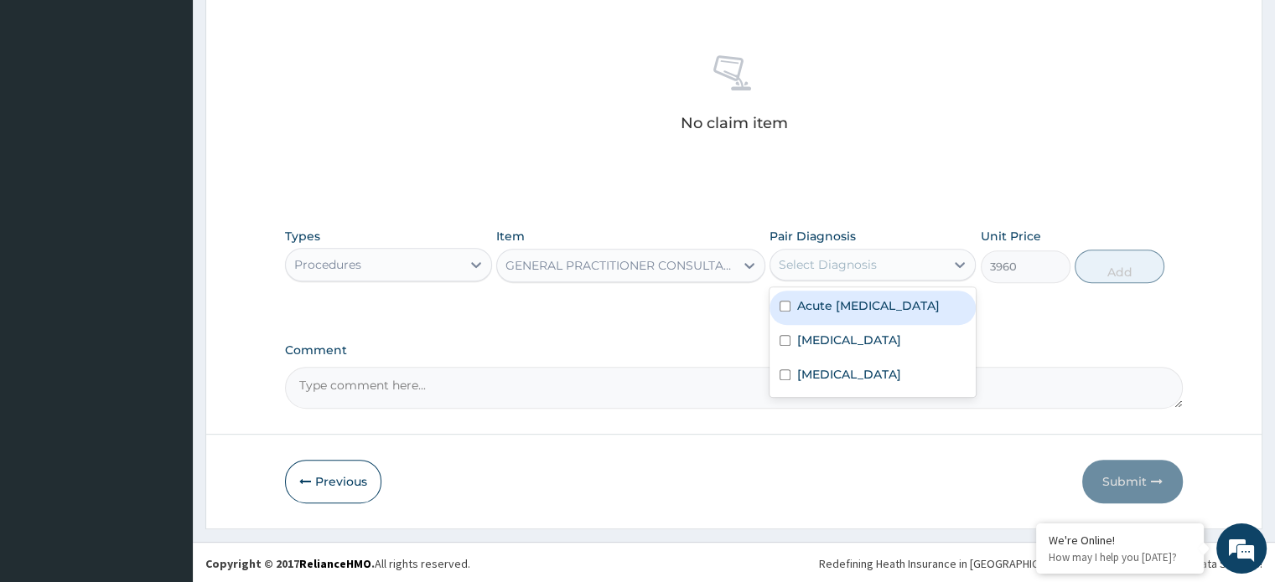
click at [820, 314] on label "Acute [MEDICAL_DATA]" at bounding box center [868, 305] width 142 height 17
checkbox input "true"
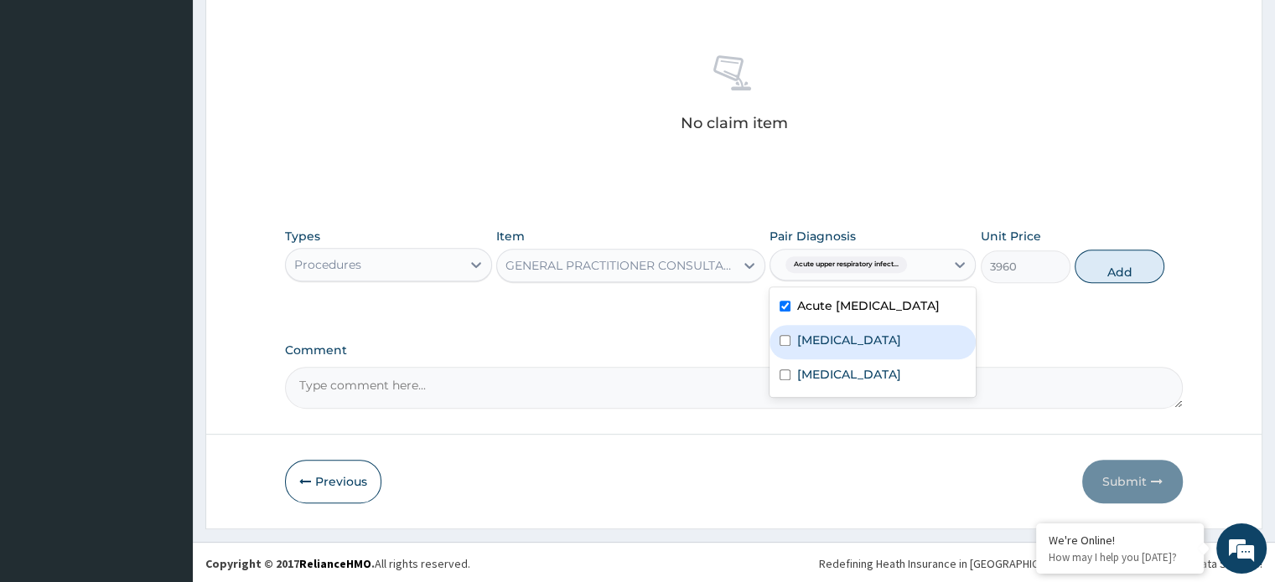
click at [820, 347] on label "[MEDICAL_DATA]" at bounding box center [849, 340] width 104 height 17
checkbox input "true"
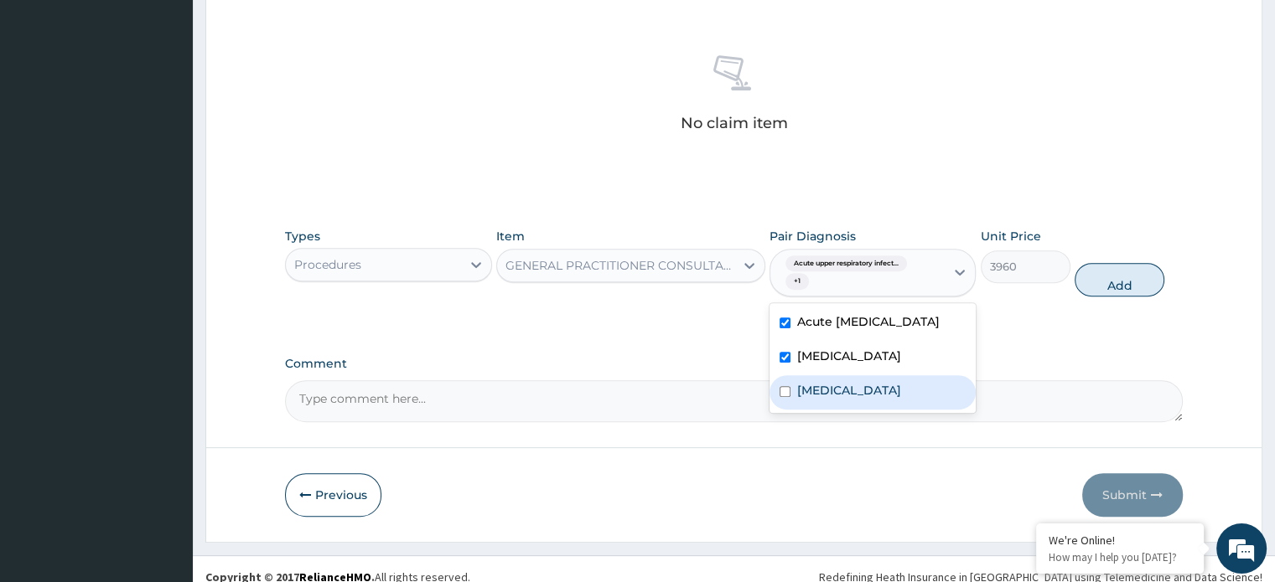
click at [807, 396] on div "[MEDICAL_DATA]" at bounding box center [872, 392] width 206 height 34
checkbox input "true"
click at [1126, 284] on button "Add" at bounding box center [1119, 280] width 90 height 34
type input "0"
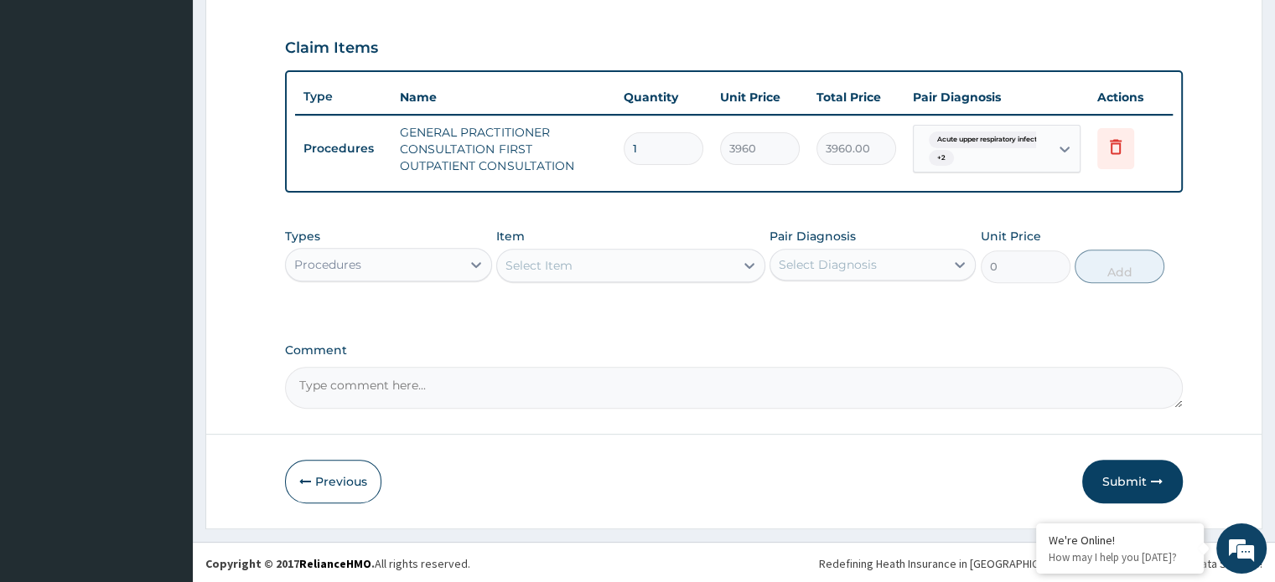
click at [370, 266] on div "Procedures" at bounding box center [373, 264] width 174 height 27
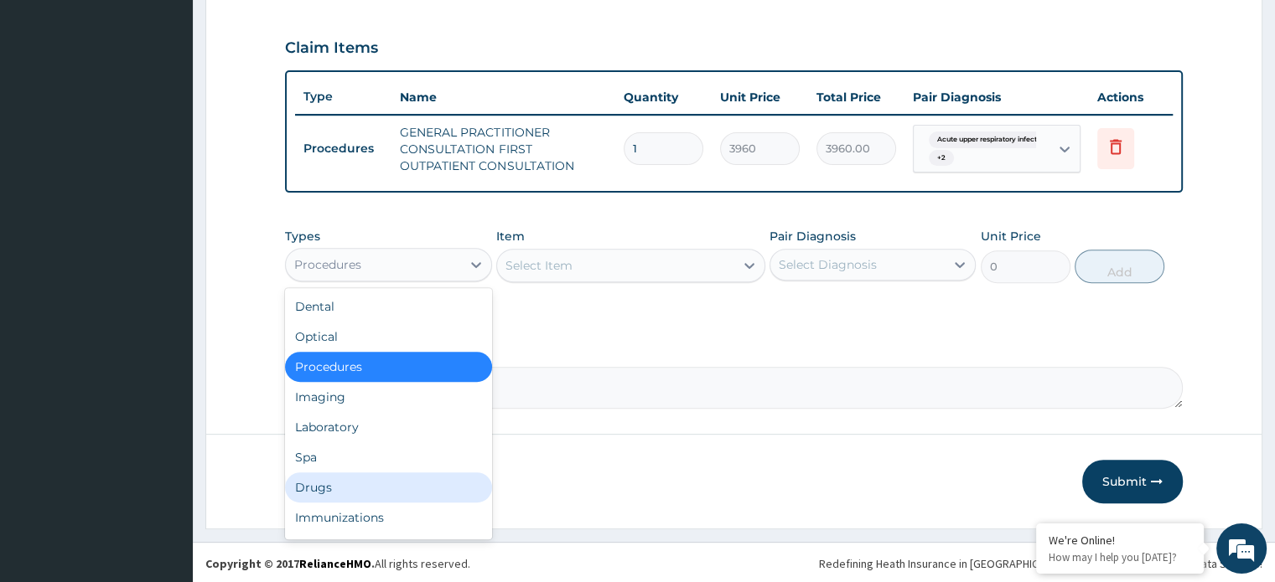
click at [372, 480] on div "Drugs" at bounding box center [388, 488] width 206 height 30
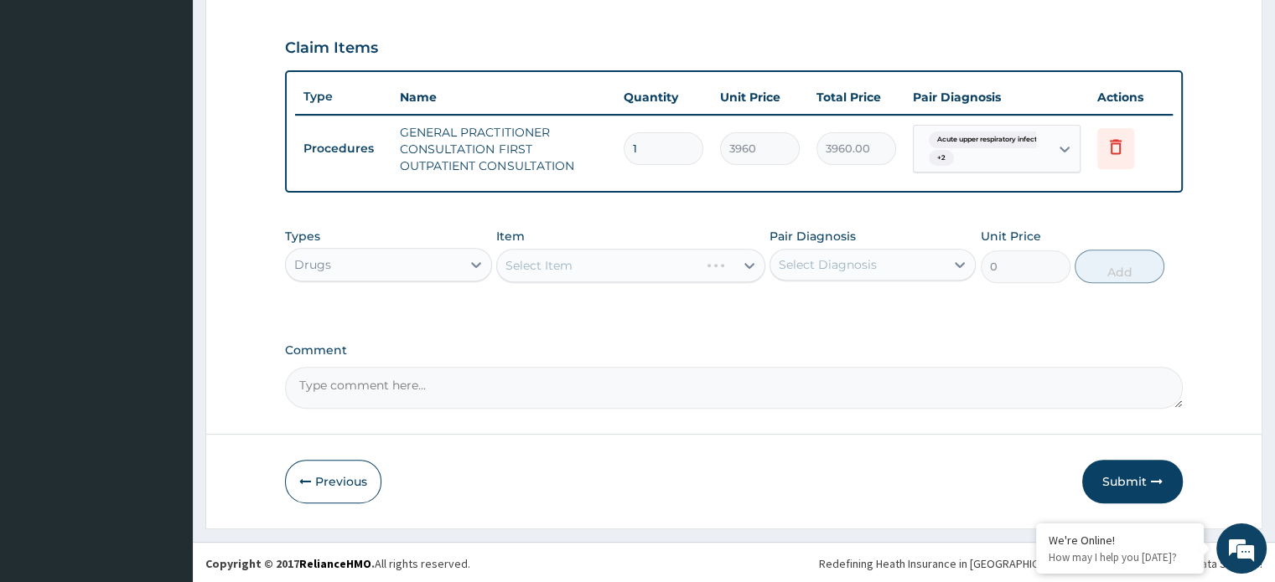
click at [536, 261] on div "Select Item" at bounding box center [630, 266] width 269 height 34
click at [533, 266] on div "Select Item" at bounding box center [630, 266] width 269 height 34
click at [528, 270] on div "Select Item" at bounding box center [630, 266] width 269 height 34
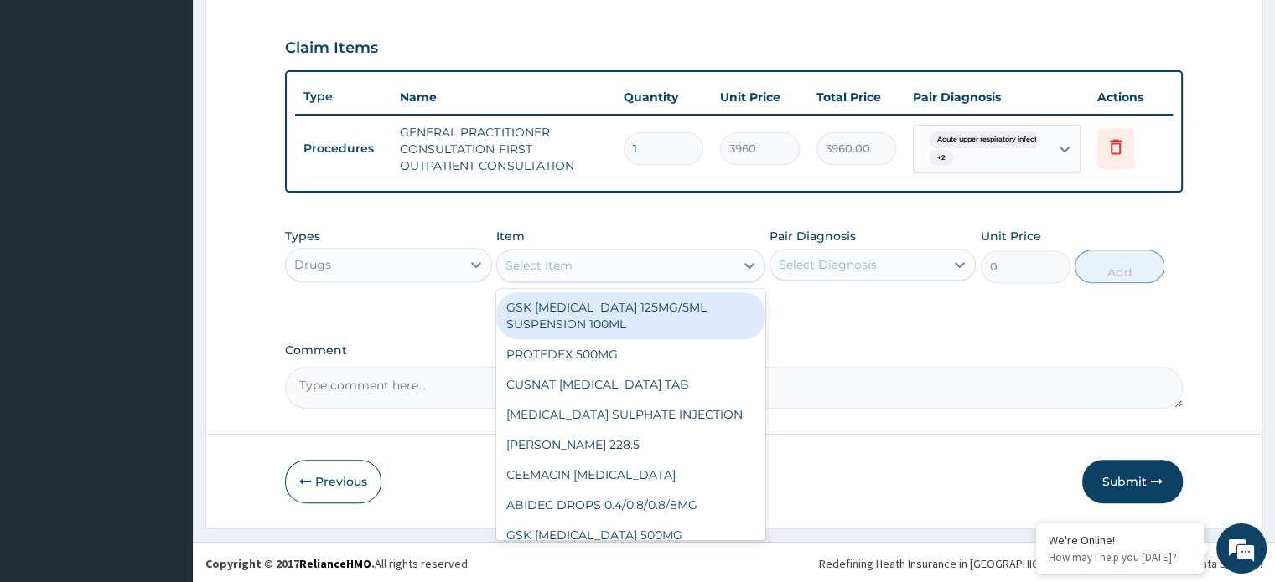
click at [528, 271] on div "Select Item" at bounding box center [538, 265] width 67 height 17
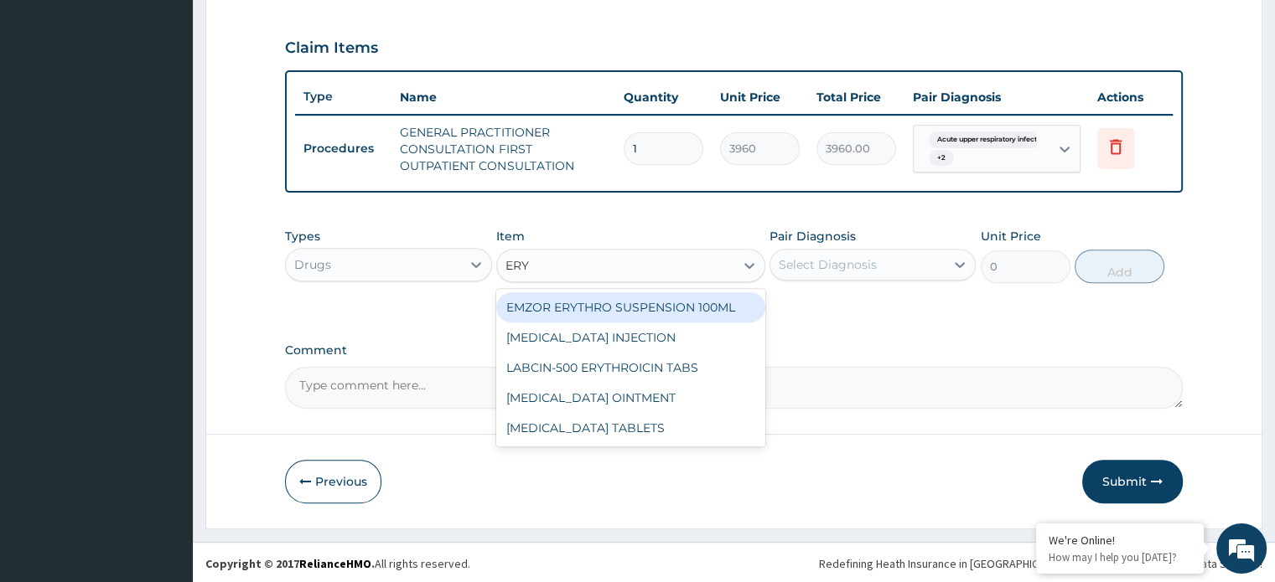
type input "ERYT"
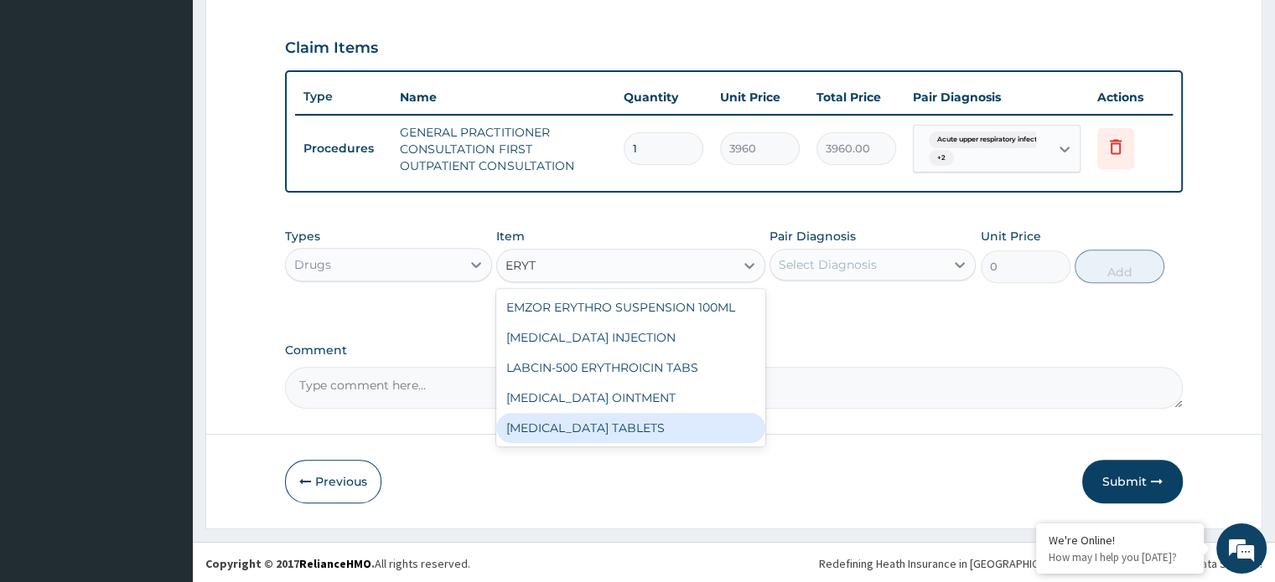
click at [620, 420] on div "[MEDICAL_DATA] TABLETS" at bounding box center [630, 428] width 269 height 30
type input "231"
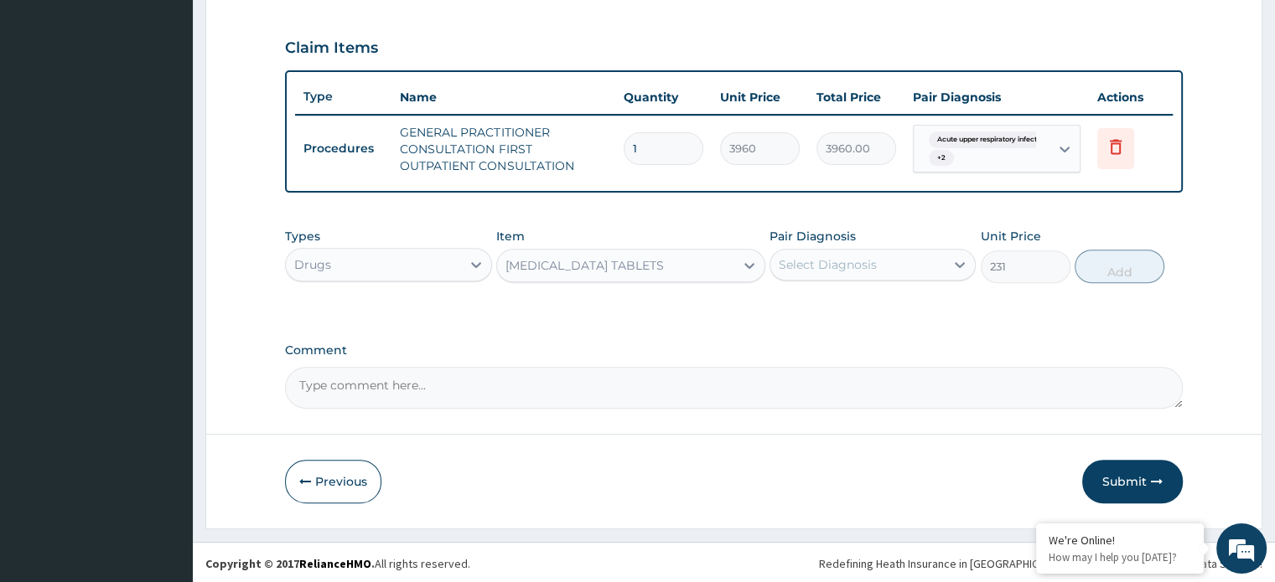
click at [818, 265] on div "Select Diagnosis" at bounding box center [827, 264] width 98 height 17
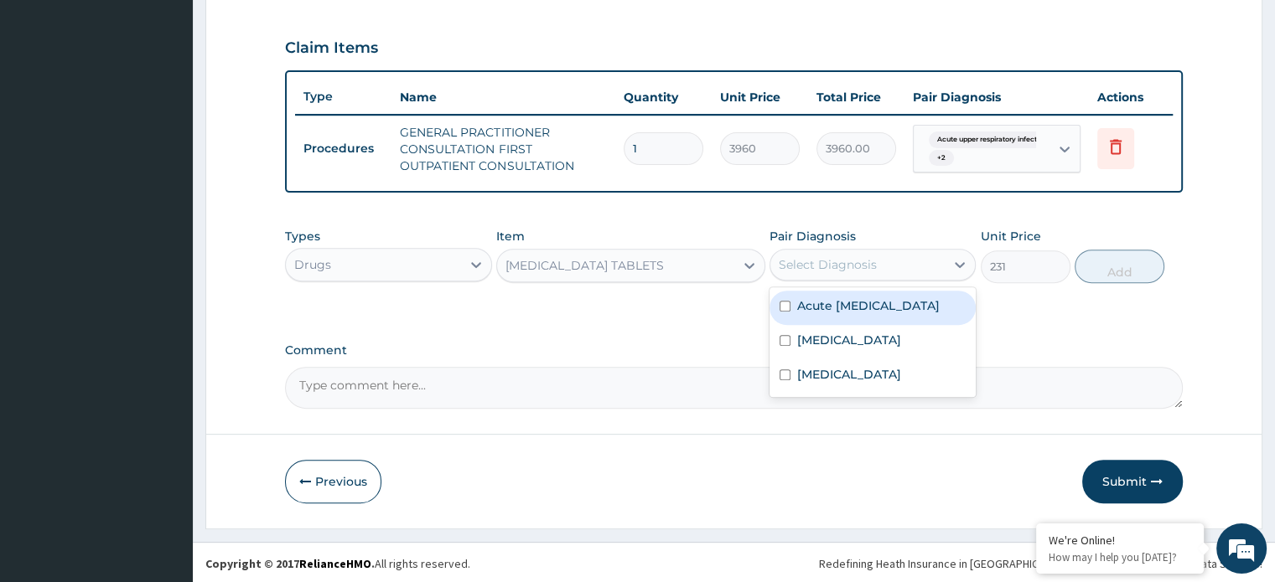
click at [818, 266] on div "Select Diagnosis" at bounding box center [827, 264] width 98 height 17
click at [827, 310] on label "Acute [MEDICAL_DATA]" at bounding box center [868, 305] width 142 height 17
checkbox input "true"
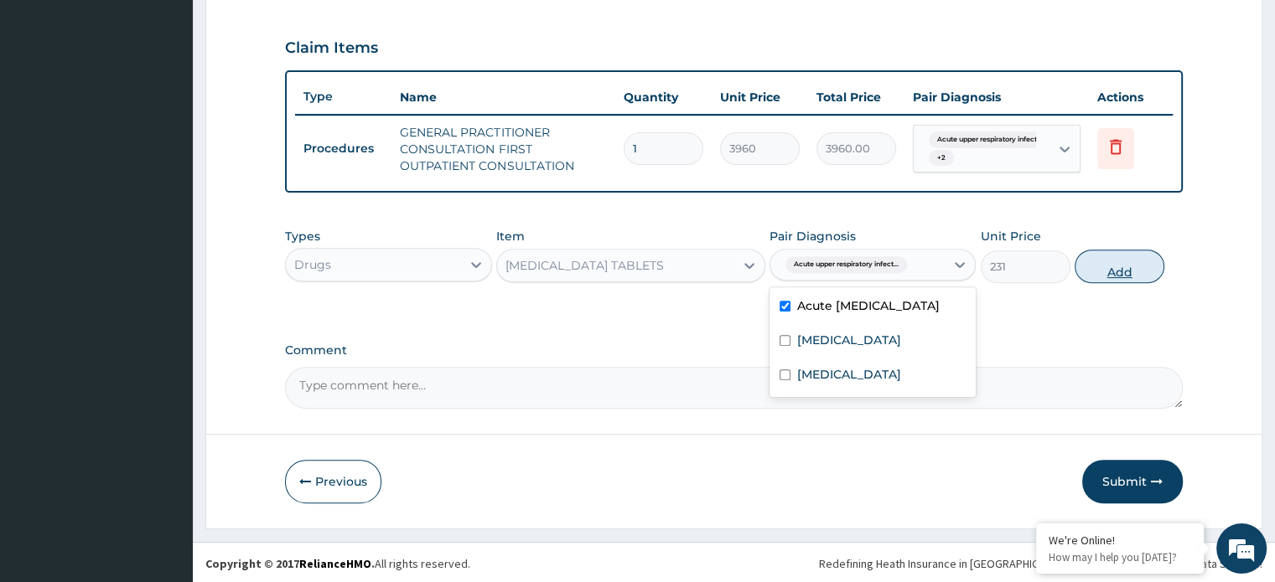
click at [1109, 267] on button "Add" at bounding box center [1119, 267] width 90 height 34
type input "0"
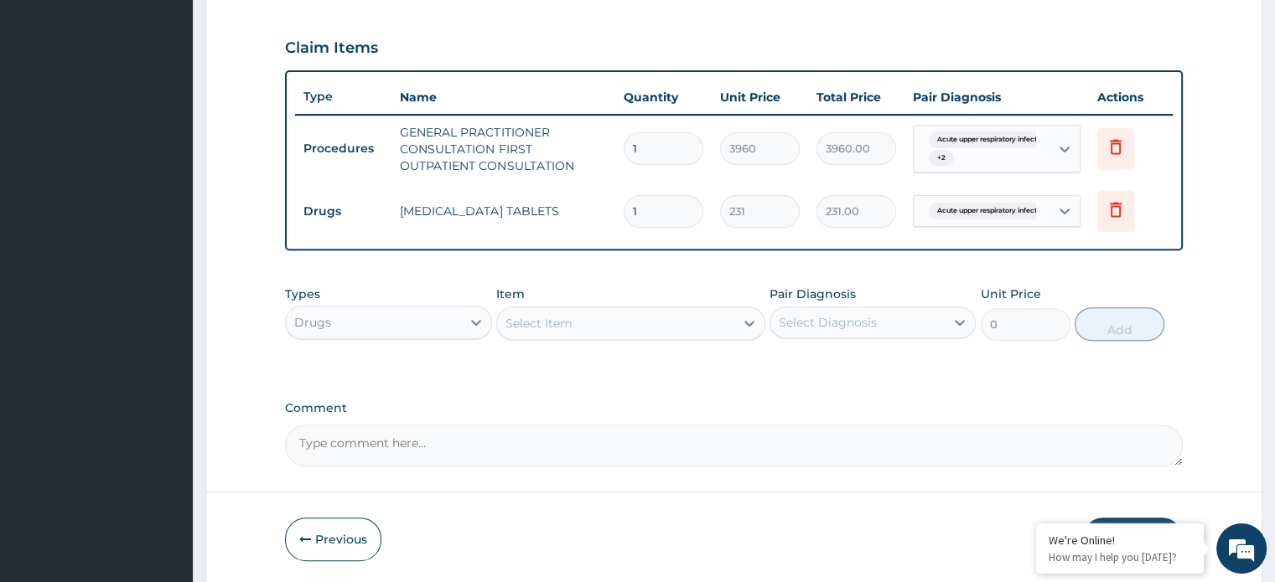
type input "15"
type input "3465.00"
type input "15"
click at [510, 328] on div "Select Item" at bounding box center [538, 323] width 67 height 17
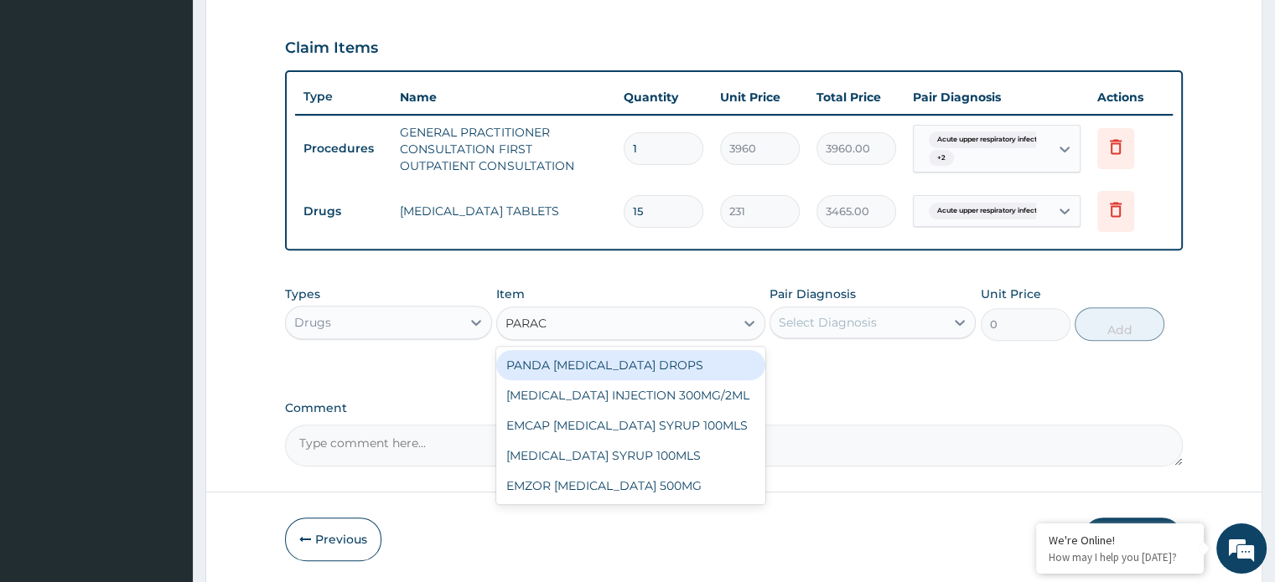
type input "PARACE"
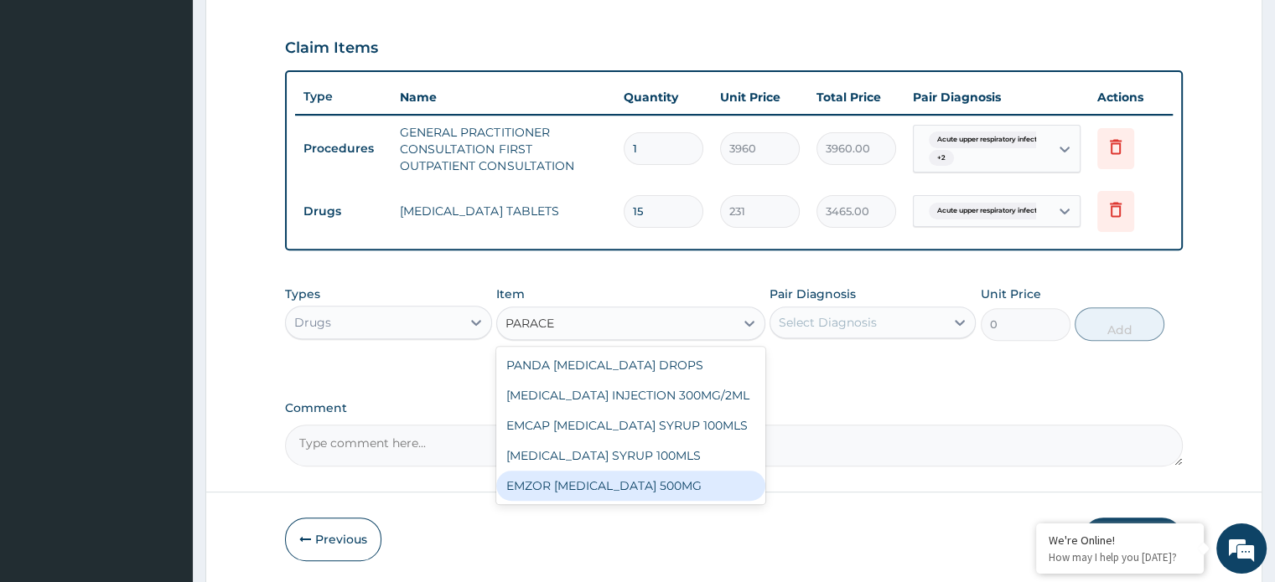
click at [633, 477] on div "EMZOR [MEDICAL_DATA] 500MG" at bounding box center [630, 486] width 269 height 30
type input "26.39999961853027"
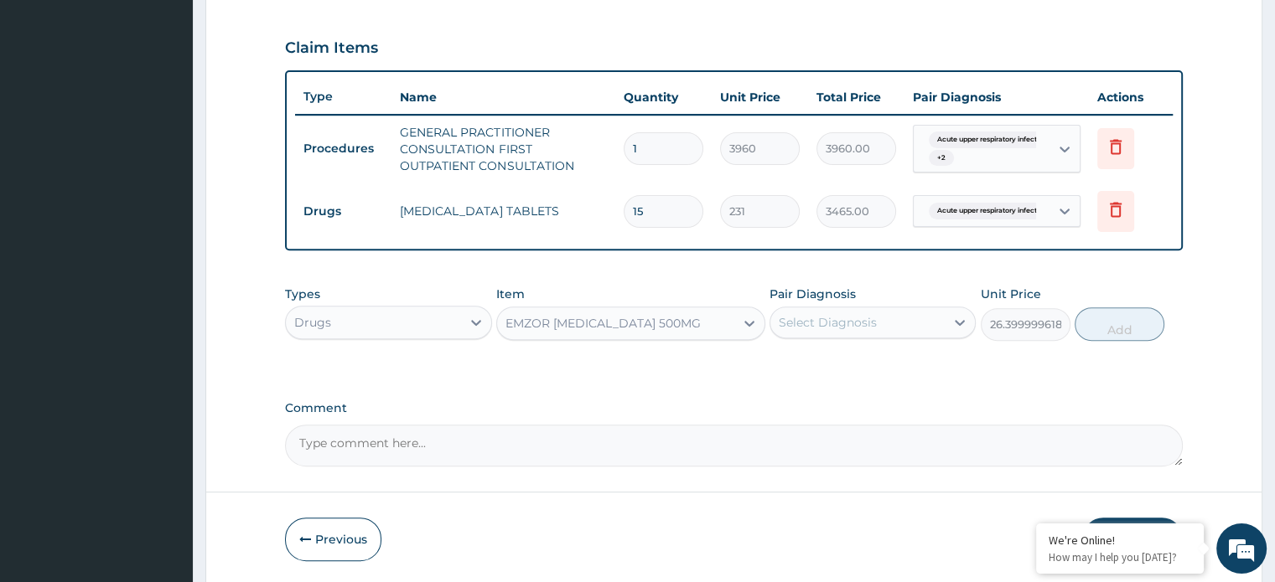
click at [821, 307] on div "Select Diagnosis" at bounding box center [872, 323] width 206 height 32
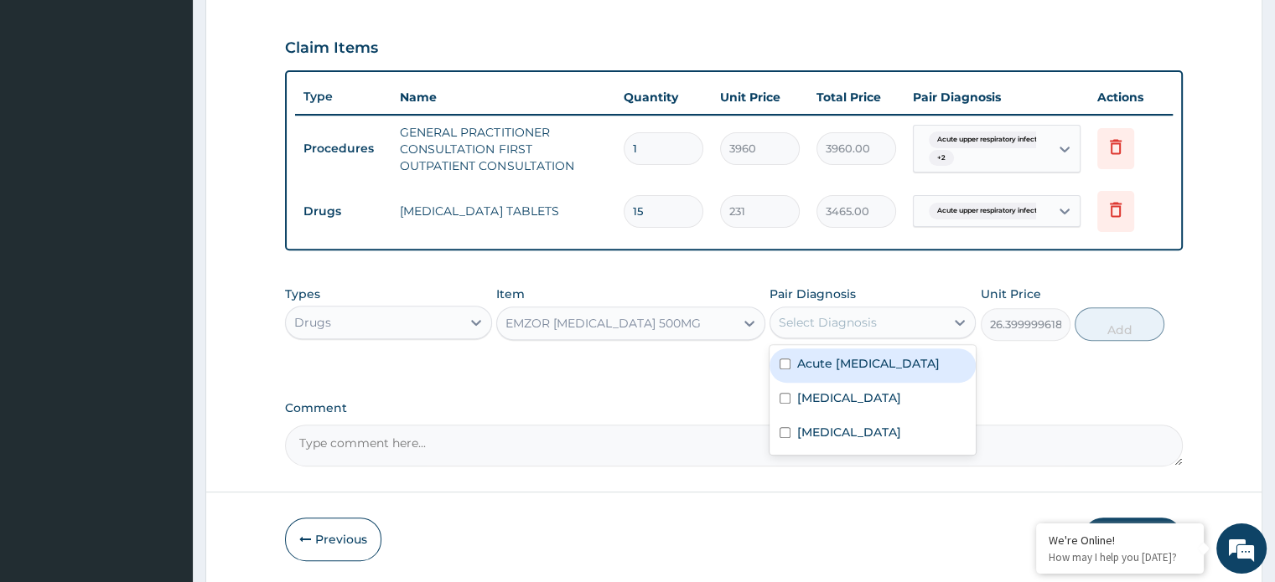
click at [831, 372] on label "Acute [MEDICAL_DATA]" at bounding box center [868, 363] width 142 height 17
checkbox input "true"
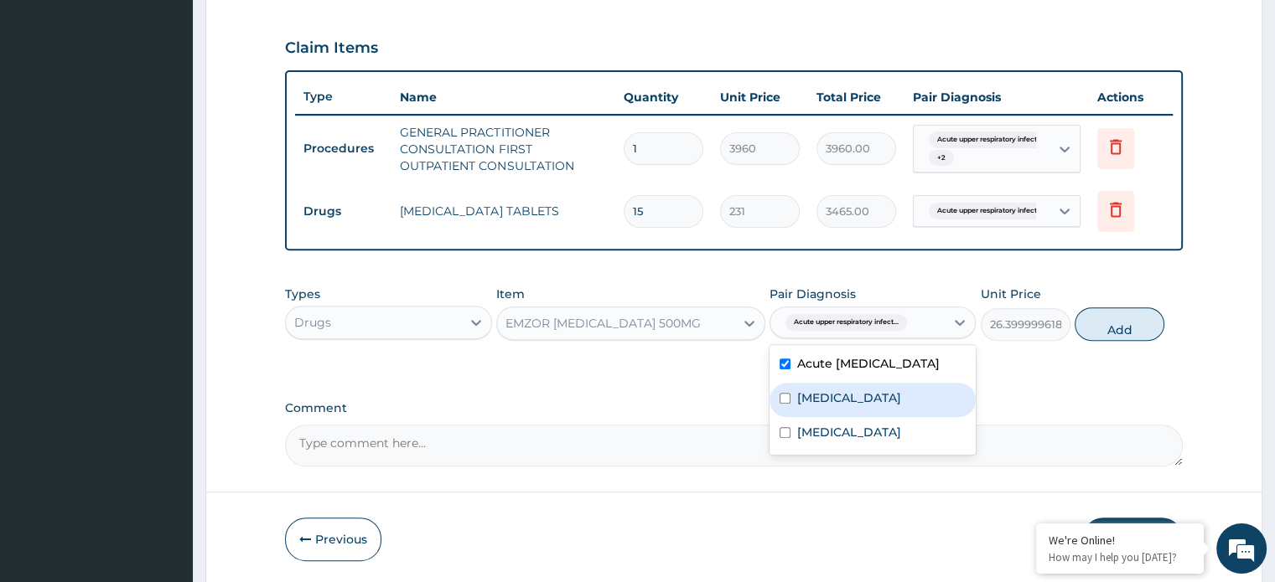
click at [830, 406] on label "[MEDICAL_DATA]" at bounding box center [849, 398] width 104 height 17
checkbox input "true"
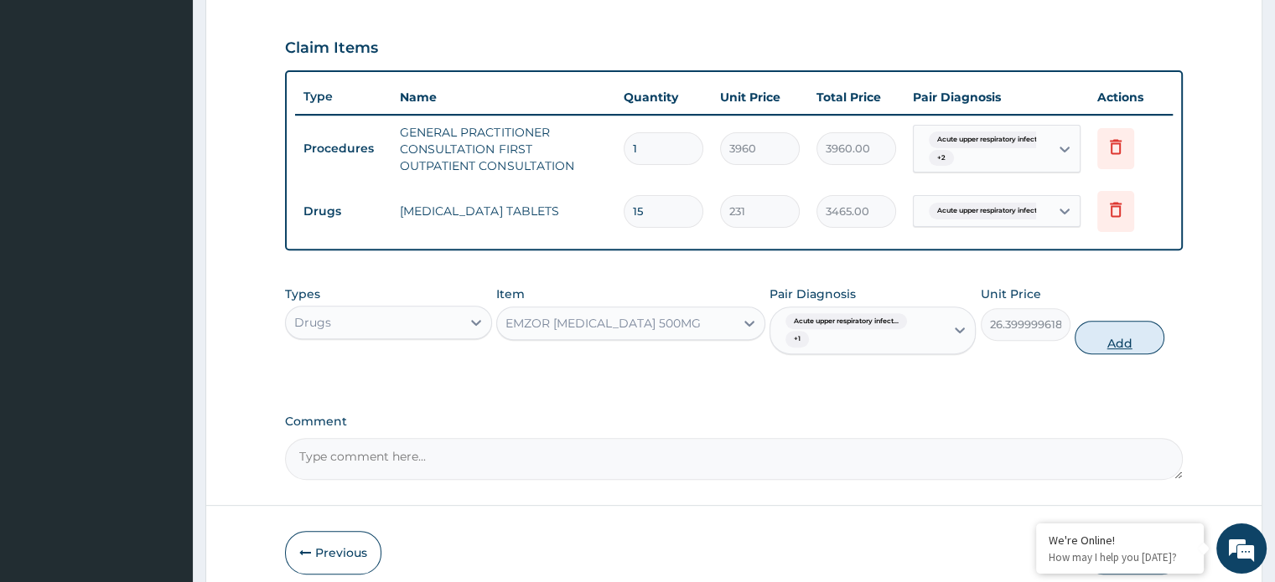
click at [1099, 335] on button "Add" at bounding box center [1119, 338] width 90 height 34
click at [1099, 335] on div "PA Code / Prescription Code Enter Code(Secondary Care Only) Encounter Date [DAT…" at bounding box center [733, 43] width 897 height 873
type input "0"
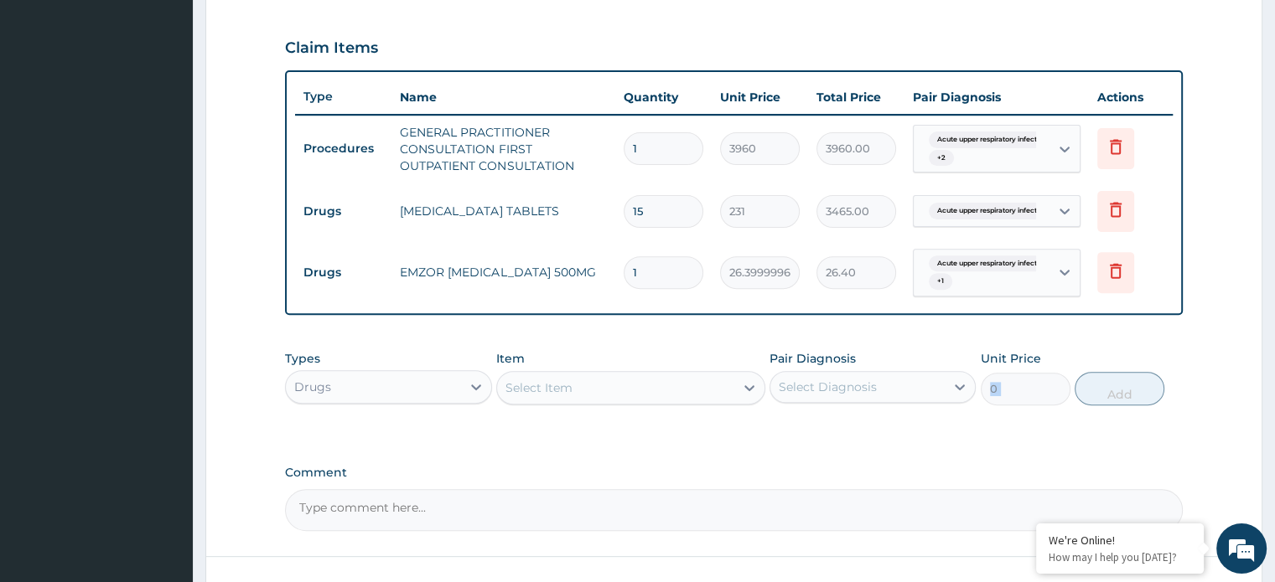
click at [647, 267] on input "1" at bounding box center [663, 272] width 80 height 33
type input "0.00"
type input "9"
type input "237.60"
type input "9"
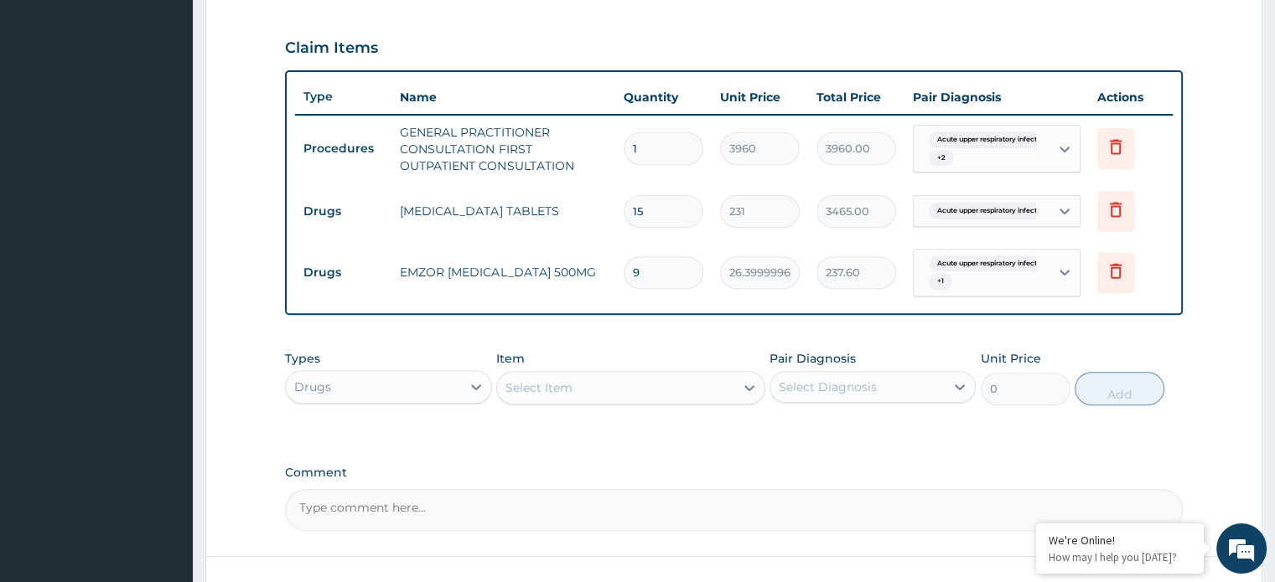
click at [544, 385] on div "Select Item" at bounding box center [538, 388] width 67 height 17
